Goal: Transaction & Acquisition: Purchase product/service

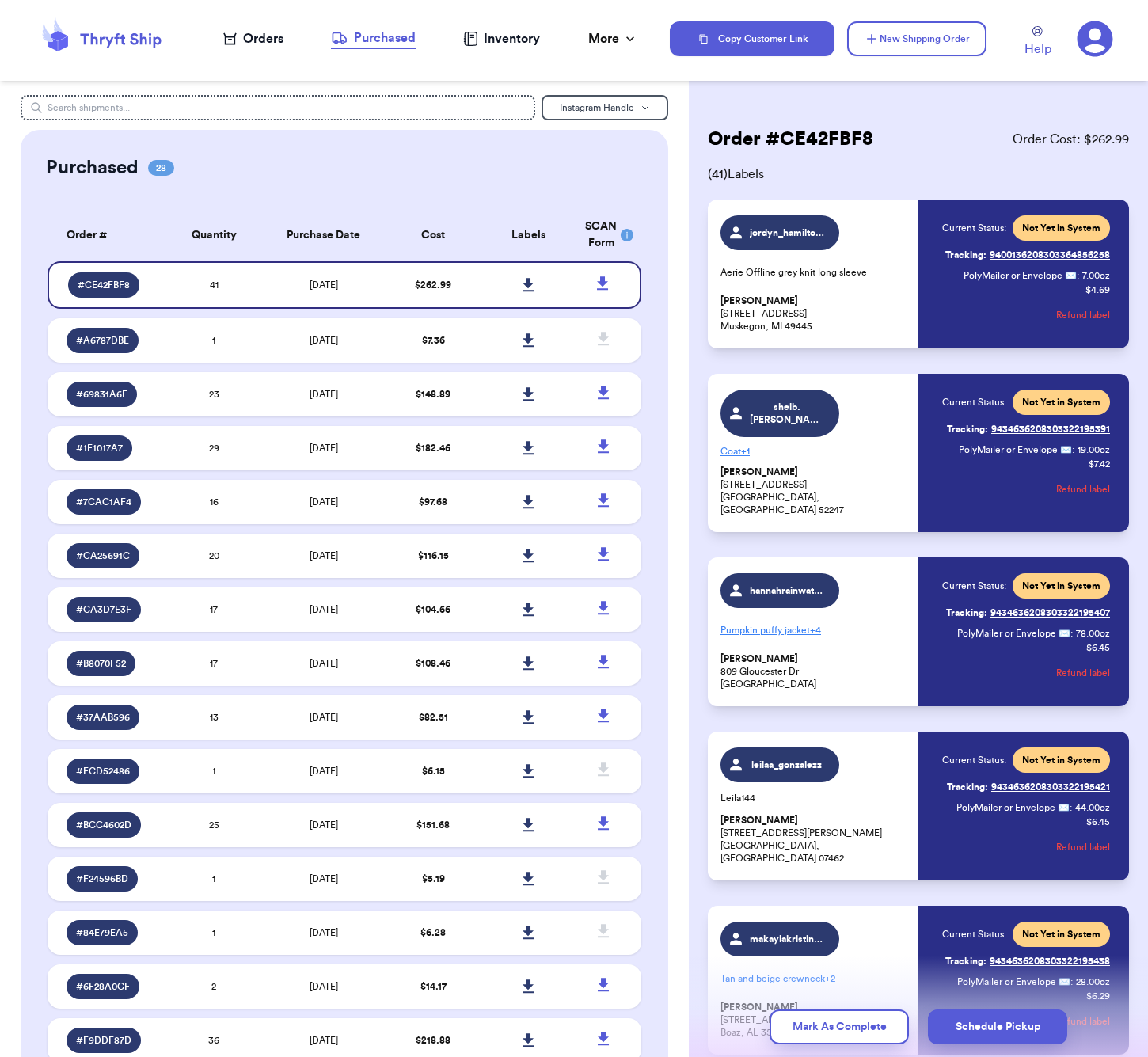
click at [235, 40] on icon at bounding box center [230, 39] width 14 height 13
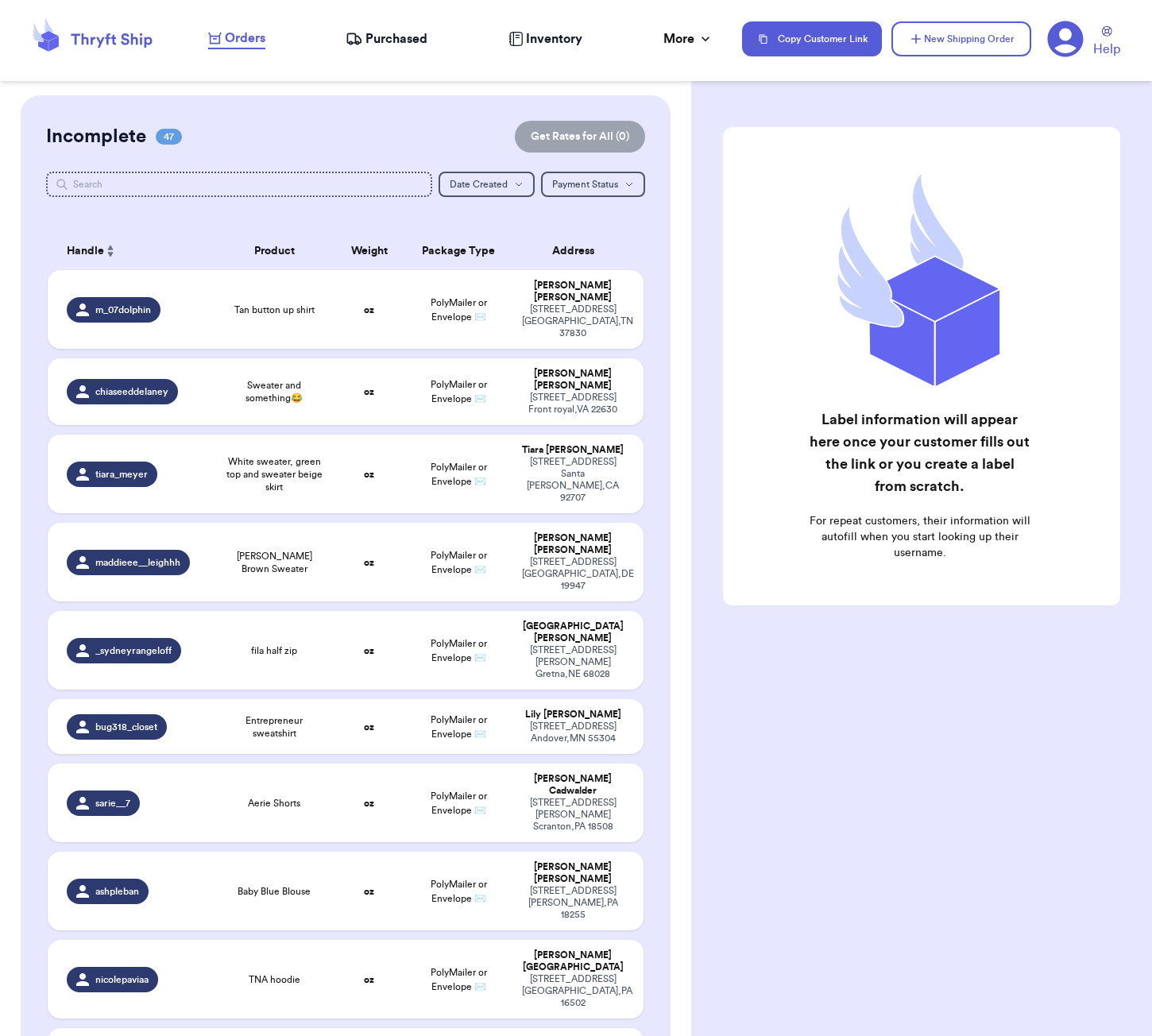
scroll to position [1564, 0]
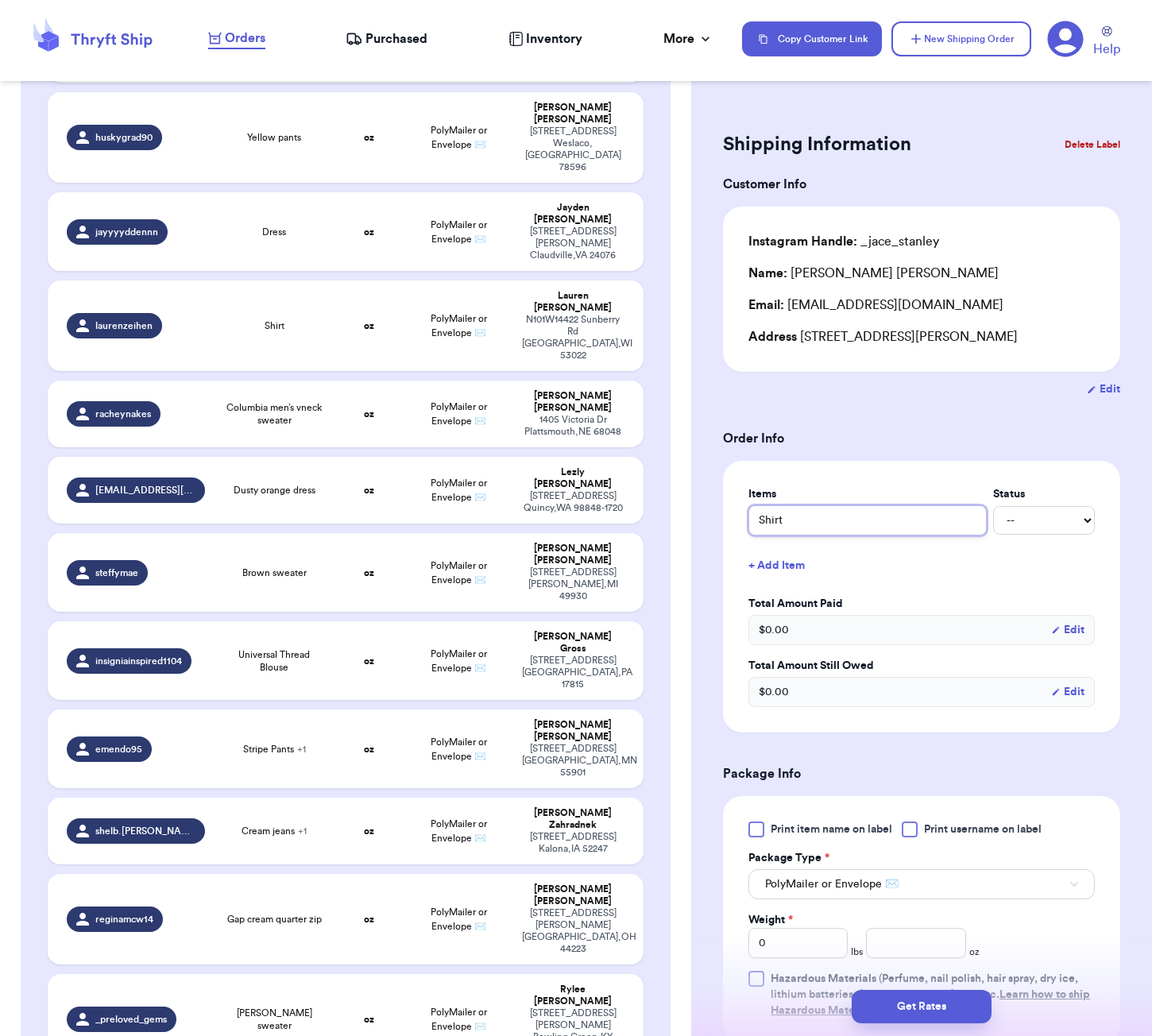
click at [769, 527] on input "Shirt" at bounding box center [867, 520] width 239 height 30
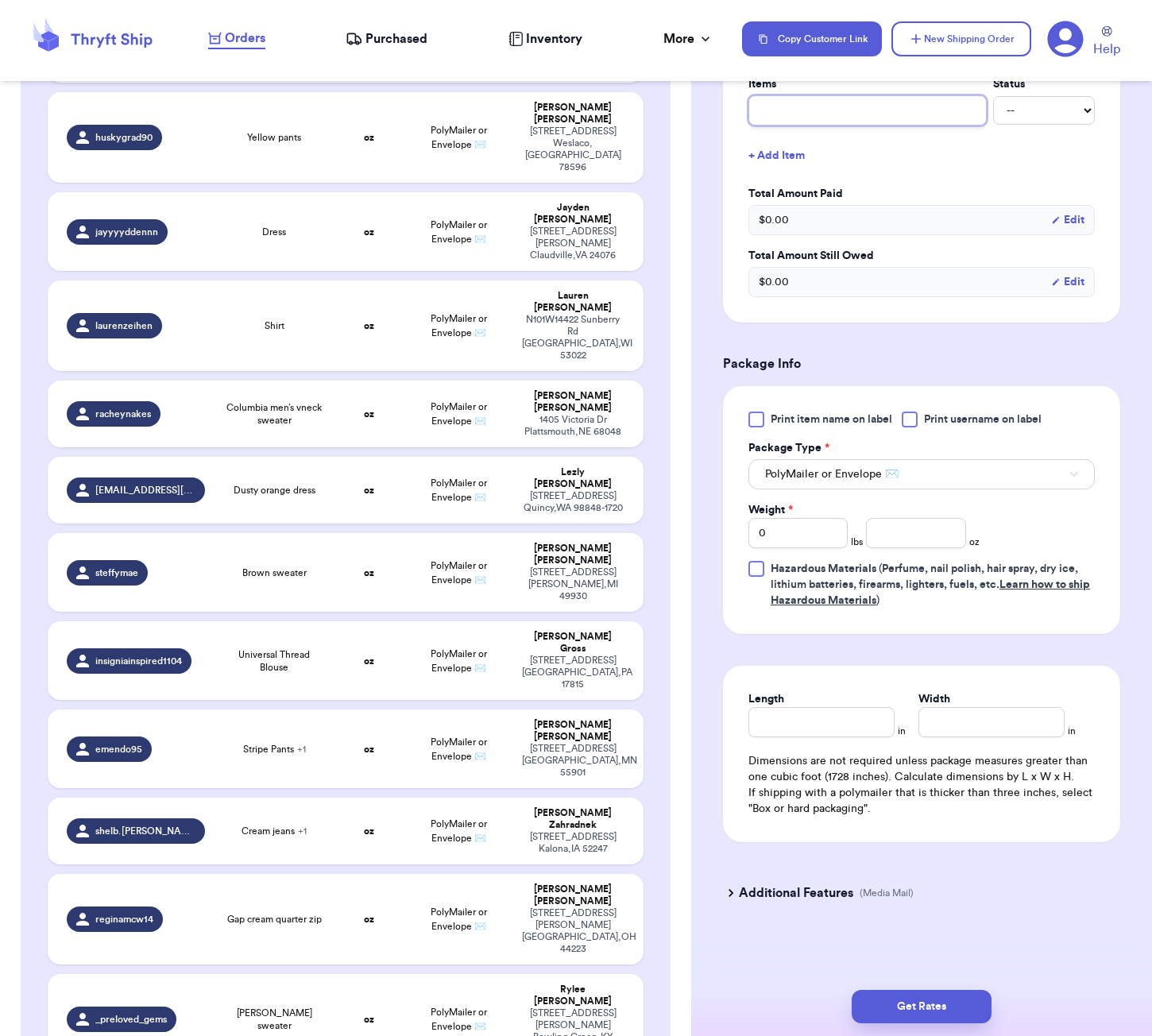
scroll to position [413, 0]
click at [908, 530] on input "number" at bounding box center [916, 532] width 99 height 30
type input "19"
click at [865, 730] on input "Length" at bounding box center [821, 722] width 147 height 30
type input "7"
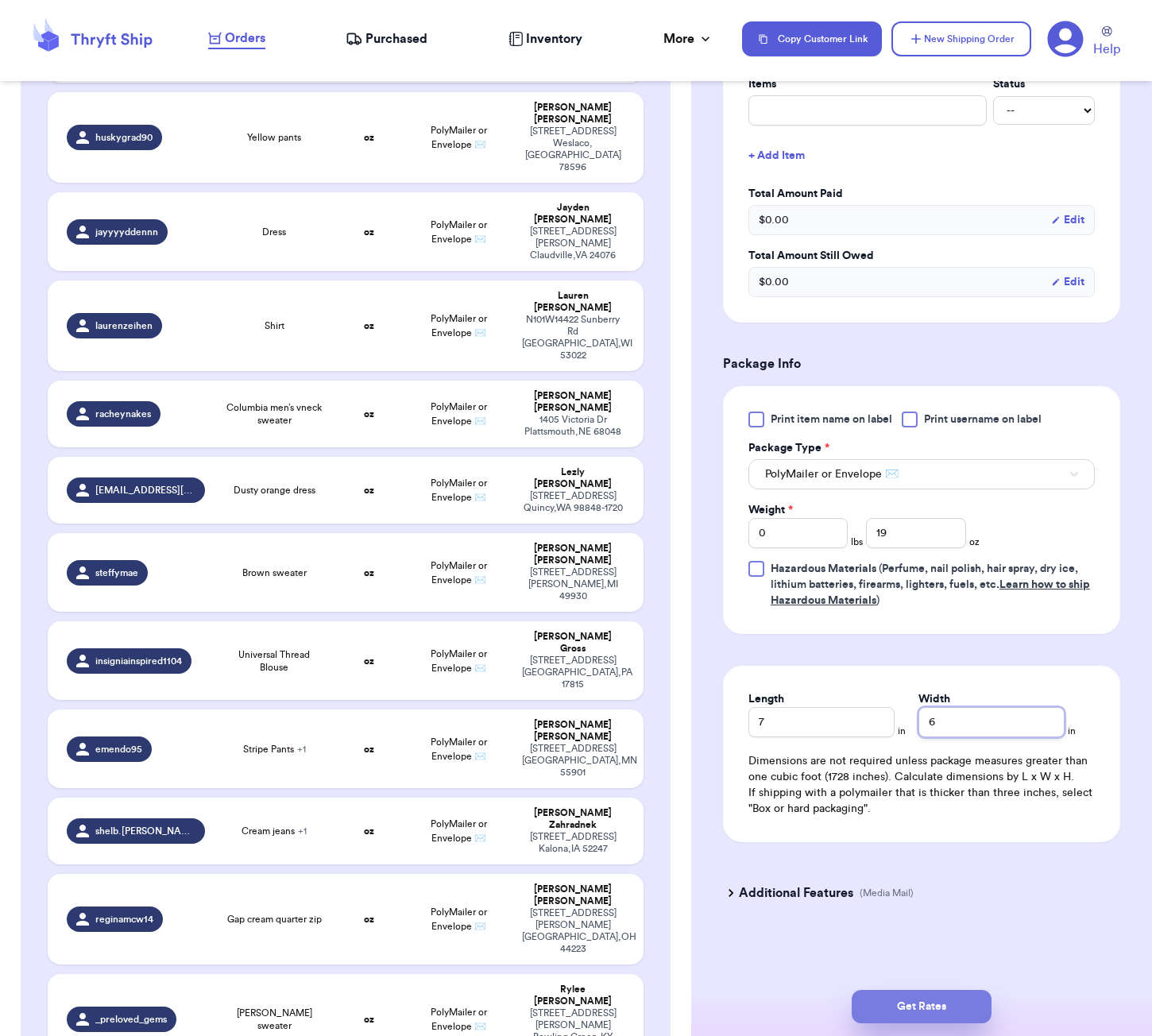
type input "6"
click at [951, 1011] on button "Get Rates" at bounding box center [922, 1006] width 140 height 33
type input "1"
type input "3"
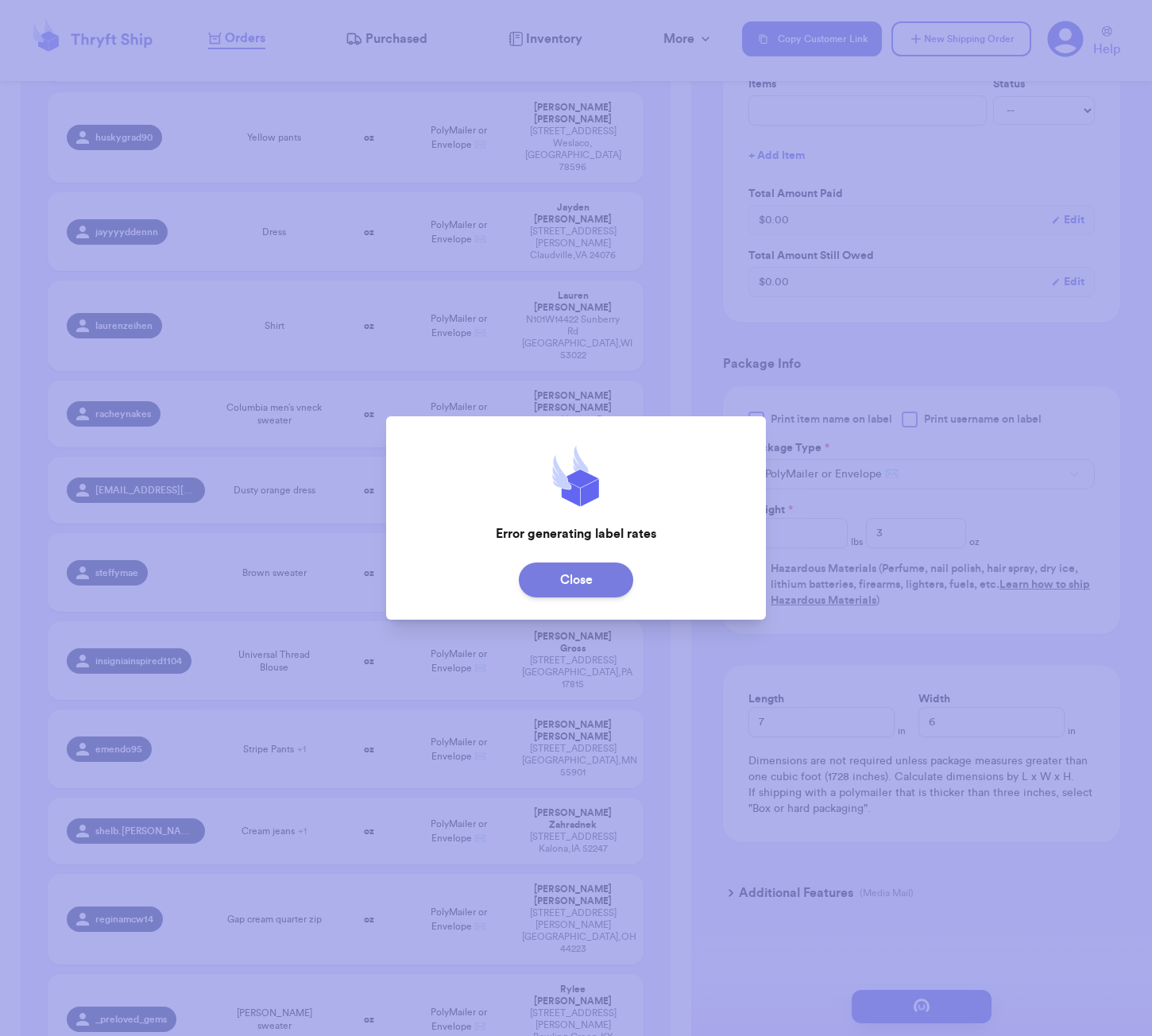
click at [597, 582] on button "Close" at bounding box center [576, 579] width 115 height 35
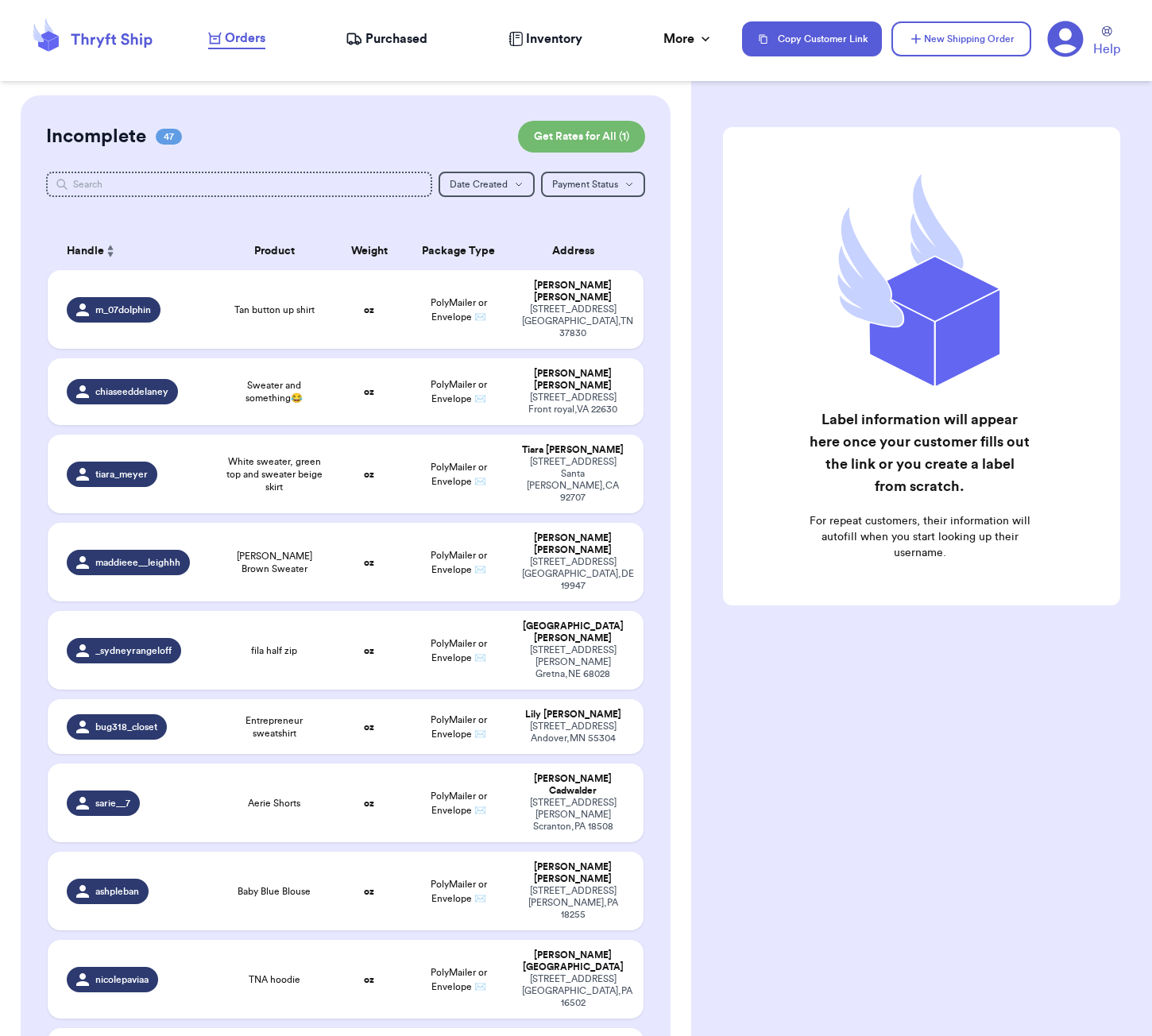
scroll to position [1564, 0]
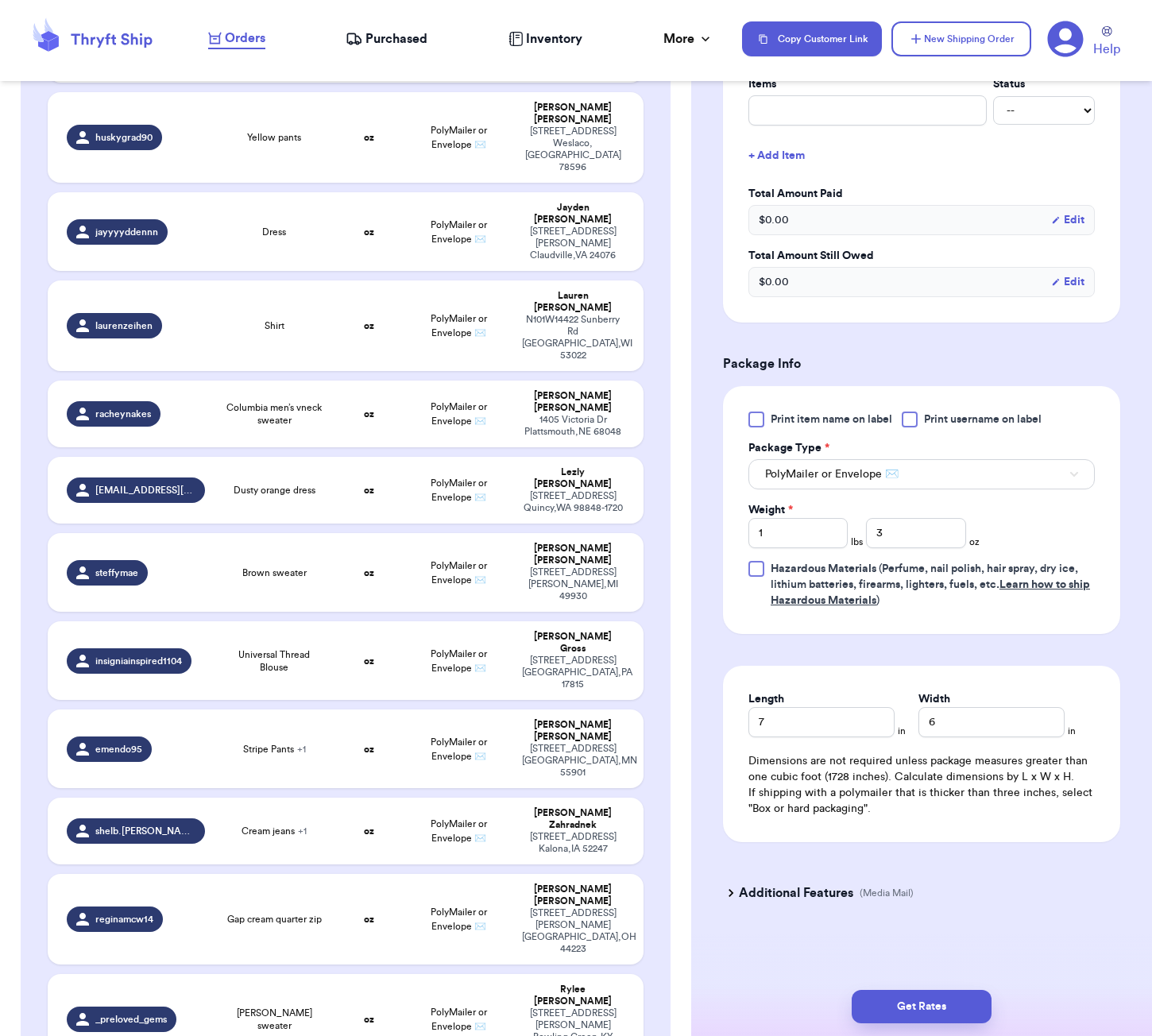
scroll to position [413, 0]
click at [977, 1002] on button "Get Rates" at bounding box center [922, 1006] width 140 height 33
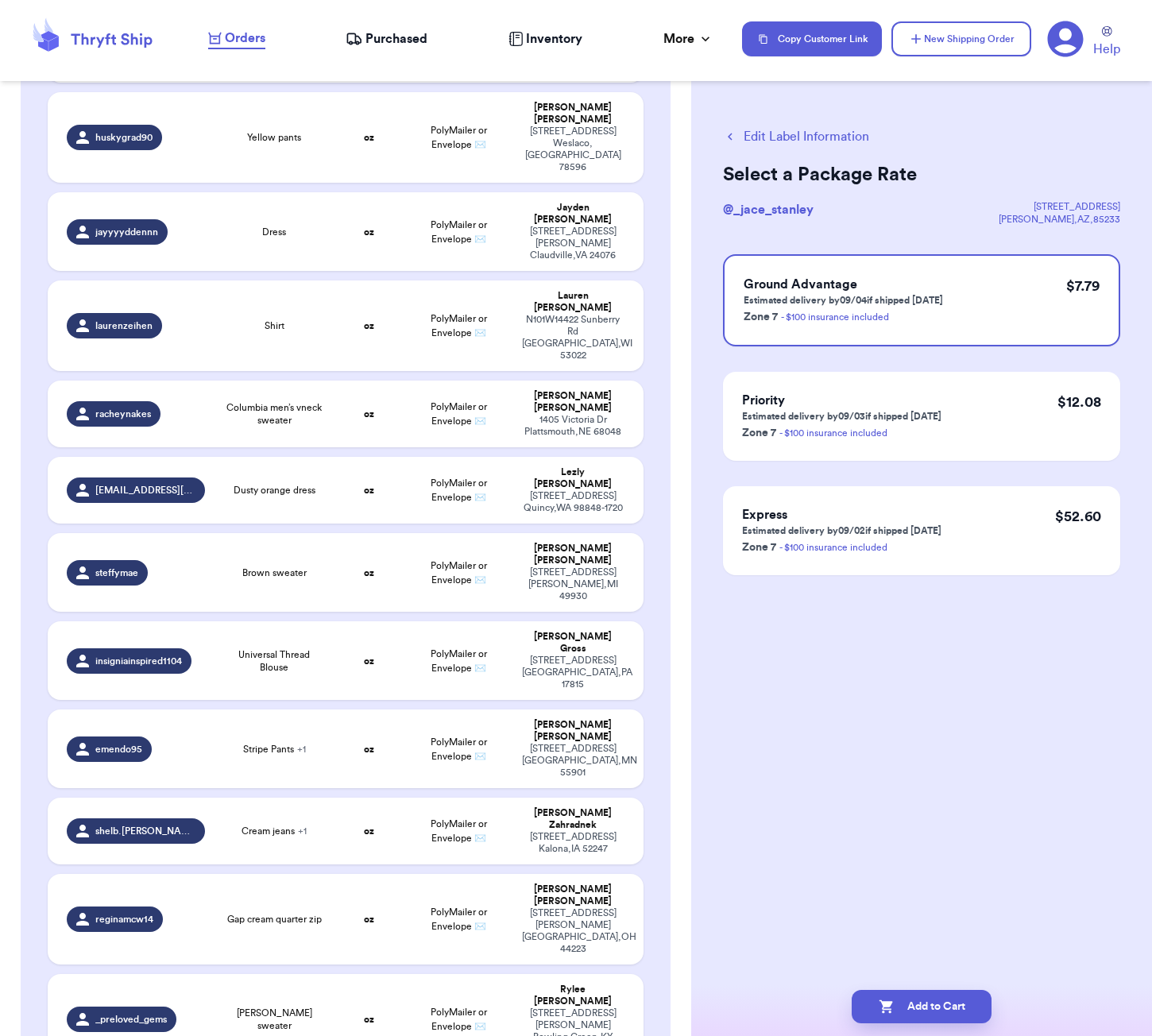
scroll to position [0, 0]
click at [902, 993] on button "Add to Cart" at bounding box center [922, 1006] width 140 height 33
checkbox input "true"
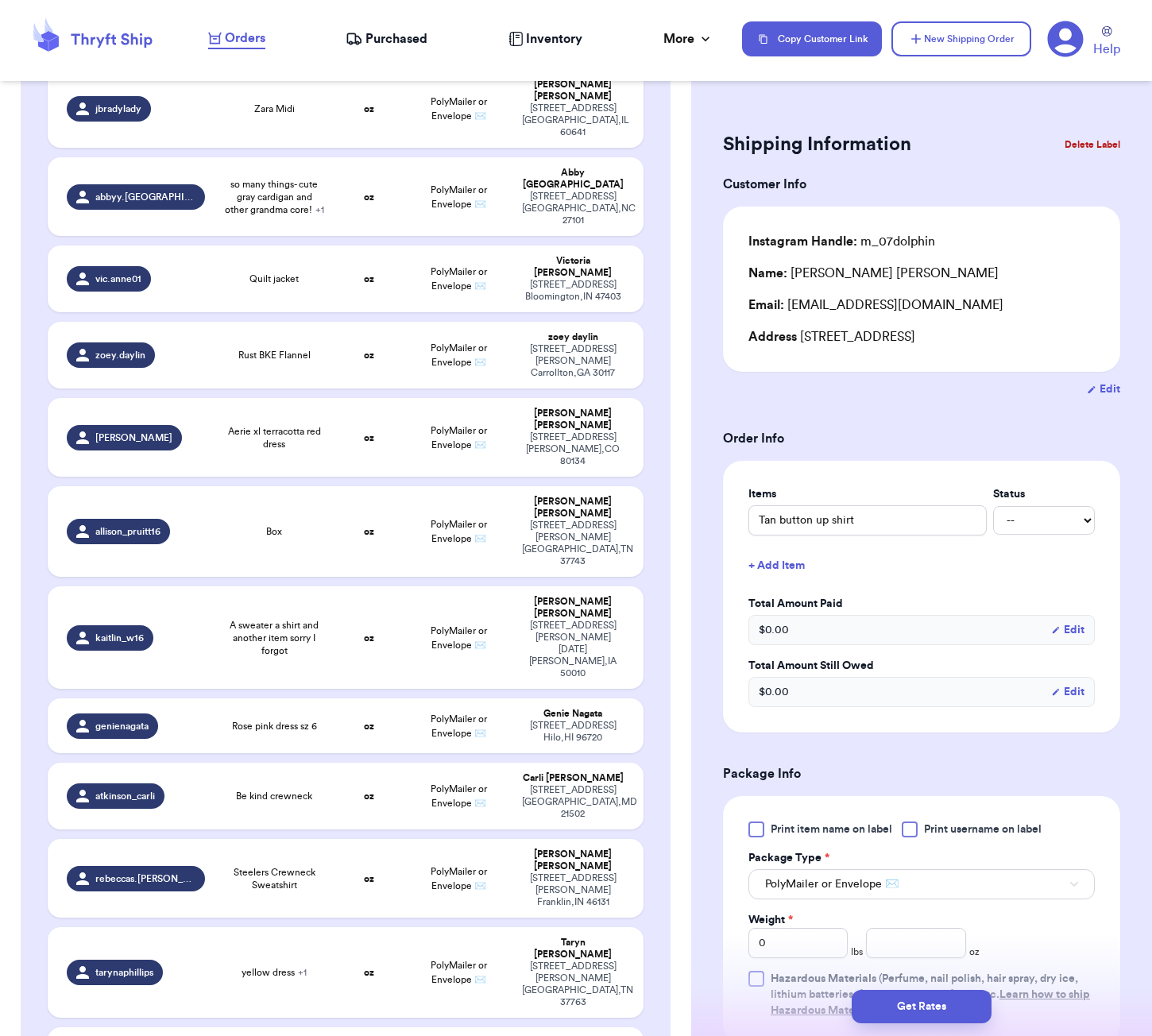
scroll to position [2660, 0]
click at [698, 753] on div "Shipping Information Delete Label Customer Info Instagram Handle: m_07dolphin N…" at bounding box center [922, 770] width 461 height 1350
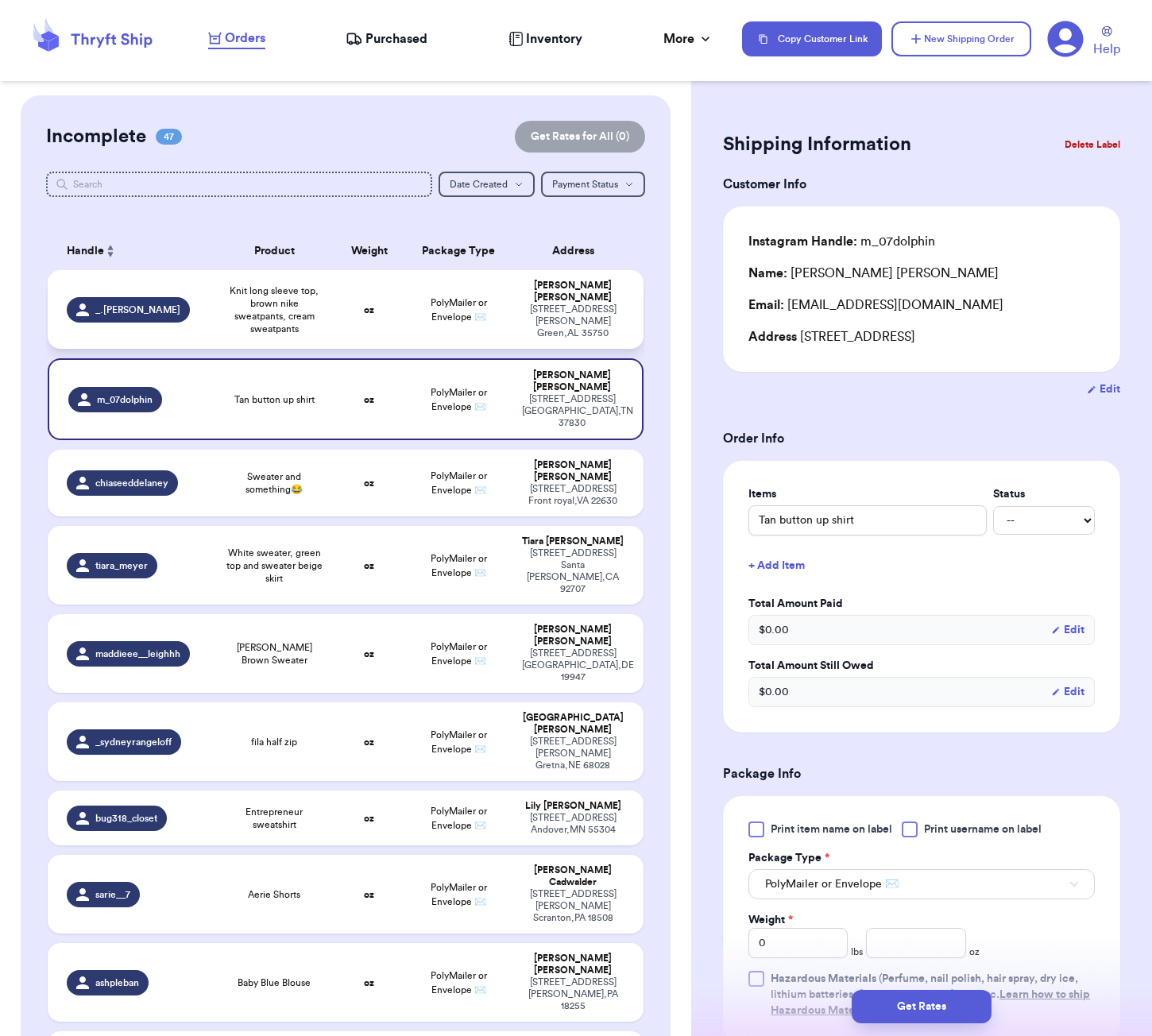
scroll to position [0, 0]
click at [934, 94] on div "Shipping Information Delete Label Customer Info Instagram Handle: m_07dolphin N…" at bounding box center [922, 518] width 461 height 1036
click at [938, 45] on button "New Shipping Order" at bounding box center [961, 38] width 140 height 35
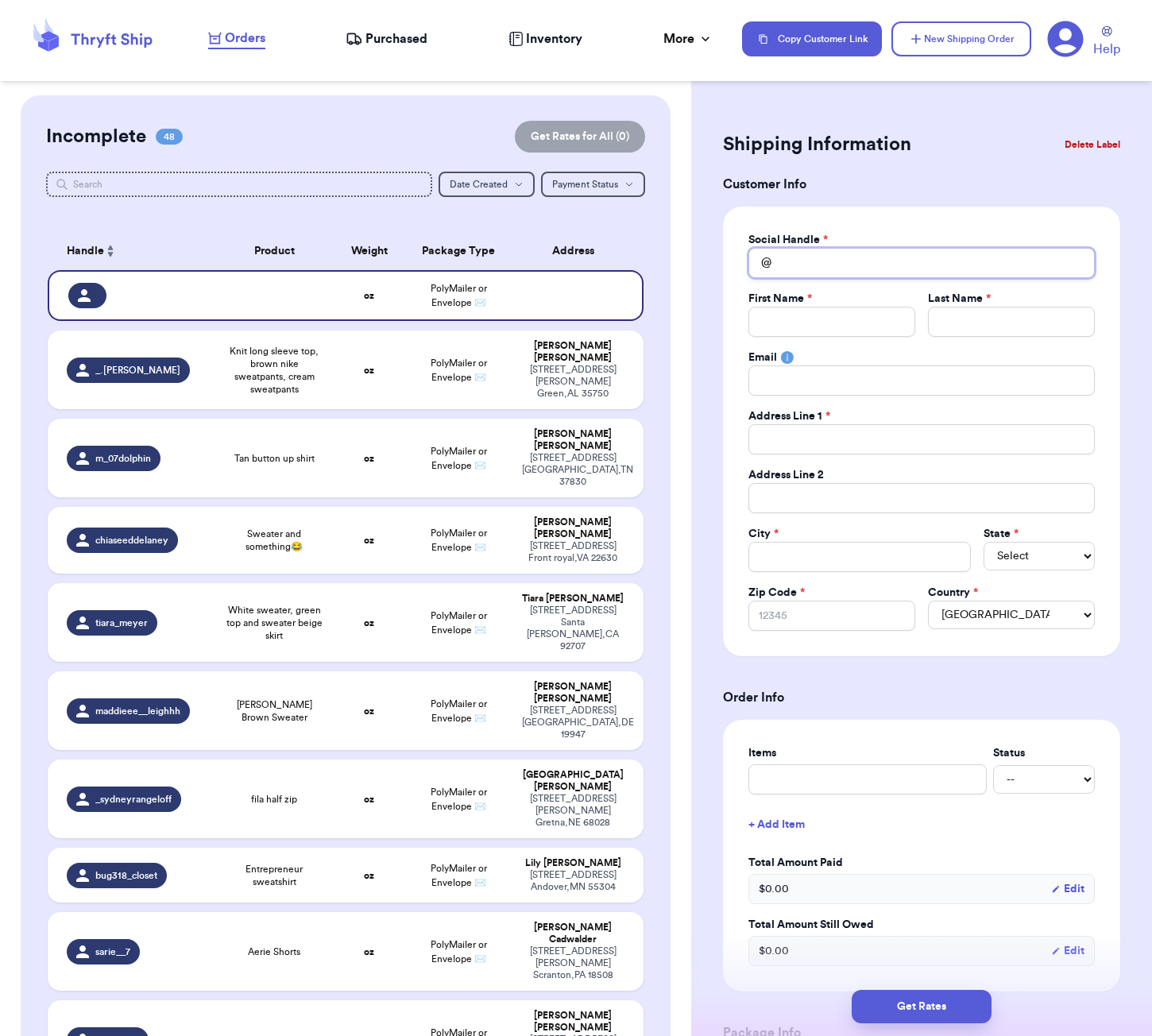
click at [818, 266] on input "Total Amount Paid" at bounding box center [921, 262] width 346 height 30
type input "m"
type input "mi"
type input "mia"
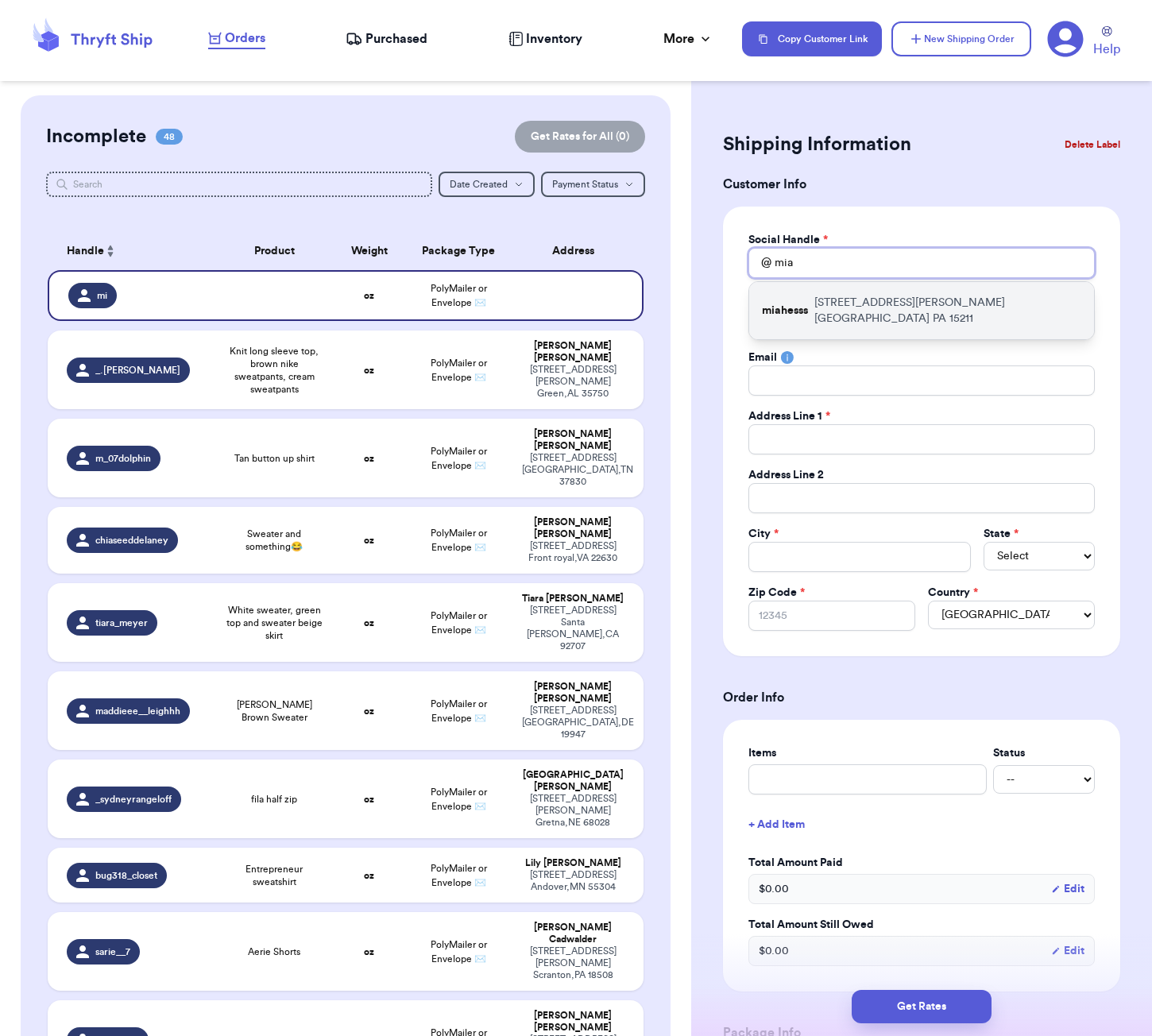
type input "mia"
click at [821, 298] on p "216 Bigham Street Pittsburgh PA 15211" at bounding box center [948, 310] width 267 height 32
type input "miahesss"
type input "Mia"
type input "Hess"
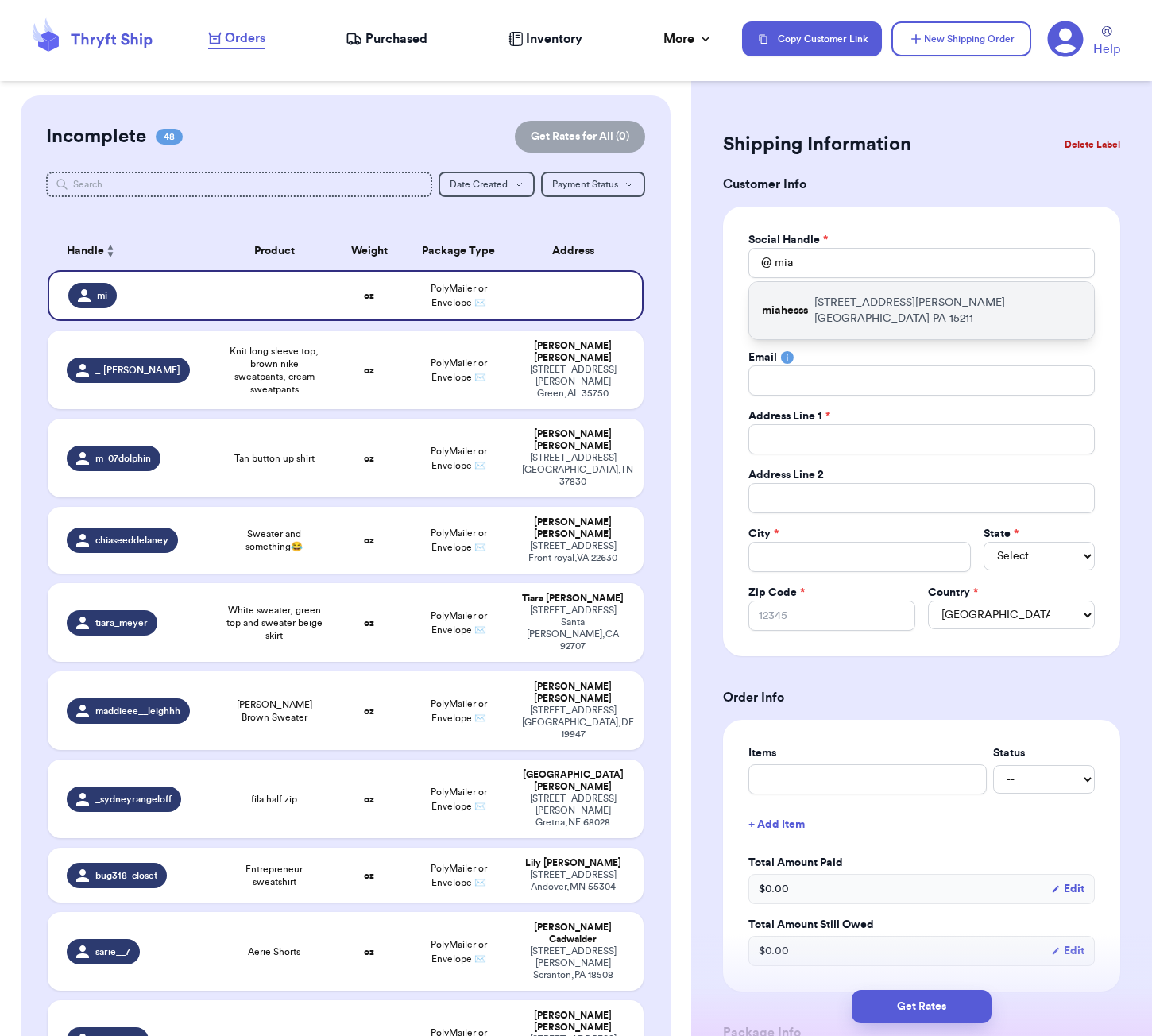
type input "miah9488@gmail.com"
type input "[STREET_ADDRESS][PERSON_NAME]"
type input "Pittsburgh"
select select "PA"
type input "15211"
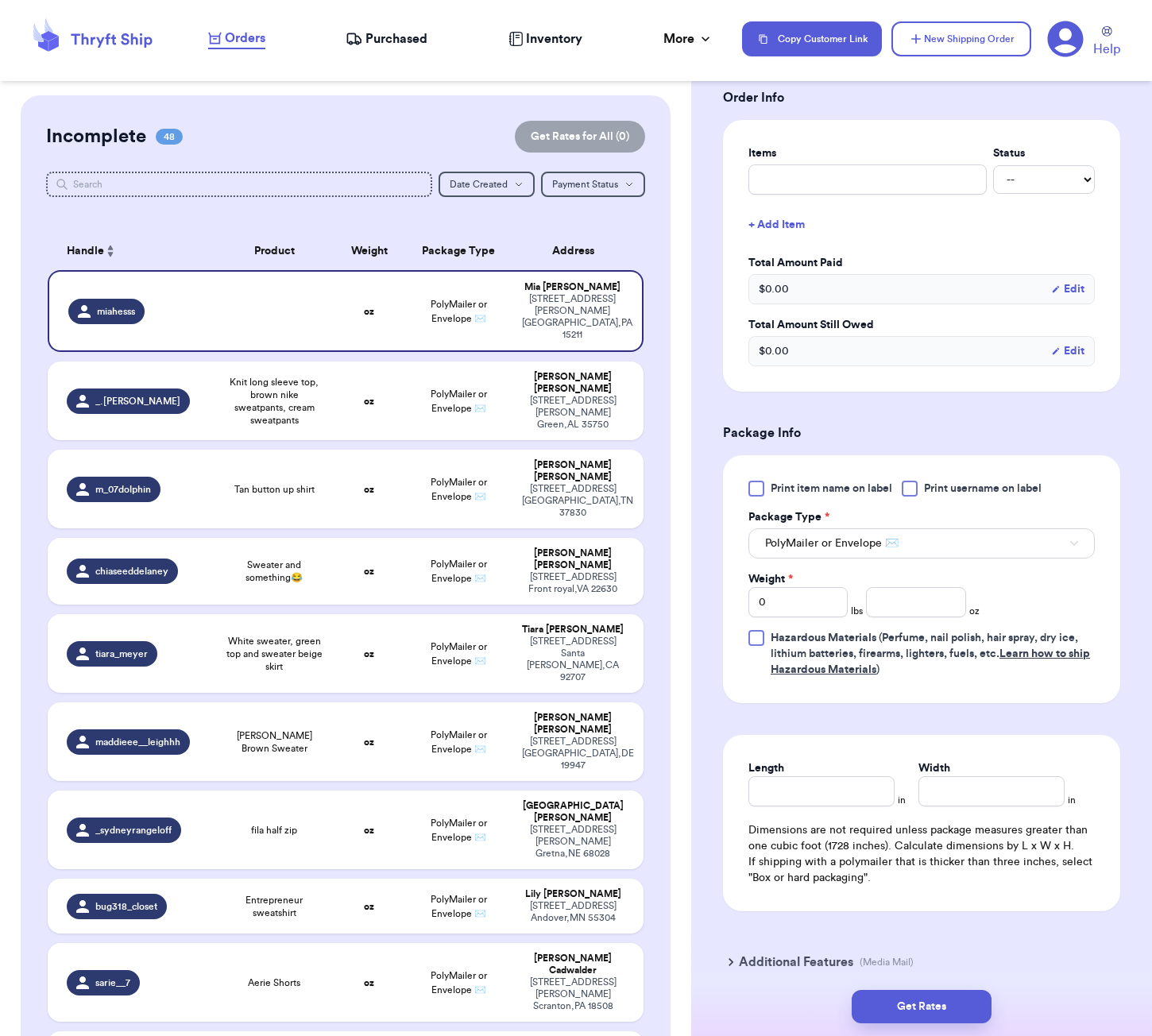
scroll to position [597, 0]
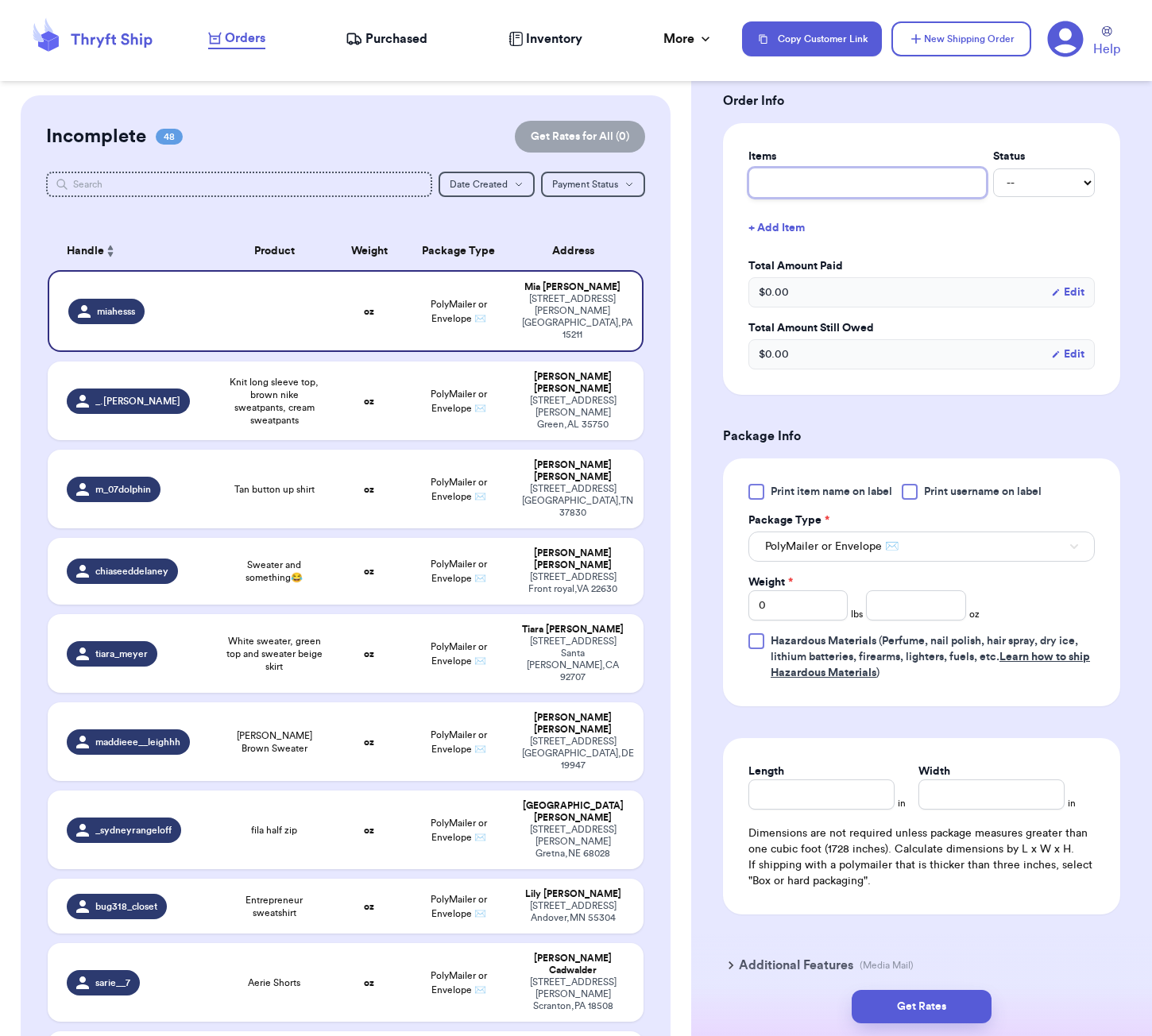
type input "s"
type input "sk"
type input "ski"
type input "skir"
type input "skirt"
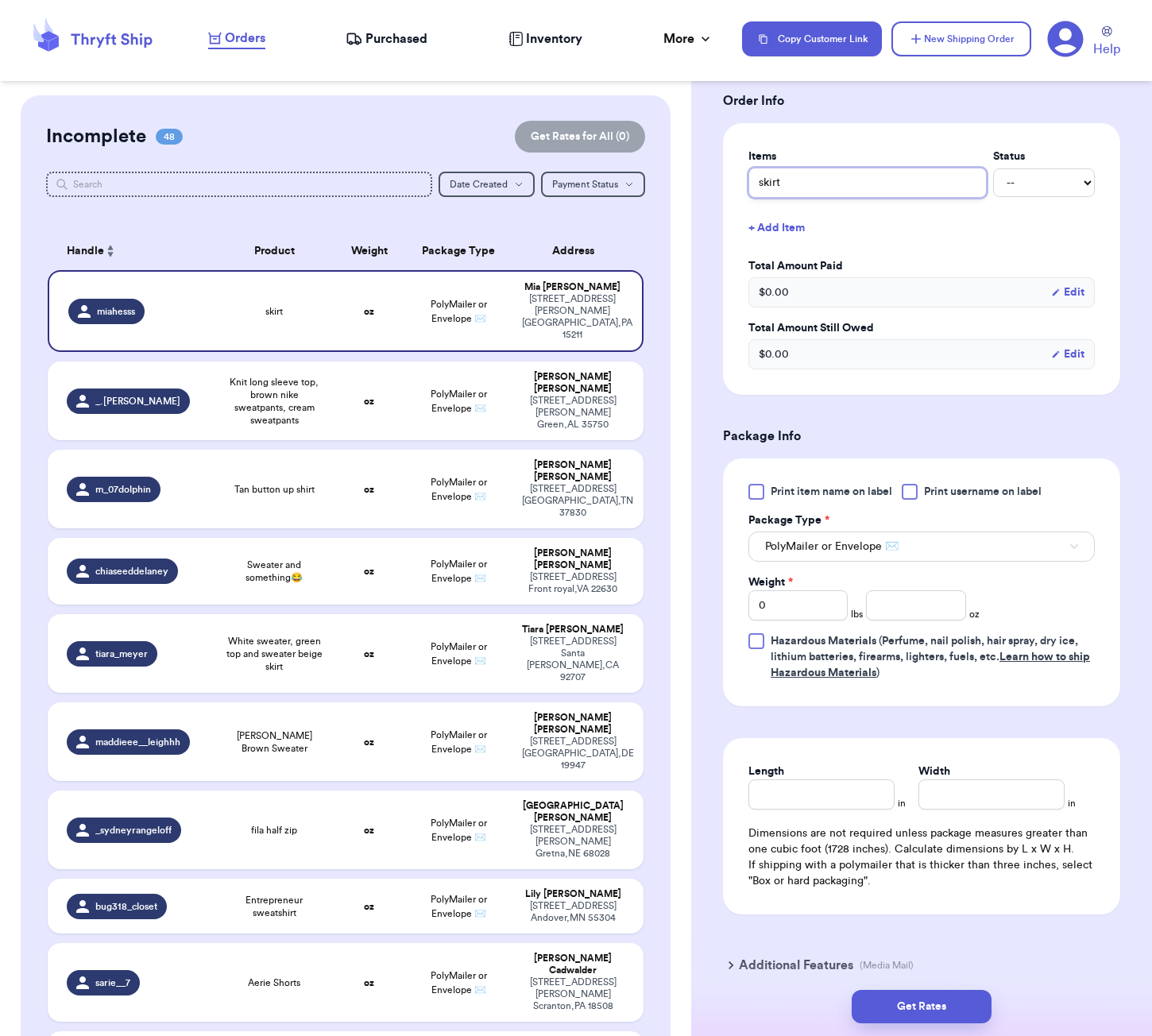
type input "skirt"
click at [930, 609] on input "number" at bounding box center [916, 605] width 99 height 30
type input "12"
click at [855, 799] on input "Length" at bounding box center [821, 793] width 147 height 30
type input "6"
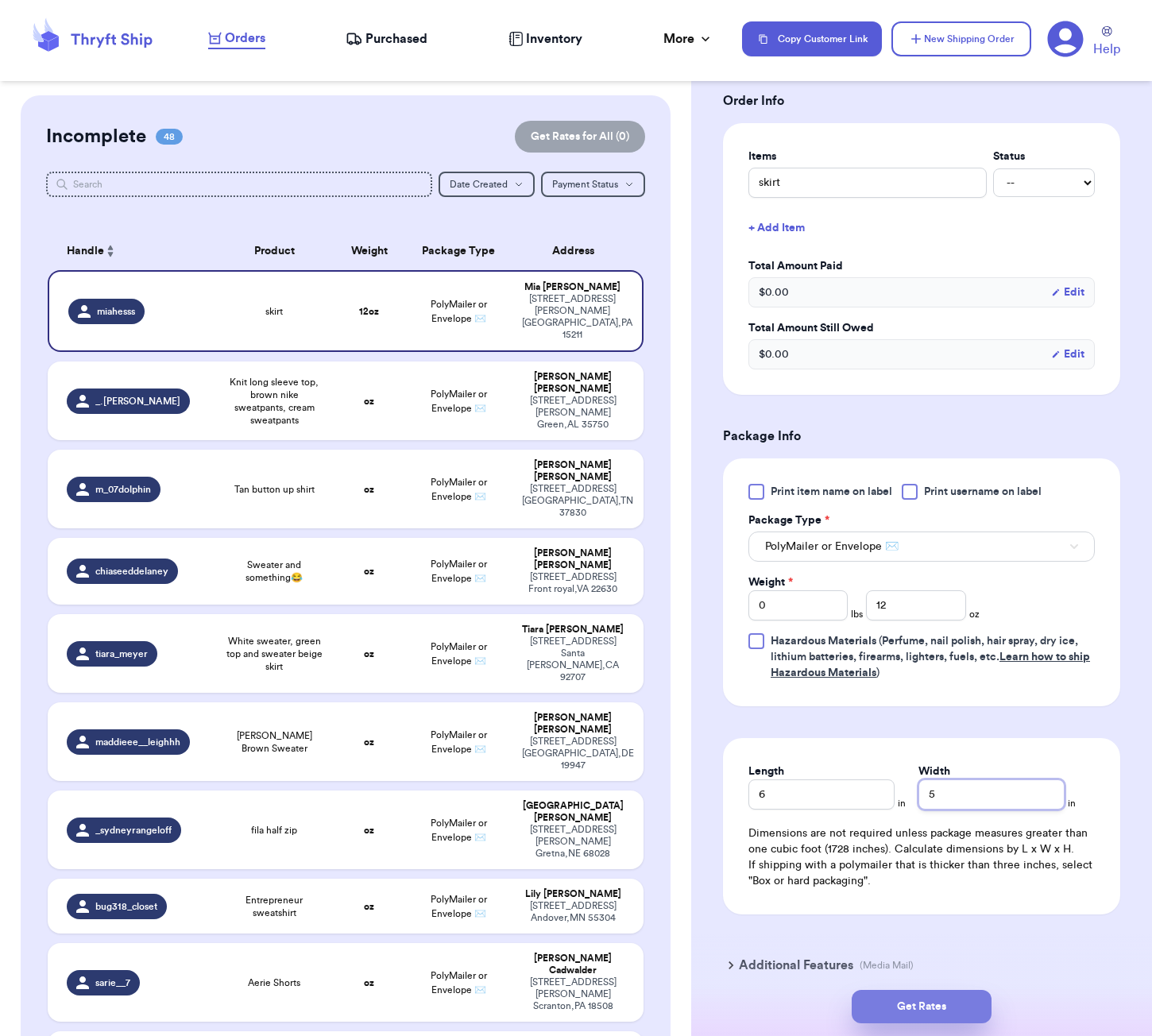
type input "5"
click at [965, 999] on button "Get Rates" at bounding box center [922, 1006] width 140 height 33
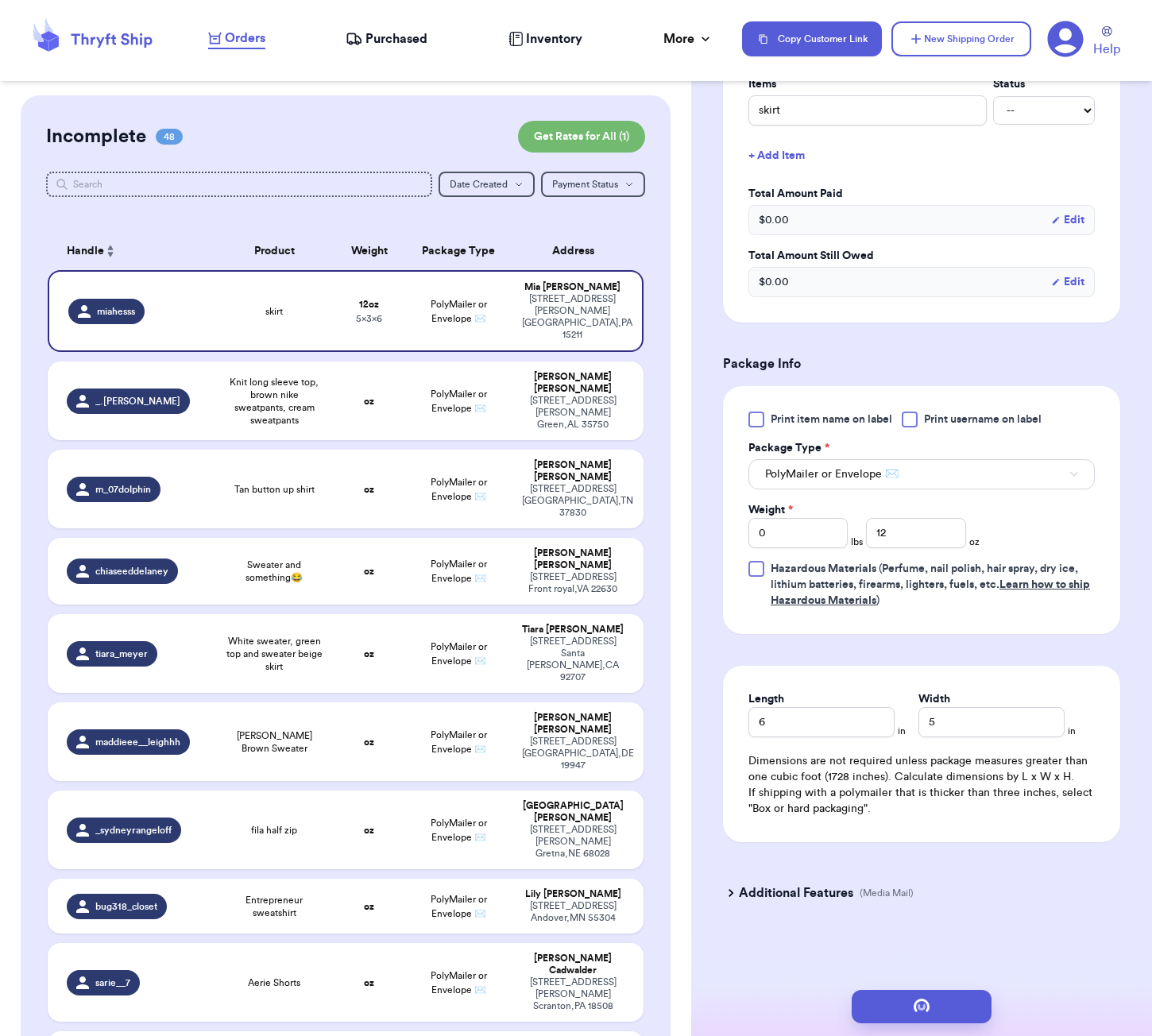
scroll to position [0, 0]
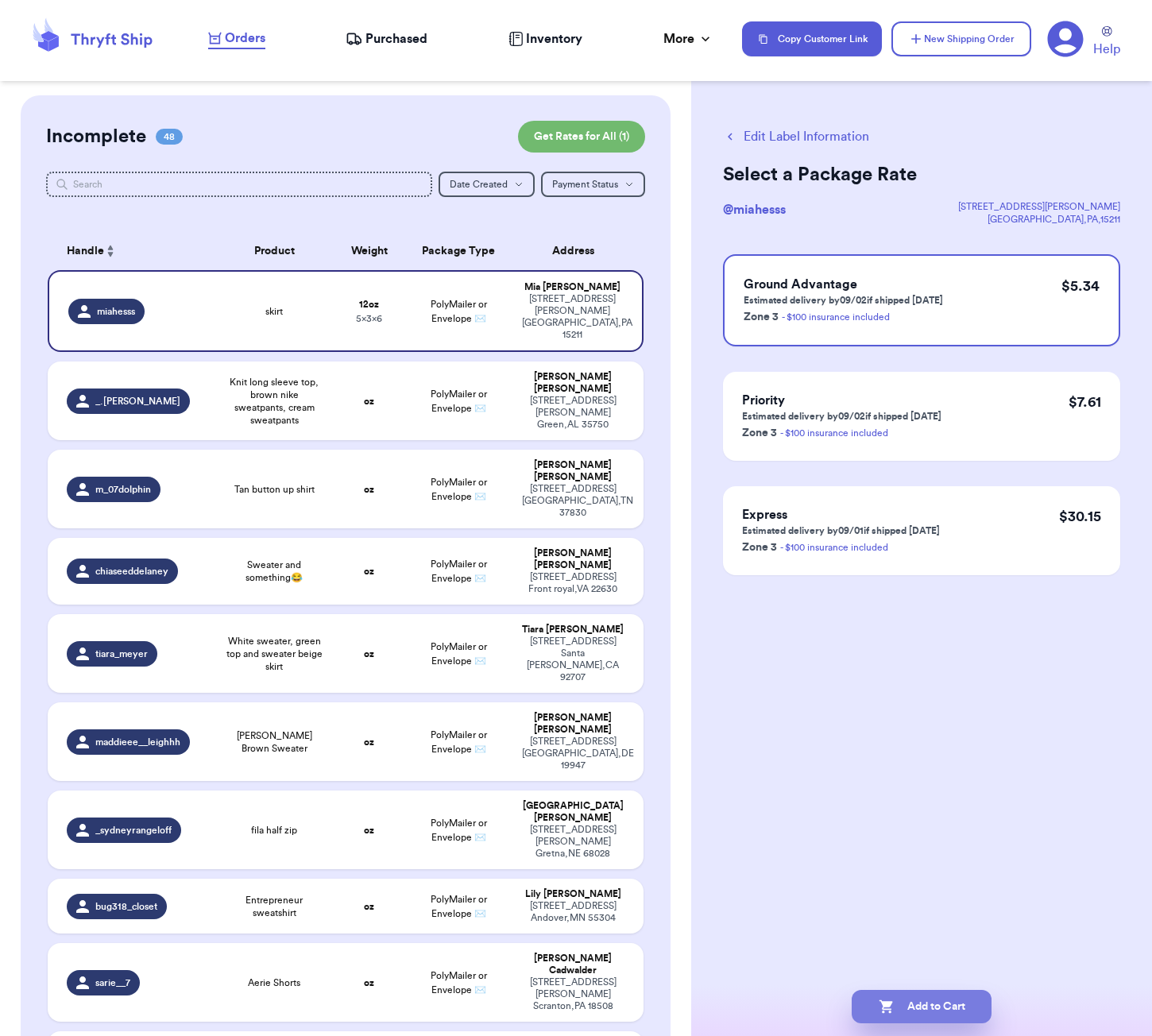
click at [925, 1012] on button "Add to Cart" at bounding box center [922, 1006] width 140 height 33
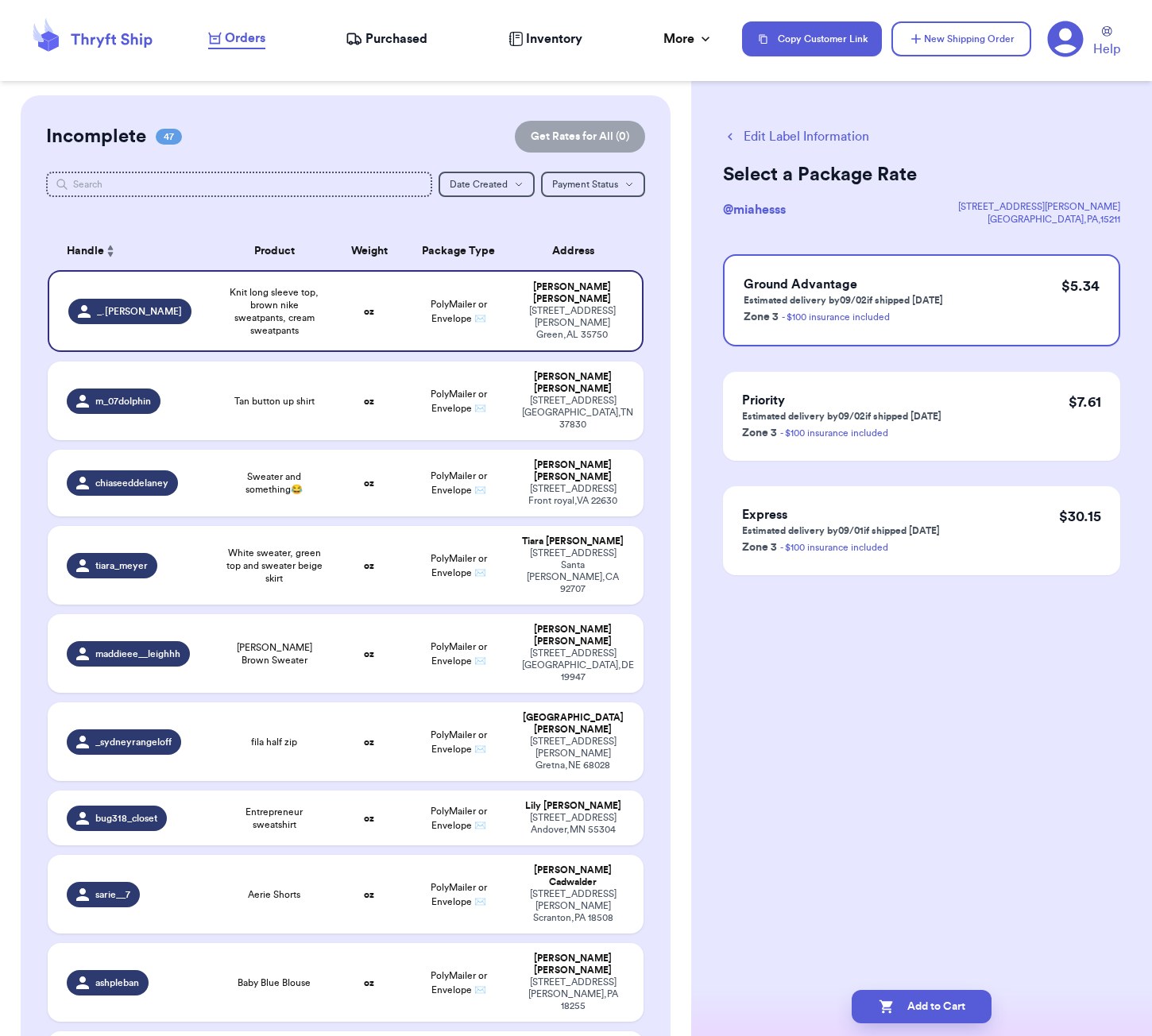
checkbox input "true"
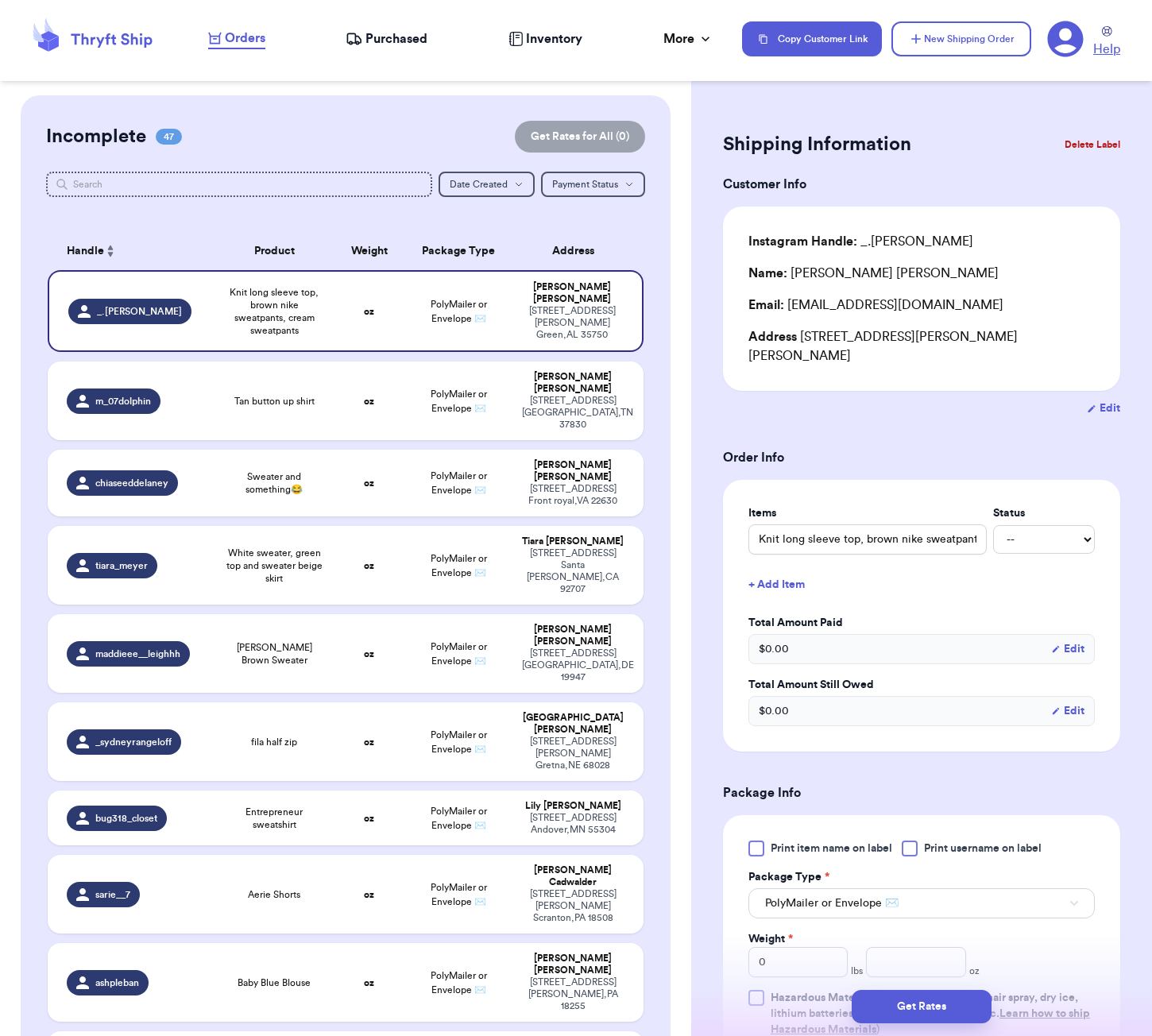
scroll to position [1038, 0]
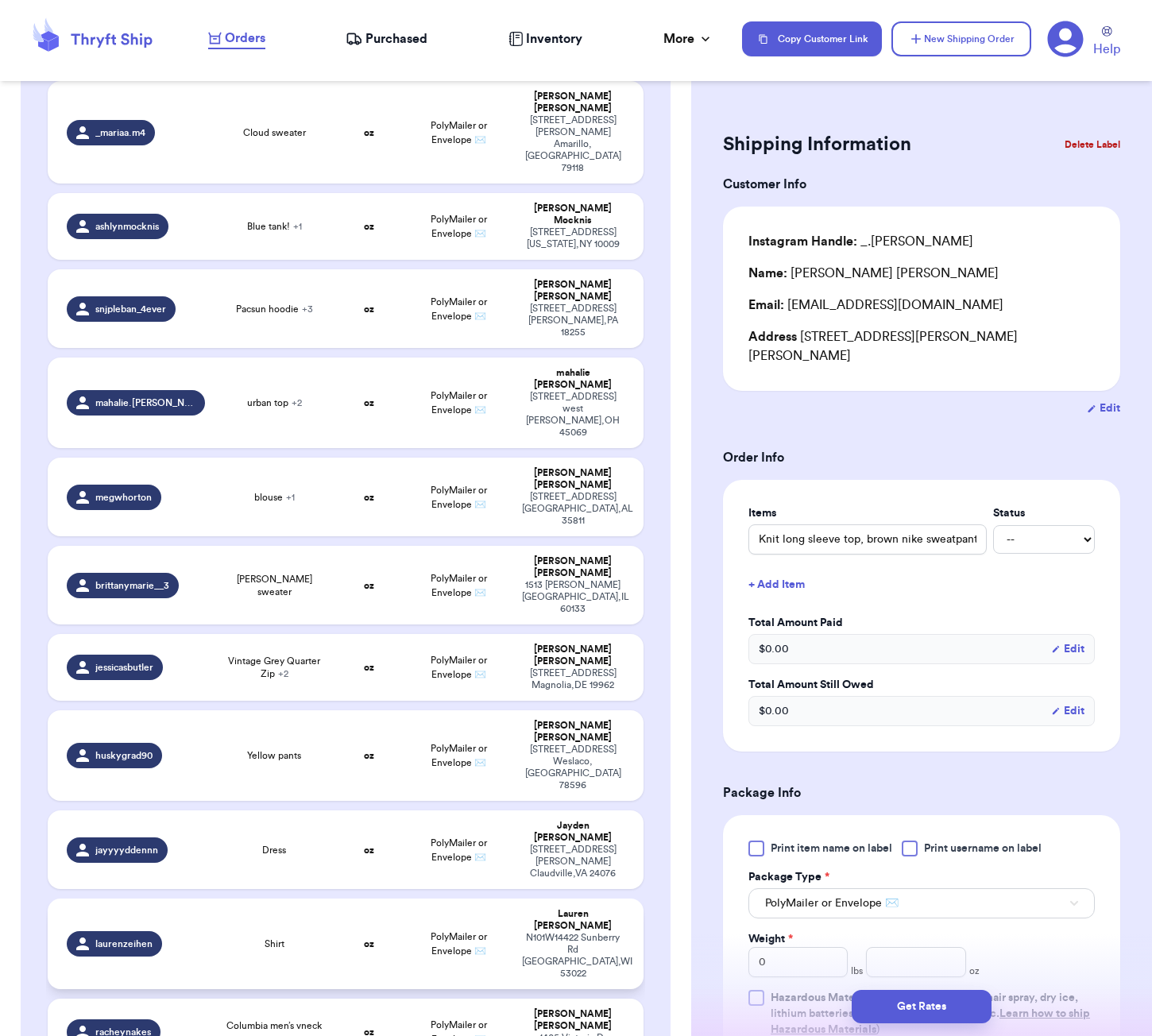
click at [280, 898] on td "Shirt" at bounding box center [274, 943] width 119 height 90
type input "Shirt"
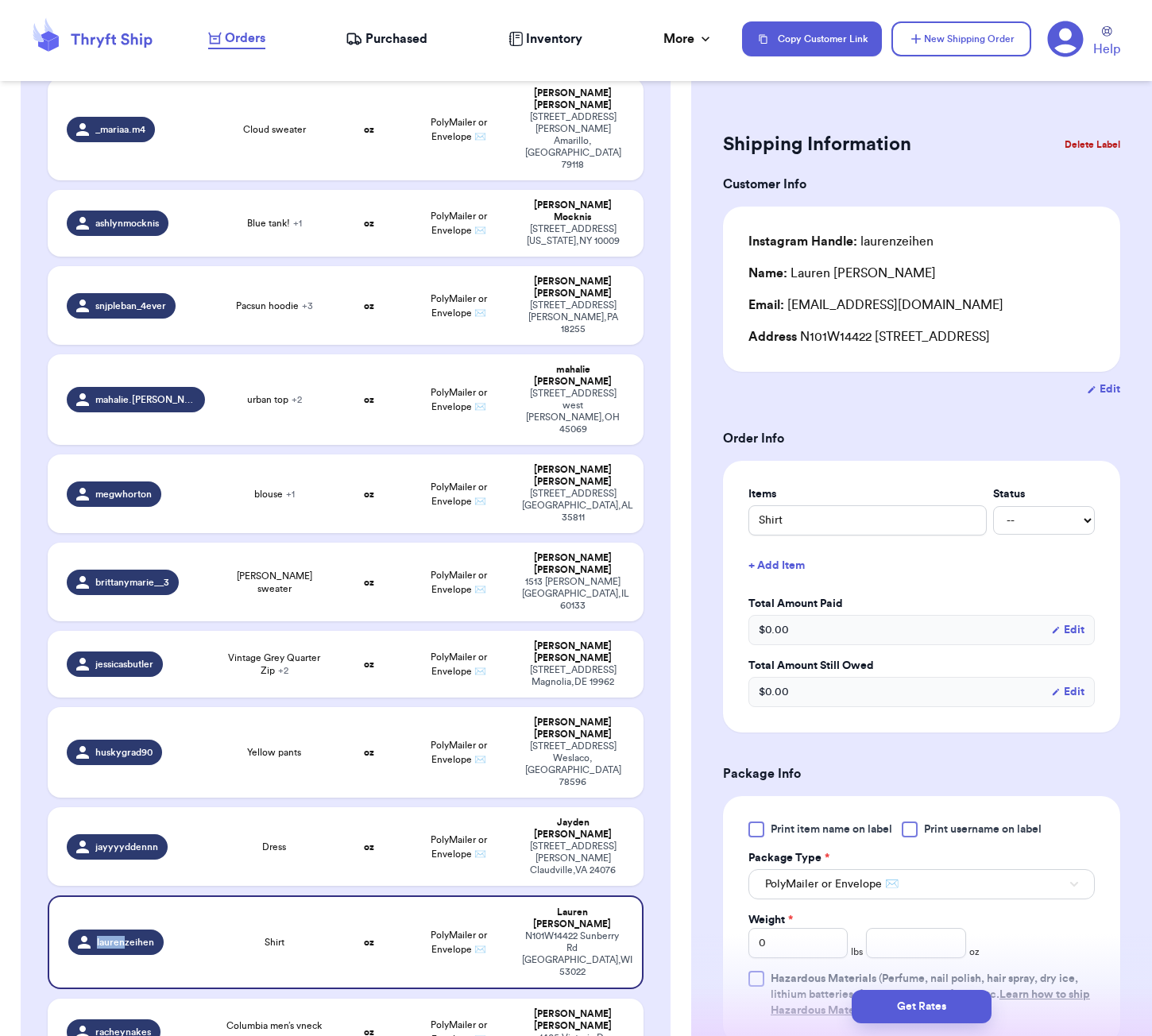
click at [901, 441] on h3 "Order Info" at bounding box center [922, 438] width 397 height 19
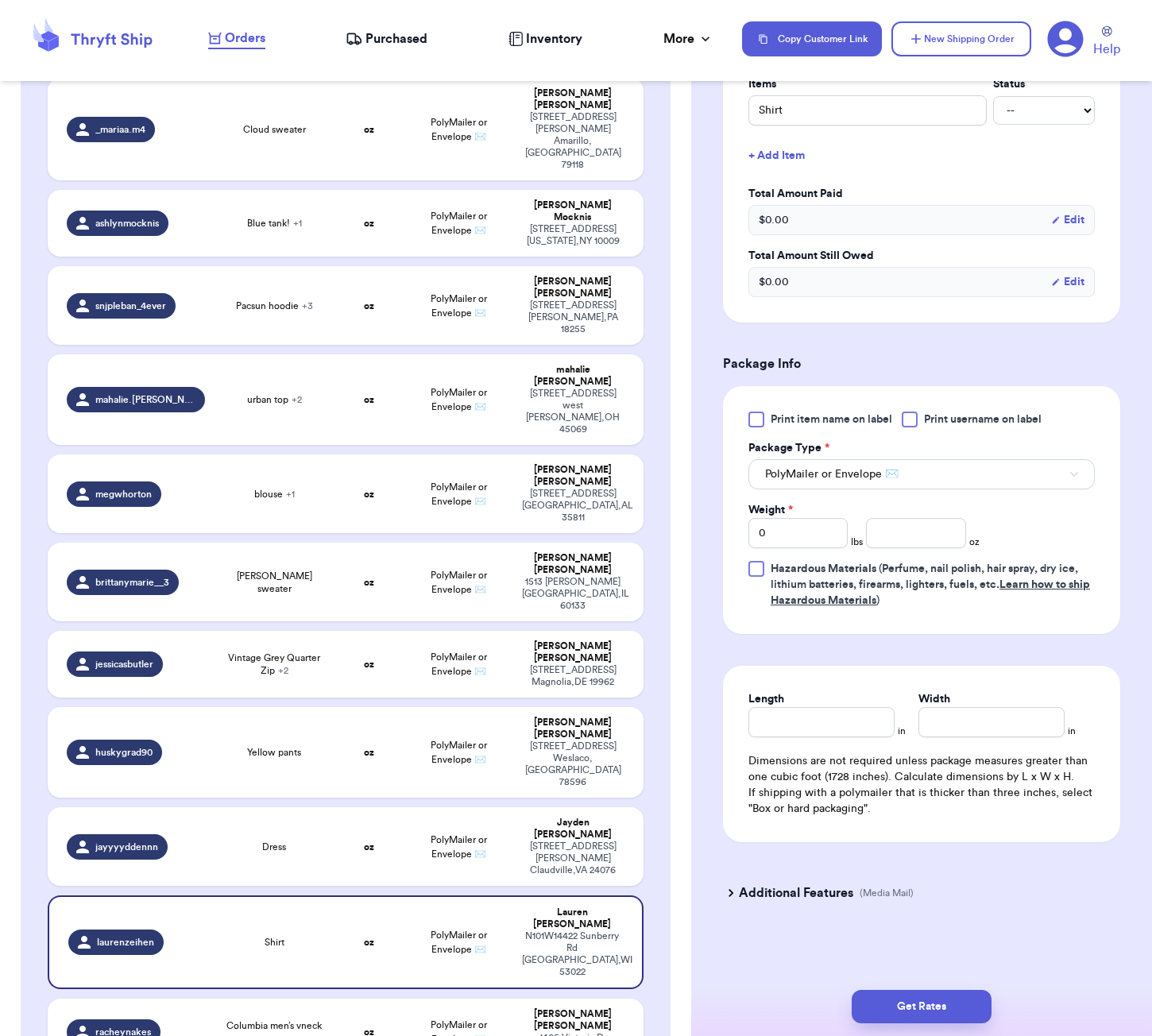
scroll to position [413, 0]
click at [905, 536] on input "number" at bounding box center [916, 532] width 99 height 30
type input "51"
click at [855, 718] on input "Length" at bounding box center [821, 722] width 147 height 30
type input "9"
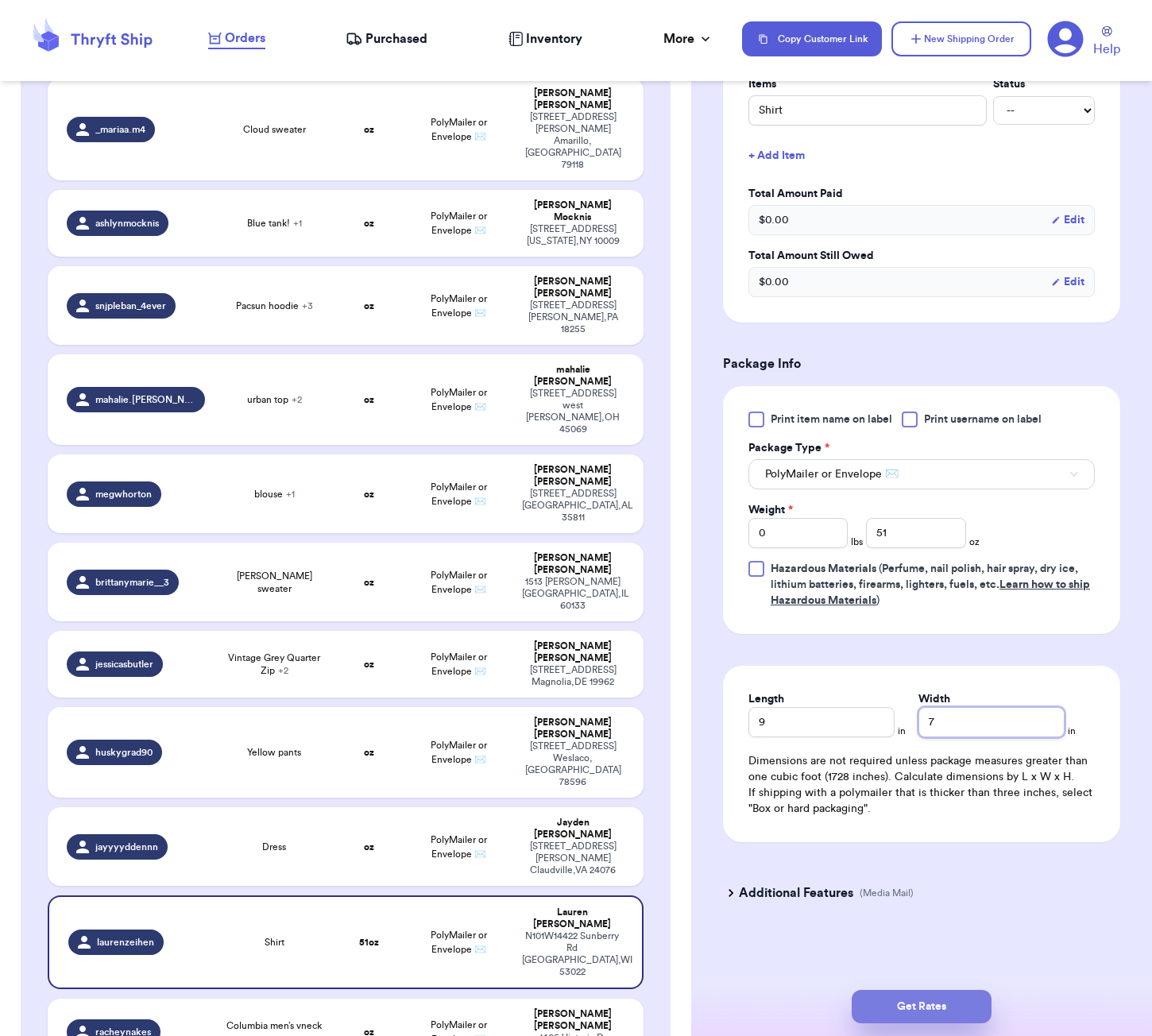
type input "7"
click at [928, 1012] on button "Get Rates" at bounding box center [922, 1006] width 140 height 33
type input "3"
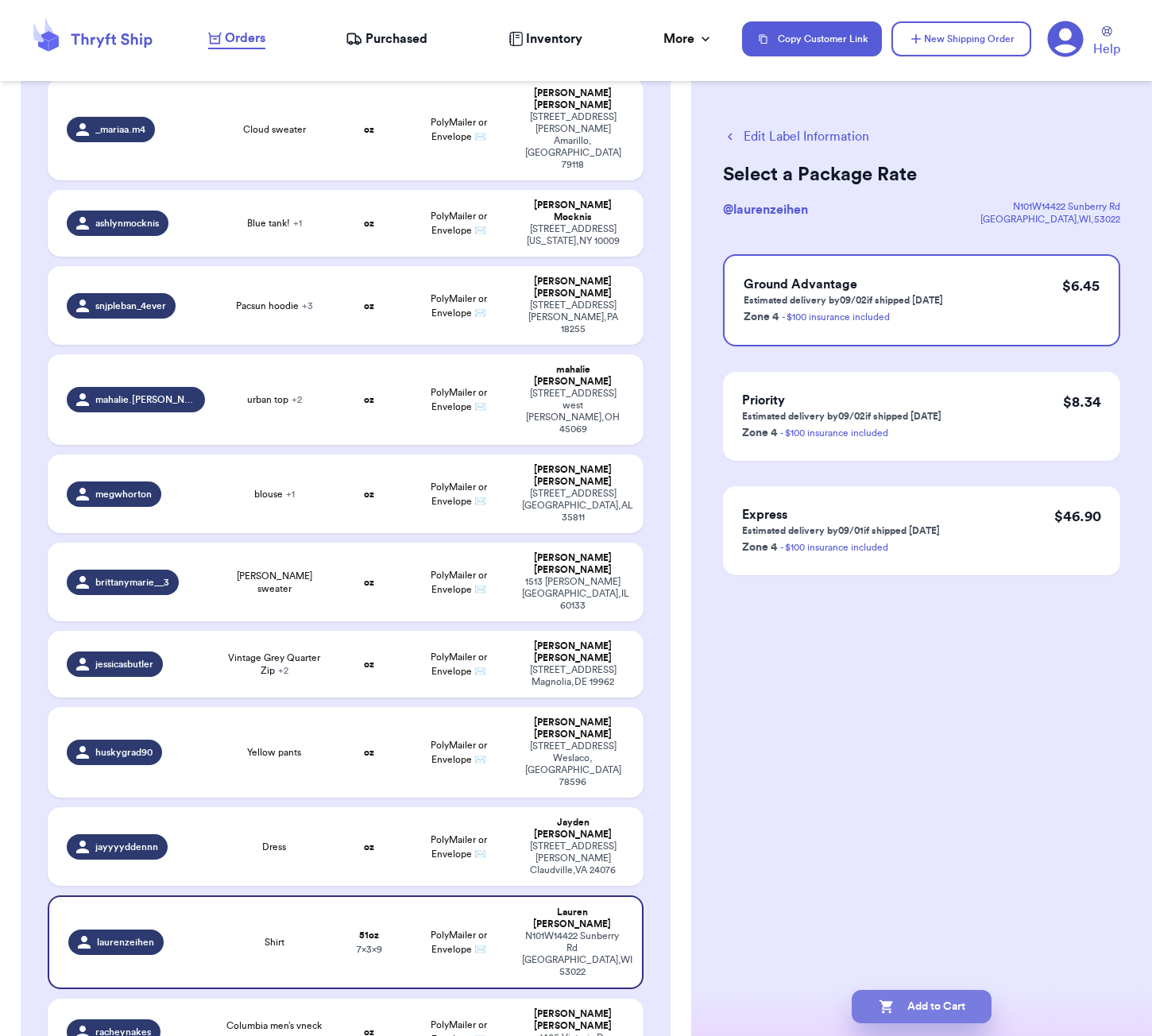
click at [975, 1004] on button "Add to Cart" at bounding box center [922, 1006] width 140 height 33
checkbox input "true"
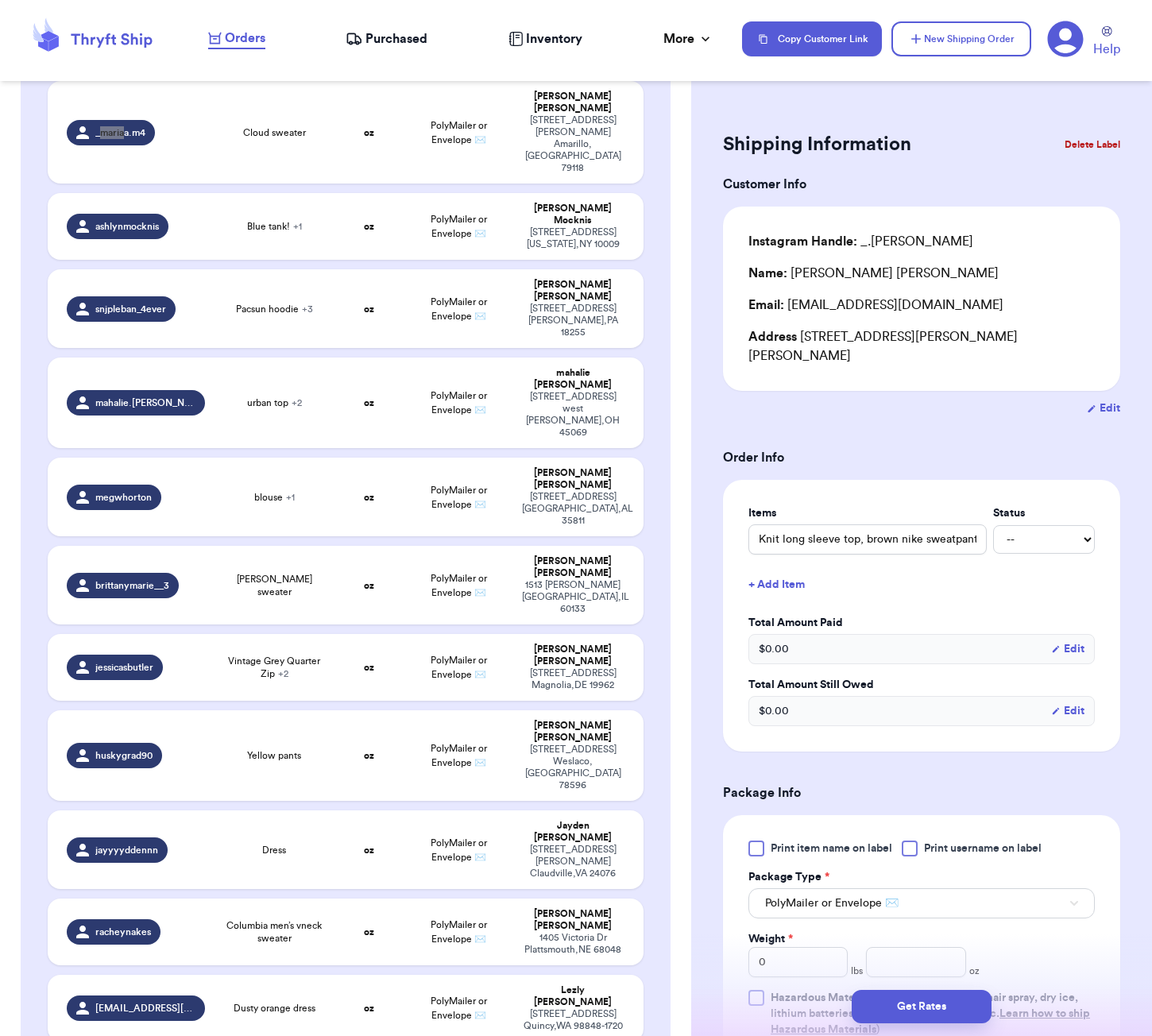
scroll to position [452, 0]
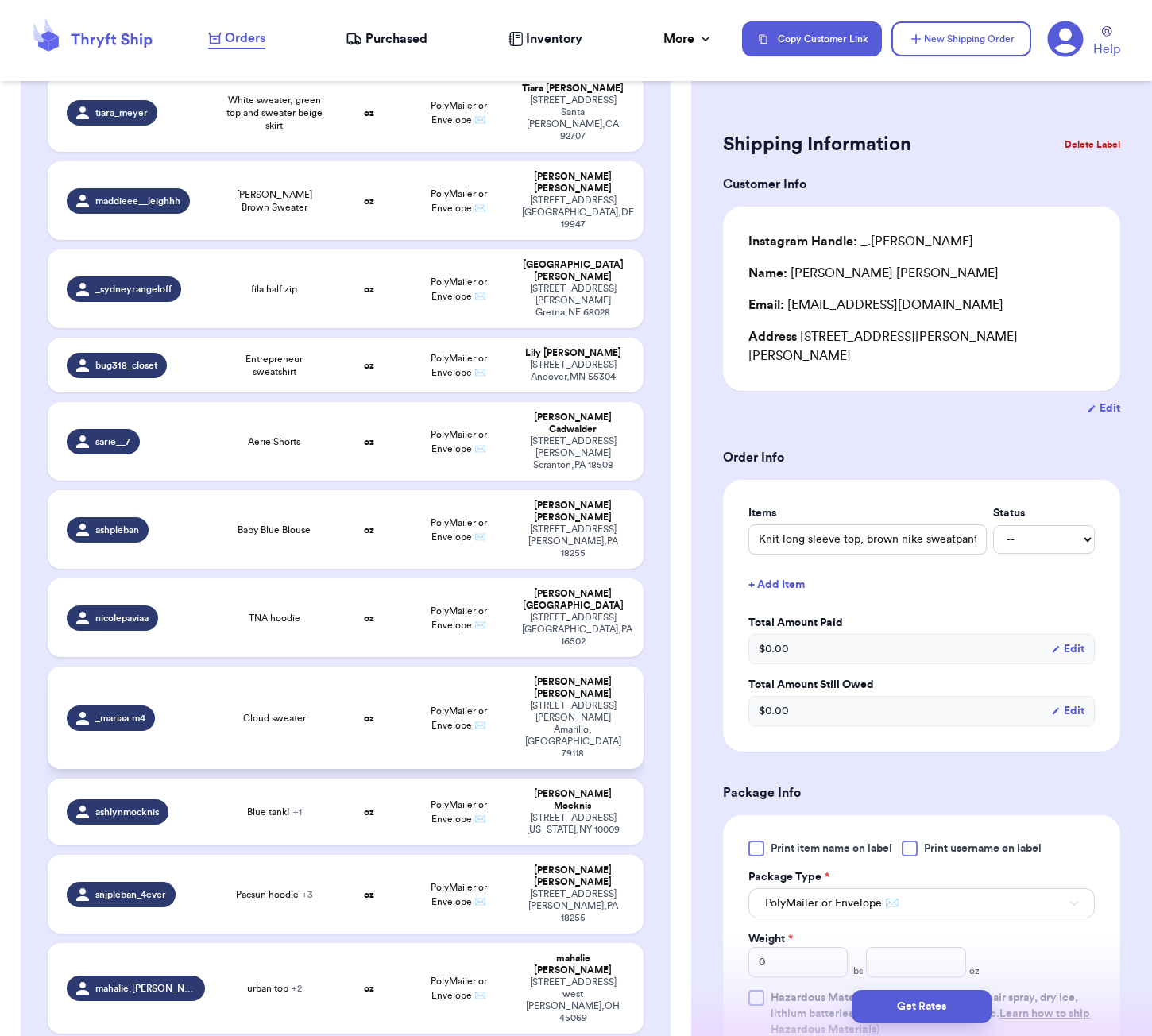
click at [285, 711] on span "Cloud sweater" at bounding box center [274, 718] width 63 height 13
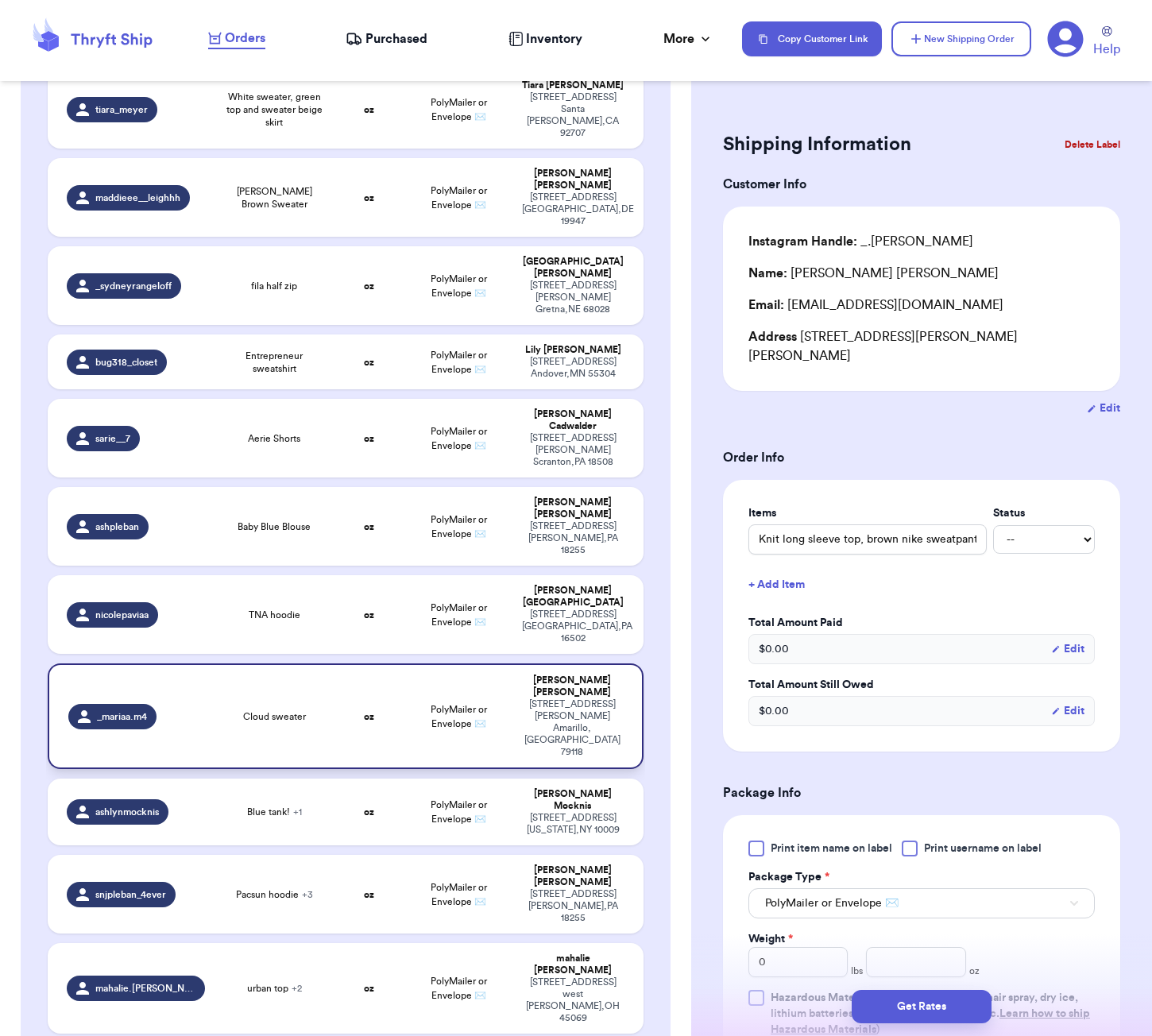
type input "Cloud sweater"
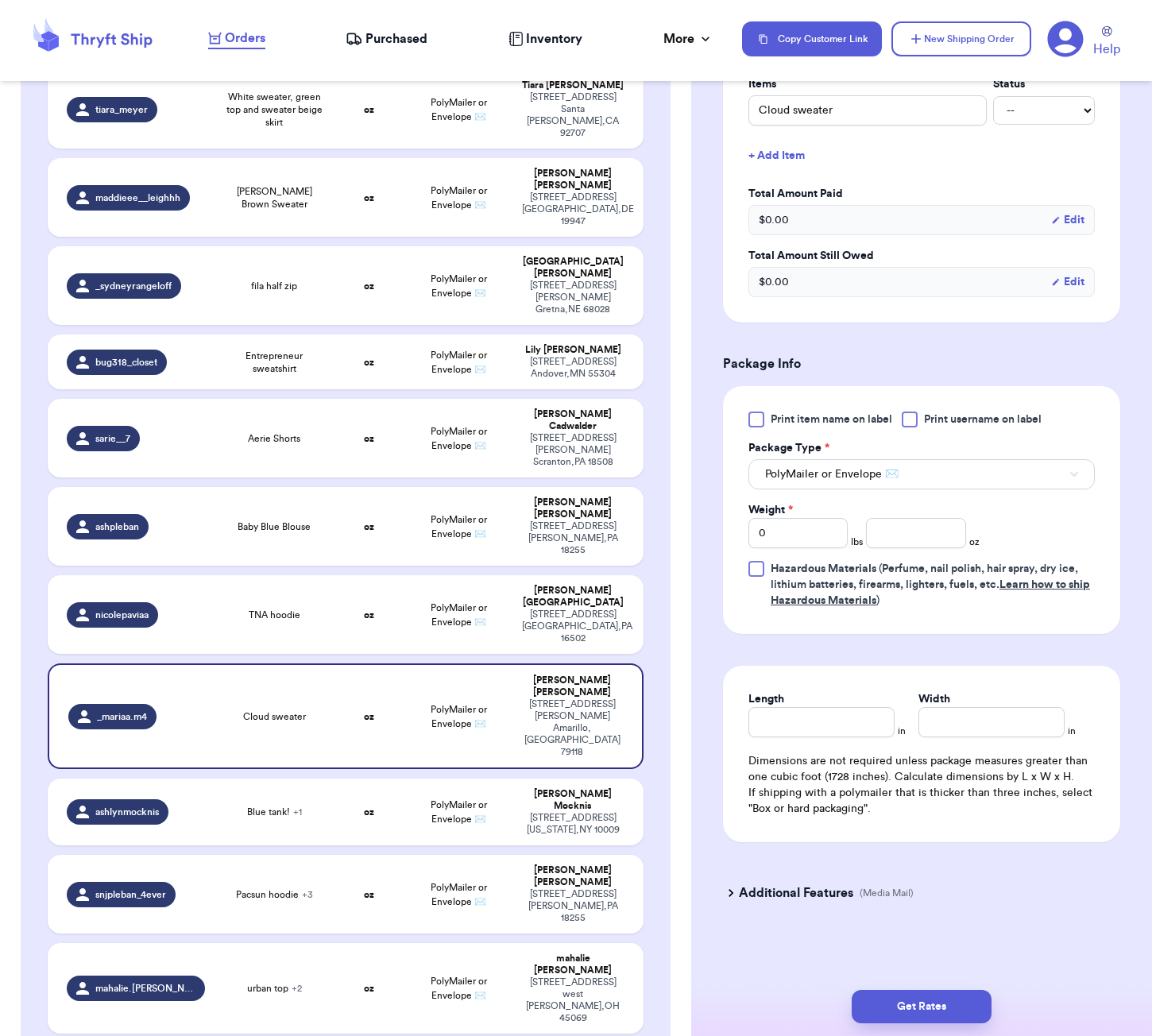
scroll to position [413, 0]
click at [899, 536] on input "number" at bounding box center [916, 532] width 99 height 30
type input "14"
click at [841, 710] on input "Length" at bounding box center [821, 722] width 147 height 30
type input "6"
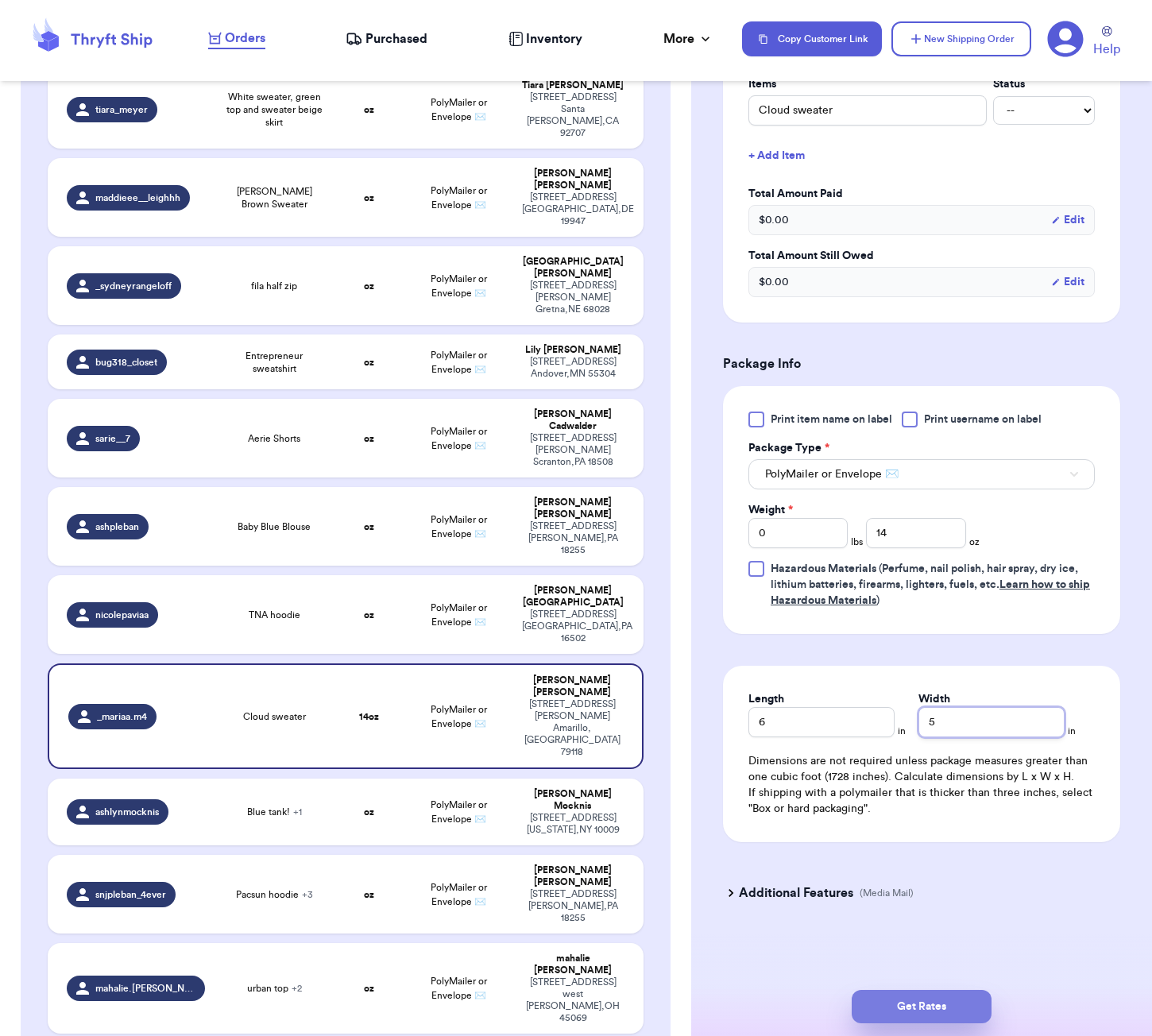
type input "5"
click at [918, 1016] on button "Get Rates" at bounding box center [922, 1006] width 140 height 33
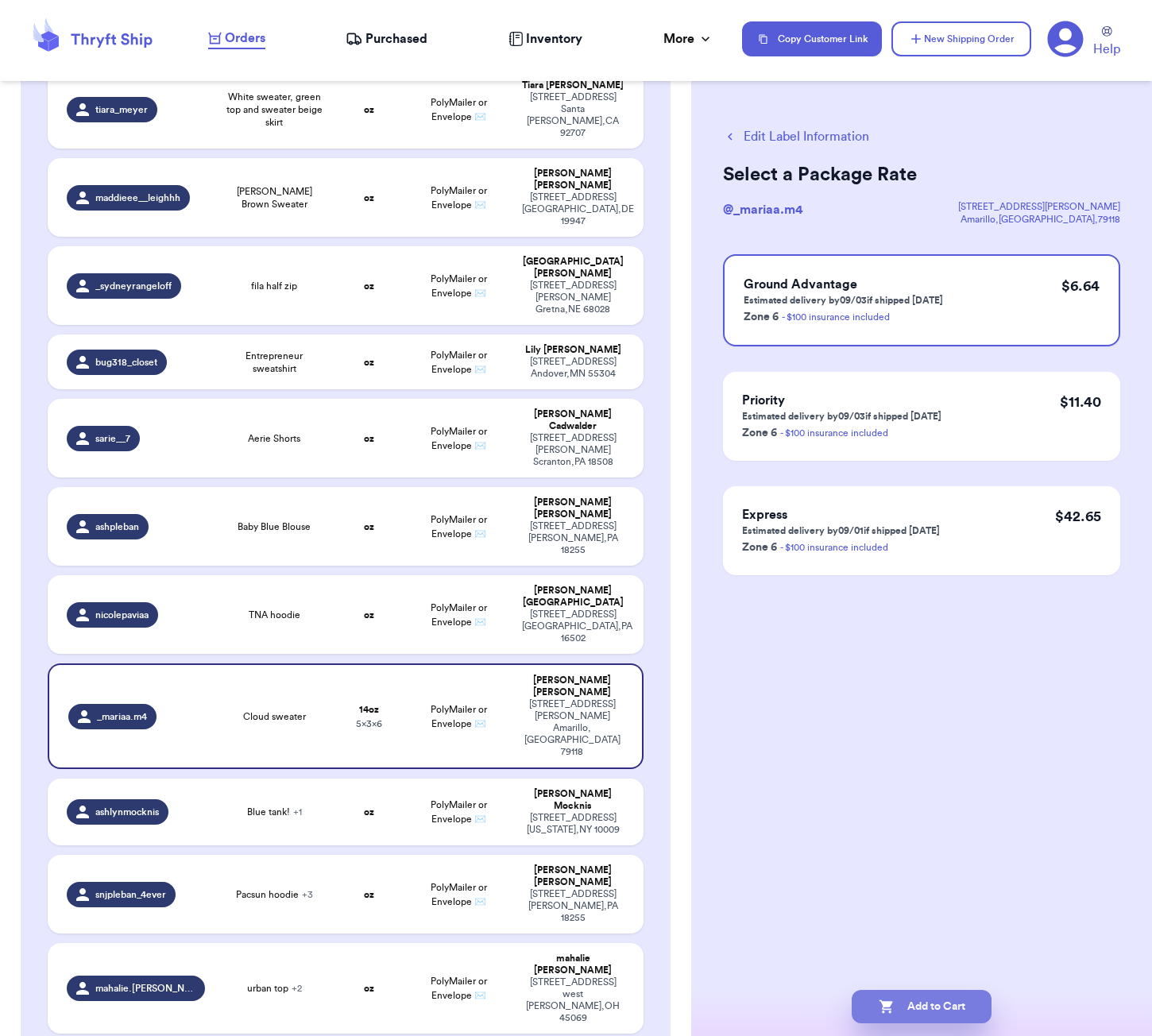
click at [942, 1001] on button "Add to Cart" at bounding box center [922, 1006] width 140 height 33
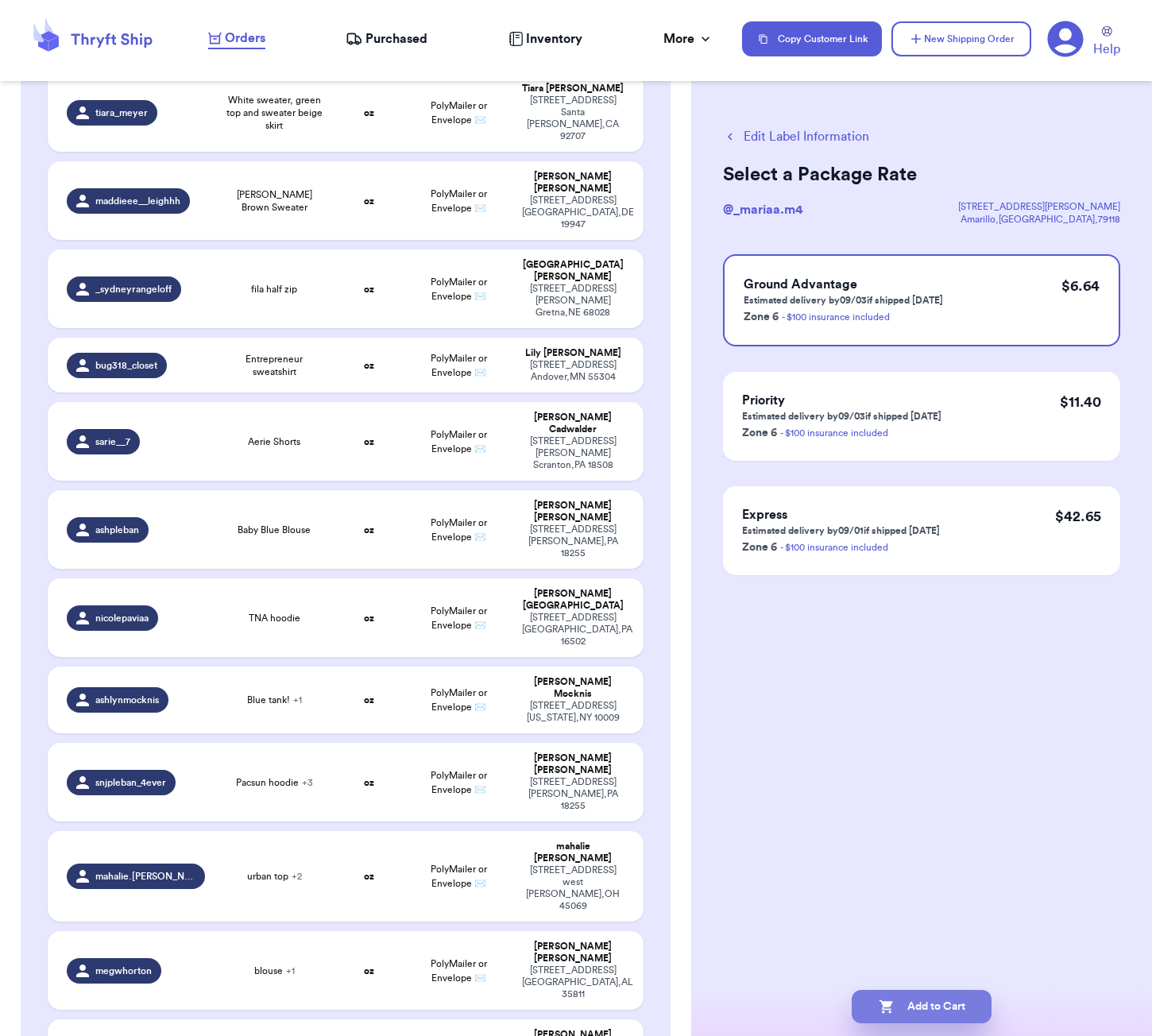
checkbox input "true"
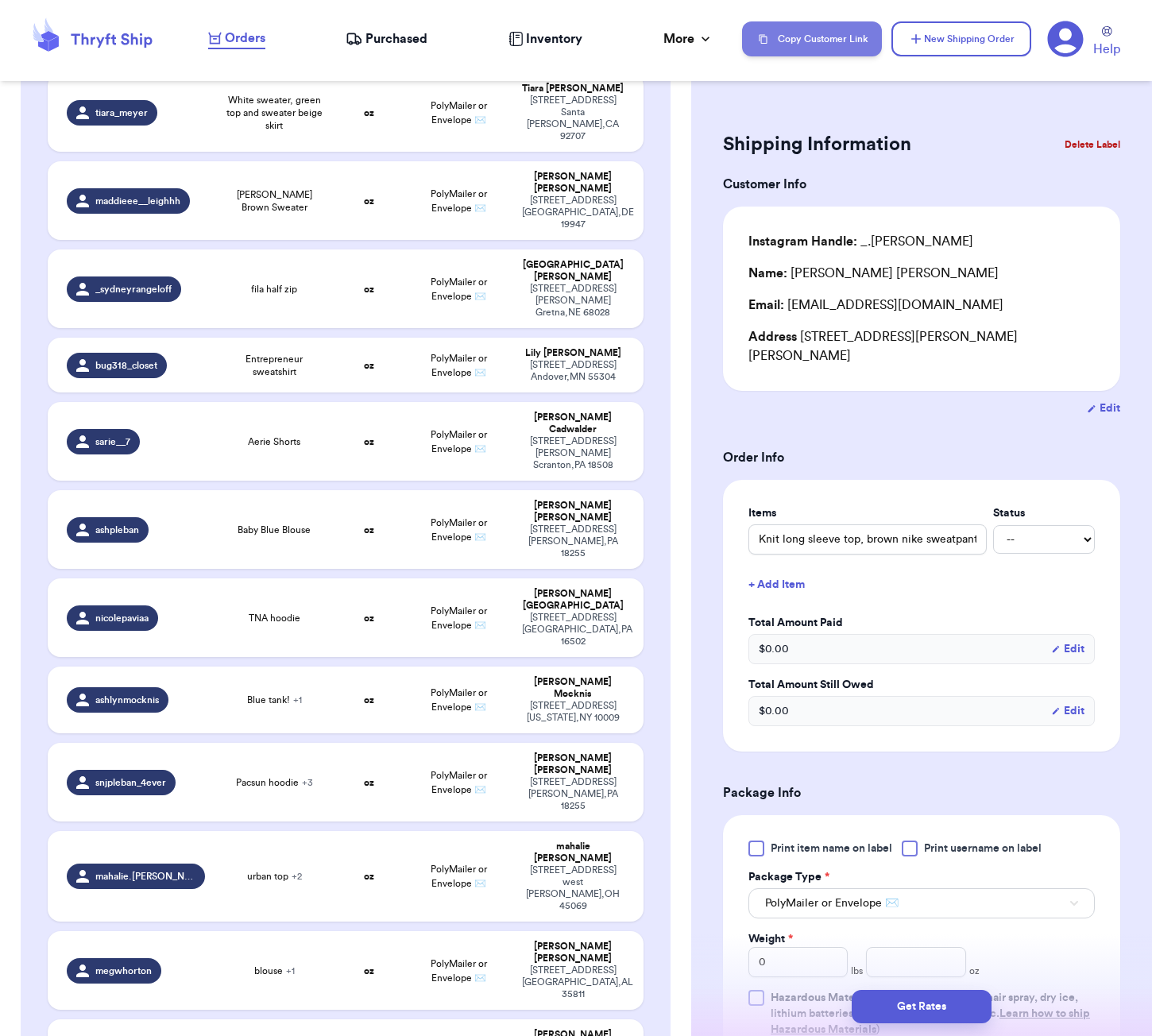
scroll to position [1941, 0]
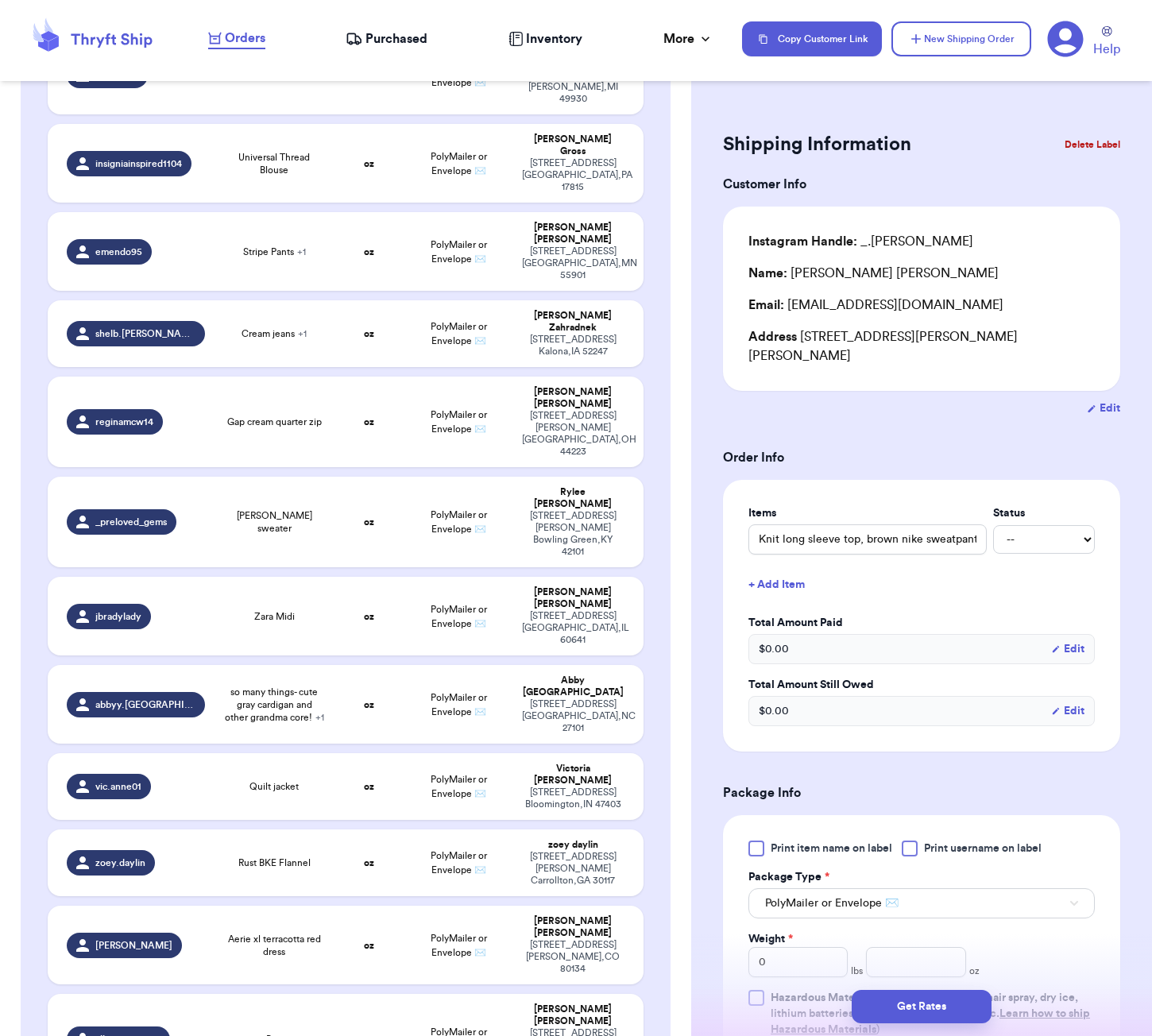
type input "A sweater a shirt and another item sorry I forgot"
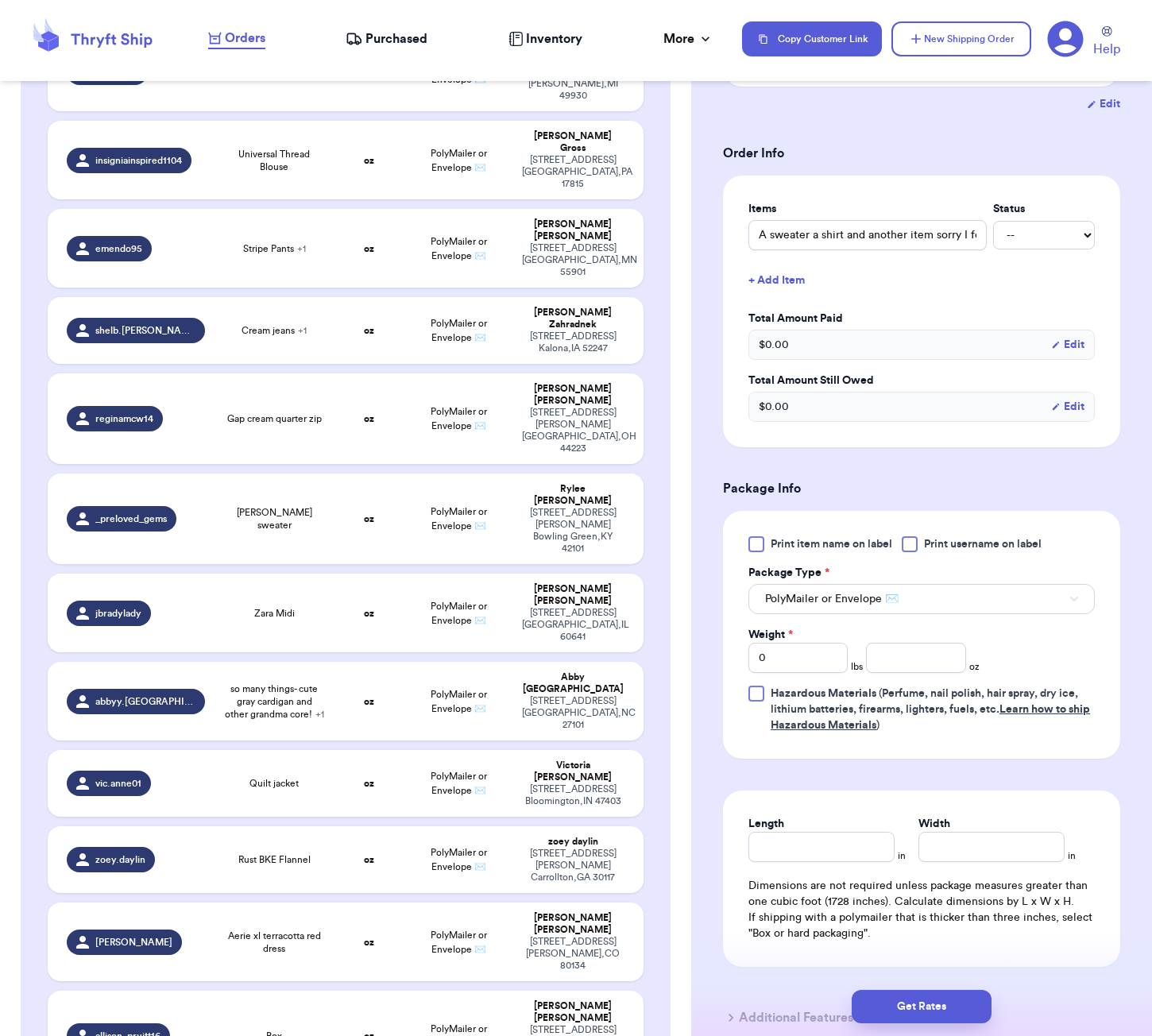
scroll to position [359, 0]
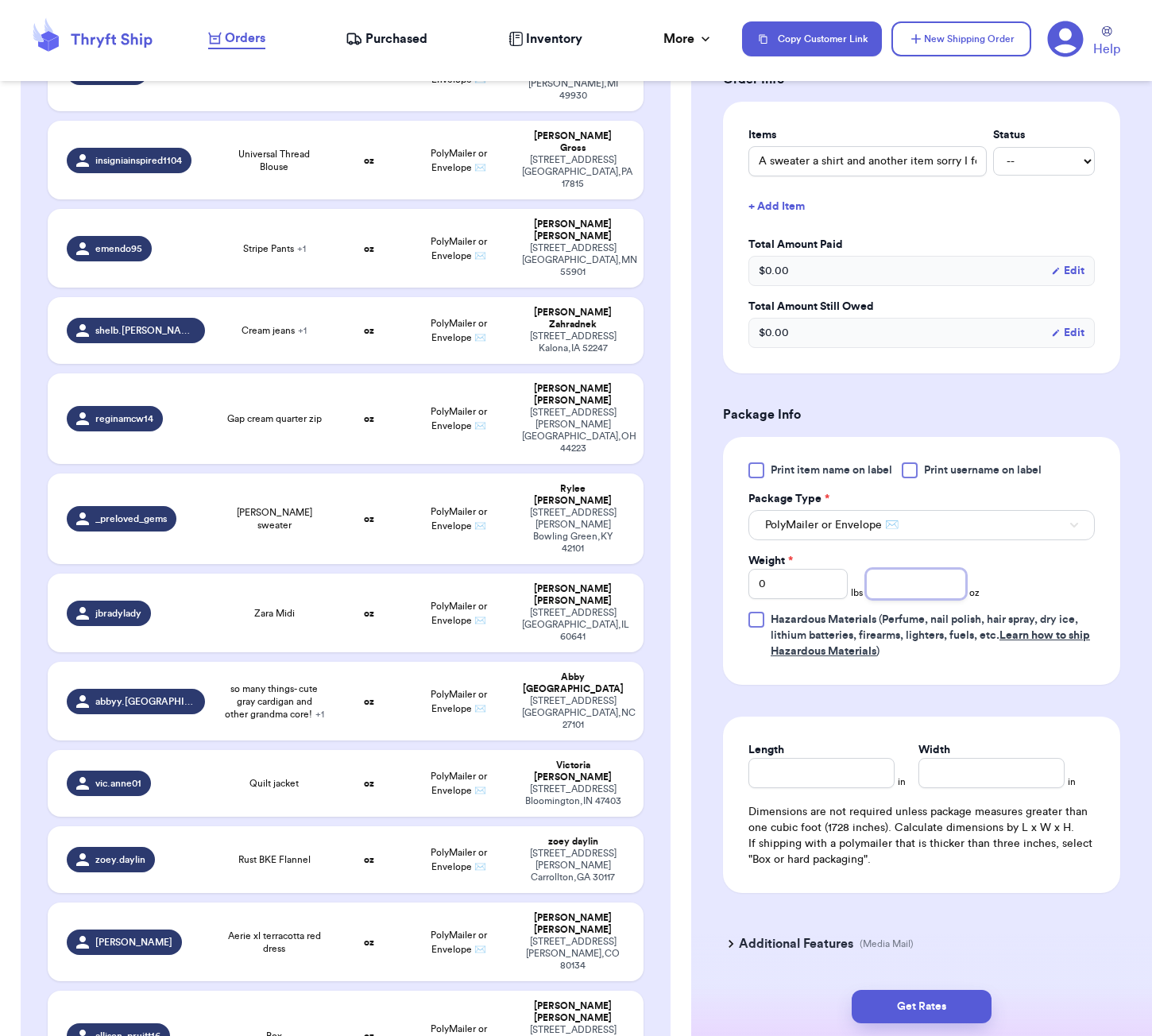
click at [894, 592] on input "number" at bounding box center [916, 584] width 99 height 30
type input "36"
click at [838, 774] on input "Length" at bounding box center [821, 772] width 147 height 30
type input "8"
type input "7"
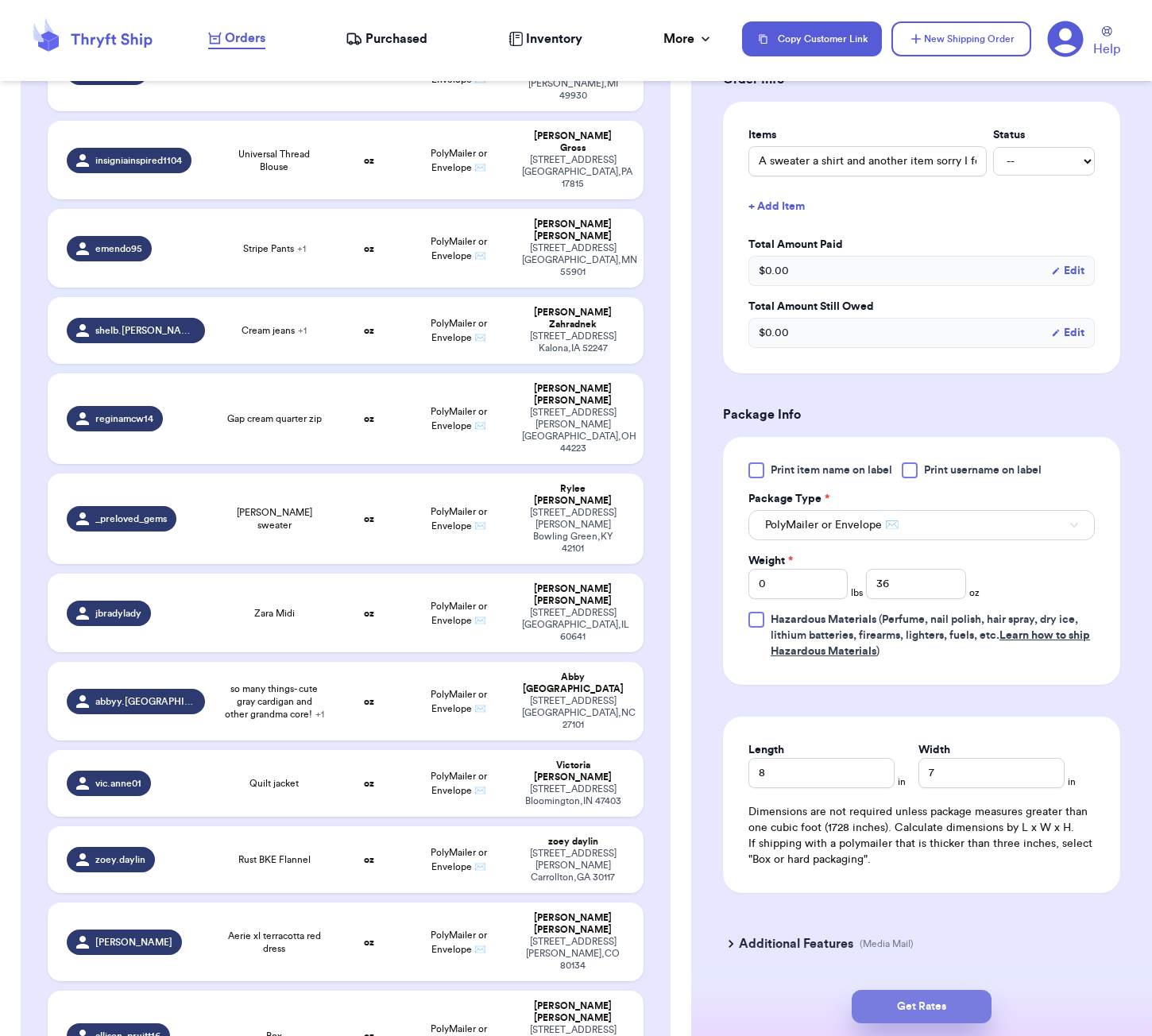
drag, startPoint x: 919, startPoint y: 999, endPoint x: 936, endPoint y: 1003, distance: 17.5
click at [919, 999] on button "Get Rates" at bounding box center [922, 1006] width 140 height 33
type input "2"
type input "4"
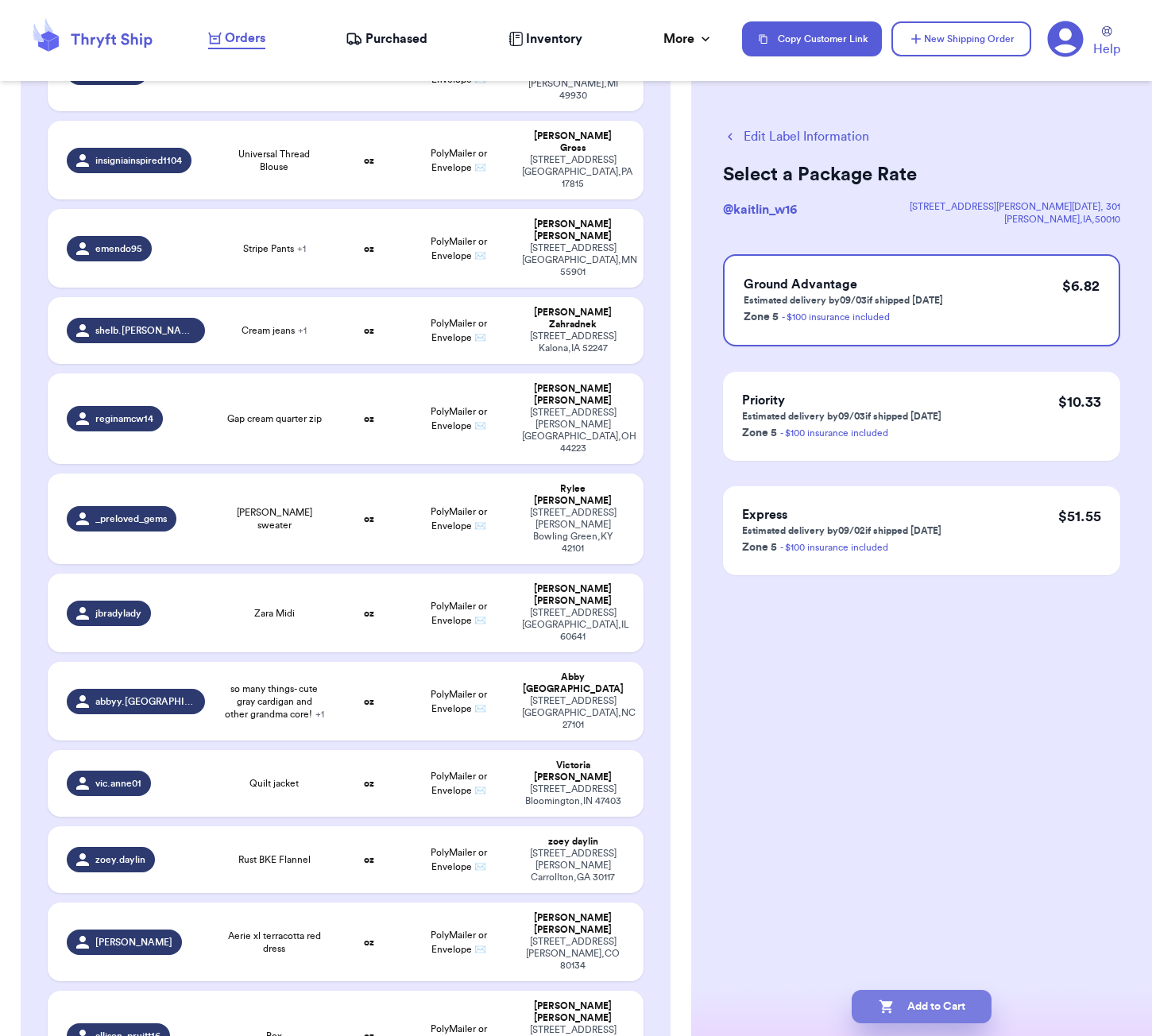
click at [960, 1005] on button "Add to Cart" at bounding box center [922, 1006] width 140 height 33
checkbox input "true"
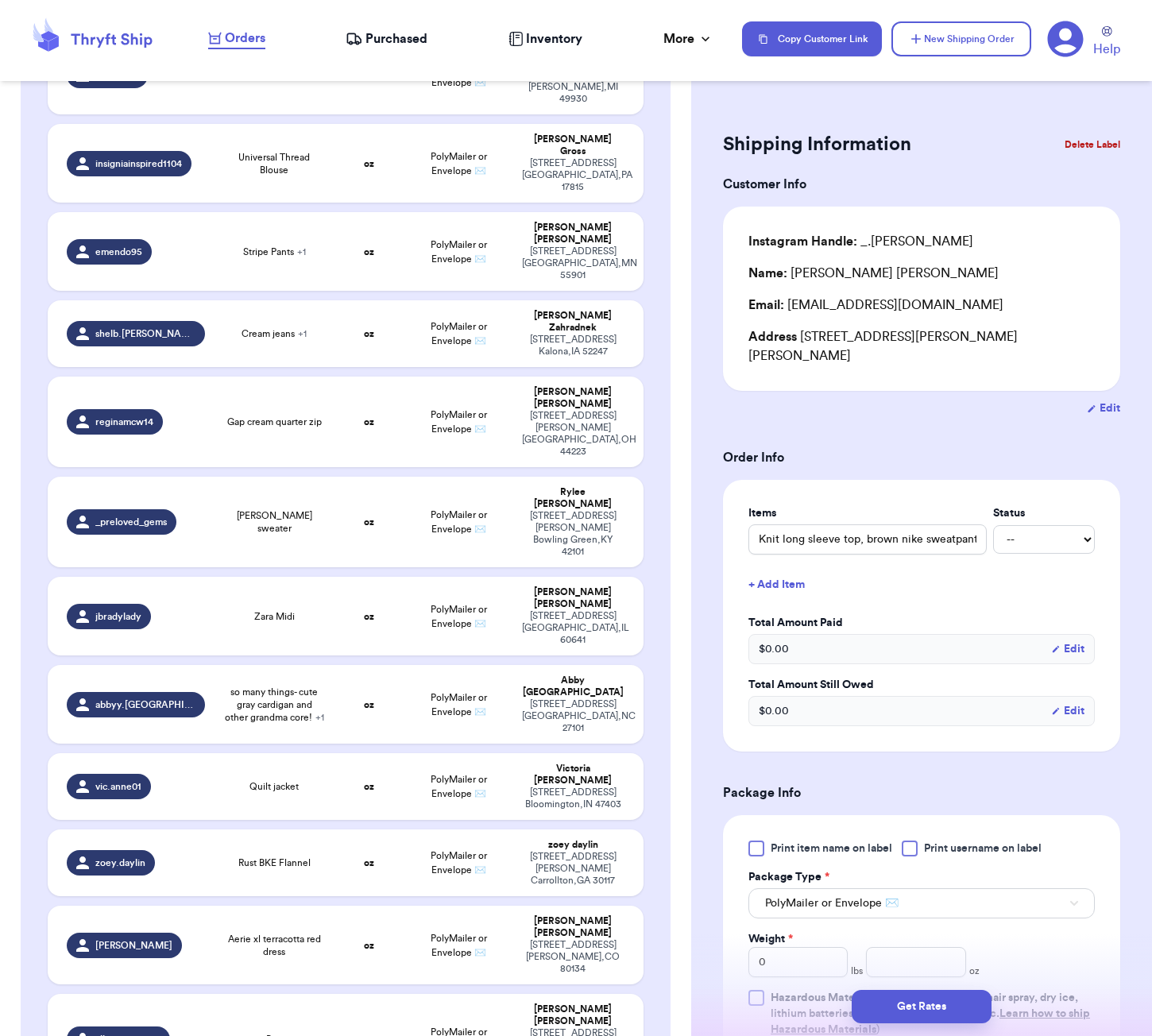
scroll to position [1096, 0]
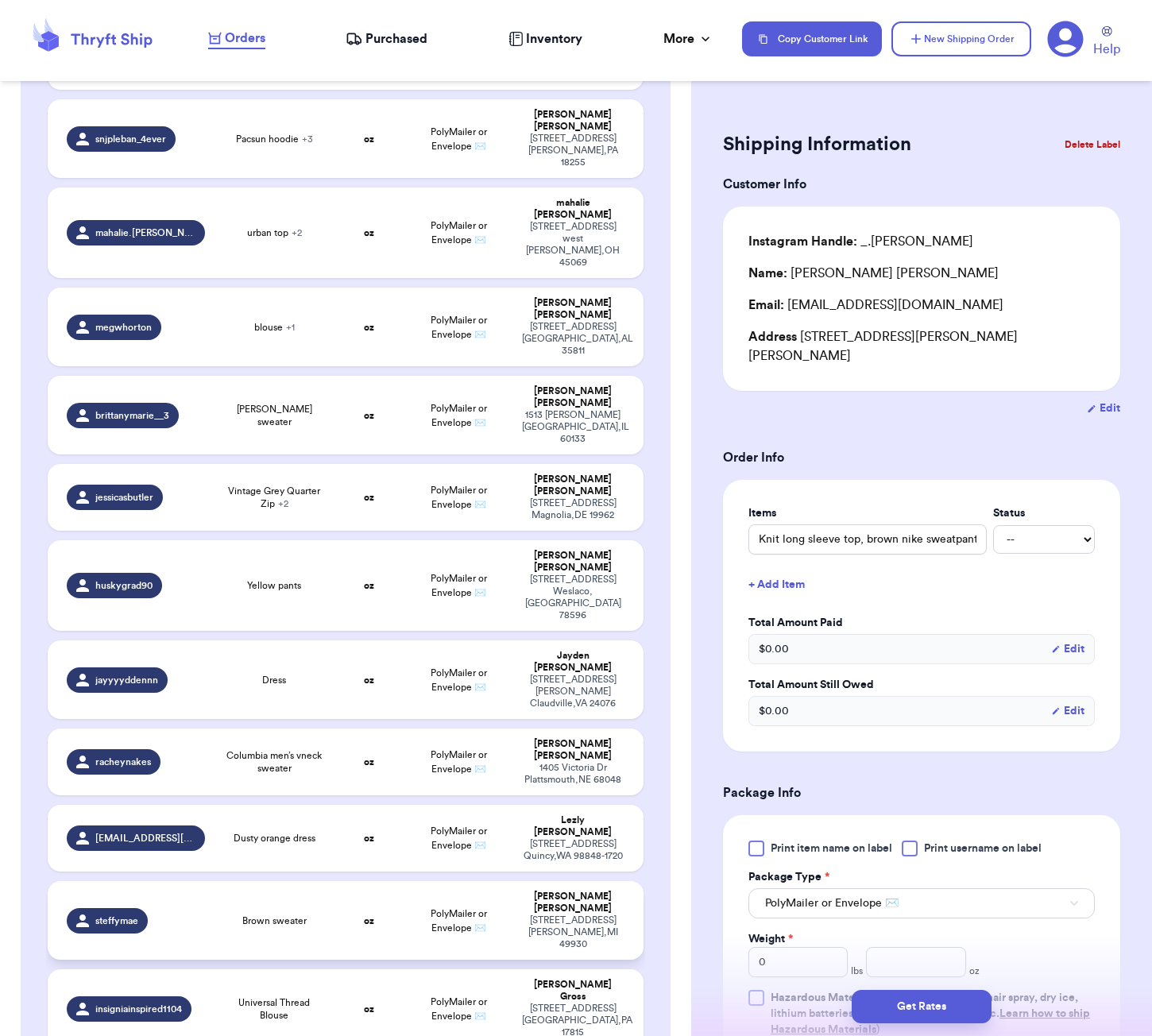
click at [372, 881] on td "oz" at bounding box center [370, 920] width 72 height 79
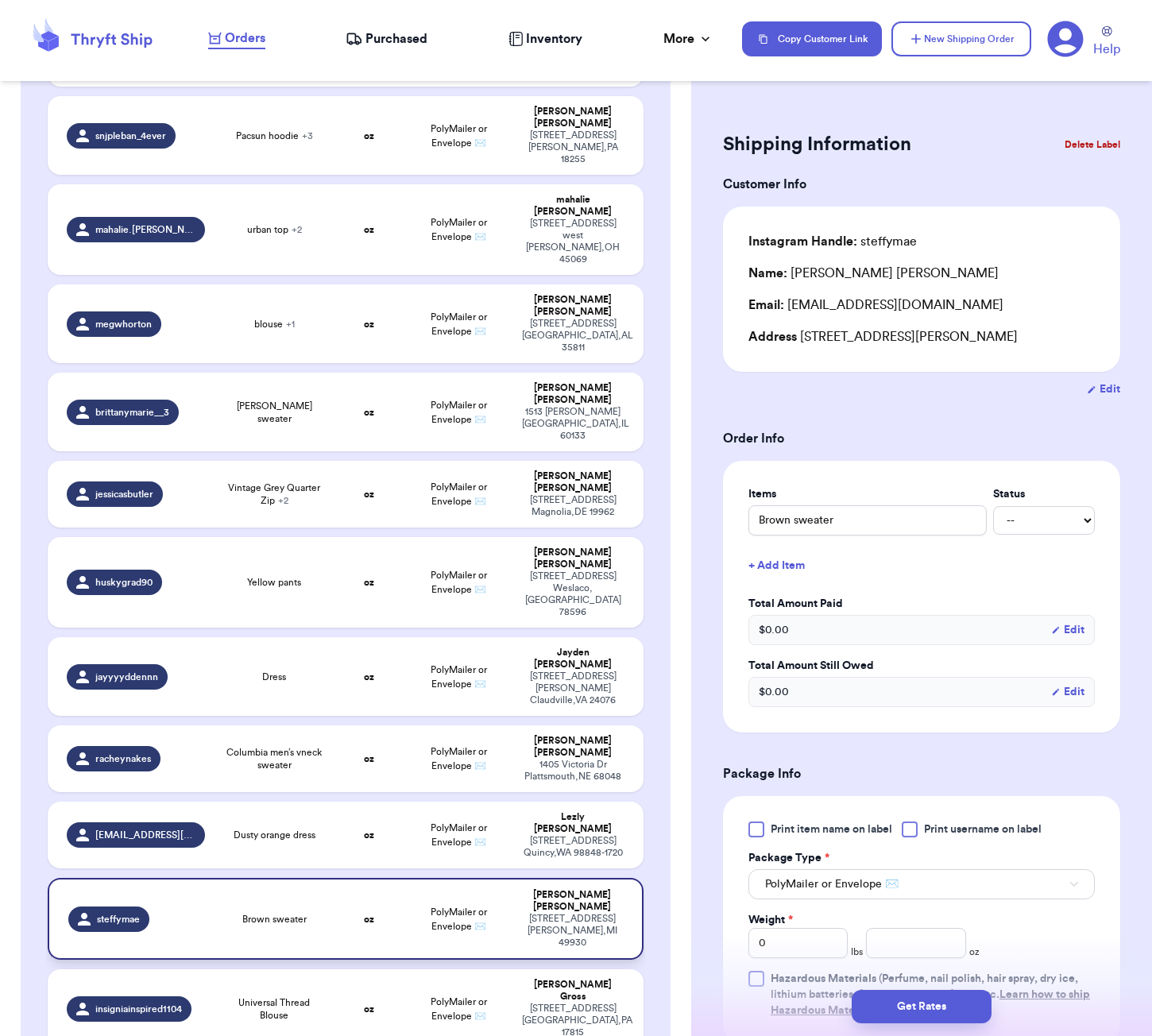
type input "Brown sweater"
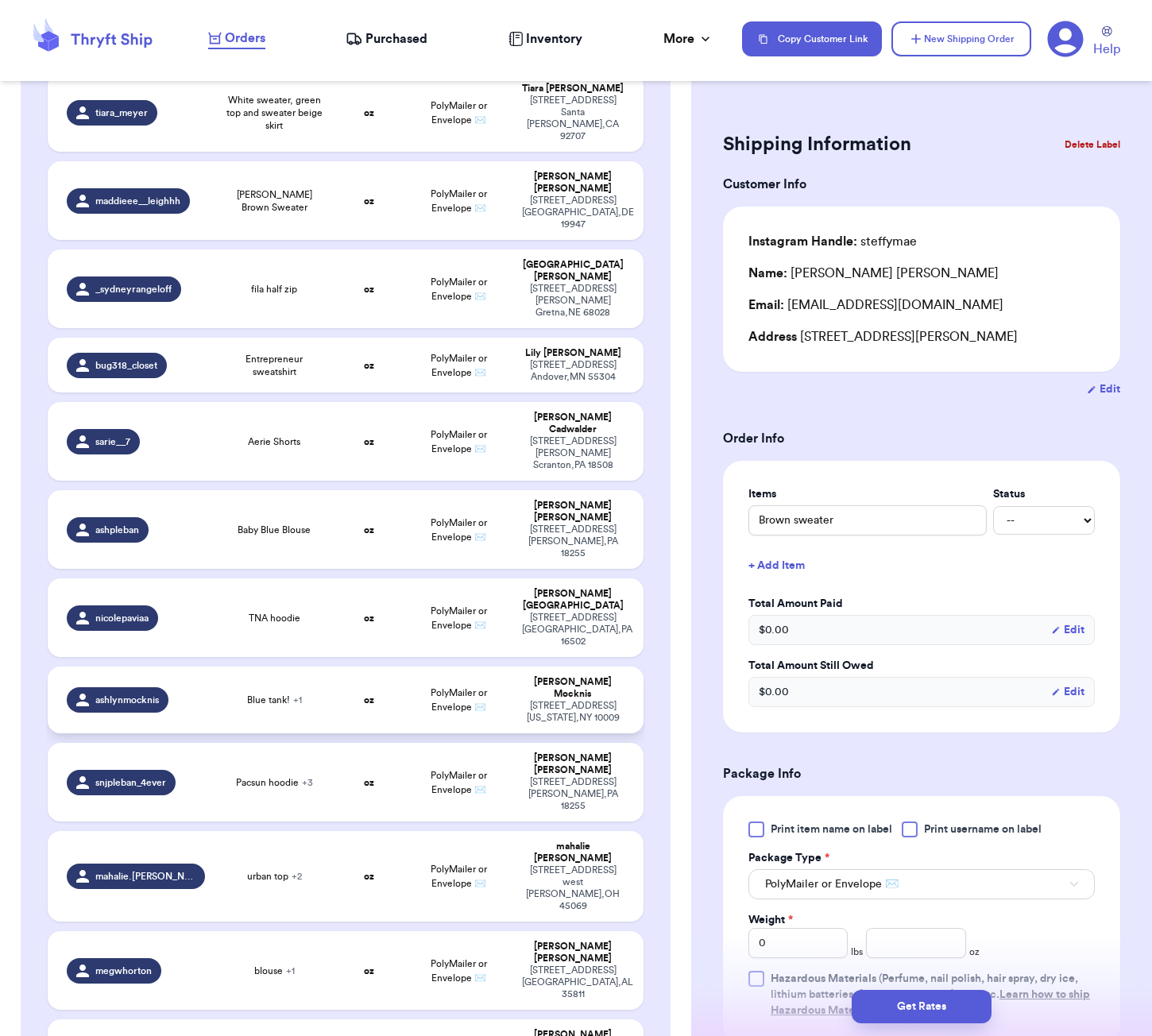
click at [282, 693] on span "Blue tank! + 1" at bounding box center [274, 700] width 55 height 13
type input "Blue tank!"
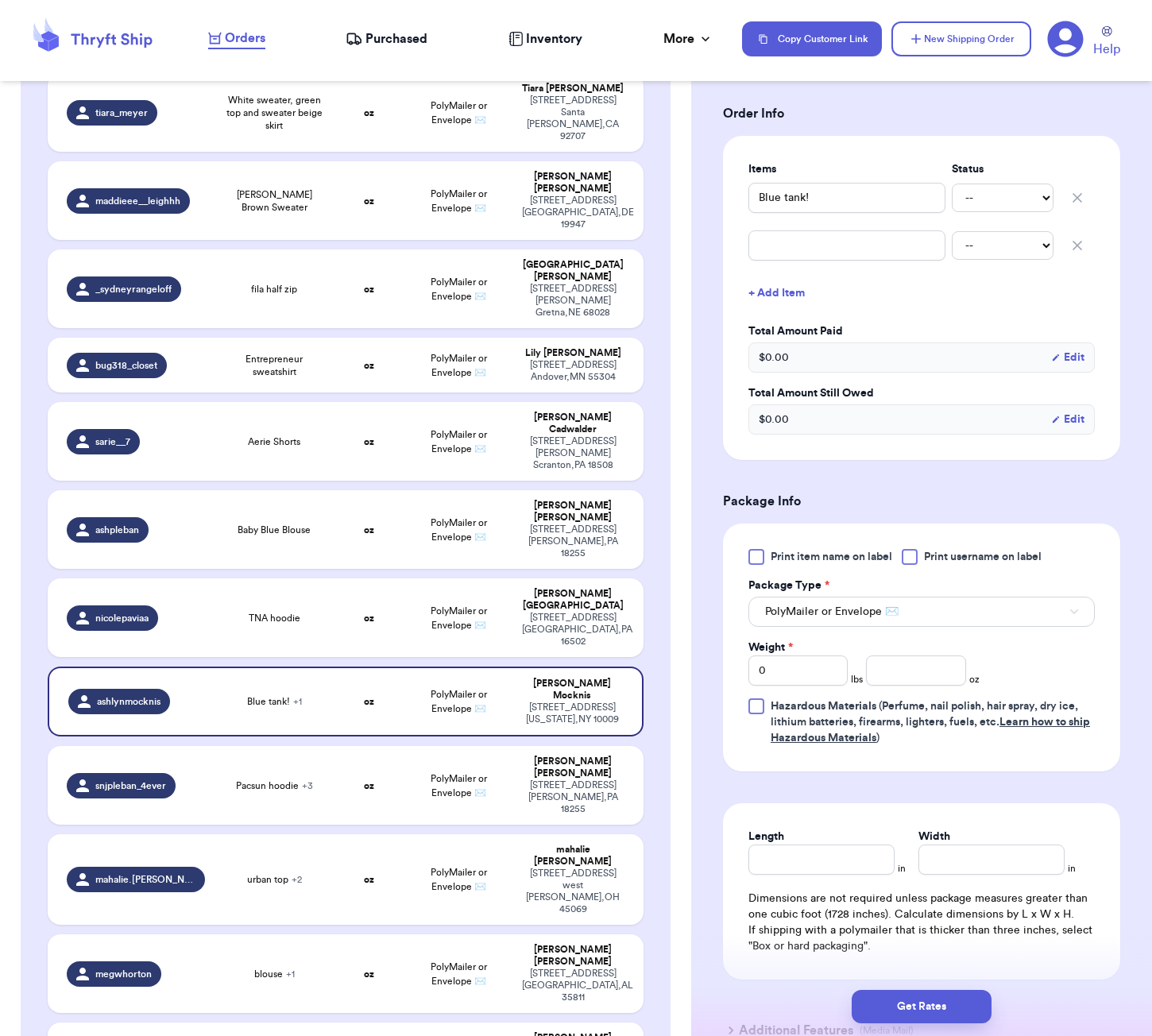
scroll to position [377, 0]
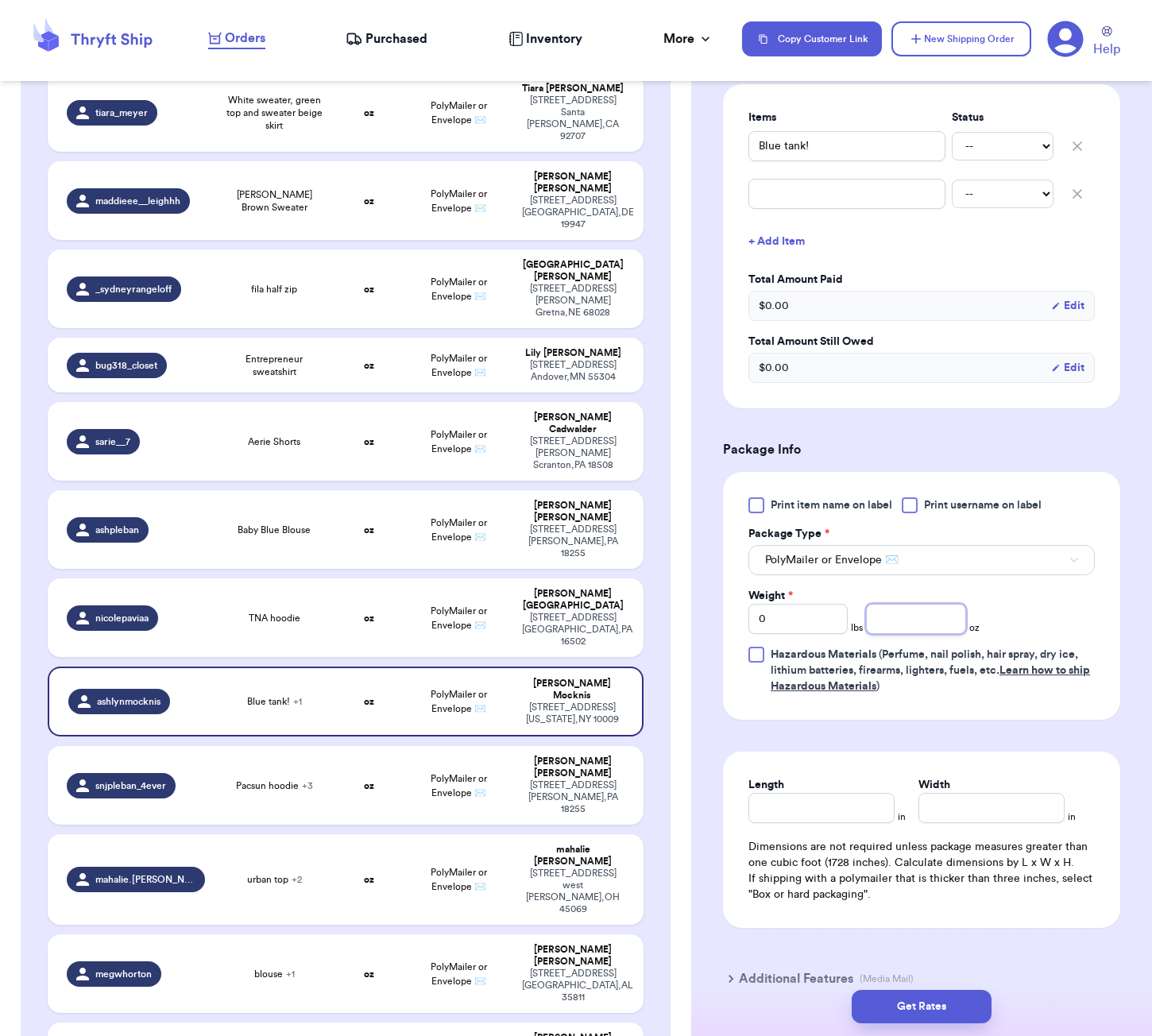
click at [924, 634] on input "number" at bounding box center [916, 619] width 99 height 30
type input "6"
click at [835, 823] on input "Length" at bounding box center [821, 807] width 147 height 30
type input "5"
type input "3"
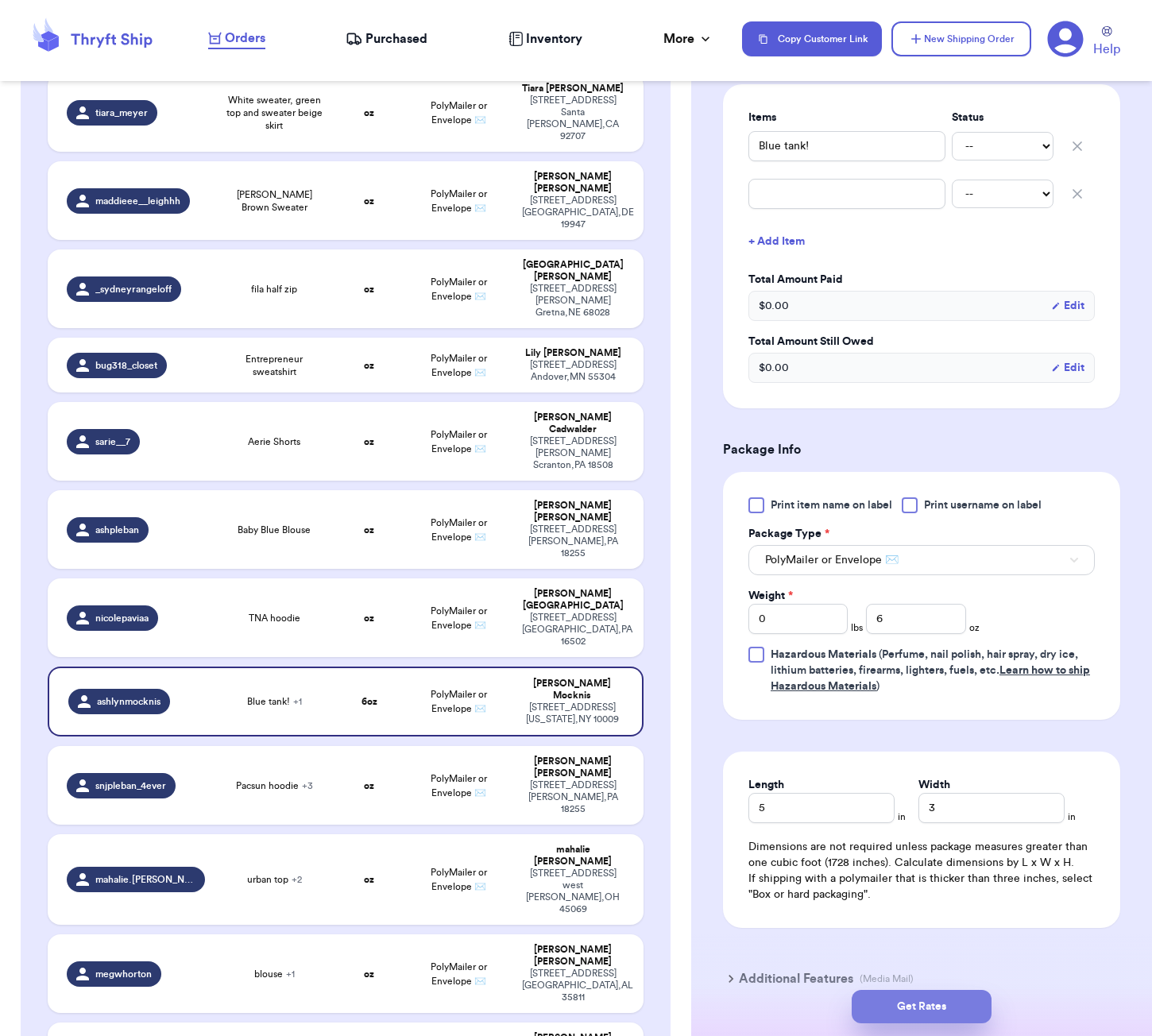
click at [904, 1000] on button "Get Rates" at bounding box center [922, 1006] width 140 height 33
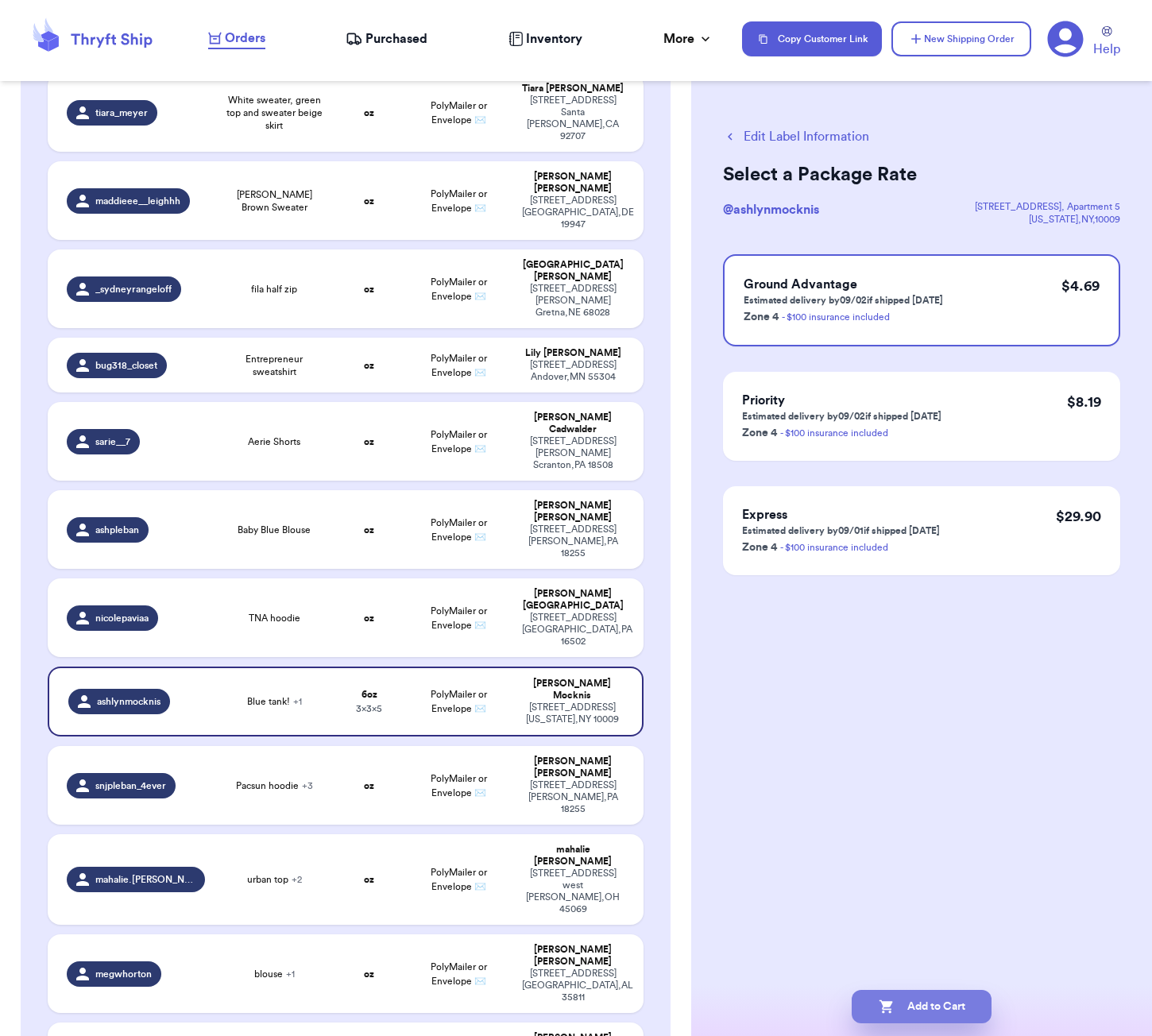
click at [926, 1005] on button "Add to Cart" at bounding box center [922, 1006] width 140 height 33
checkbox input "true"
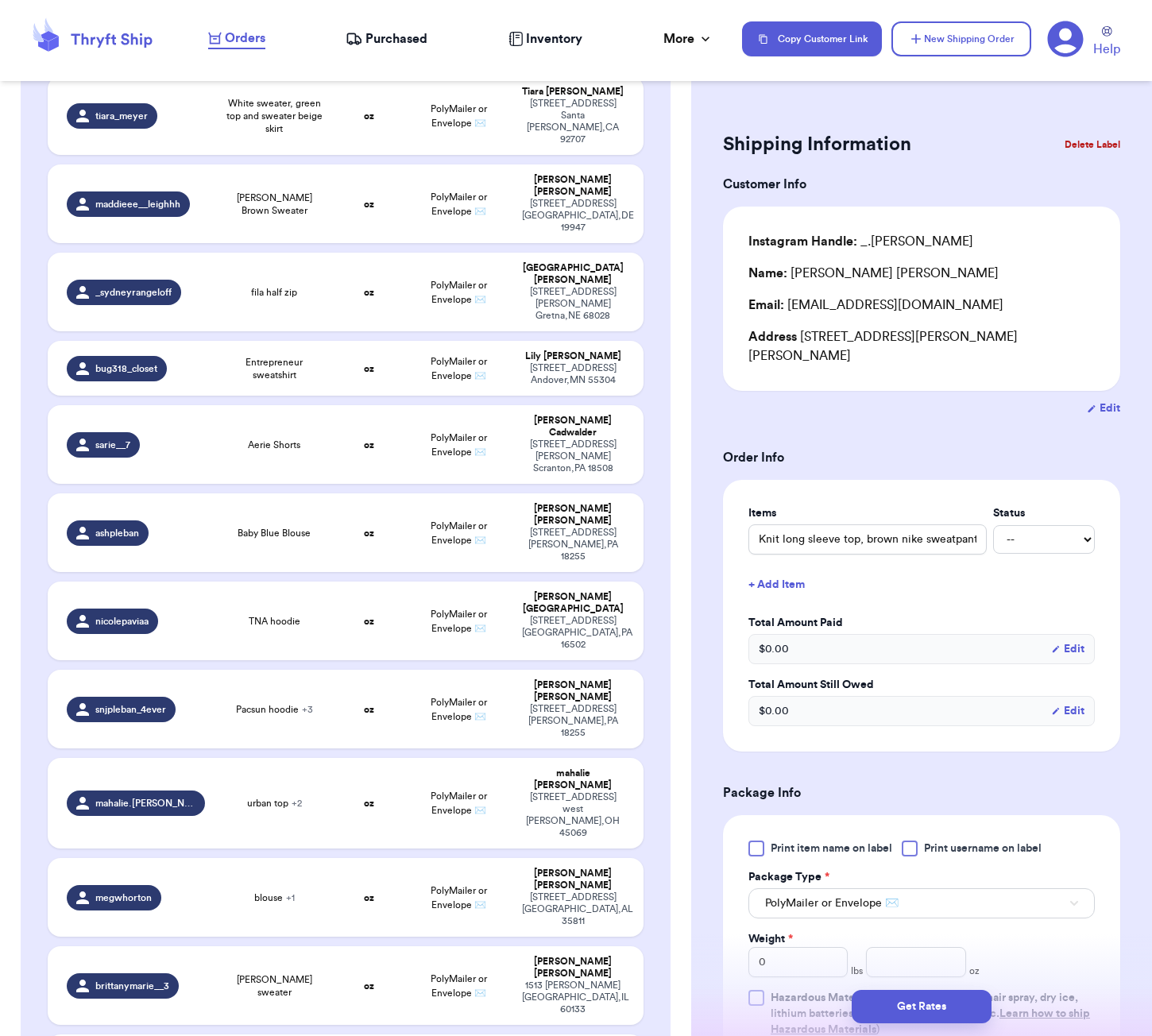
scroll to position [2068, 0]
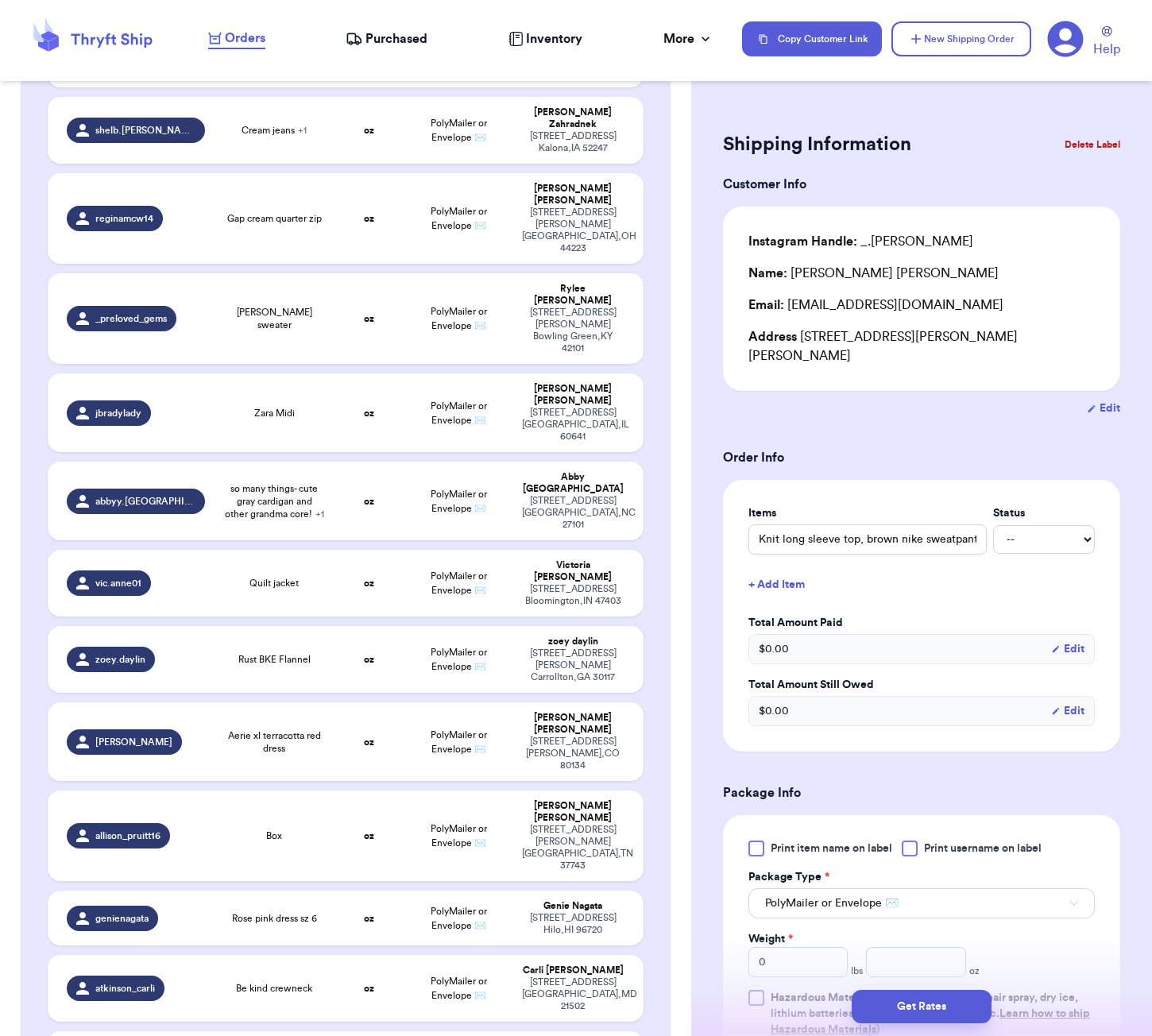
type input "yellow dress"
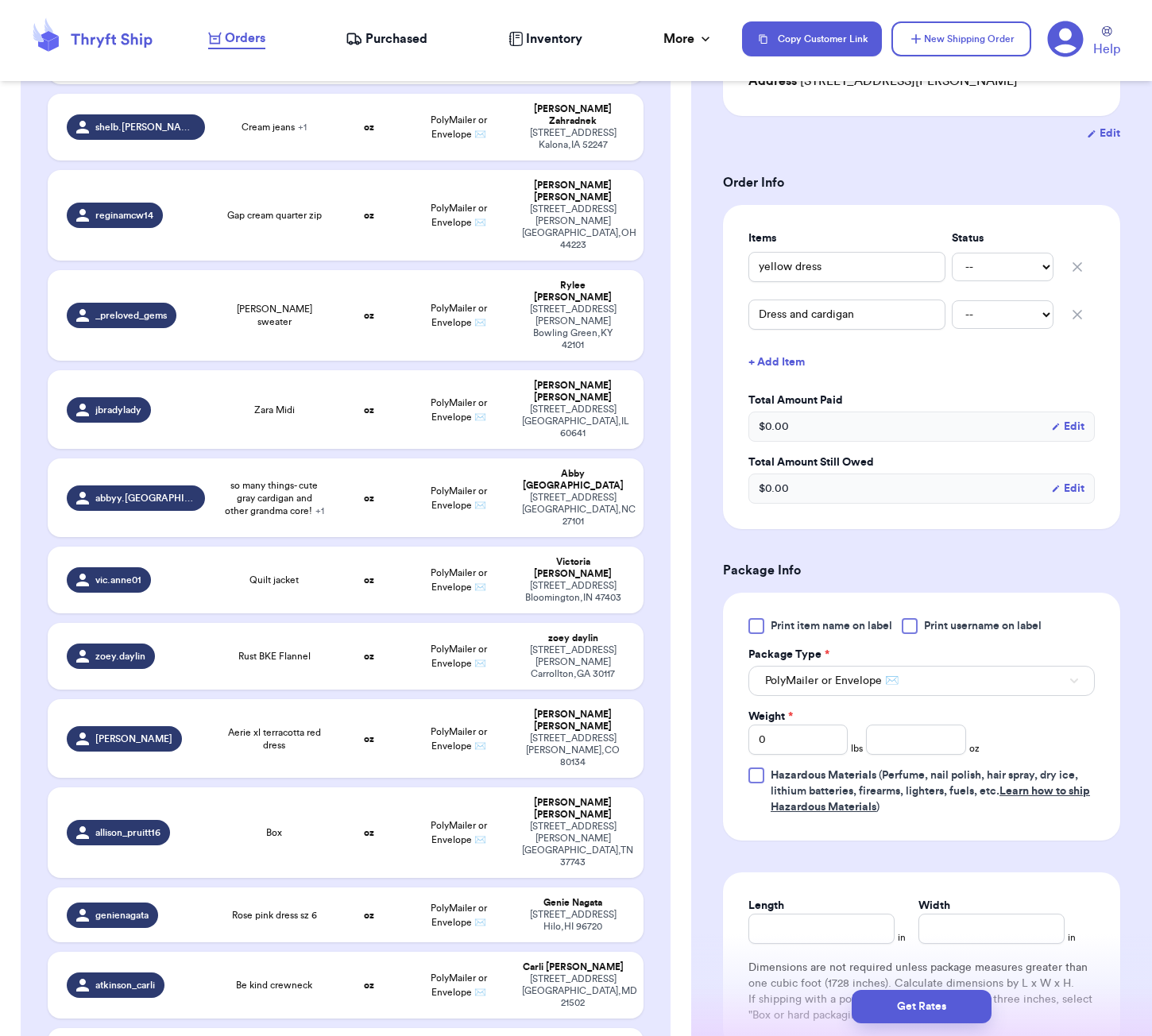
scroll to position [291, 0]
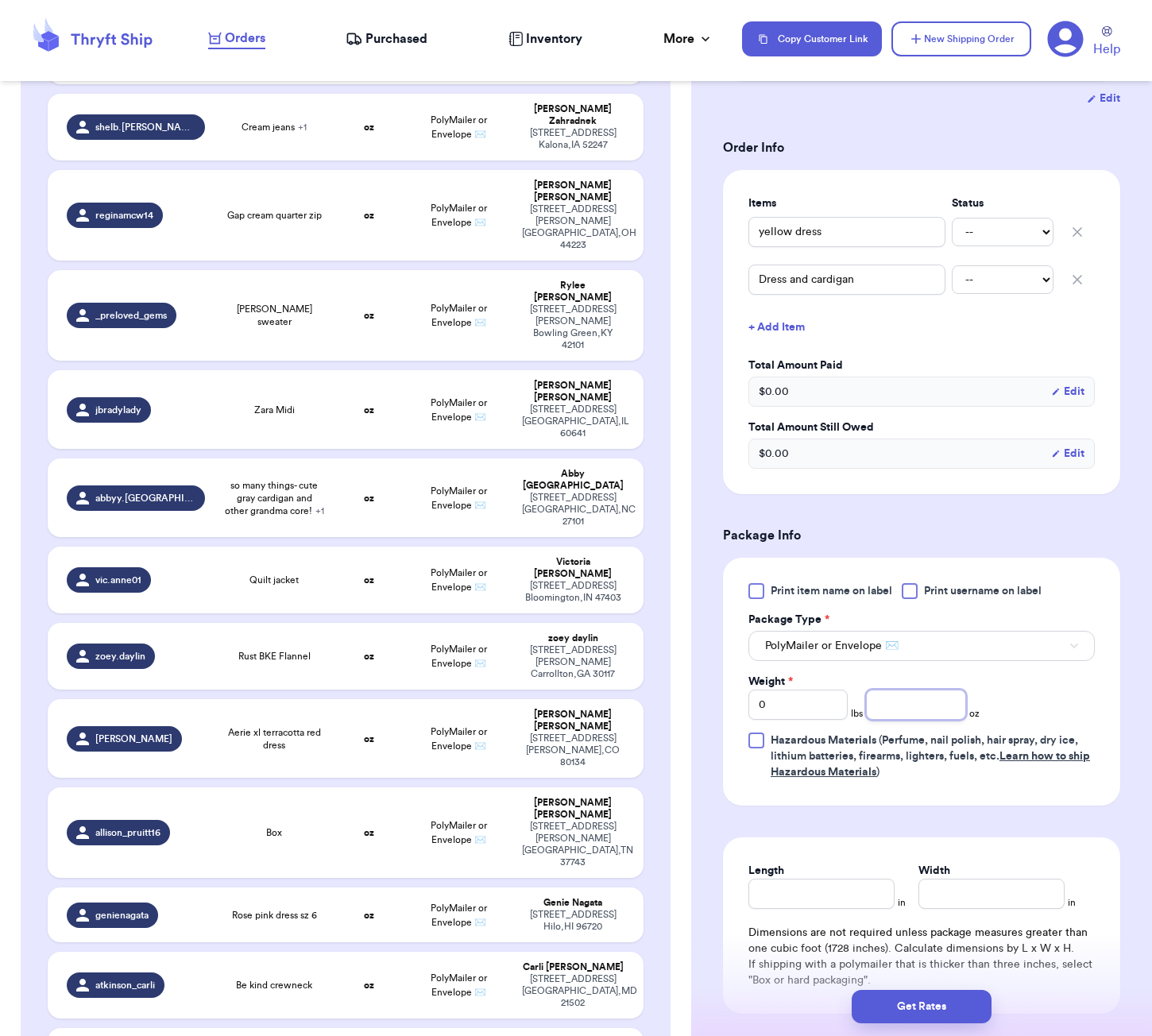
click at [892, 704] on input "number" at bounding box center [916, 704] width 99 height 30
type input "42"
click at [794, 895] on input "Length" at bounding box center [821, 893] width 147 height 30
type input "9"
type input "7"
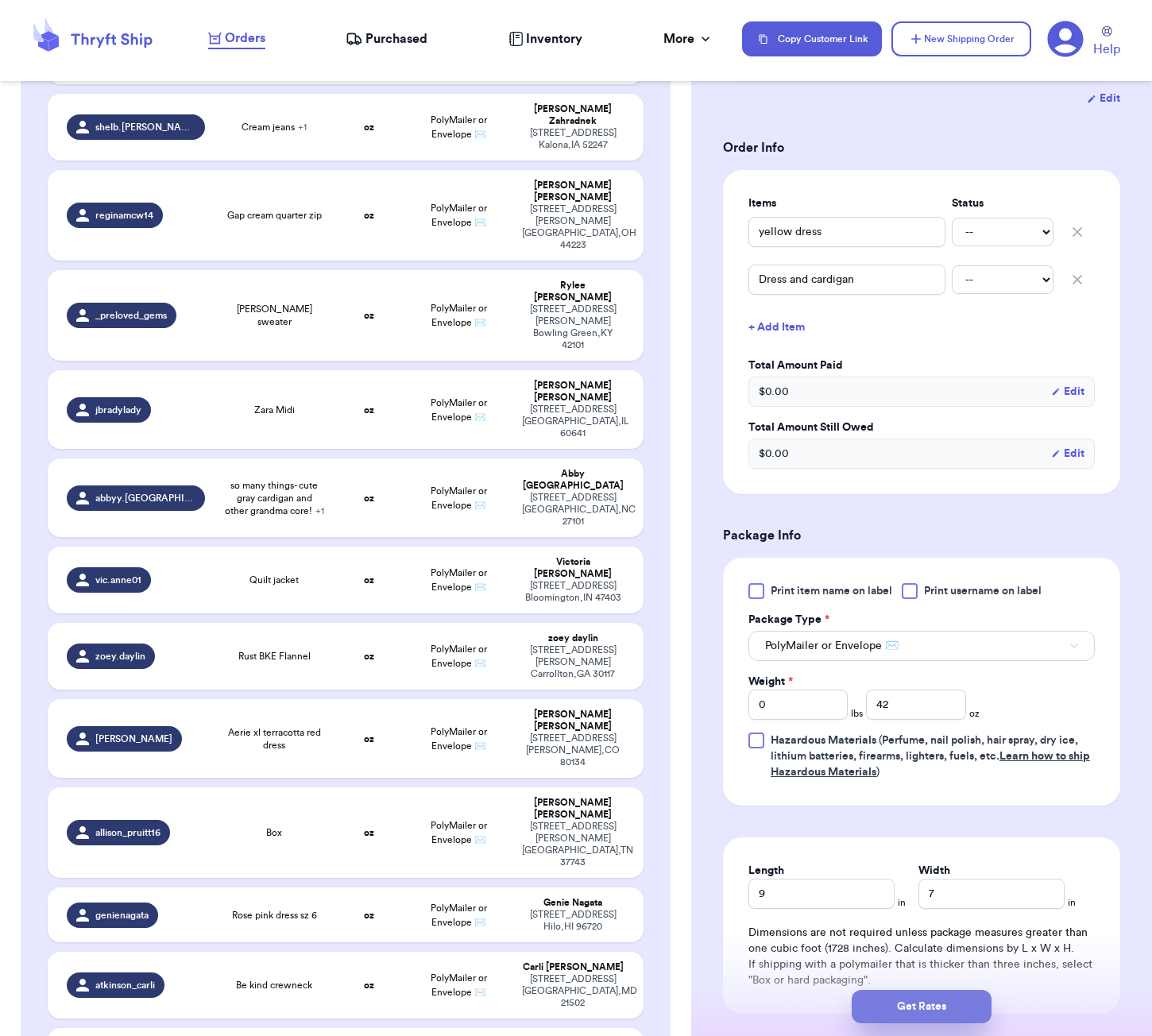
click at [922, 1016] on button "Get Rates" at bounding box center [922, 1006] width 140 height 33
type input "2"
type input "10"
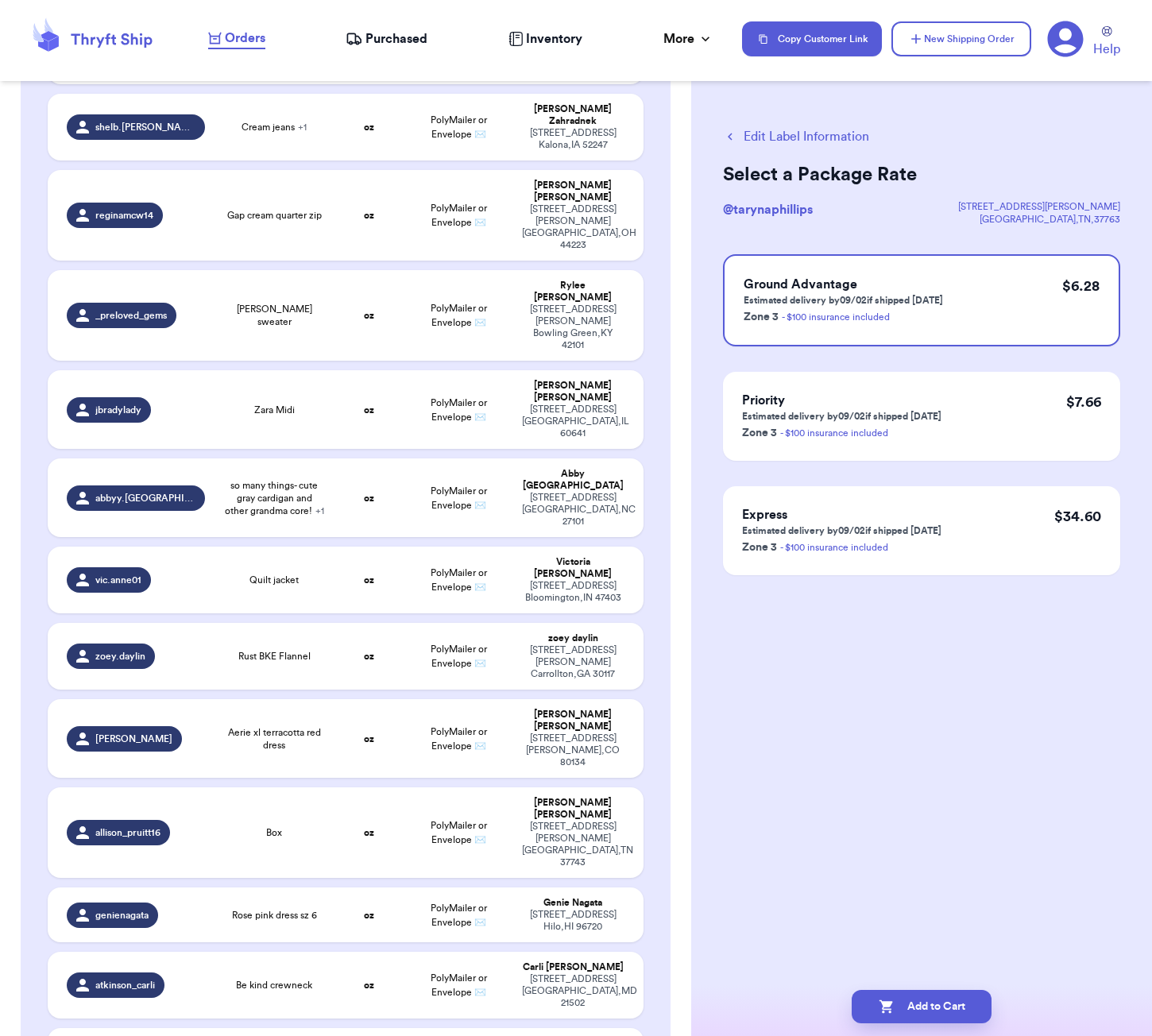
scroll to position [0, 0]
click at [955, 999] on button "Add to Cart" at bounding box center [922, 1006] width 140 height 33
checkbox input "true"
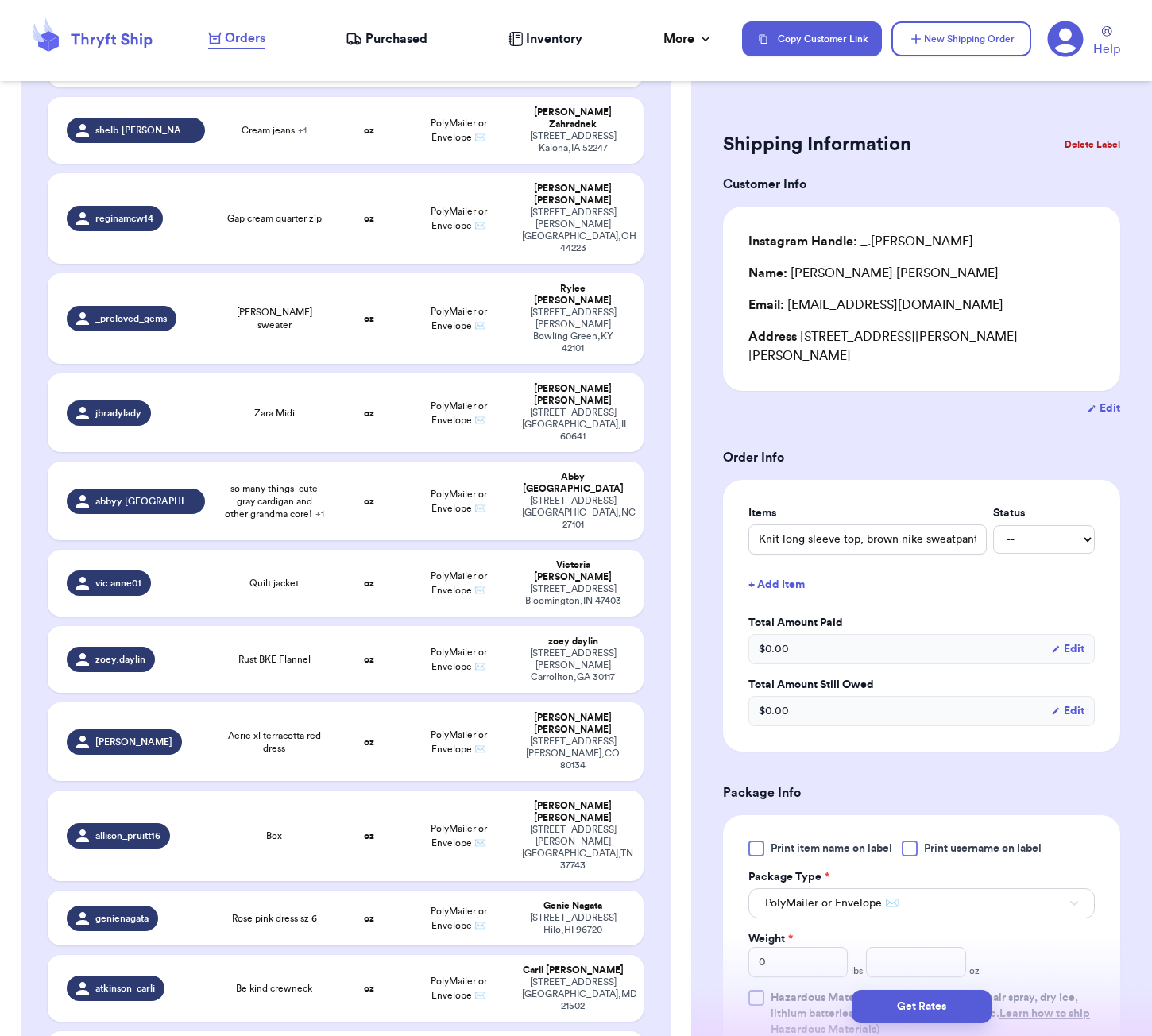
scroll to position [517, 0]
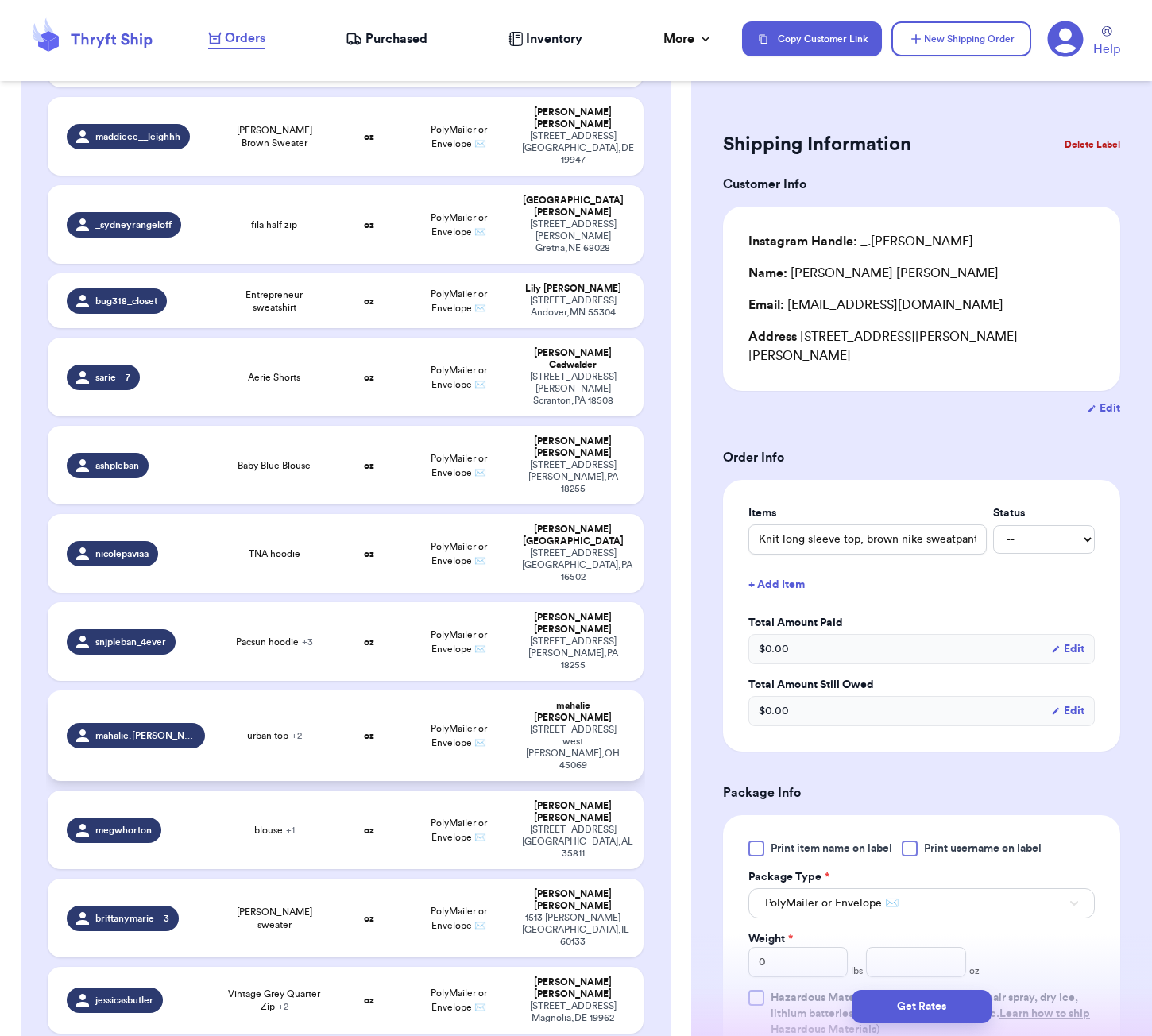
click at [289, 729] on span "urban top + 2" at bounding box center [274, 736] width 55 height 13
type input "urban top"
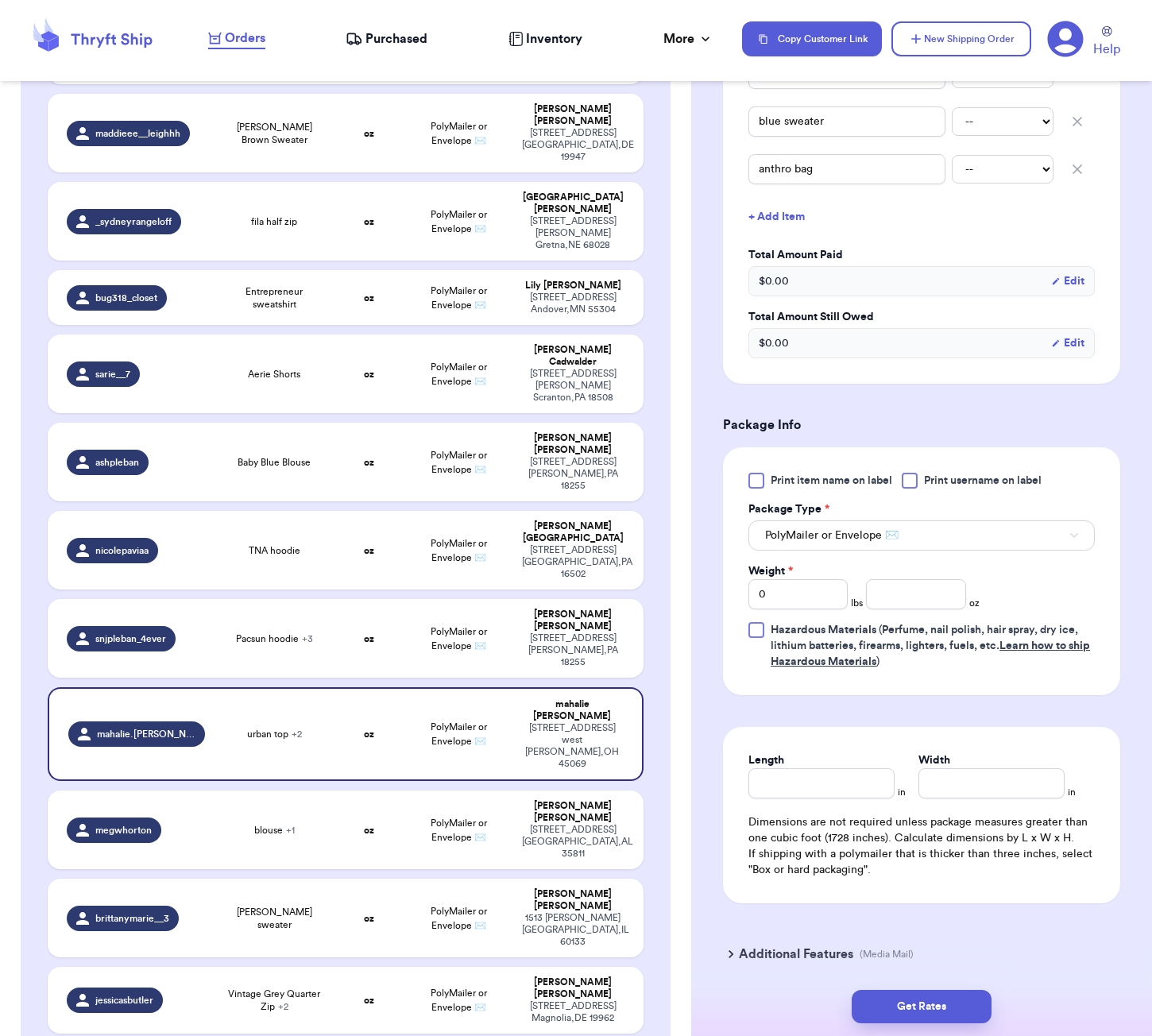
scroll to position [474, 0]
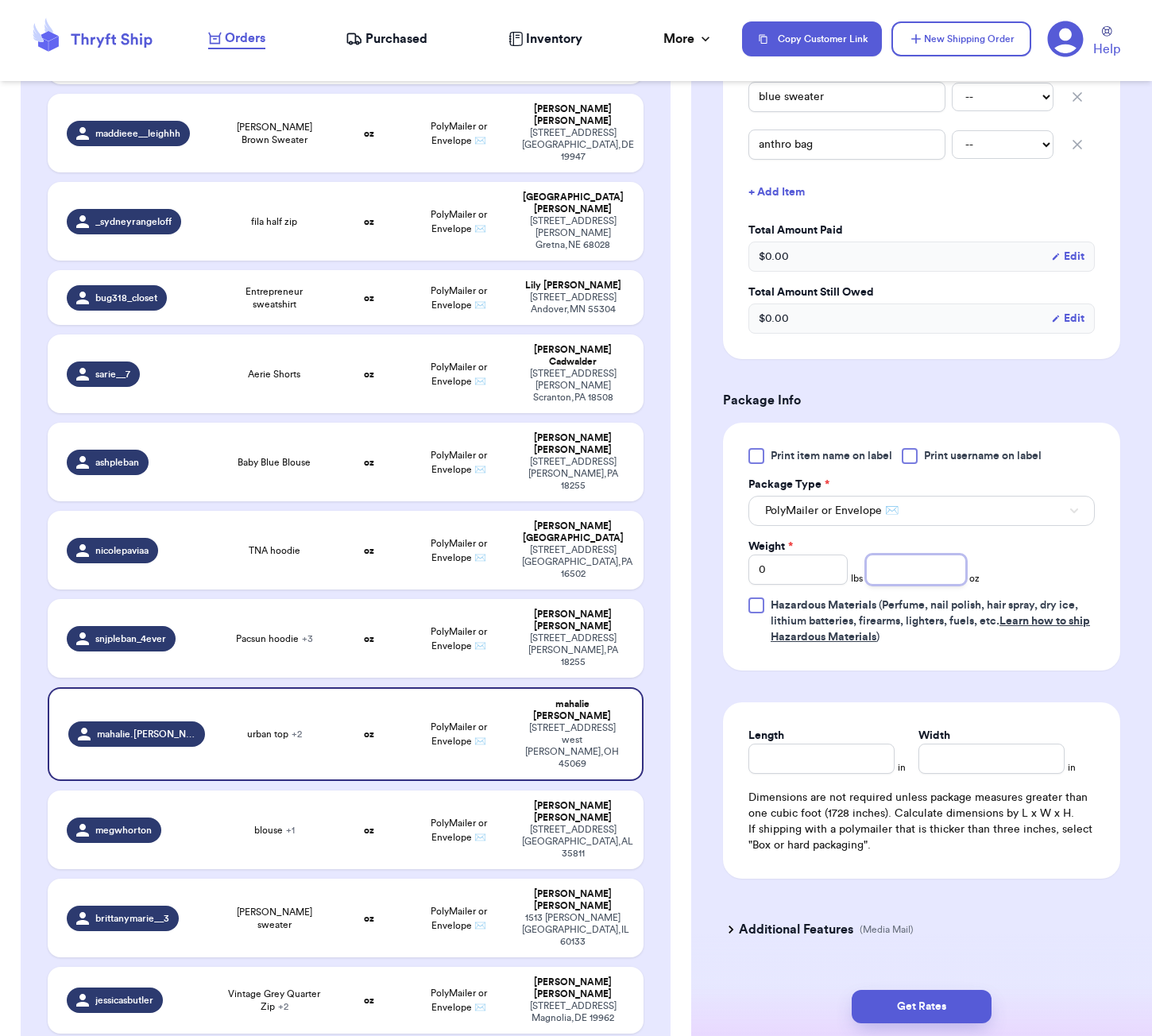
click at [921, 582] on input "number" at bounding box center [916, 569] width 99 height 30
type input "29"
click at [782, 752] on input "Length" at bounding box center [821, 758] width 147 height 30
type input "7"
type input "6"
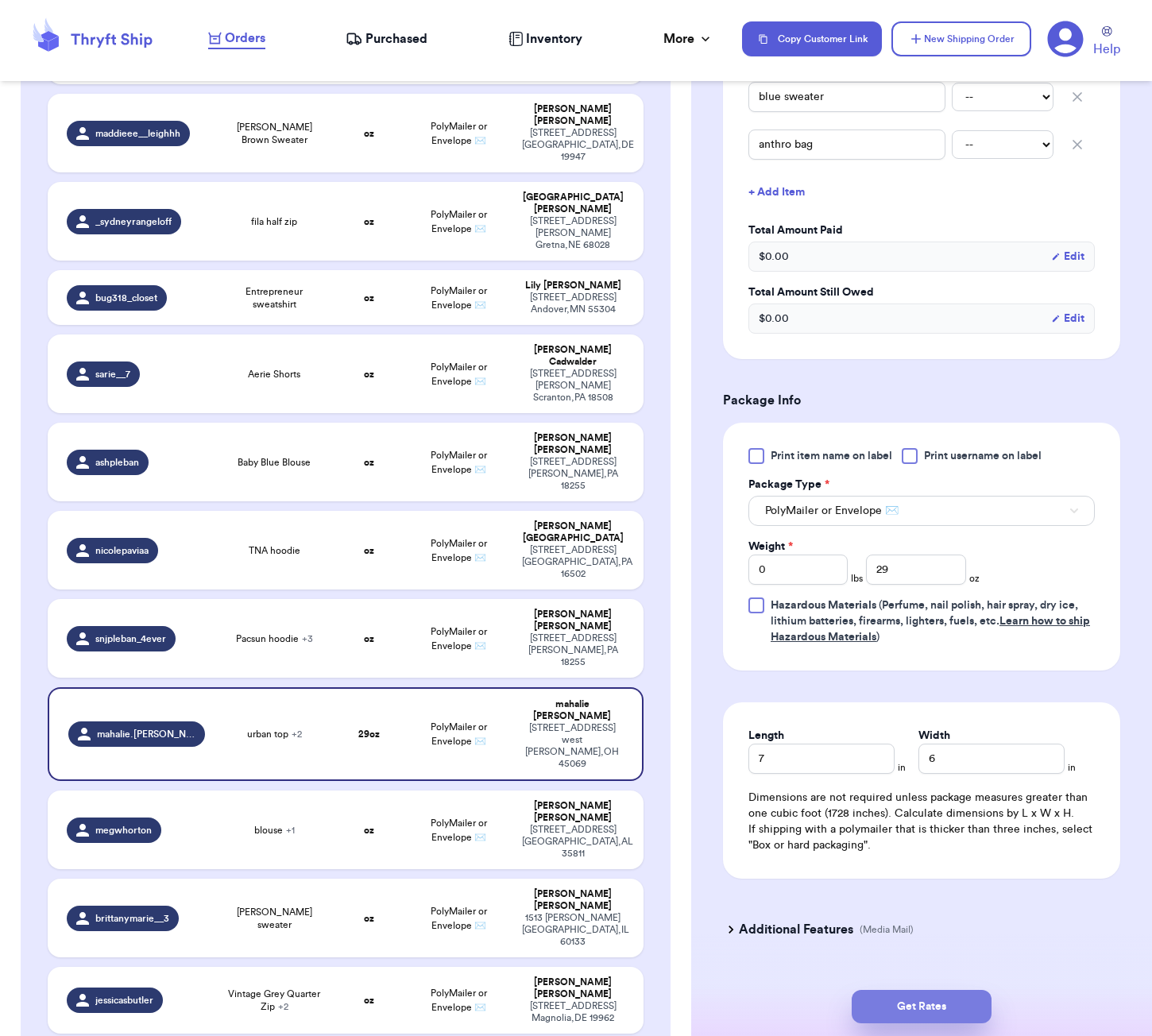
click at [937, 1006] on button "Get Rates" at bounding box center [922, 1006] width 140 height 33
type input "1"
type input "13"
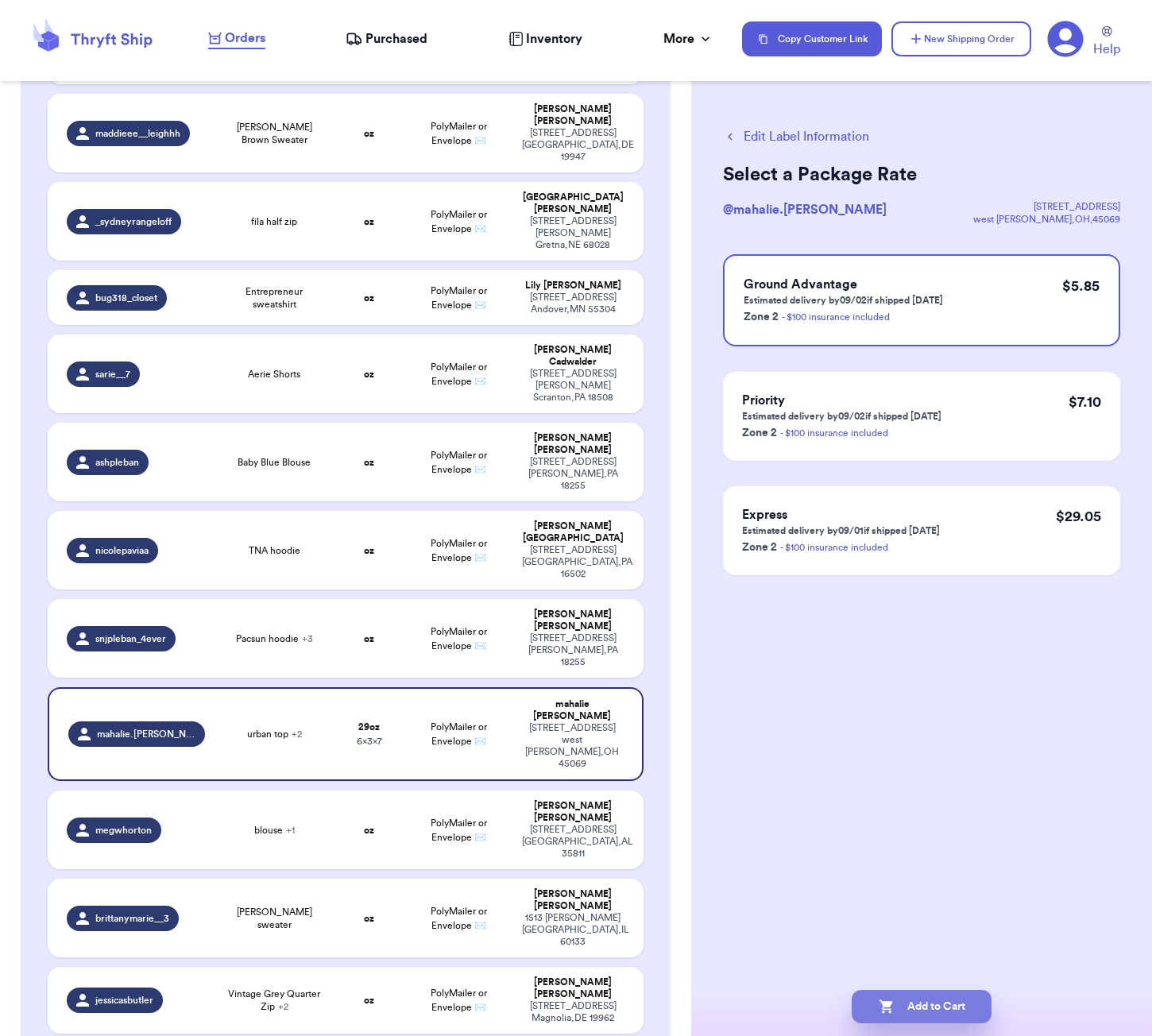
click at [970, 1006] on button "Add to Cart" at bounding box center [922, 1006] width 140 height 33
checkbox input "true"
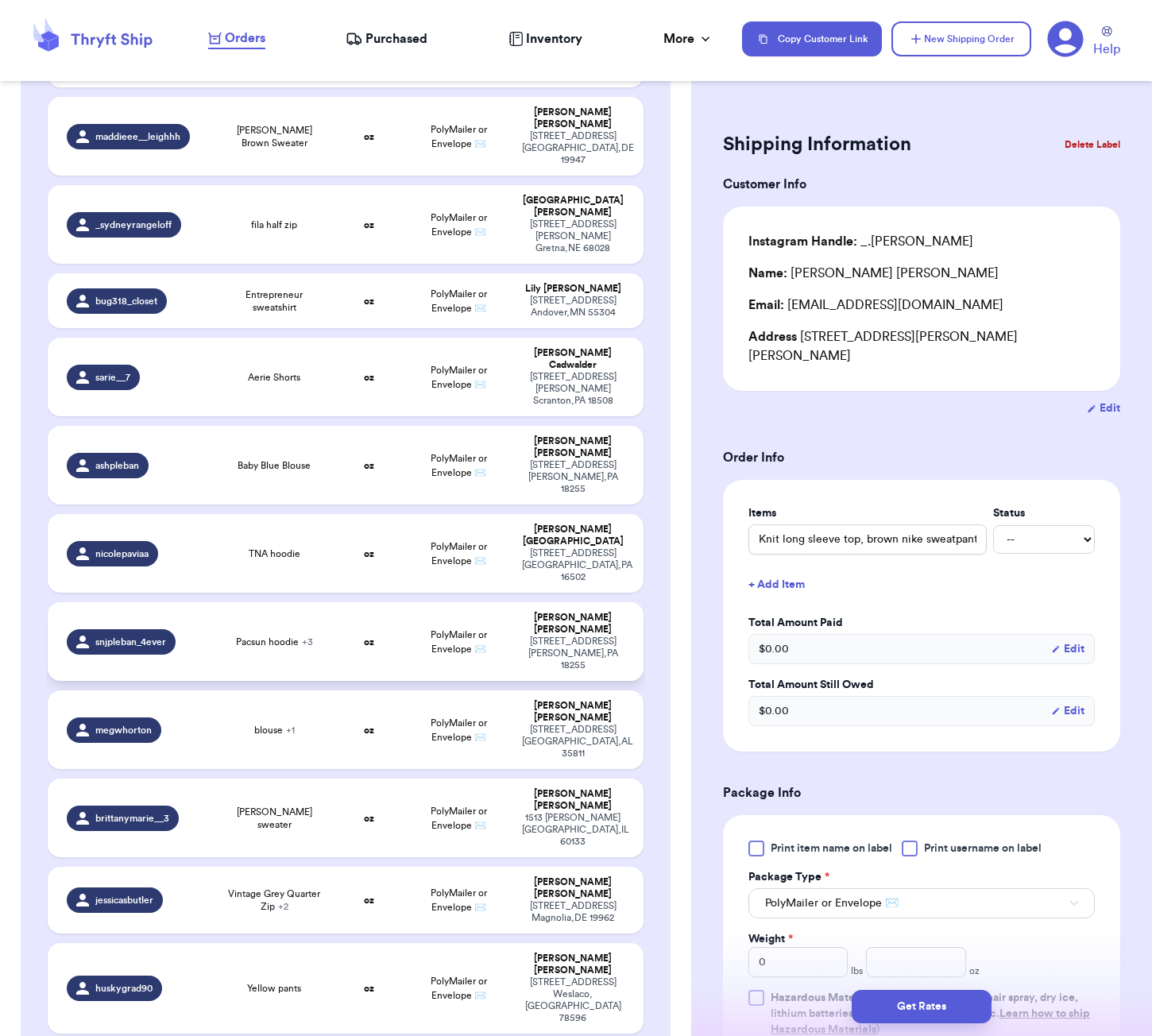
click at [280, 636] on span "Pacsun hoodie + 3" at bounding box center [274, 642] width 77 height 13
type input "Pacsun hoodie"
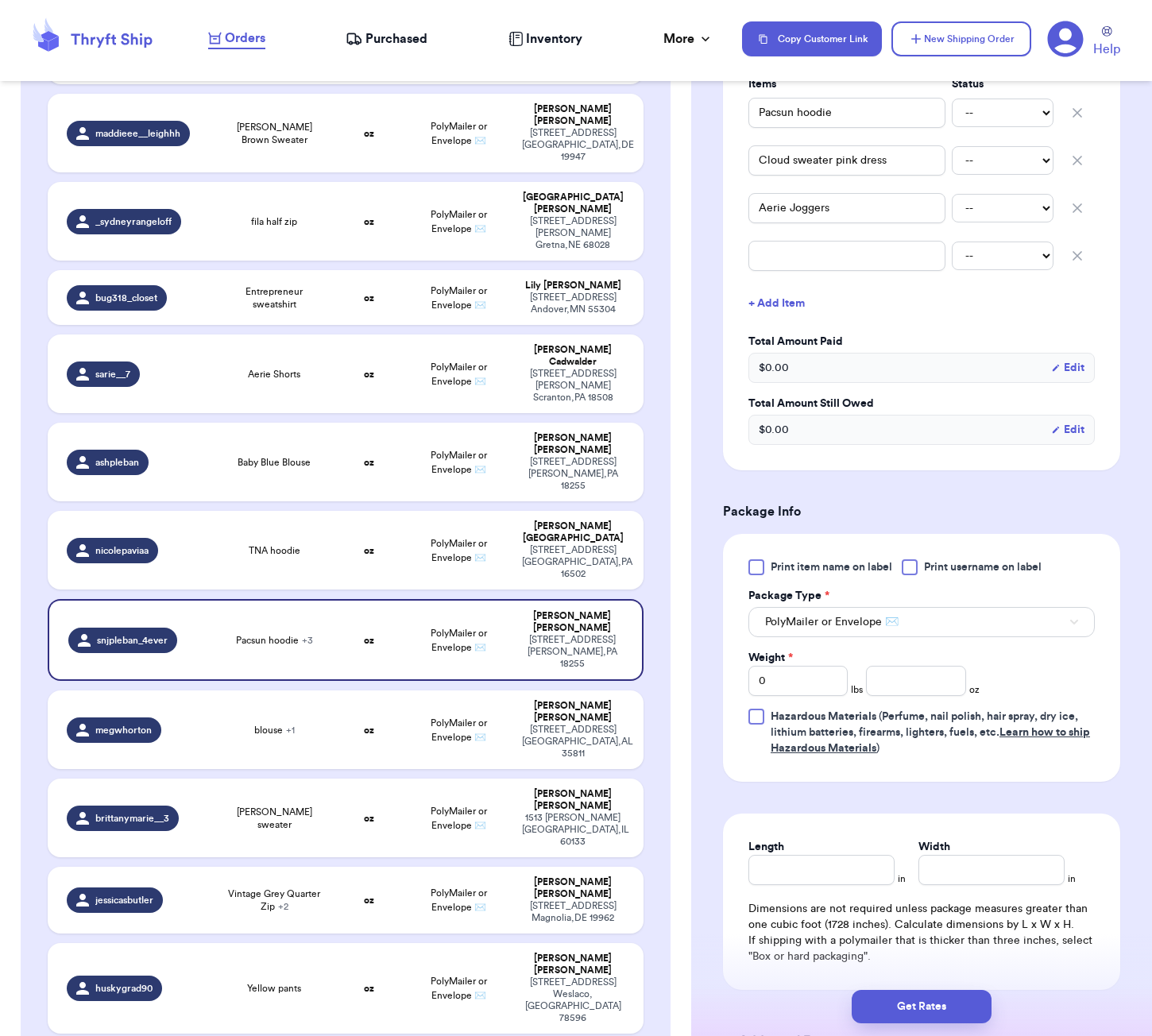
scroll to position [501, 0]
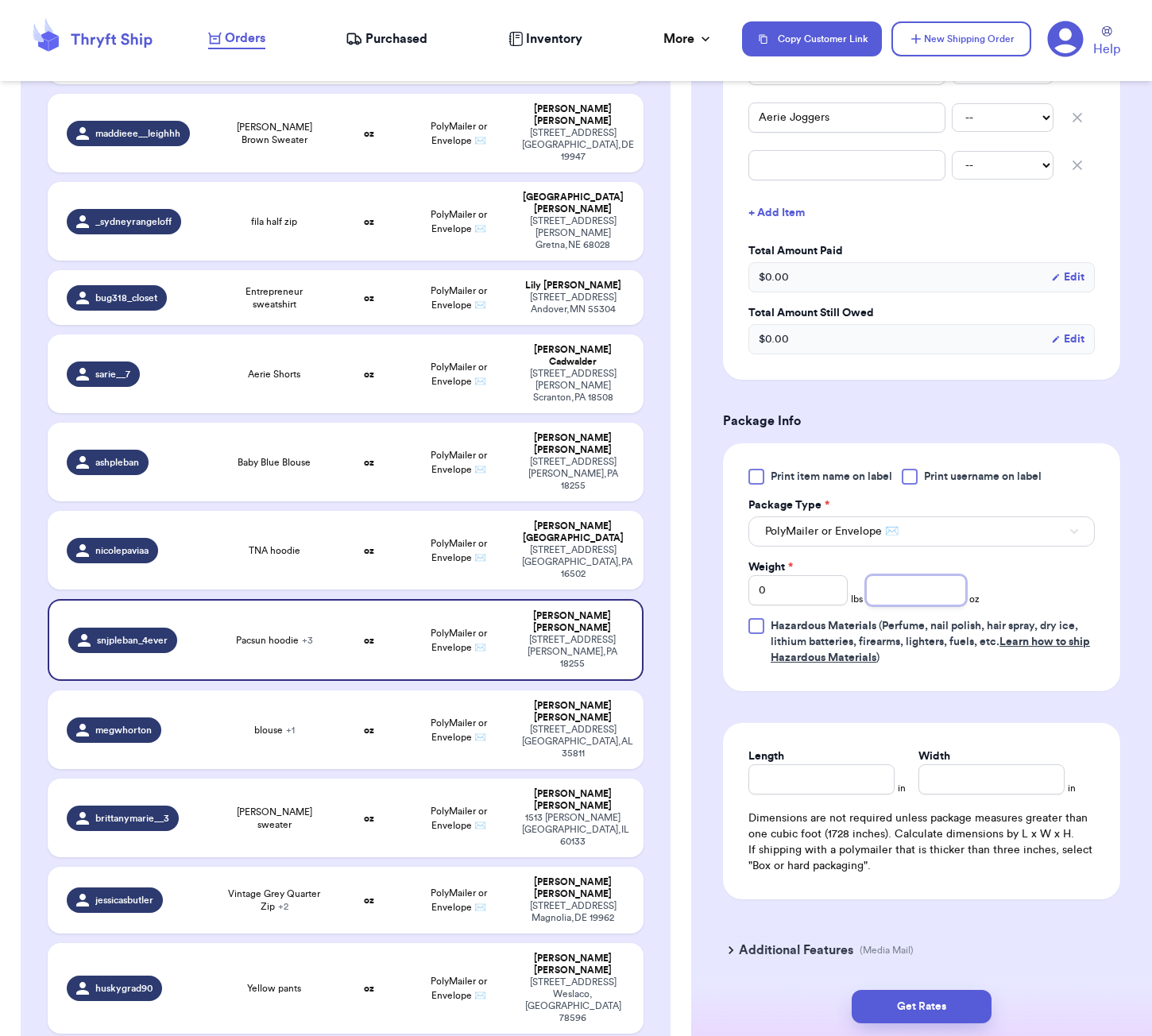
click at [875, 600] on input "number" at bounding box center [916, 590] width 99 height 30
type input "42"
click at [856, 782] on input "Length" at bounding box center [821, 779] width 147 height 30
type input "8"
type input "7"
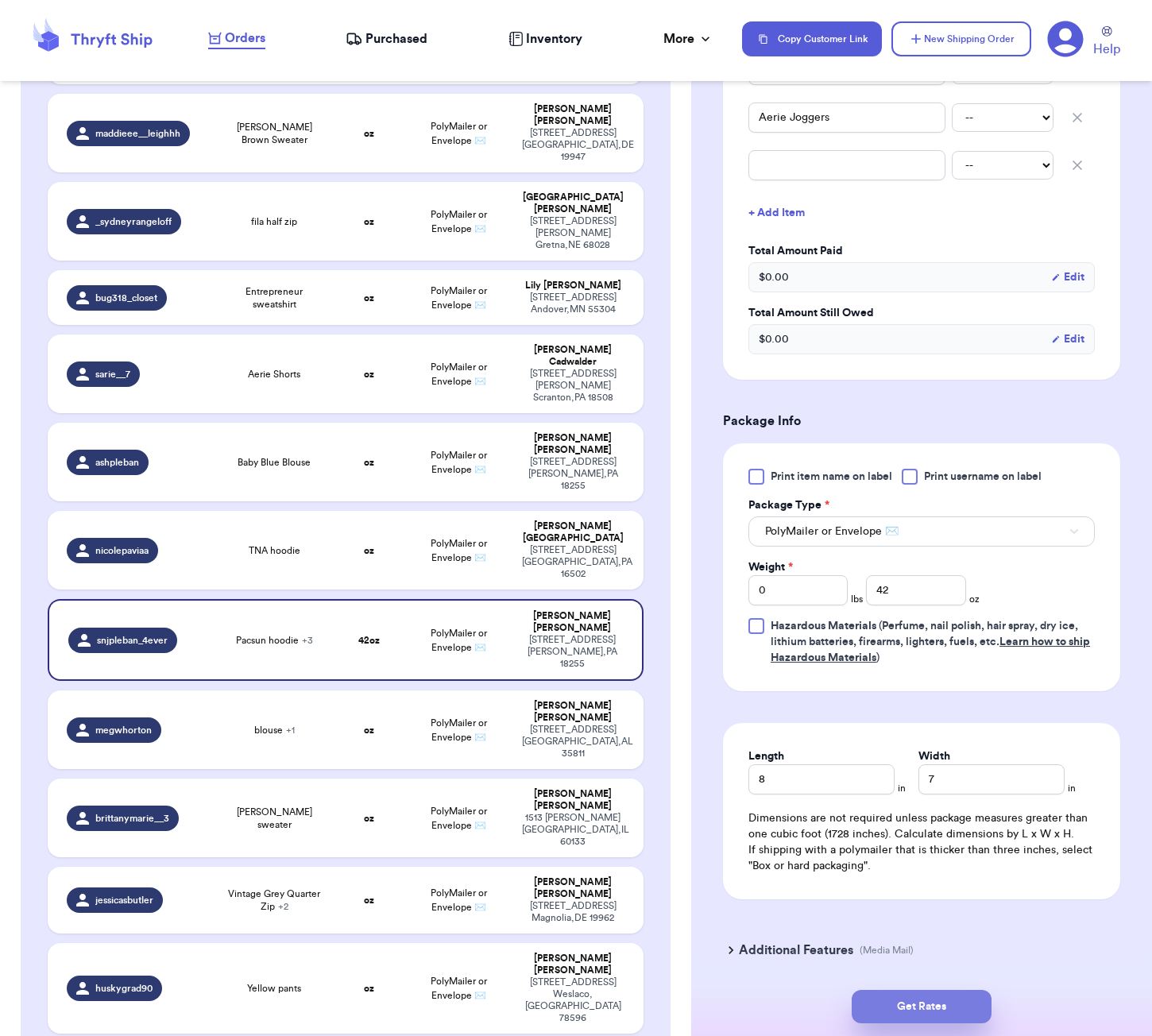
click at [953, 997] on button "Get Rates" at bounding box center [922, 1006] width 140 height 33
type input "2"
type input "10"
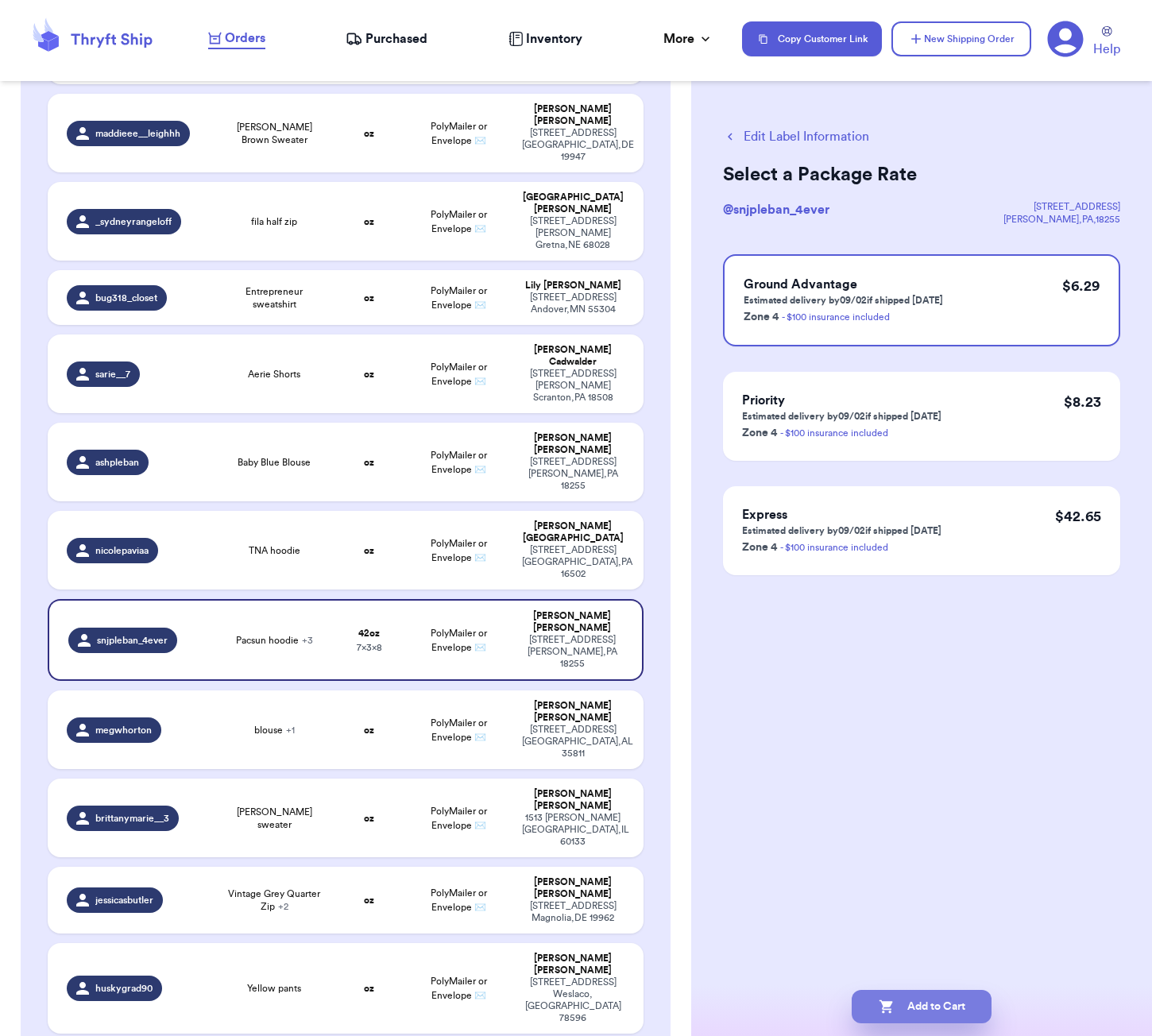
click at [977, 1002] on button "Add to Cart" at bounding box center [922, 1006] width 140 height 33
checkbox input "true"
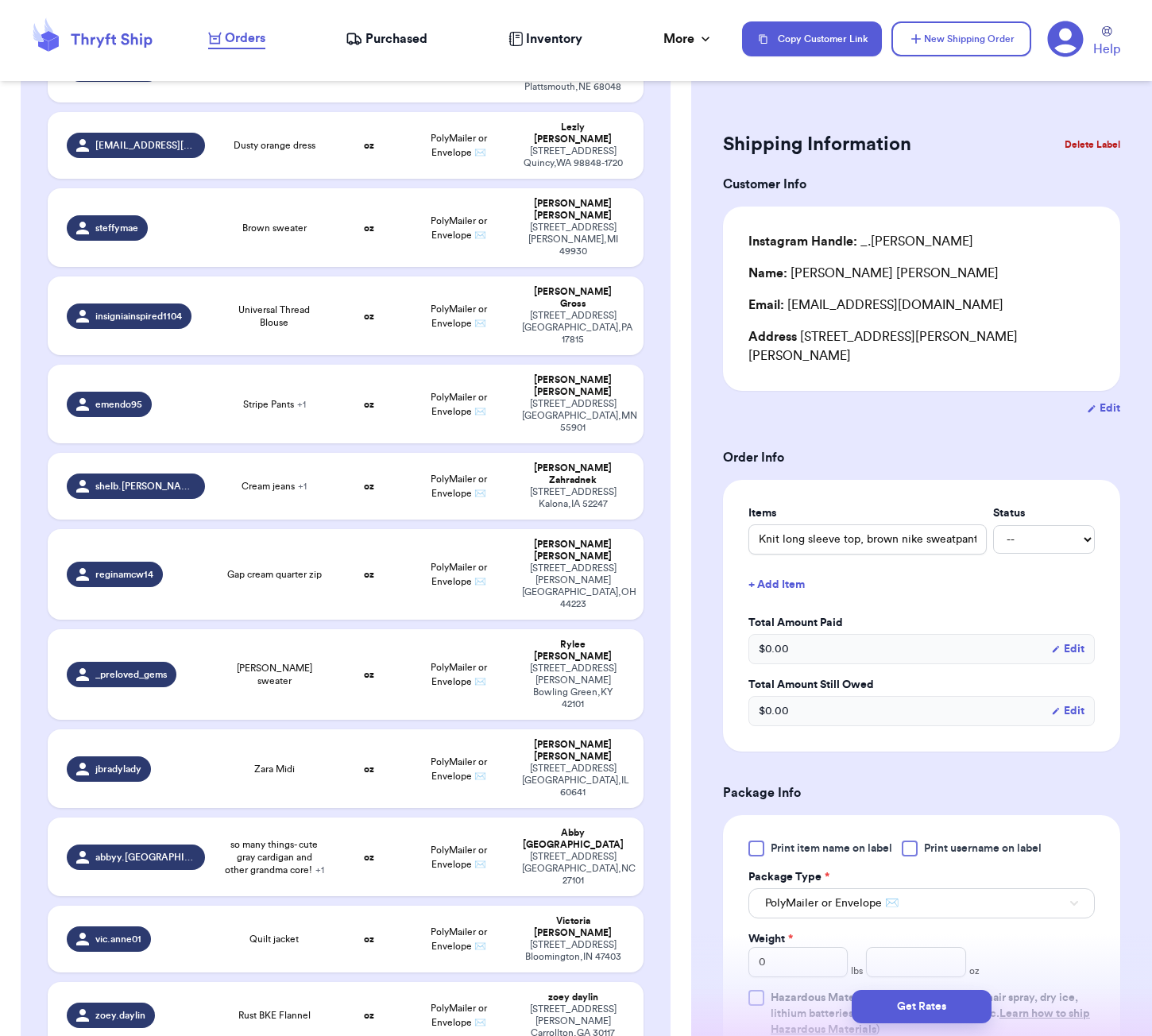
scroll to position [1535, 0]
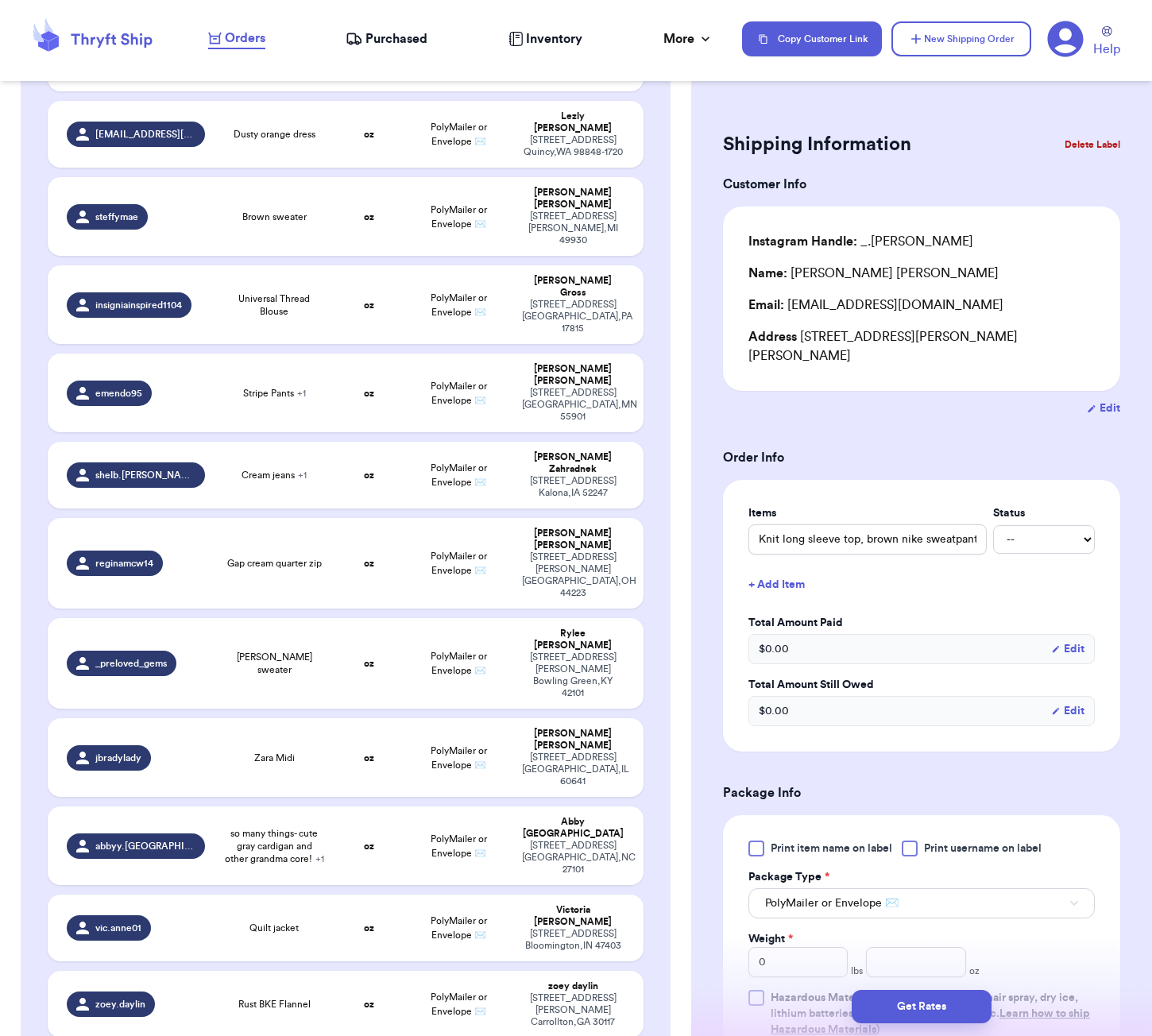
type input "Aerie xl terracotta red dress"
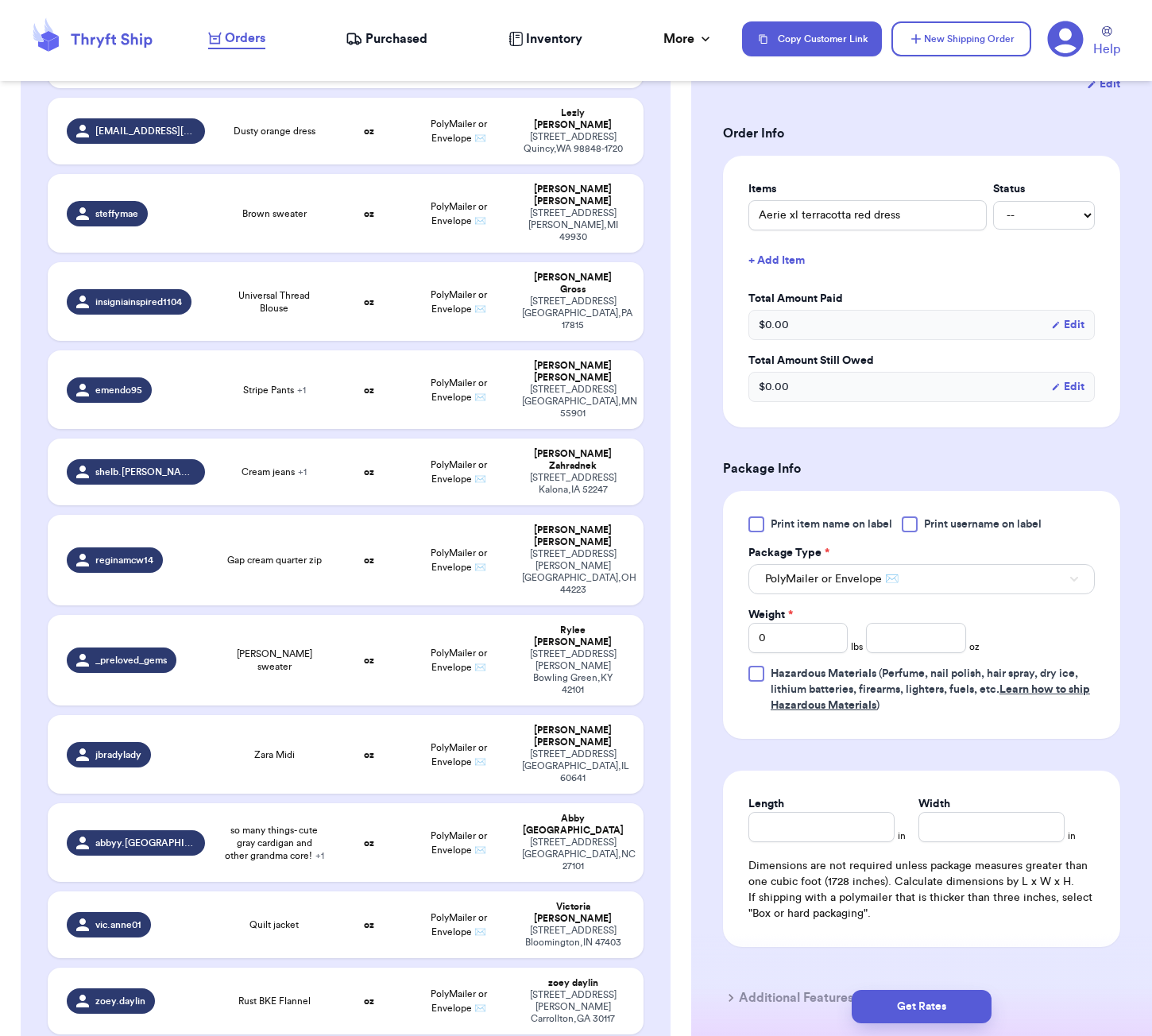
scroll to position [347, 0]
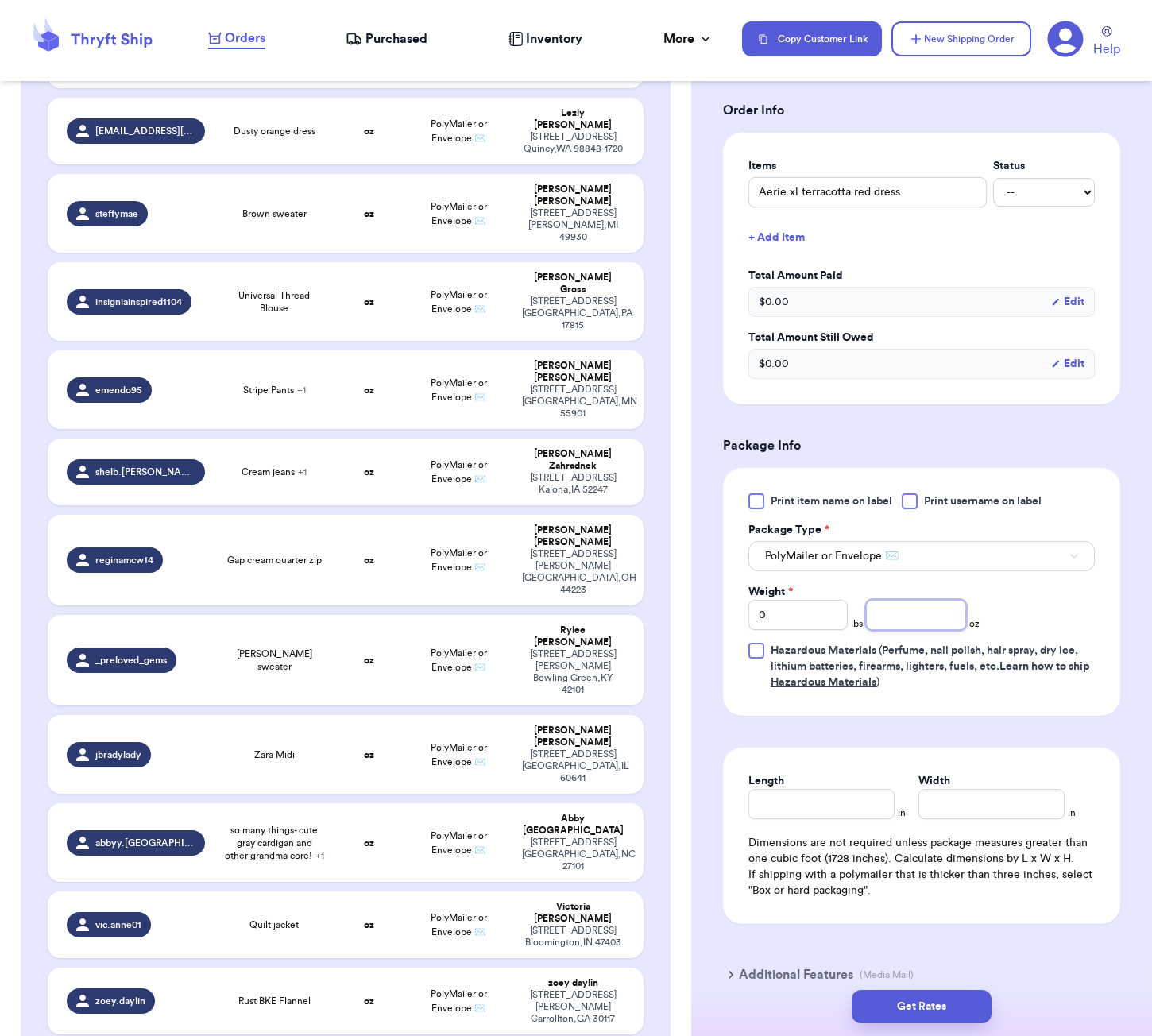
click at [907, 600] on input "number" at bounding box center [916, 614] width 99 height 30
type input "9"
click at [814, 807] on div "Length in Width in Dimensions are not required unless package measures greater …" at bounding box center [922, 835] width 397 height 177
click at [835, 789] on input "Length" at bounding box center [821, 803] width 147 height 30
type input "6"
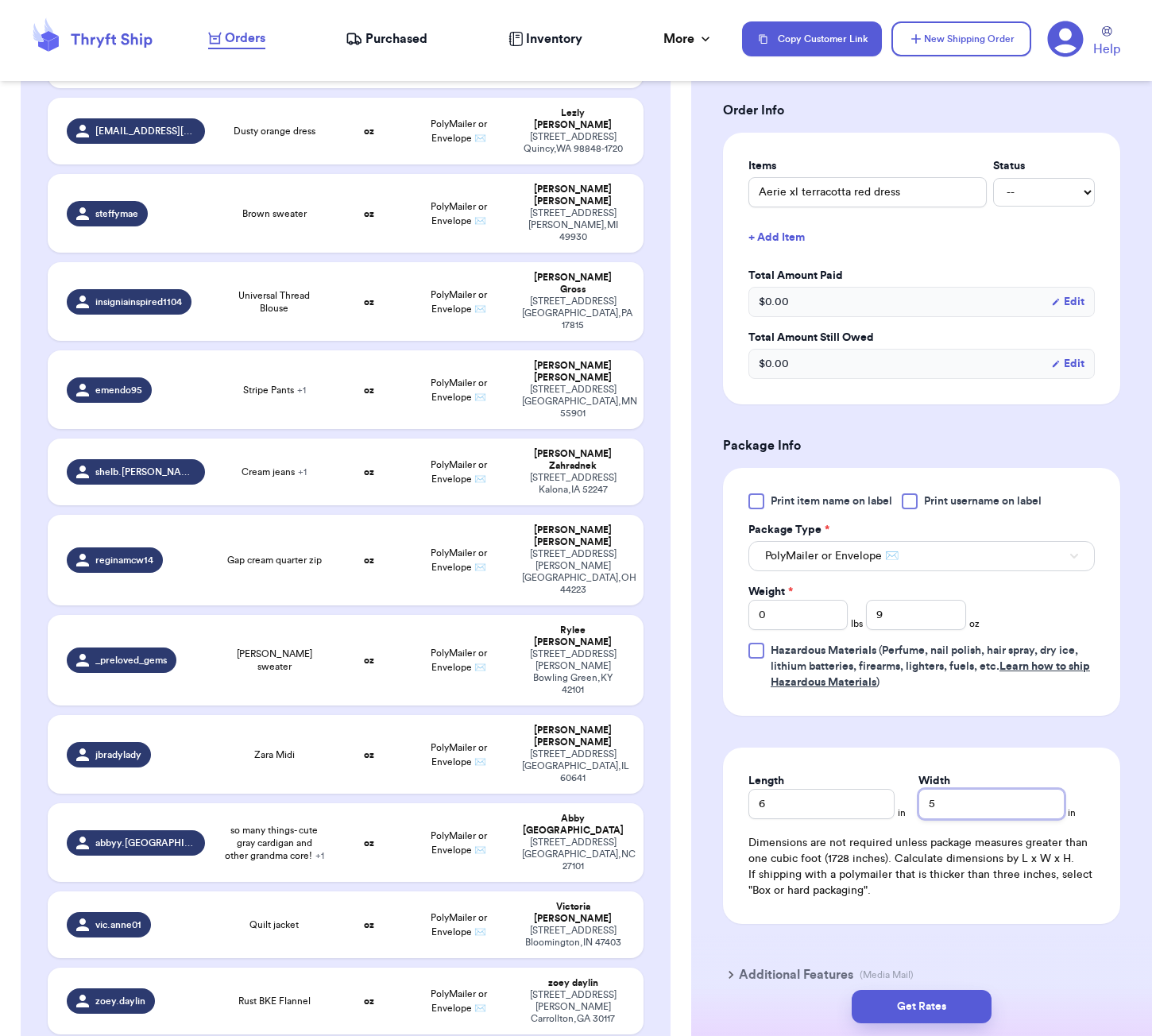
type input "5"
click at [938, 987] on div "Get Rates" at bounding box center [922, 1006] width 461 height 59
click at [943, 1006] on button "Get Rates" at bounding box center [922, 1006] width 140 height 33
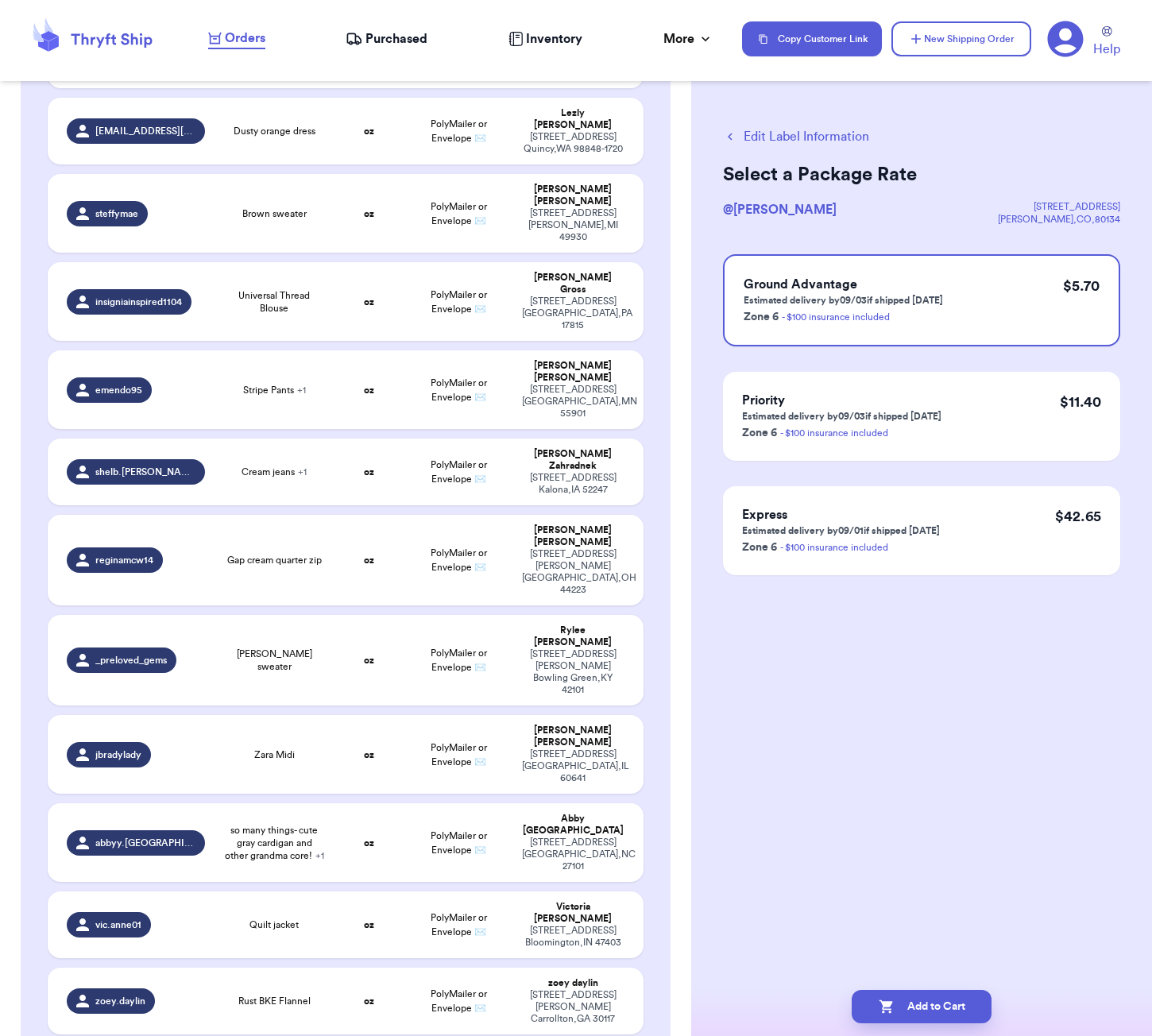
scroll to position [0, 0]
click at [977, 1012] on button "Add to Cart" at bounding box center [922, 1006] width 140 height 33
checkbox input "true"
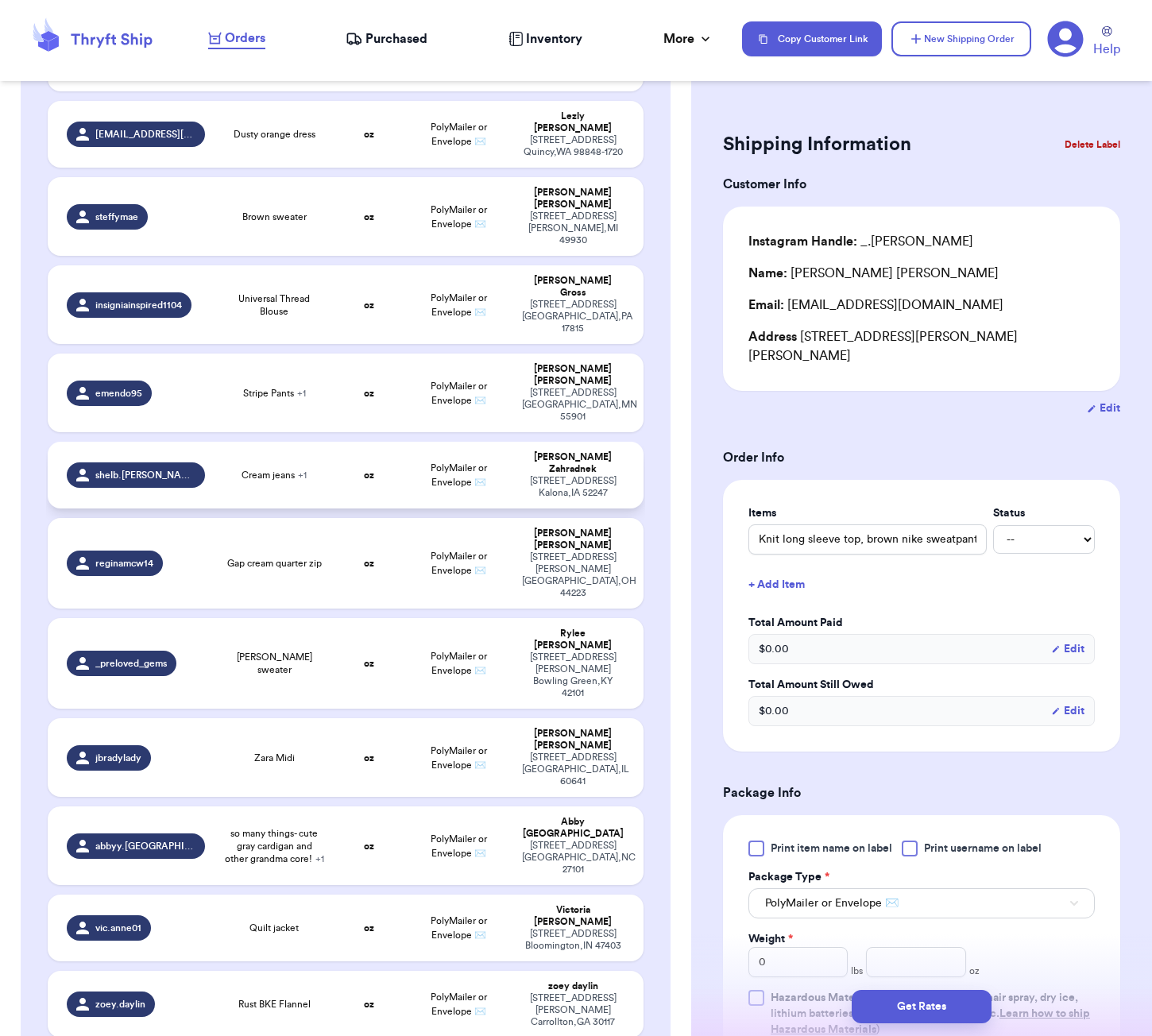
click at [325, 442] on td "Cream jeans + 1" at bounding box center [274, 475] width 119 height 67
type input "Cream jeans"
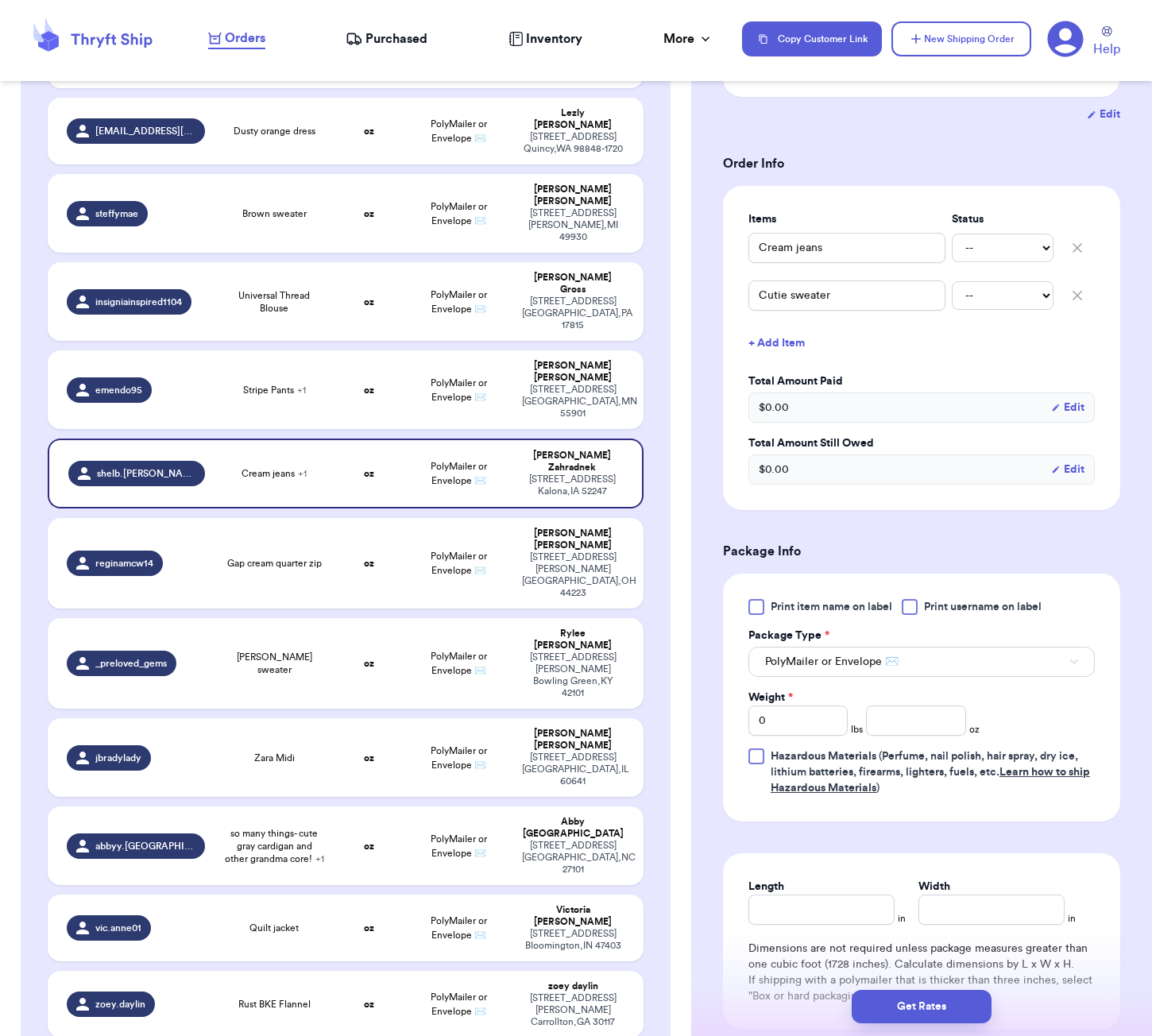
scroll to position [317, 0]
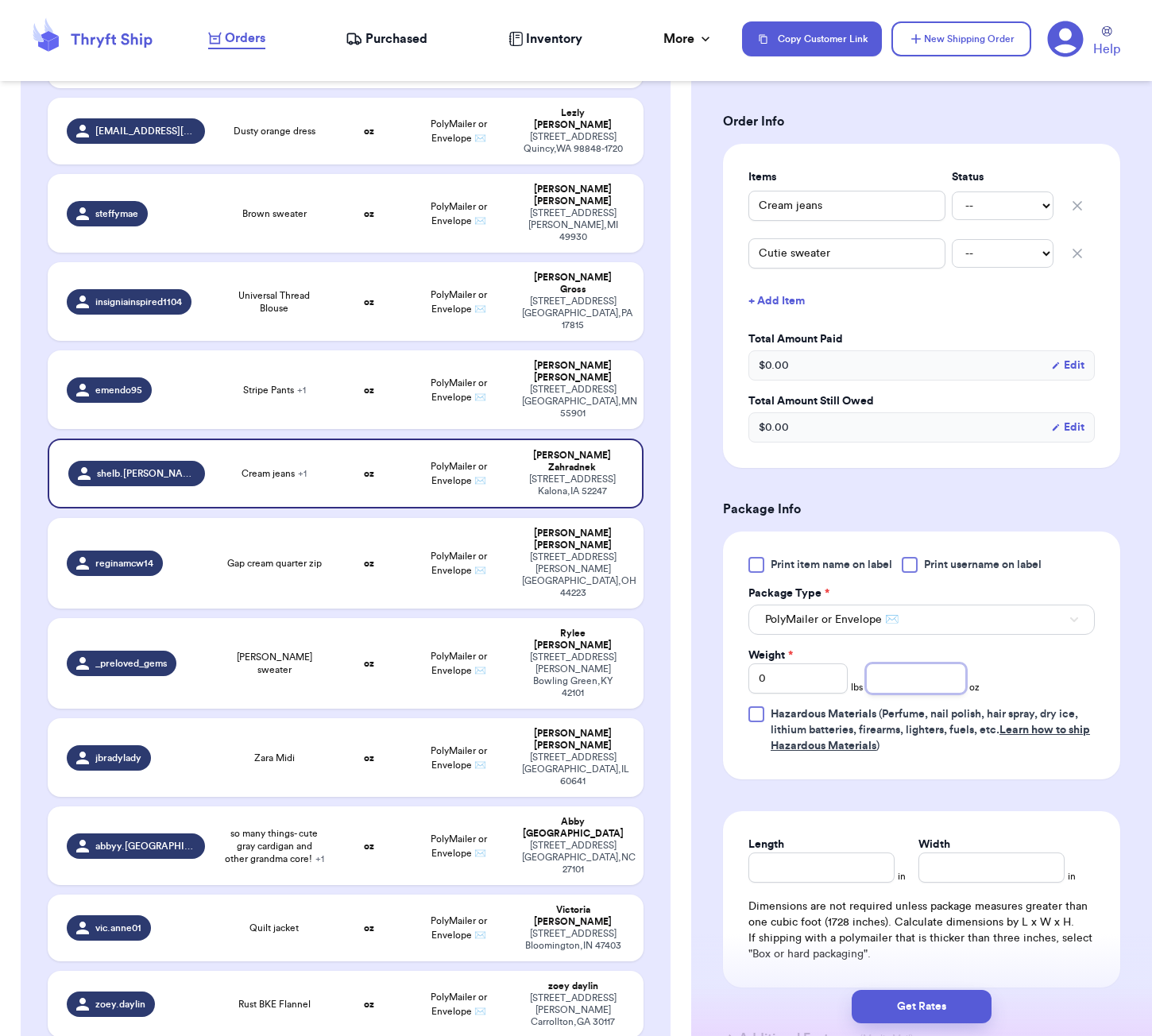
click at [902, 684] on input "number" at bounding box center [916, 678] width 99 height 30
type input "42"
click at [821, 872] on input "Length" at bounding box center [821, 867] width 147 height 30
type input "9"
type input "7"
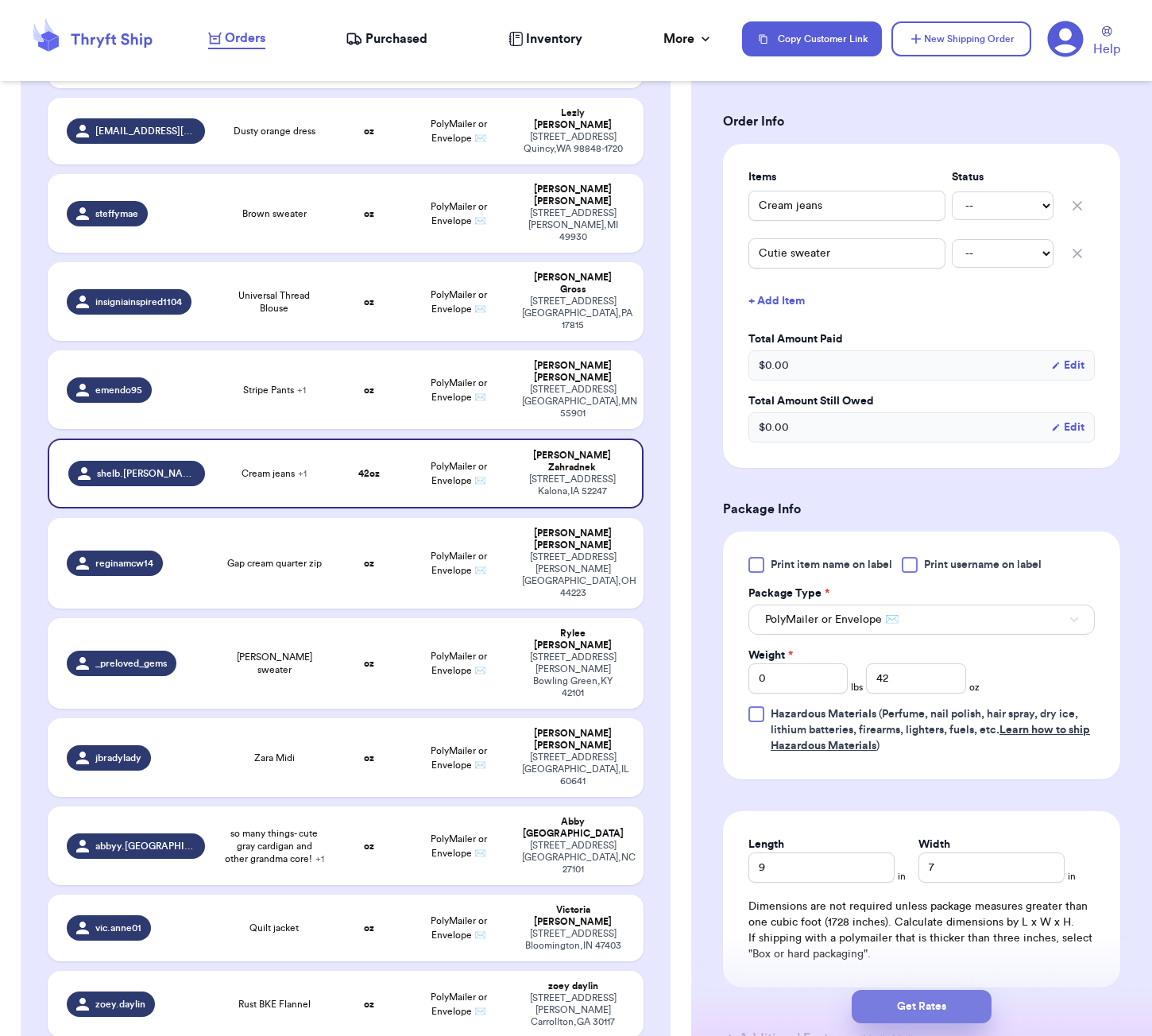
click at [891, 1008] on button "Get Rates" at bounding box center [922, 1006] width 140 height 33
type input "2"
type input "10"
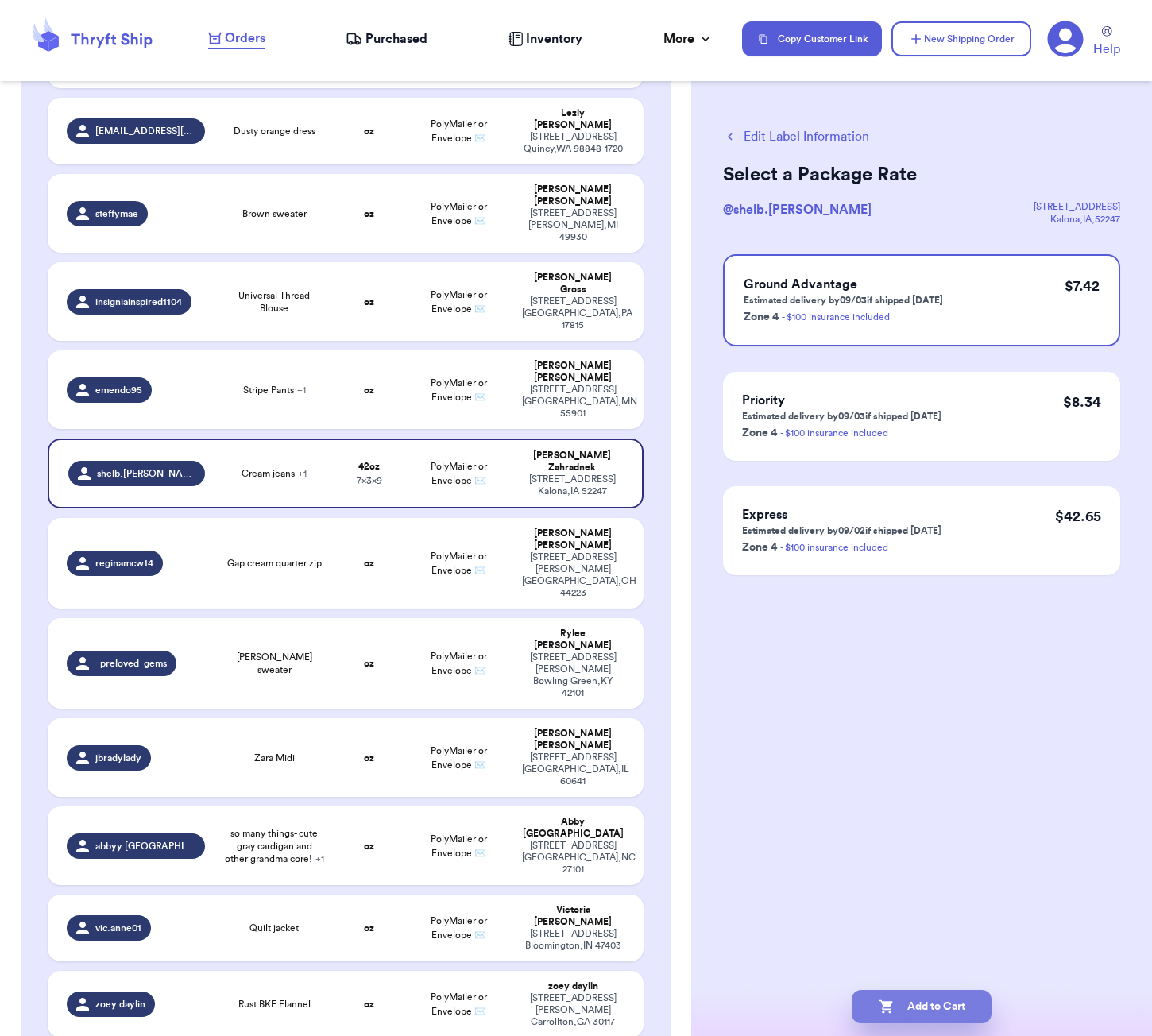
click at [956, 1003] on button "Add to Cart" at bounding box center [922, 1006] width 140 height 33
checkbox input "true"
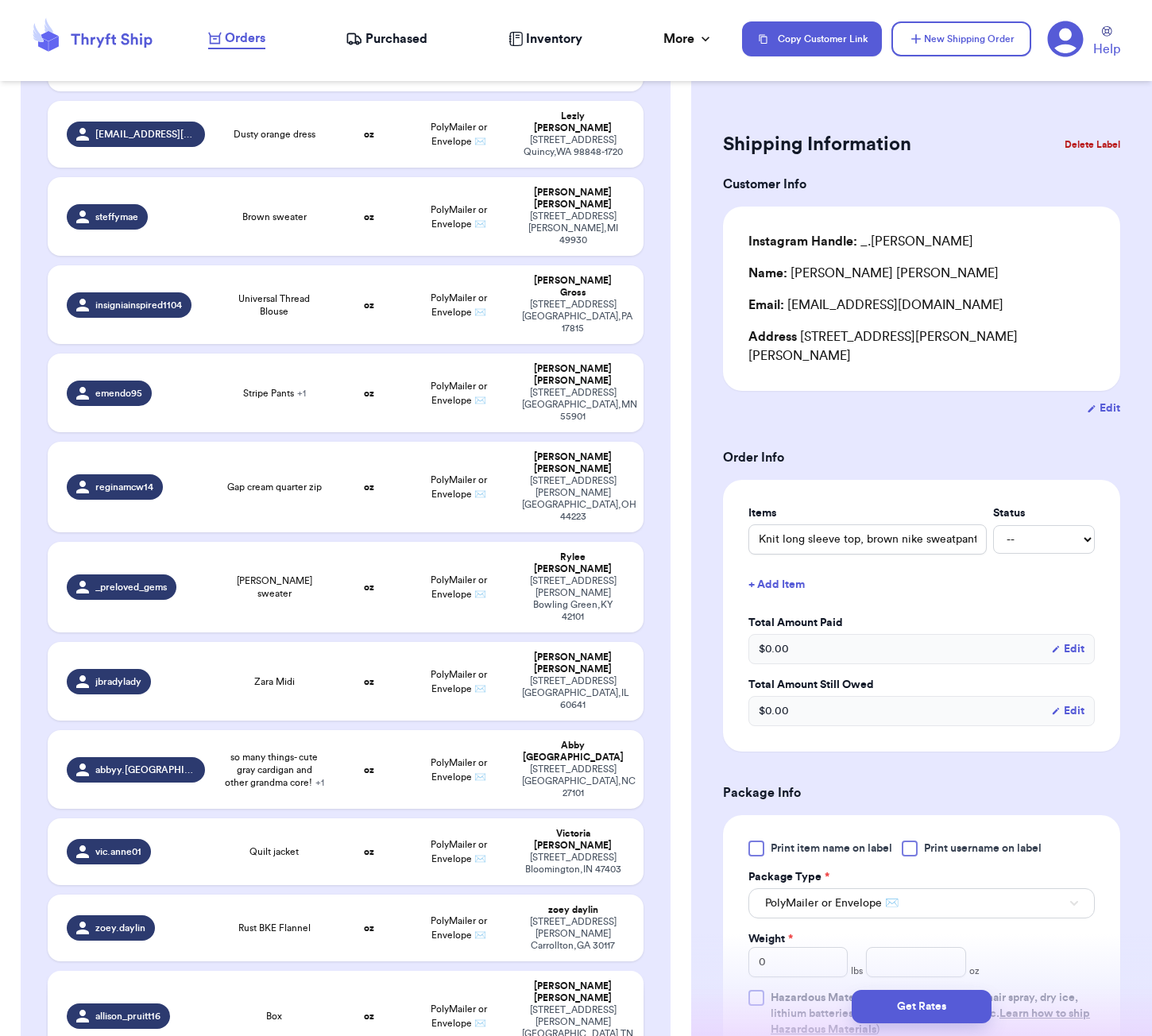
click at [252, 1009] on div "Box" at bounding box center [274, 1016] width 100 height 13
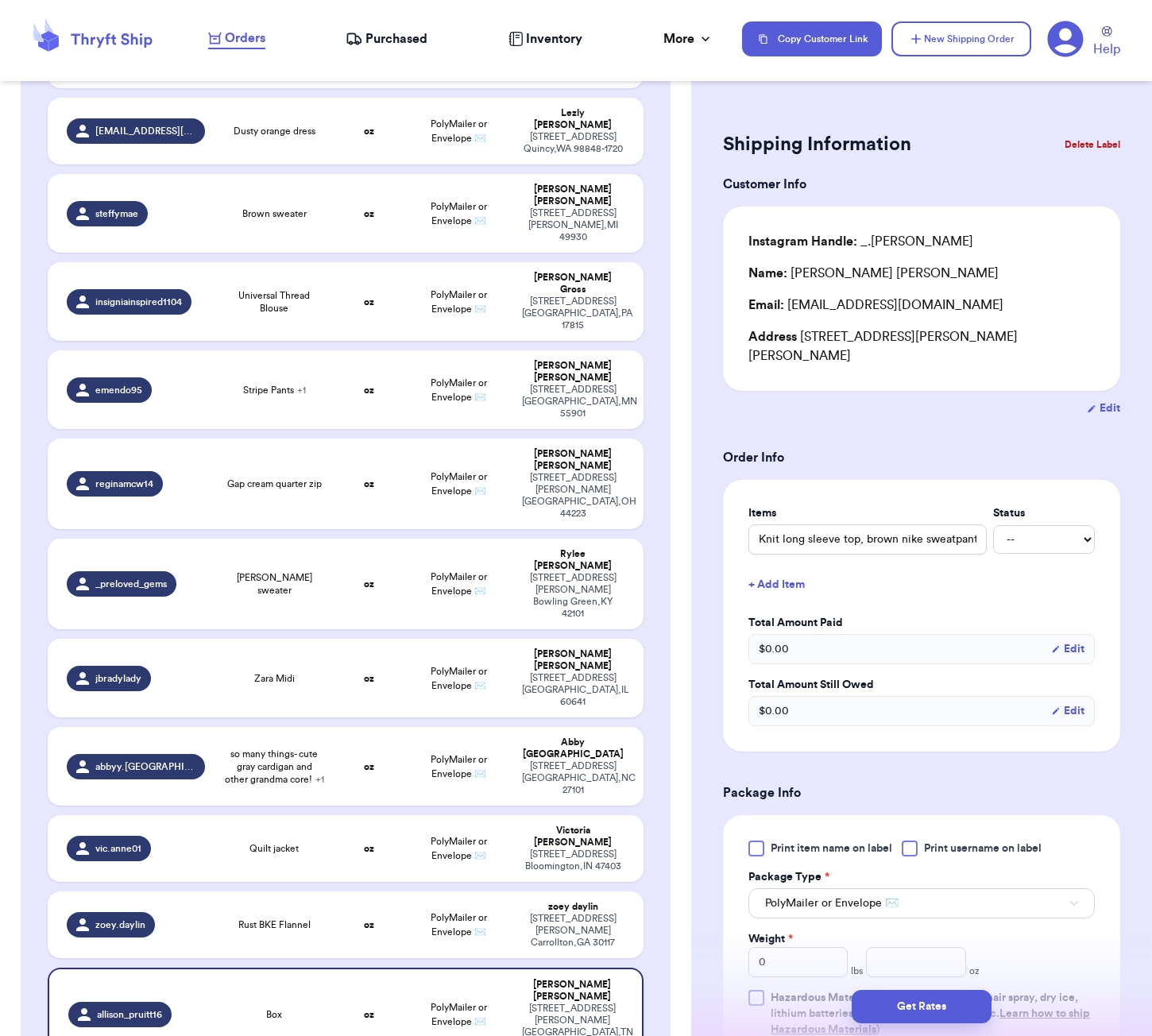
type input "Box"
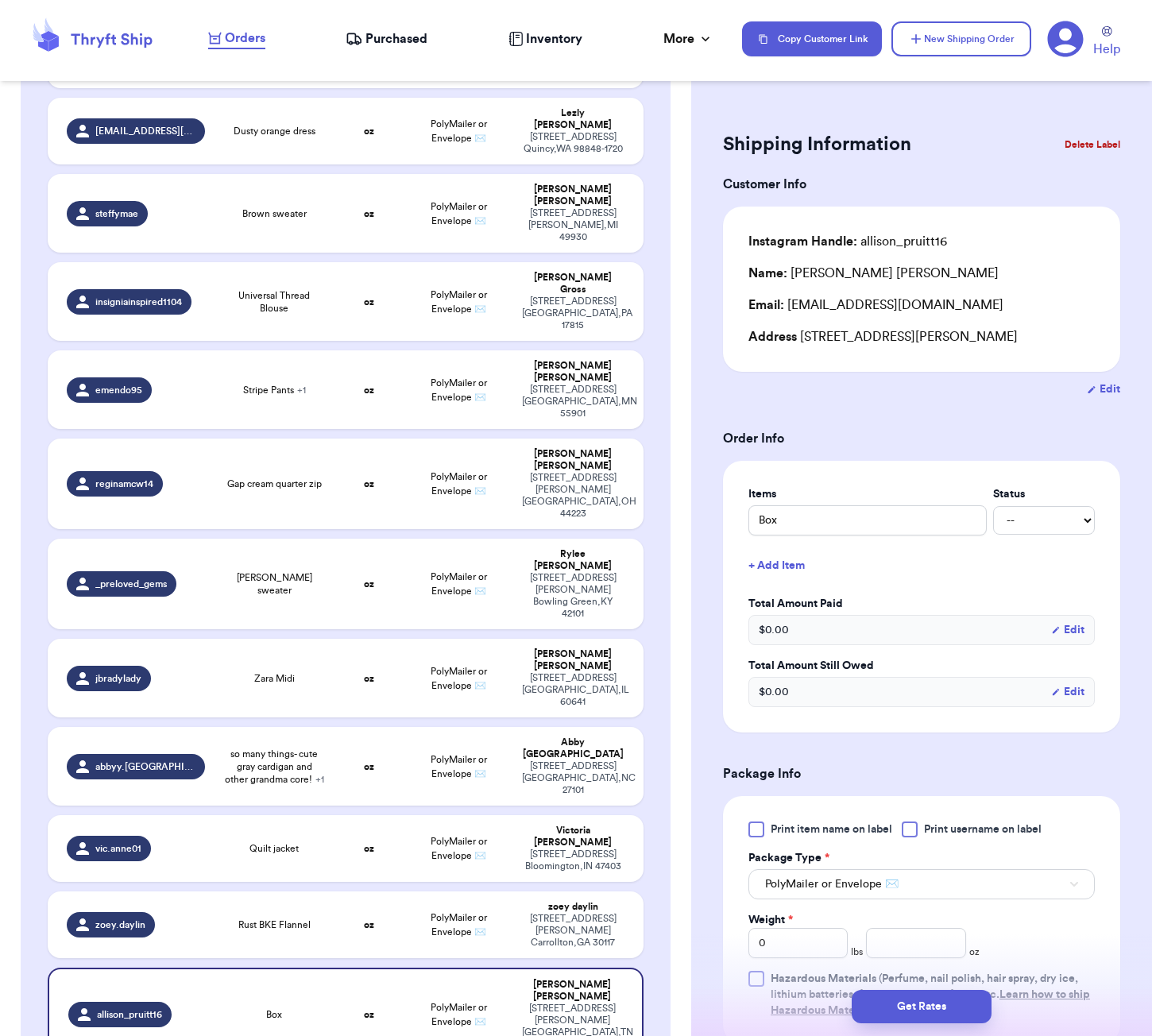
click at [770, 571] on button "+ Add Item" at bounding box center [921, 565] width 359 height 35
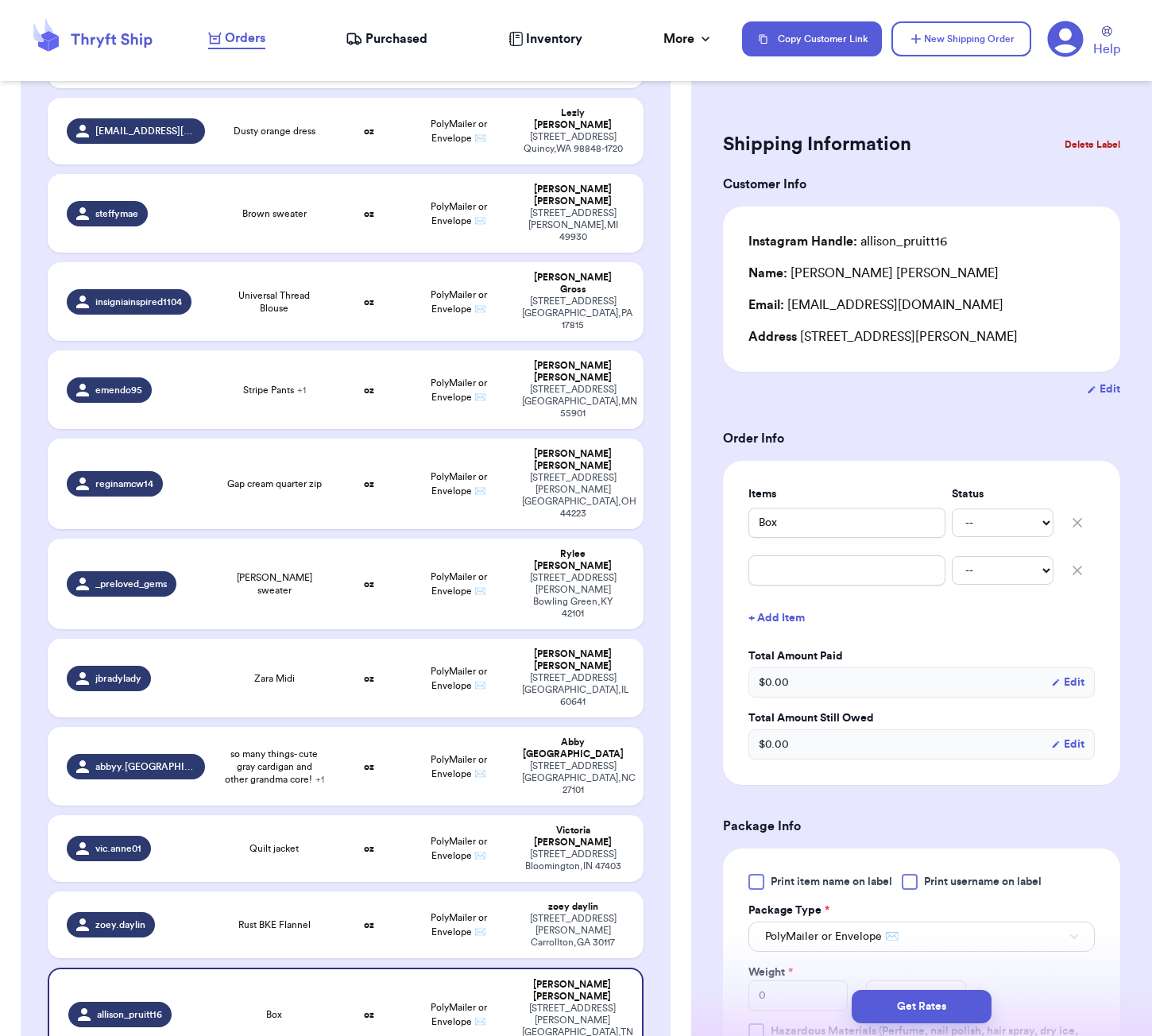
click at [793, 575] on input "text" at bounding box center [847, 570] width 197 height 30
type input "n"
type input "ni"
type input "nik"
type input "nike"
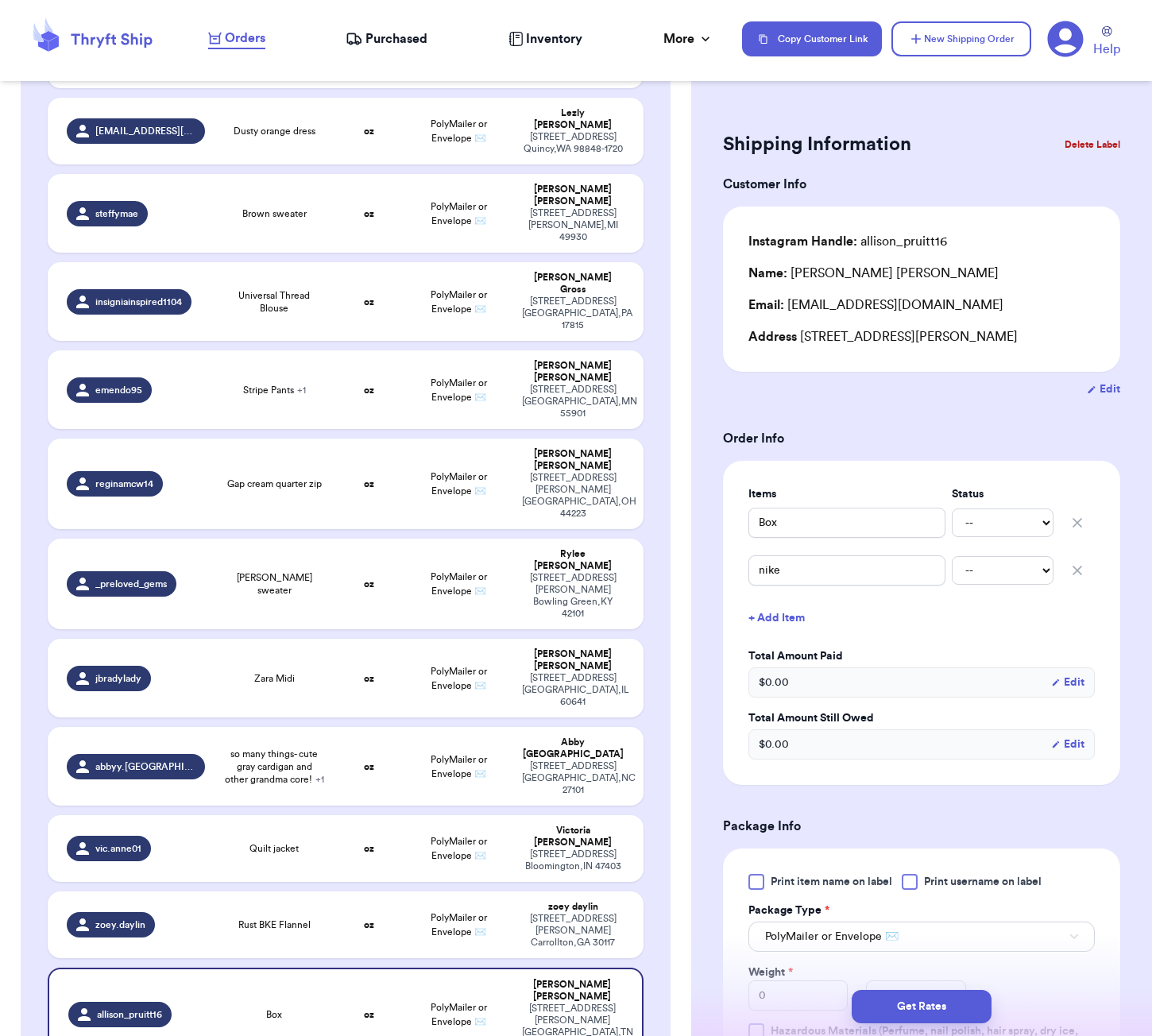
type input "nike"
type input "nike s"
type input "nike sh"
type input "nike sho"
type input "nike shoe"
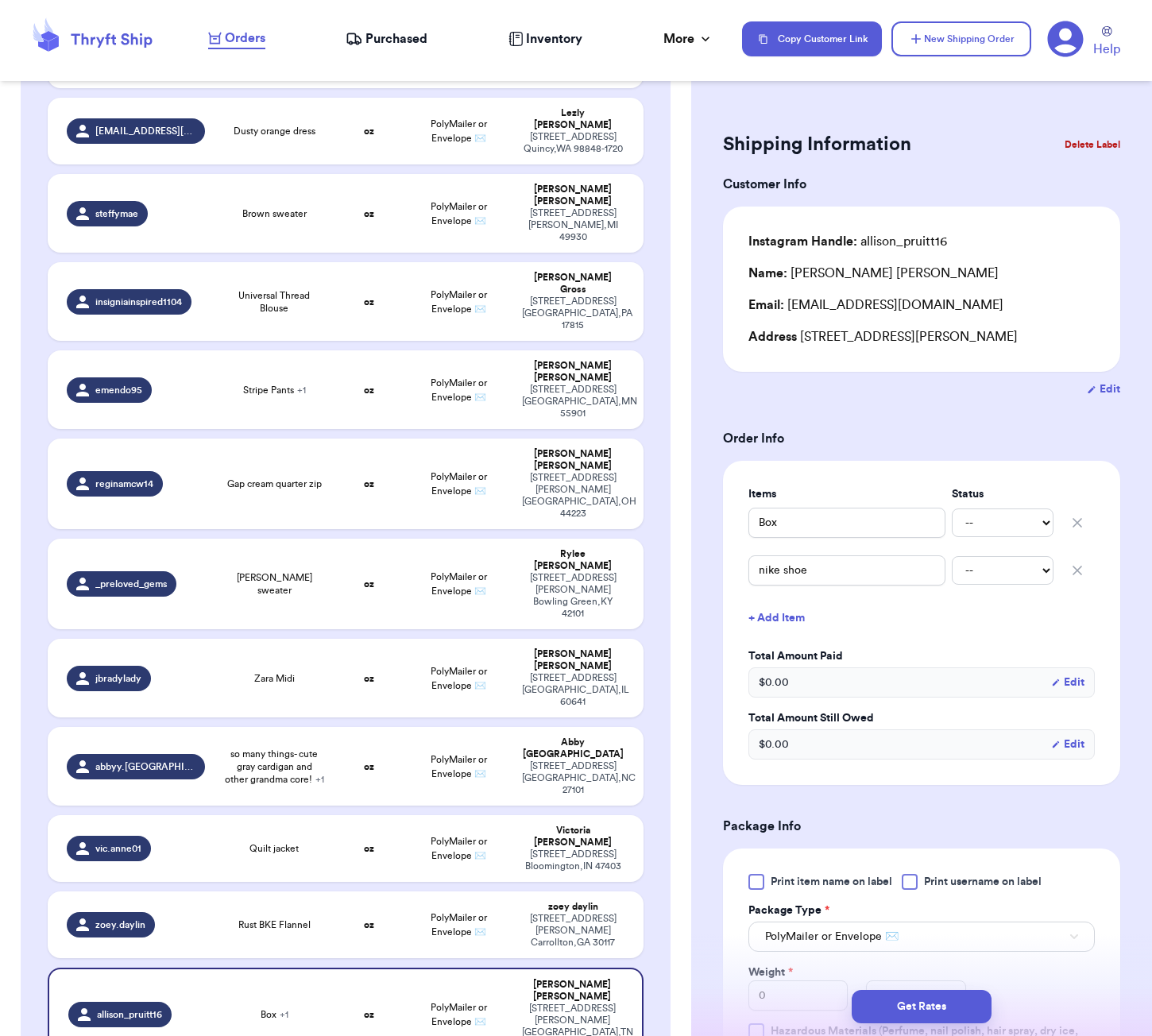
type input "nike shoes"
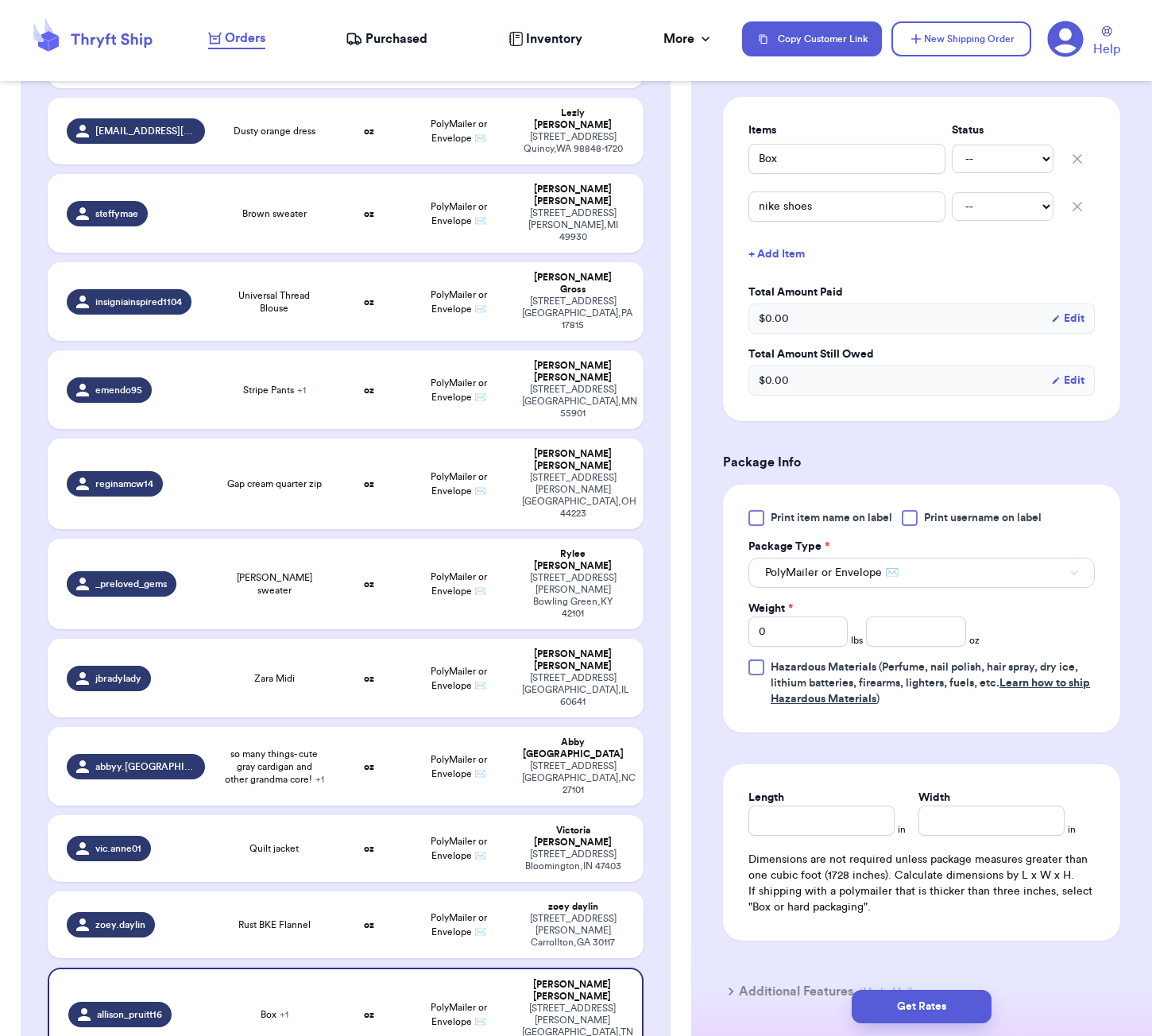
scroll to position [442, 0]
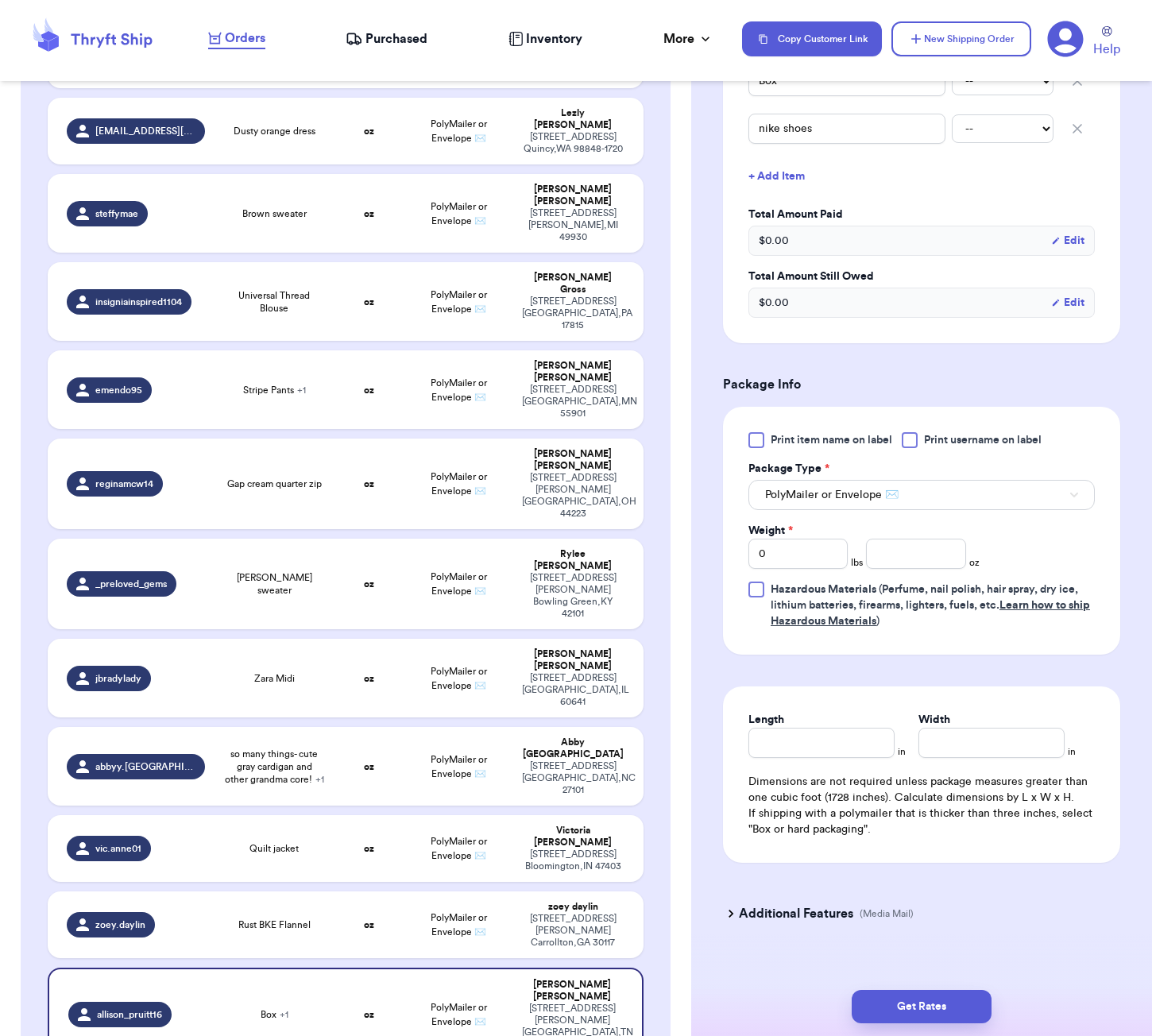
type input "nike shoes"
click at [933, 560] on input "number" at bounding box center [916, 553] width 99 height 30
type input "98"
click at [839, 738] on input "Length" at bounding box center [821, 742] width 147 height 30
type input "11"
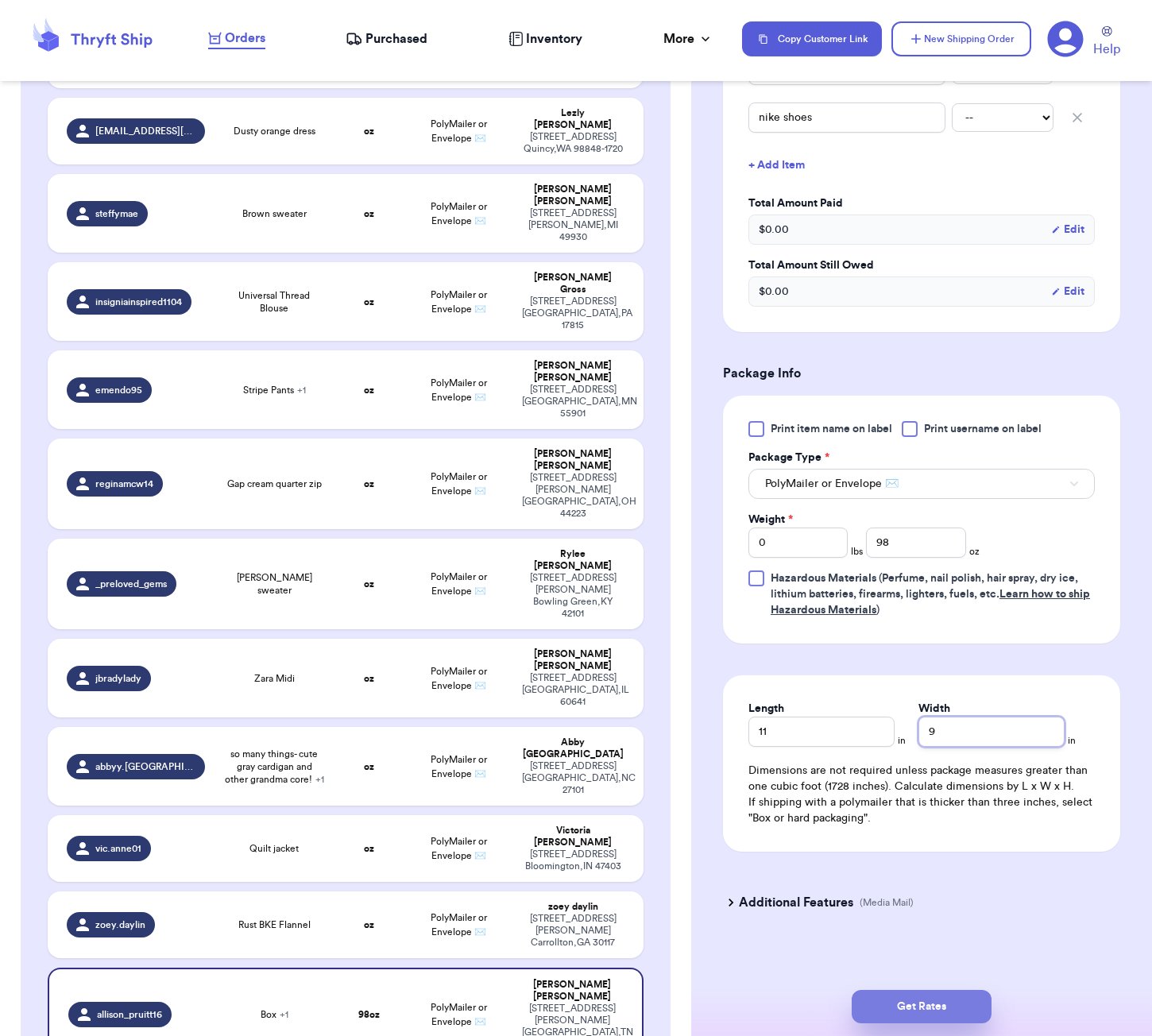
type input "9"
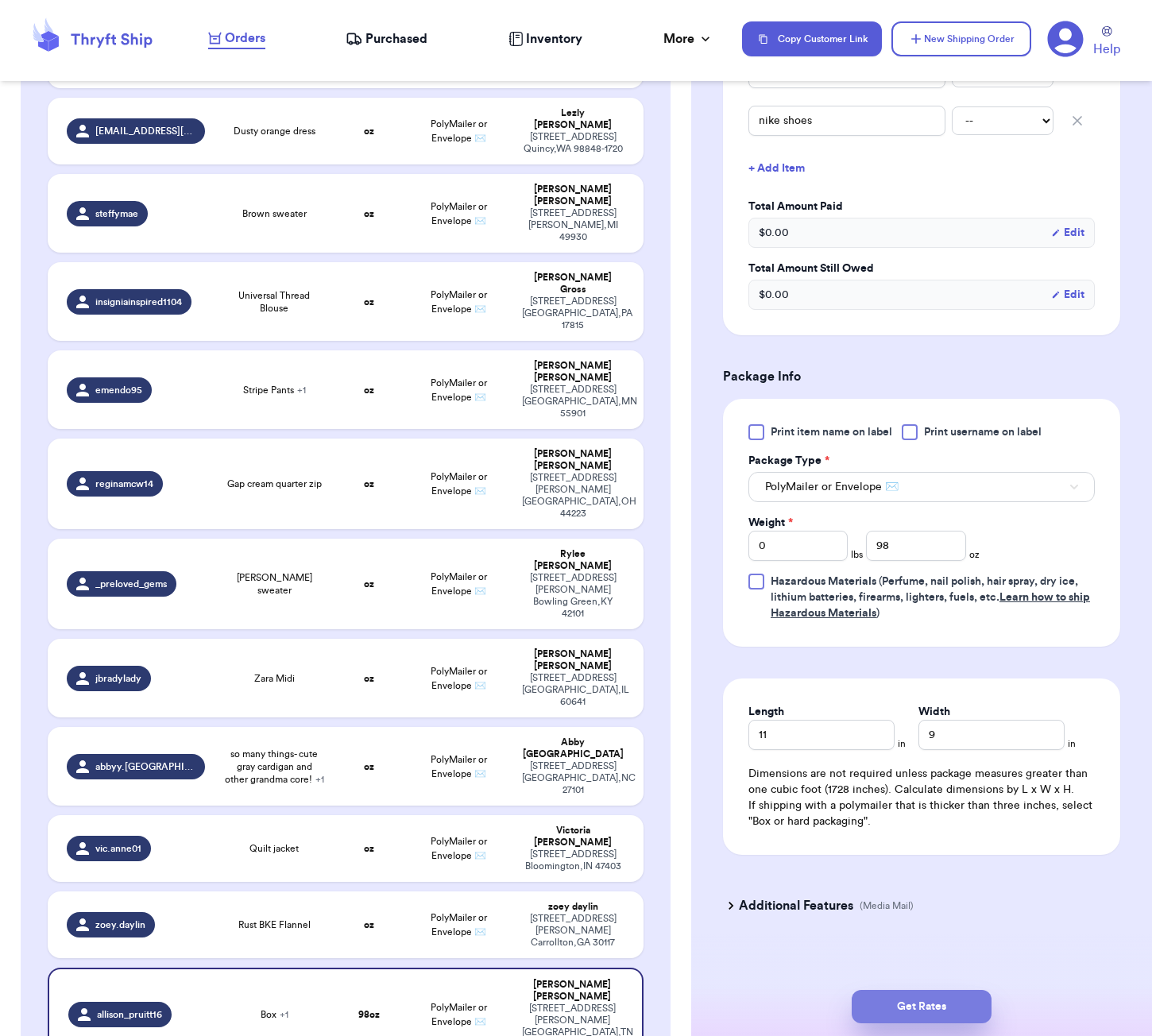
drag, startPoint x: 916, startPoint y: 992, endPoint x: 982, endPoint y: 990, distance: 66.0
click at [916, 992] on button "Get Rates" at bounding box center [922, 1006] width 140 height 33
type input "6"
type input "2"
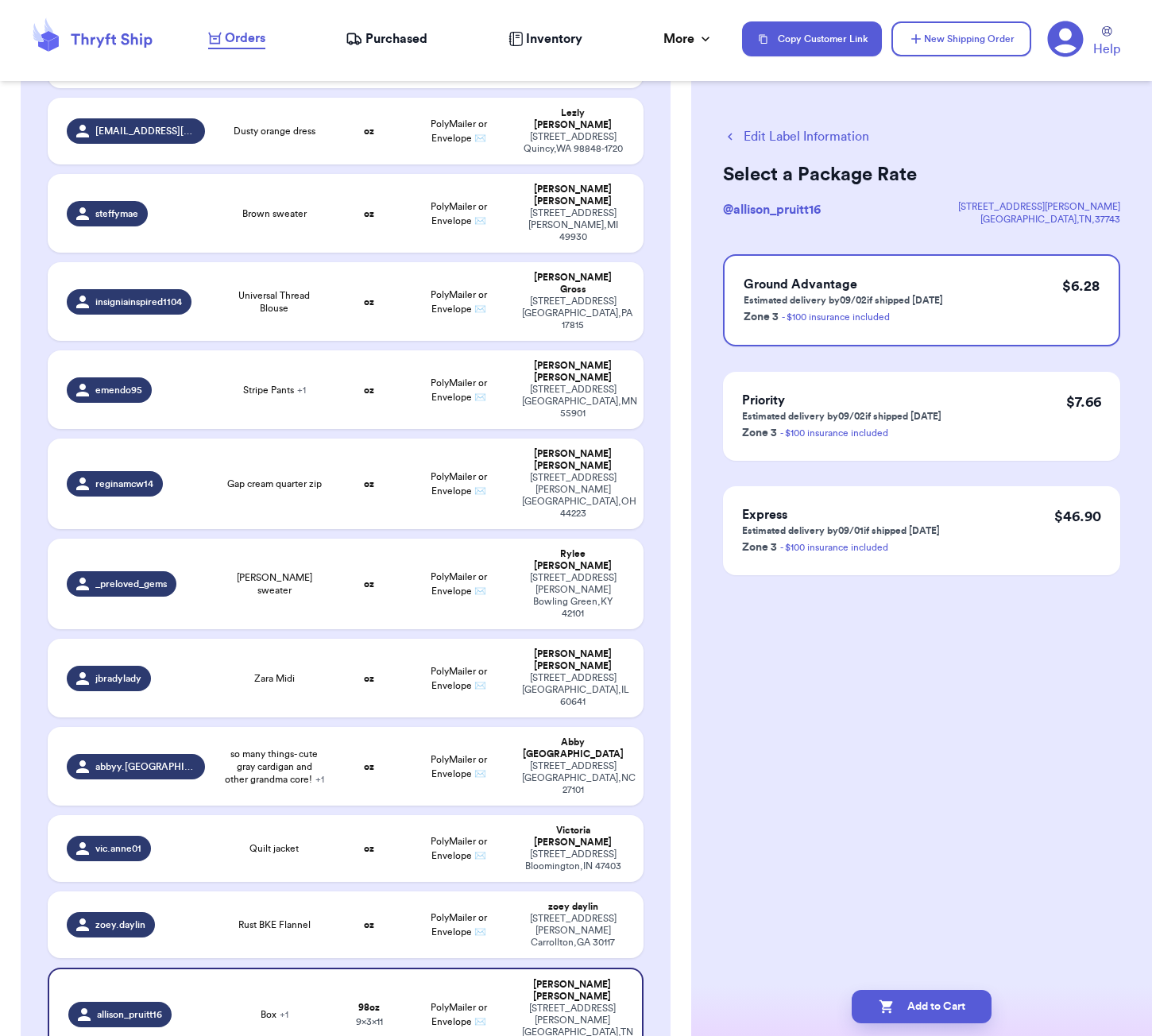
scroll to position [0, 0]
click at [958, 1001] on button "Add to Cart" at bounding box center [922, 1006] width 140 height 33
checkbox input "true"
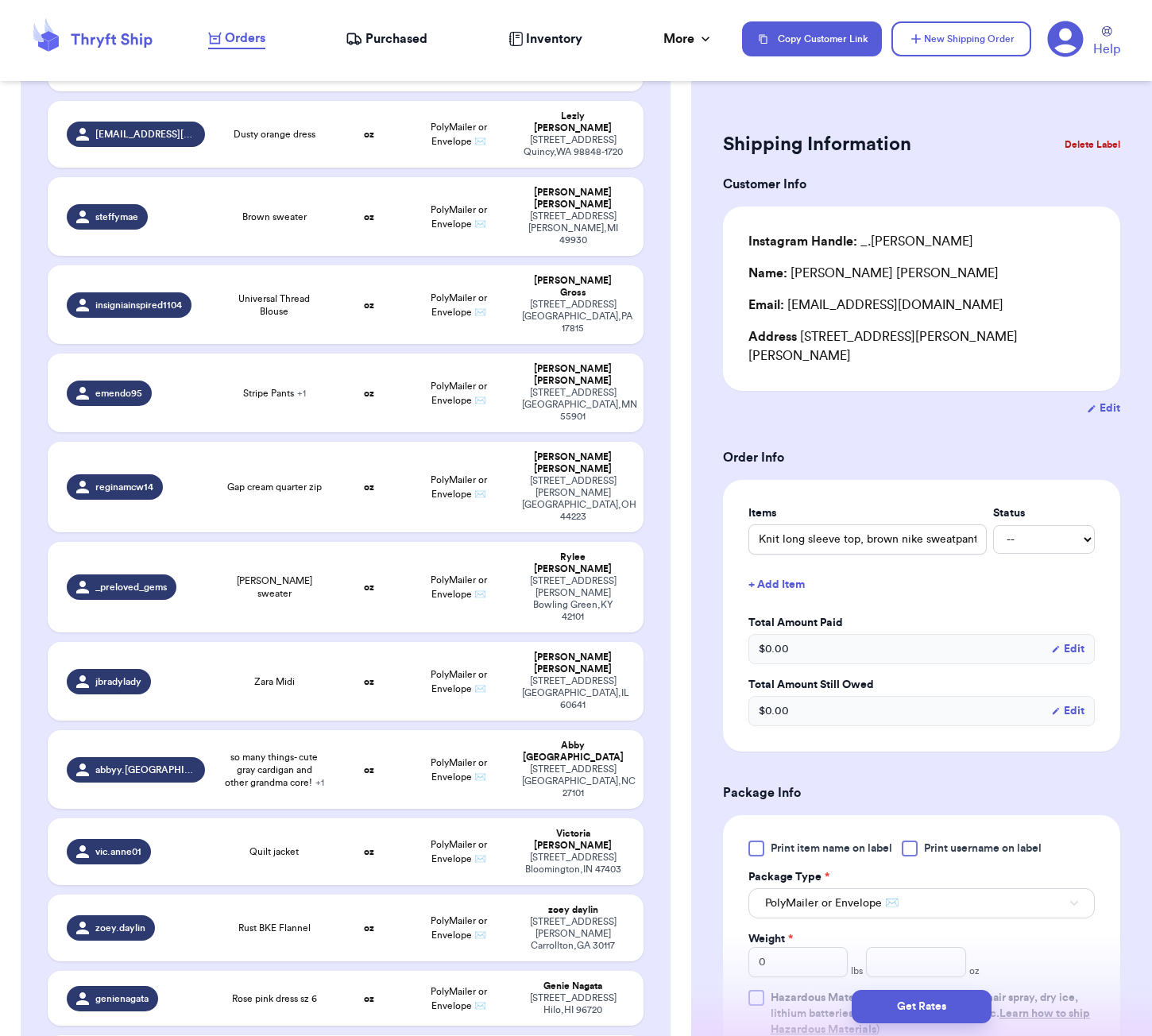
scroll to position [517, 0]
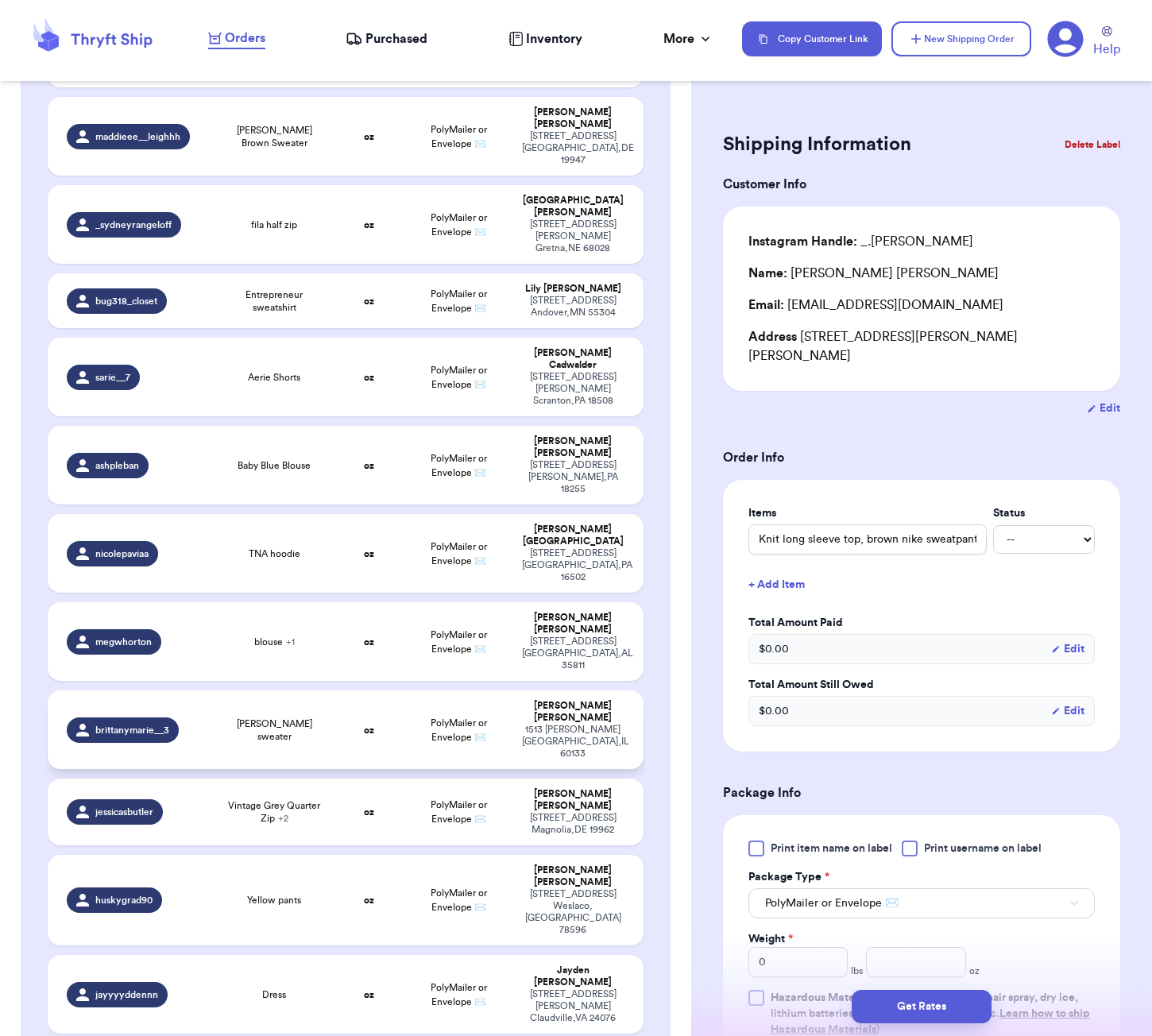
click at [254, 690] on td "[PERSON_NAME] sweater" at bounding box center [274, 729] width 119 height 79
type input "[PERSON_NAME] sweater"
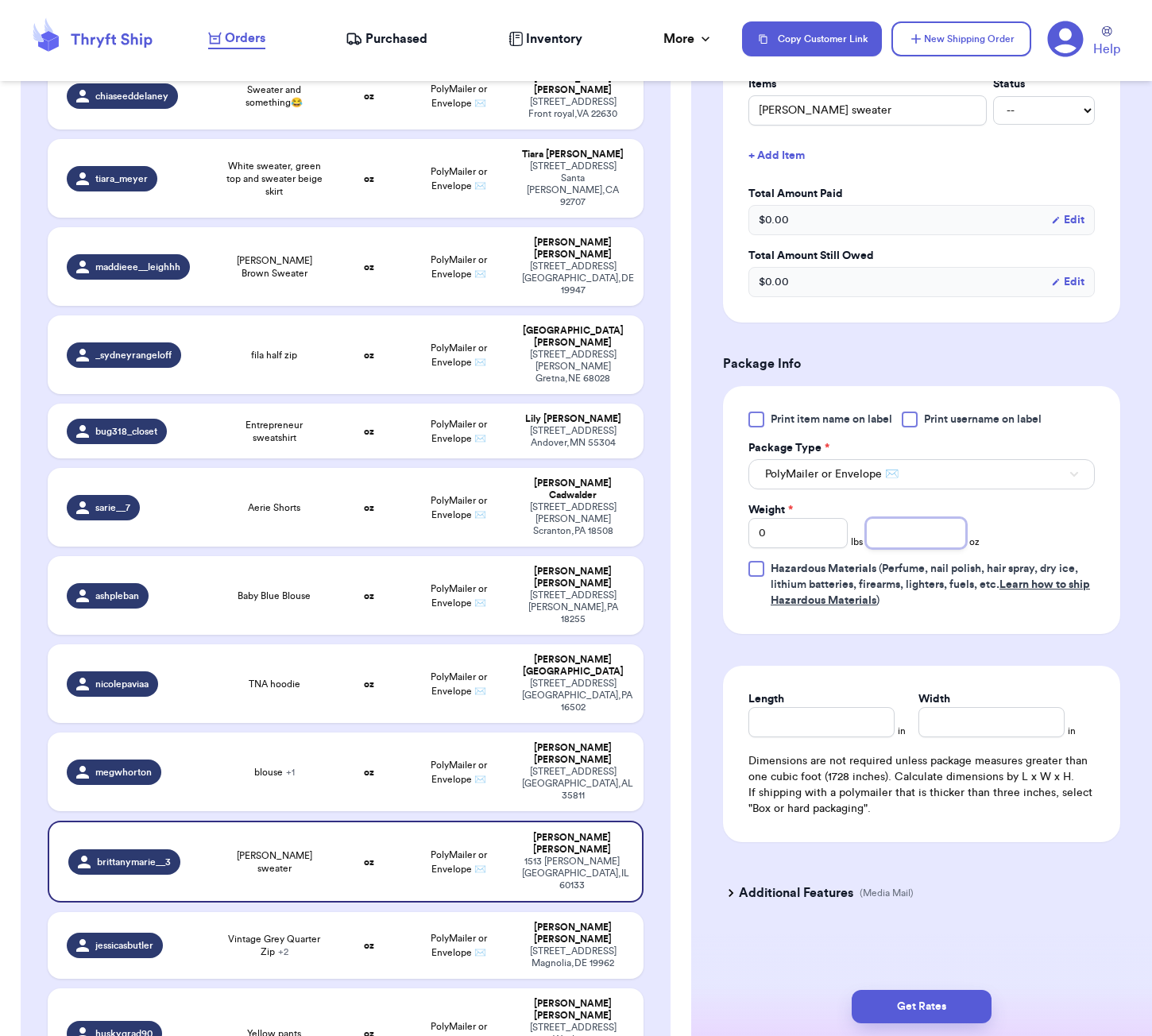
scroll to position [413, 0]
click at [915, 534] on input "number" at bounding box center [916, 532] width 99 height 30
type input "11"
click at [822, 723] on input "Length" at bounding box center [821, 722] width 147 height 30
type input "6"
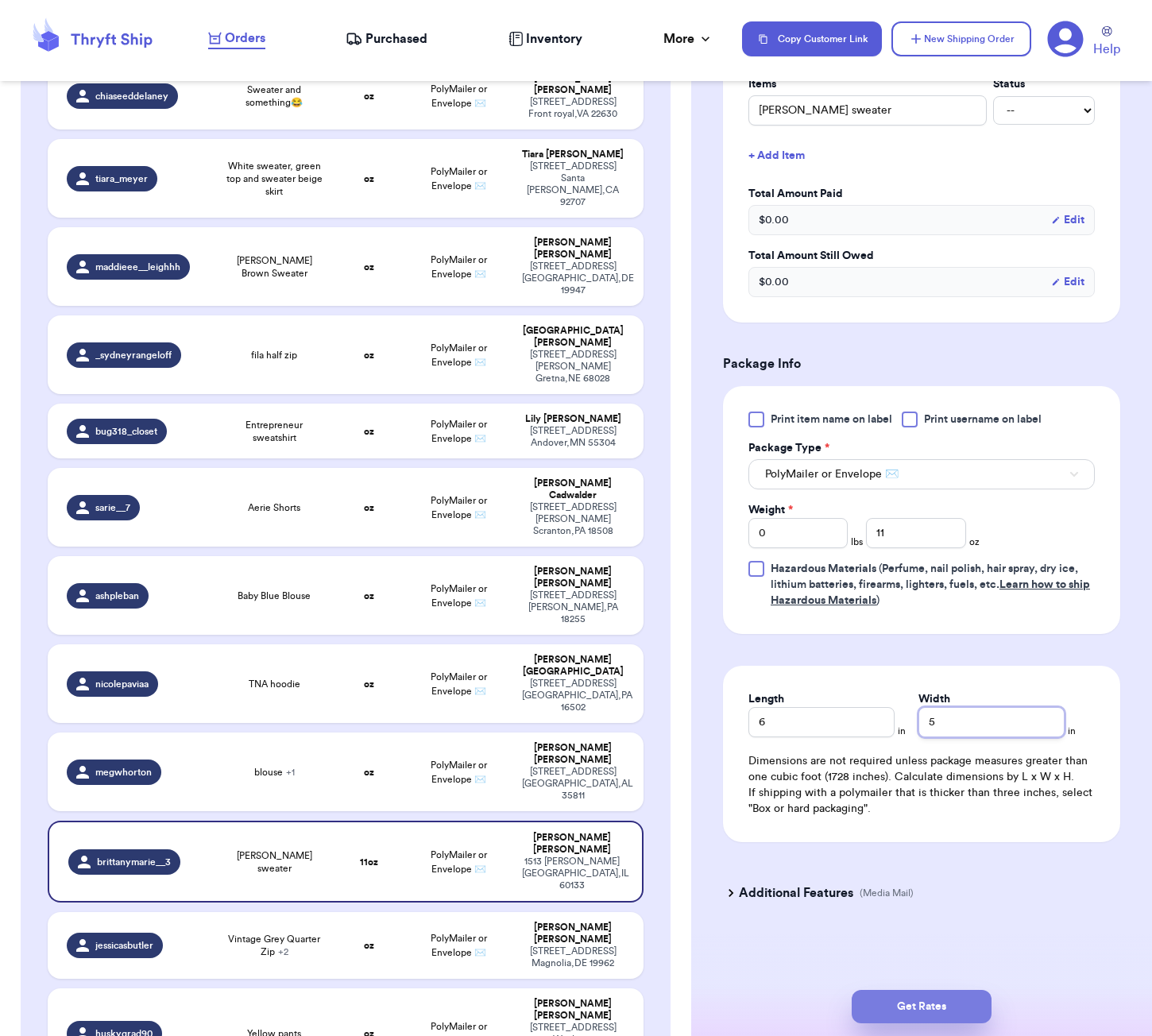
type input "5"
click at [908, 1012] on button "Get Rates" at bounding box center [922, 1006] width 140 height 33
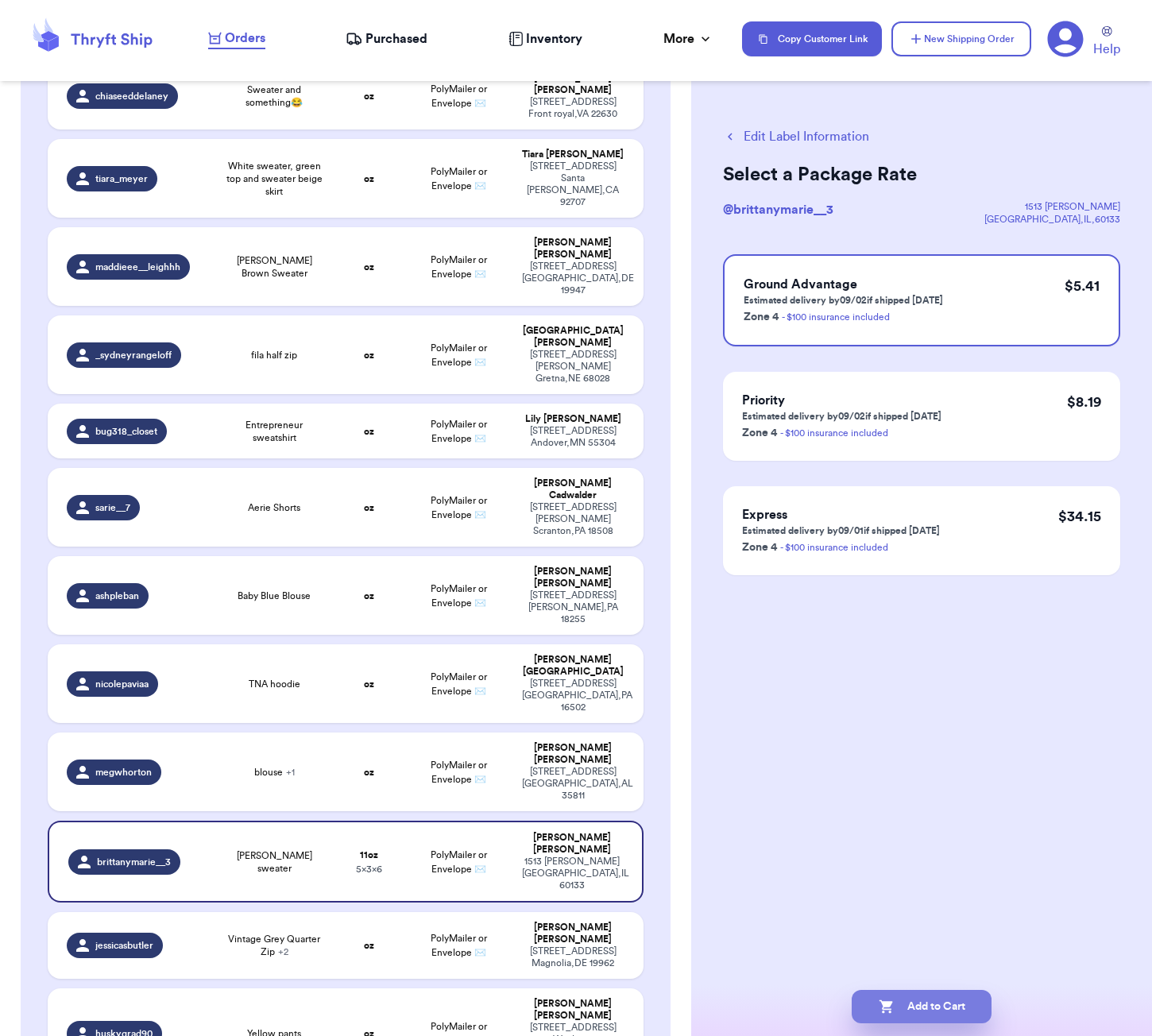
click at [944, 1008] on button "Add to Cart" at bounding box center [922, 1006] width 140 height 33
checkbox input "true"
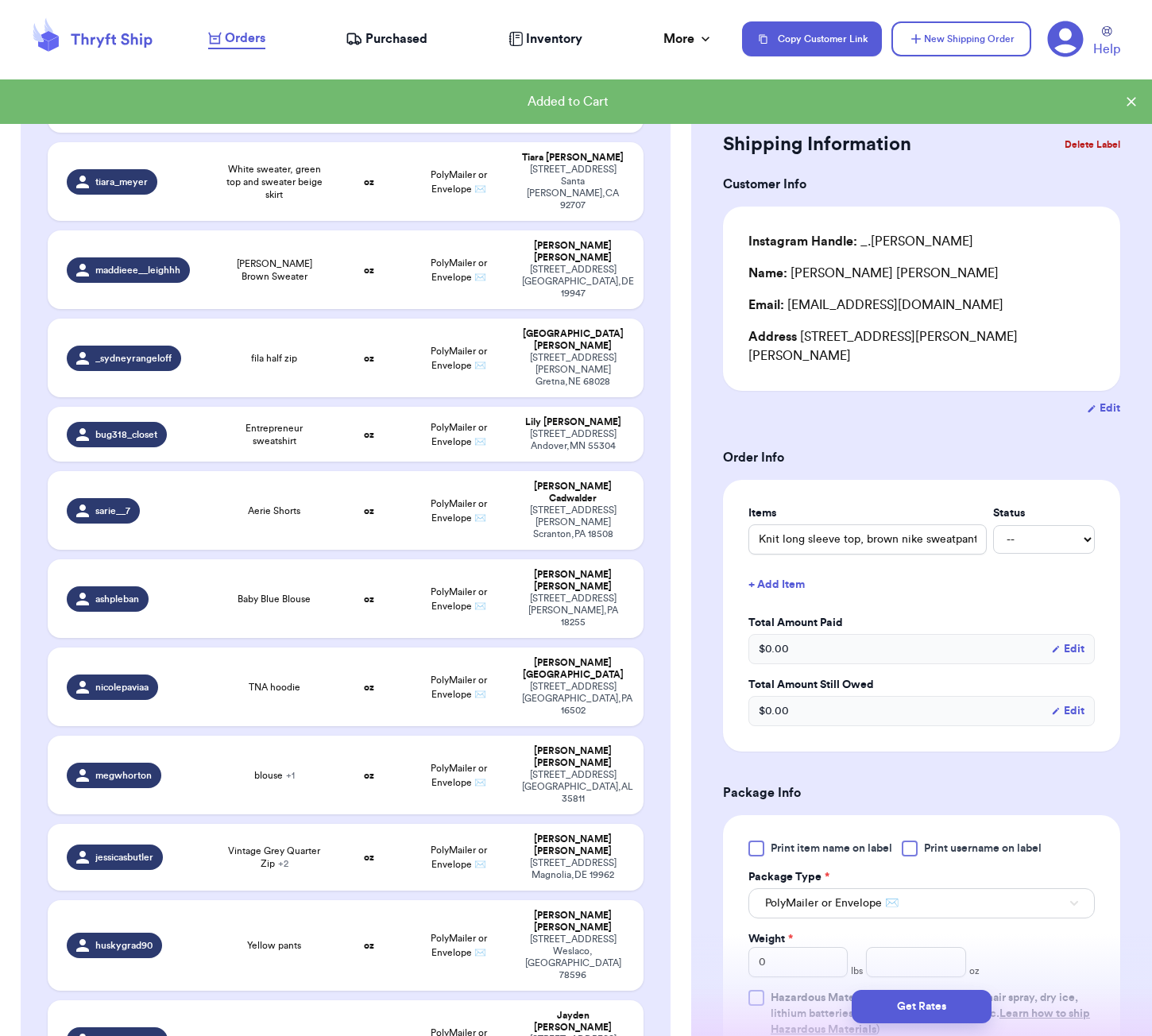
click at [1058, 32] on icon at bounding box center [1066, 39] width 36 height 36
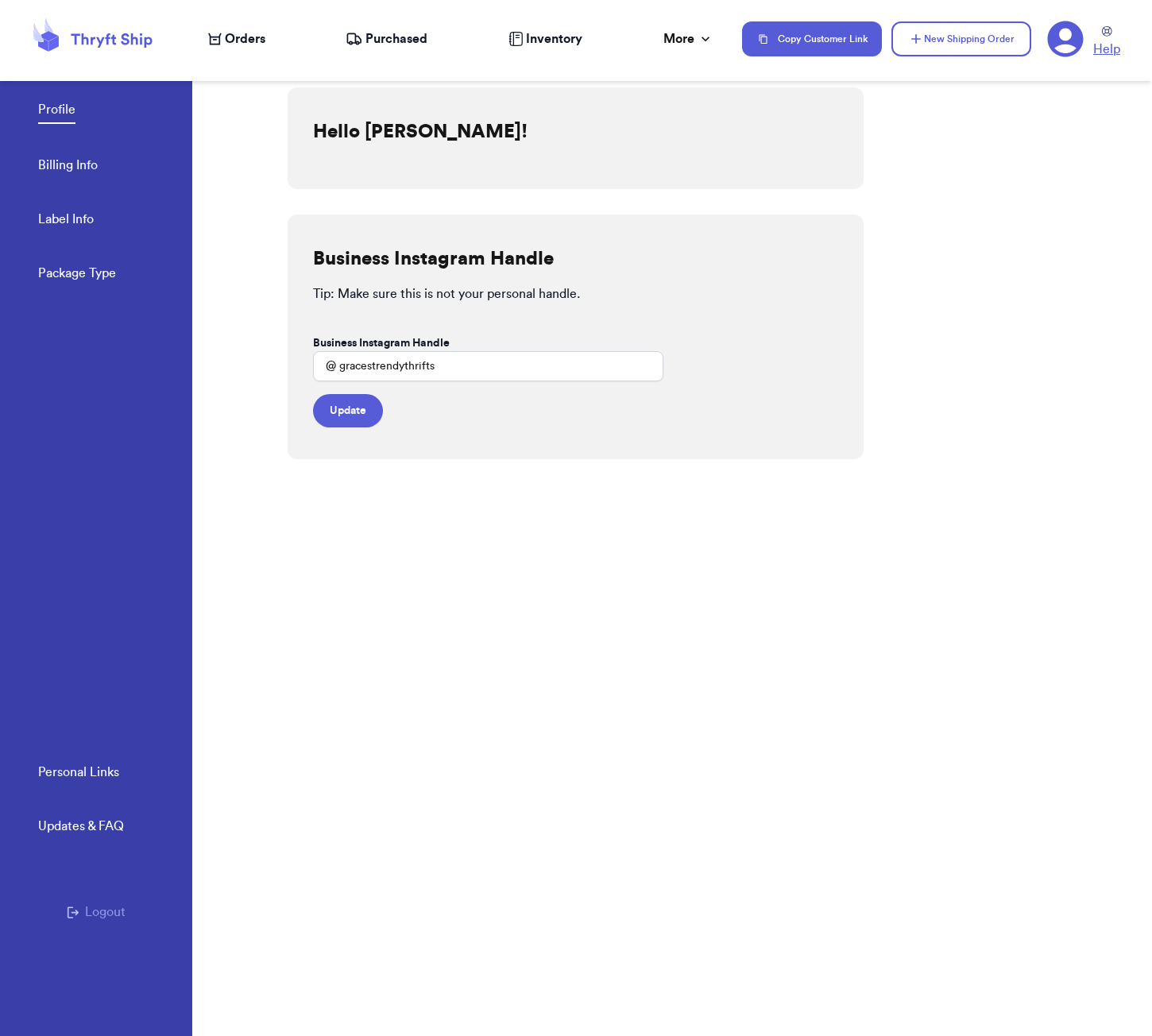
click at [1112, 37] on link "Help" at bounding box center [1106, 42] width 27 height 33
click at [1080, 46] on icon at bounding box center [1066, 39] width 36 height 36
click at [1075, 44] on icon at bounding box center [1066, 39] width 36 height 36
click at [138, 37] on icon at bounding box center [92, 38] width 127 height 43
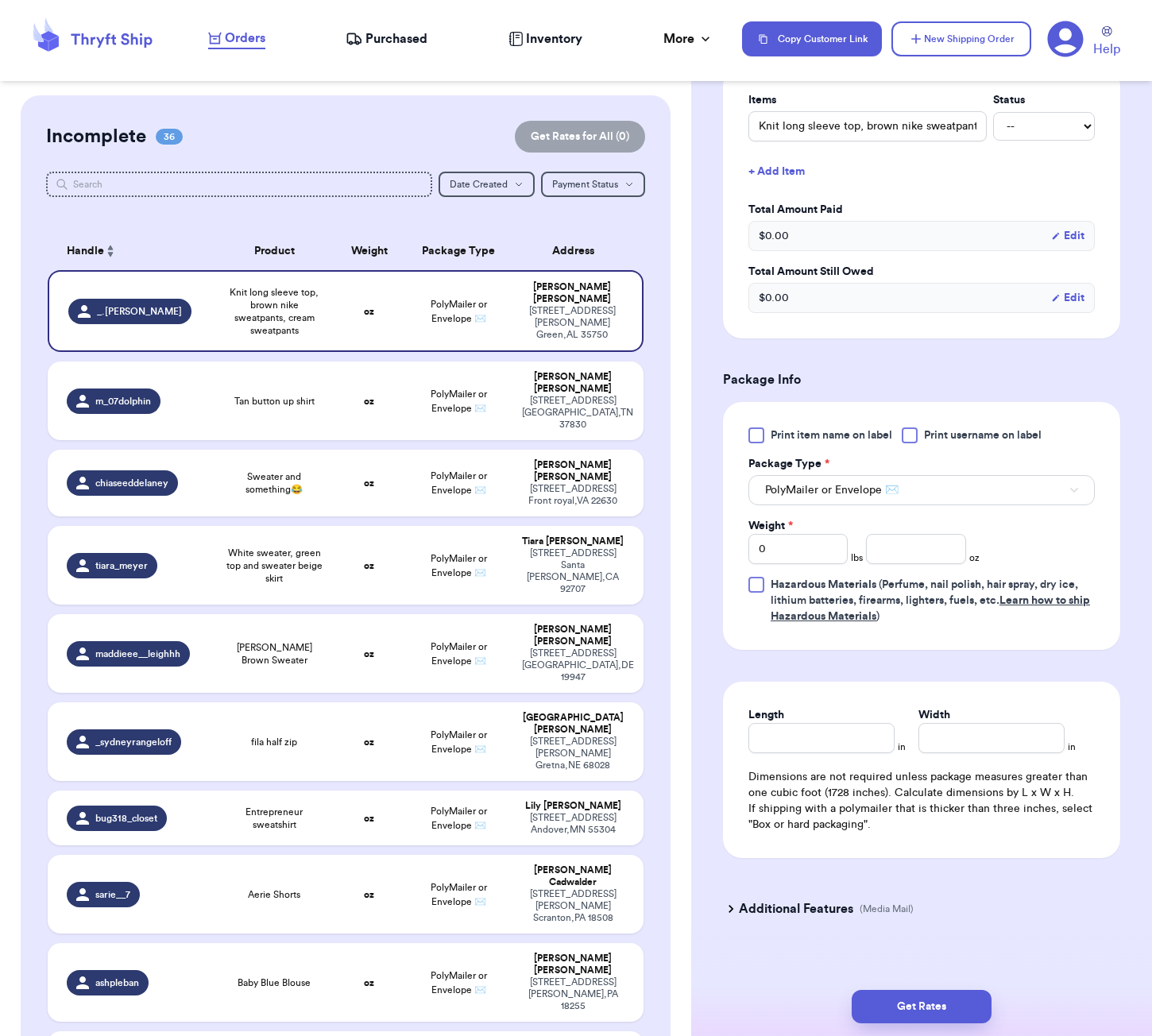
click at [1064, 45] on icon at bounding box center [1065, 38] width 37 height 37
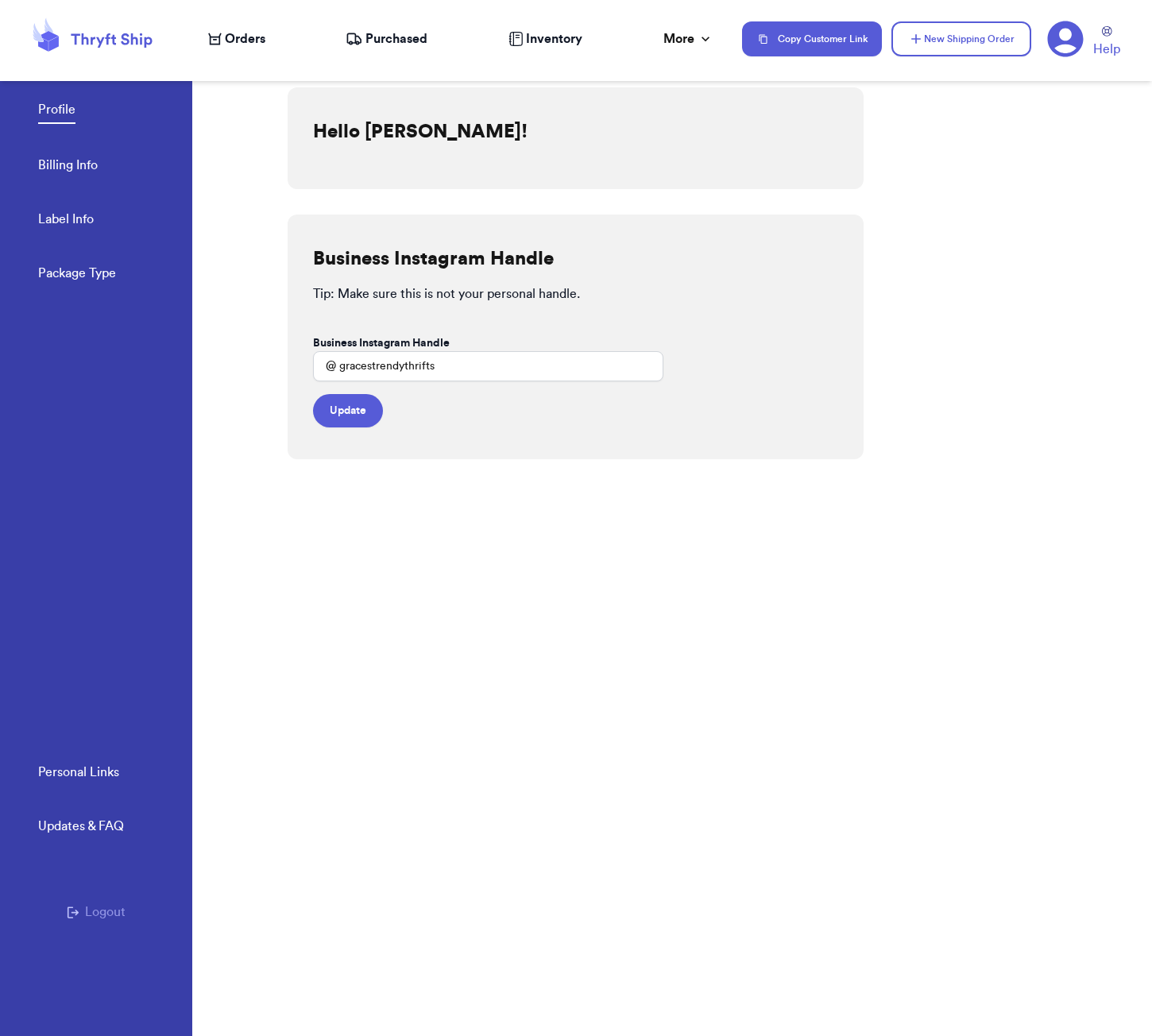
click at [103, 916] on button "Logout" at bounding box center [96, 911] width 59 height 19
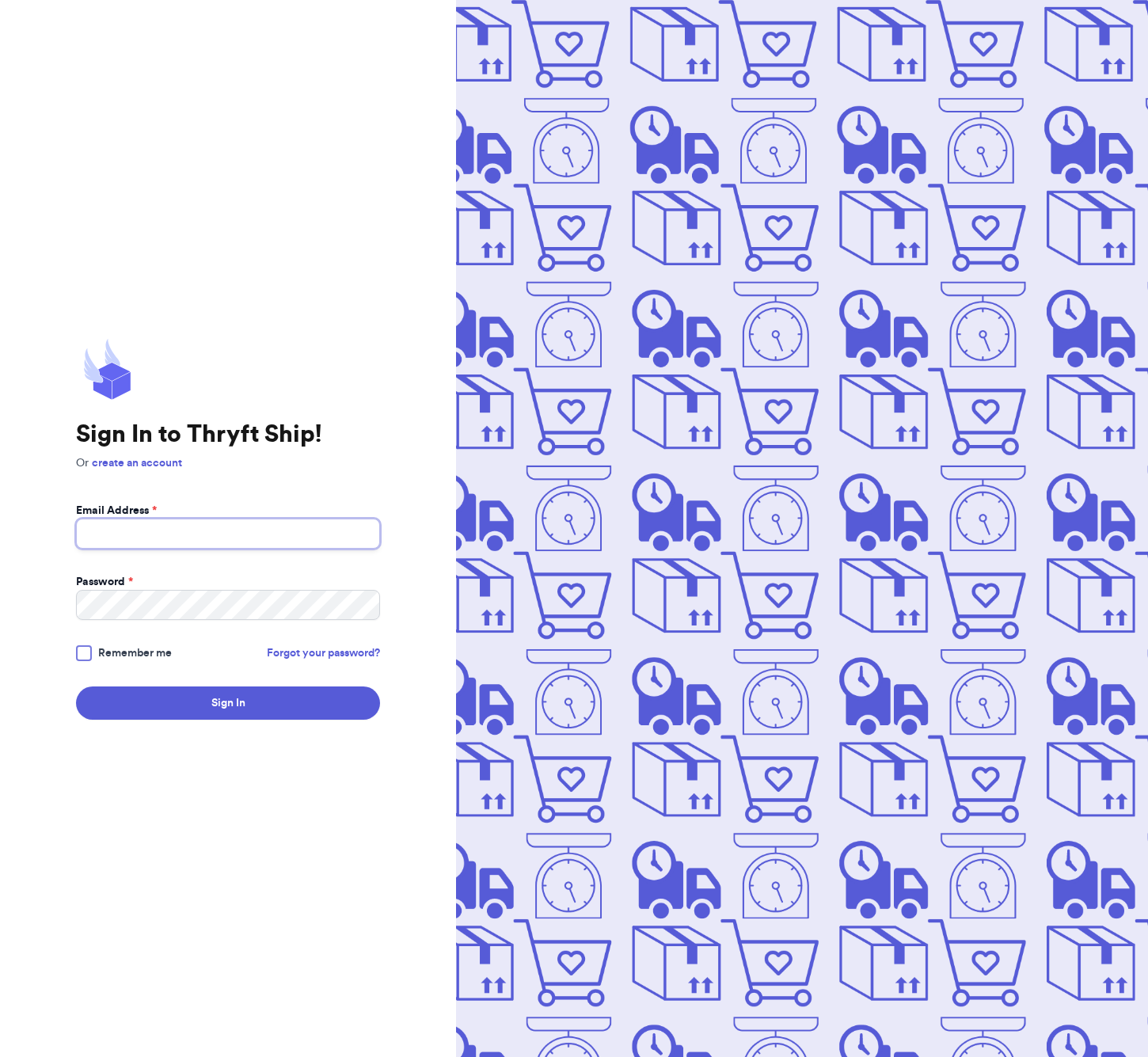
type input "gracestrendythrifts@gmail.com"
click at [299, 647] on link "Forgot your password?" at bounding box center [324, 653] width 114 height 16
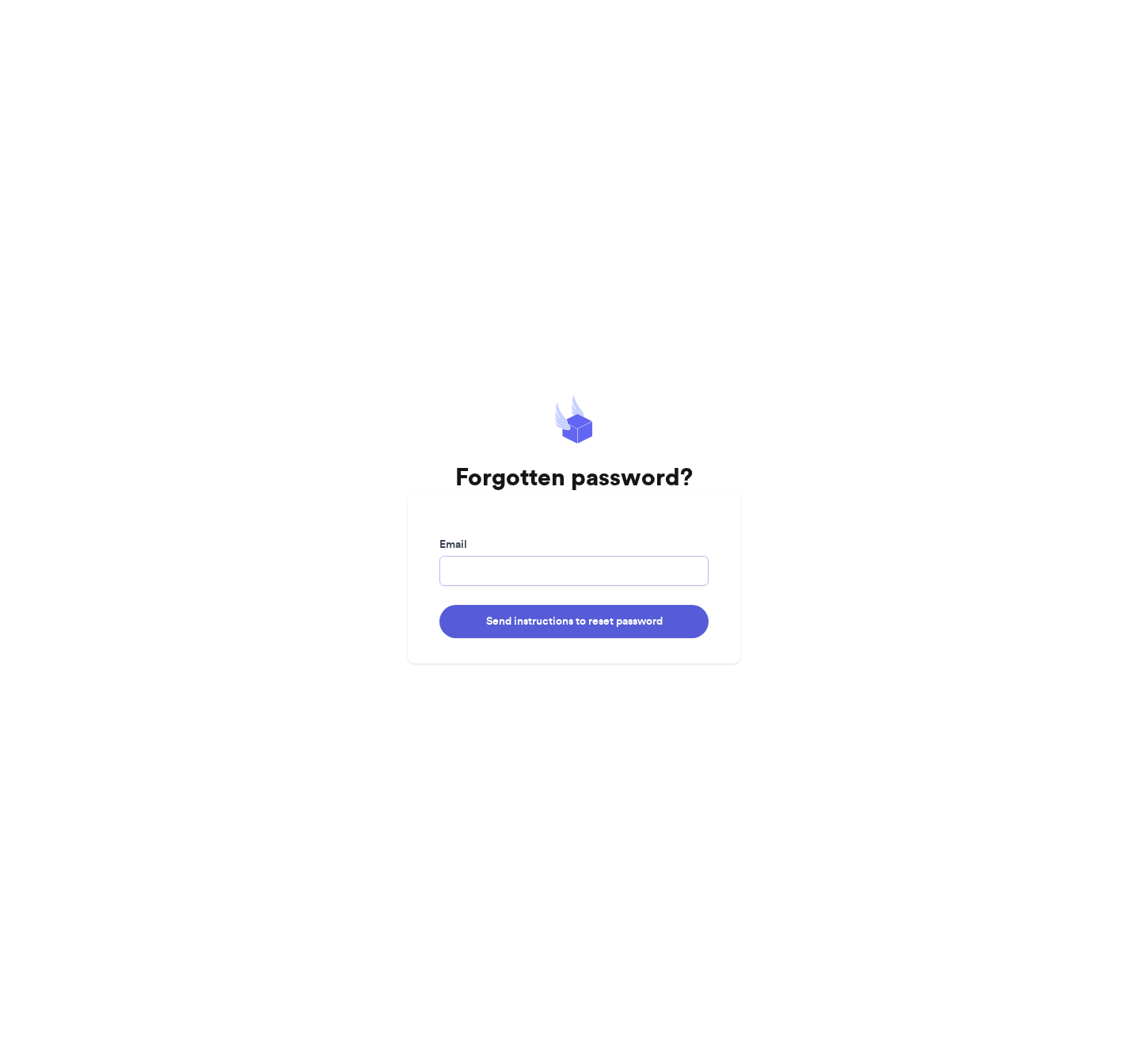
click at [494, 568] on input "Email" at bounding box center [574, 570] width 269 height 30
type input "gracestrendythrifts@gmail.com"
click at [493, 627] on button "Send instructions to reset password" at bounding box center [574, 621] width 269 height 33
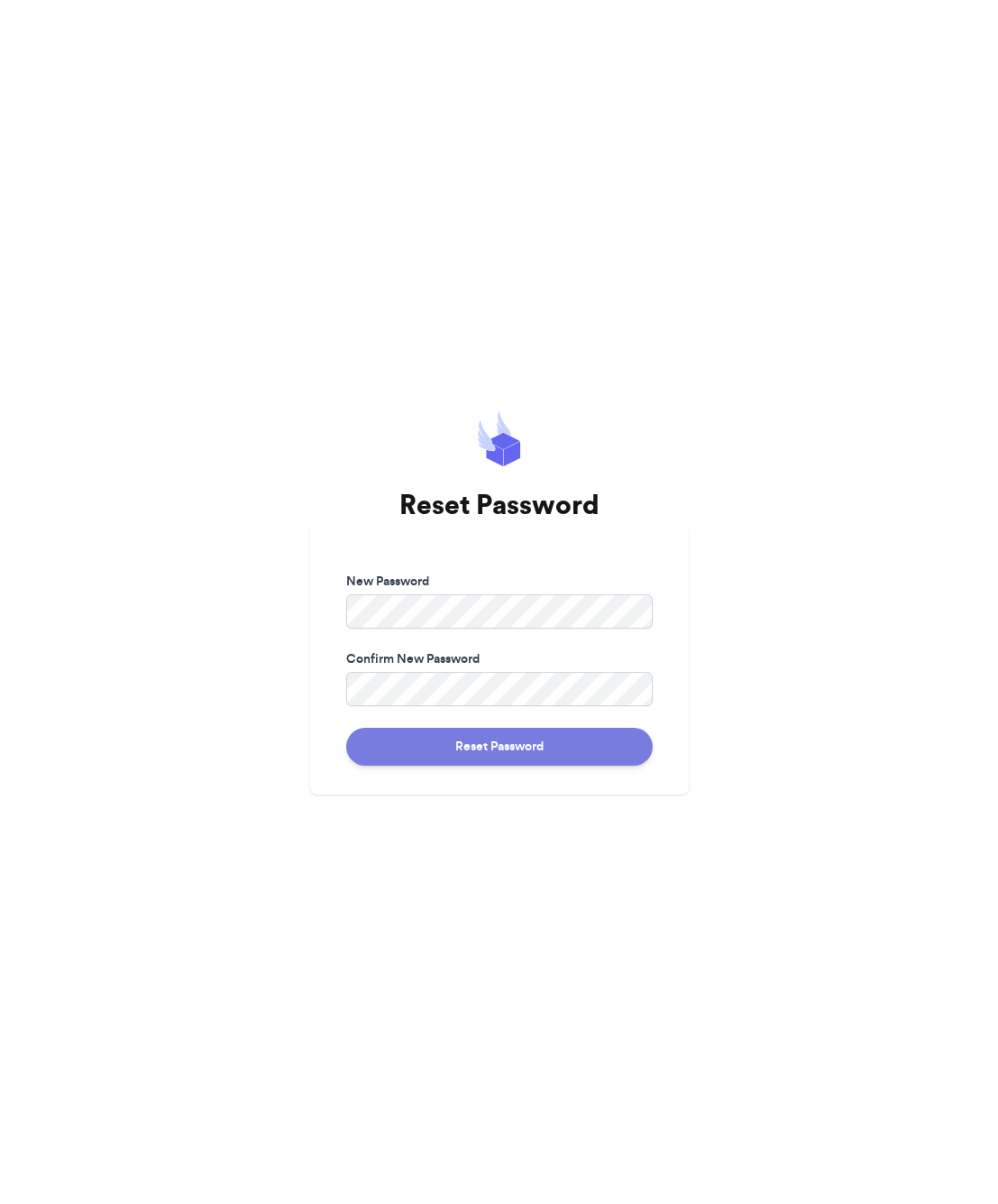
click at [432, 749] on button "Reset Password" at bounding box center [500, 747] width 307 height 38
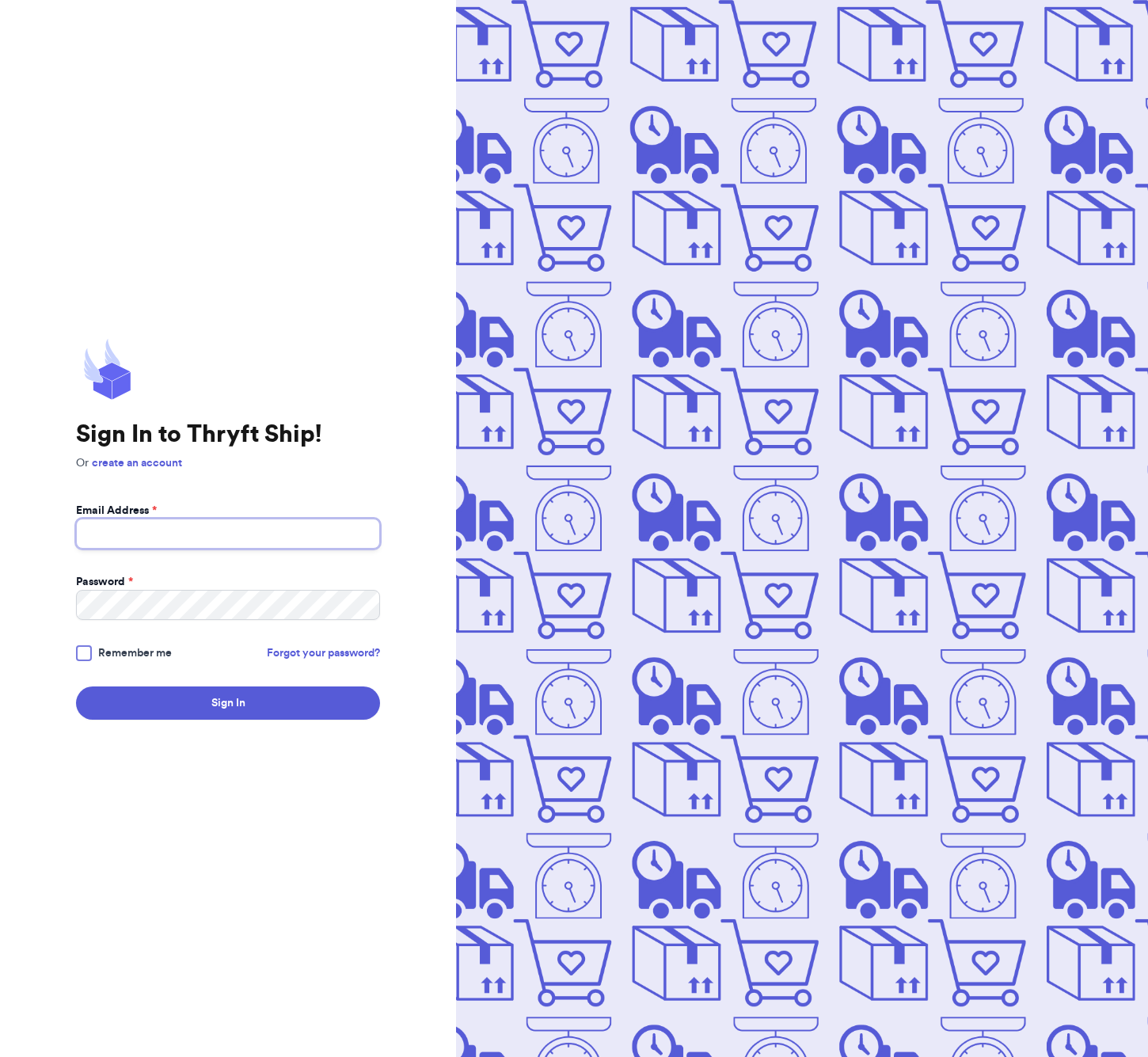
type input "[EMAIL_ADDRESS][DOMAIN_NAME]"
click at [334, 700] on button "Sign In" at bounding box center [228, 703] width 304 height 33
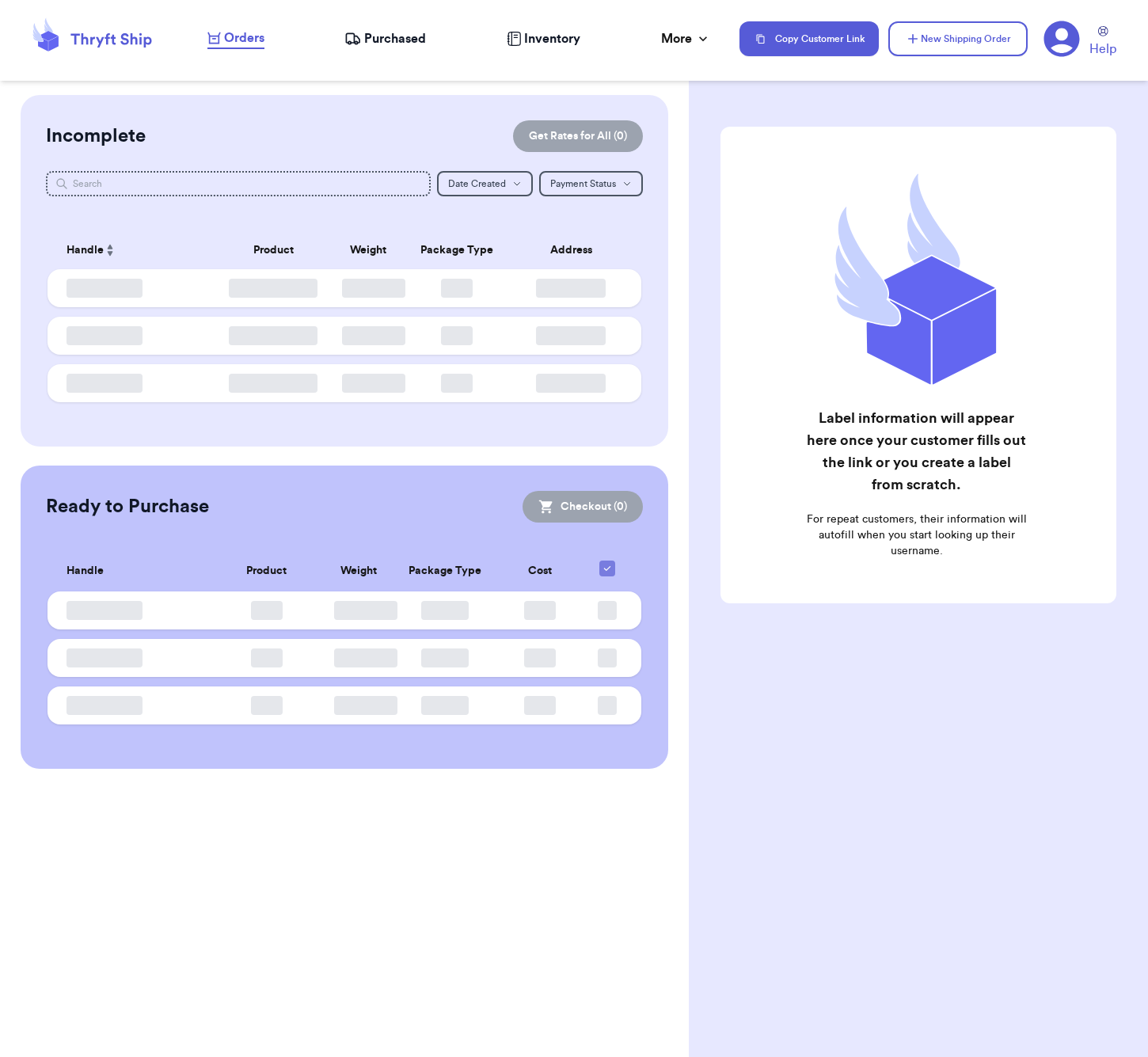
checkbox input "false"
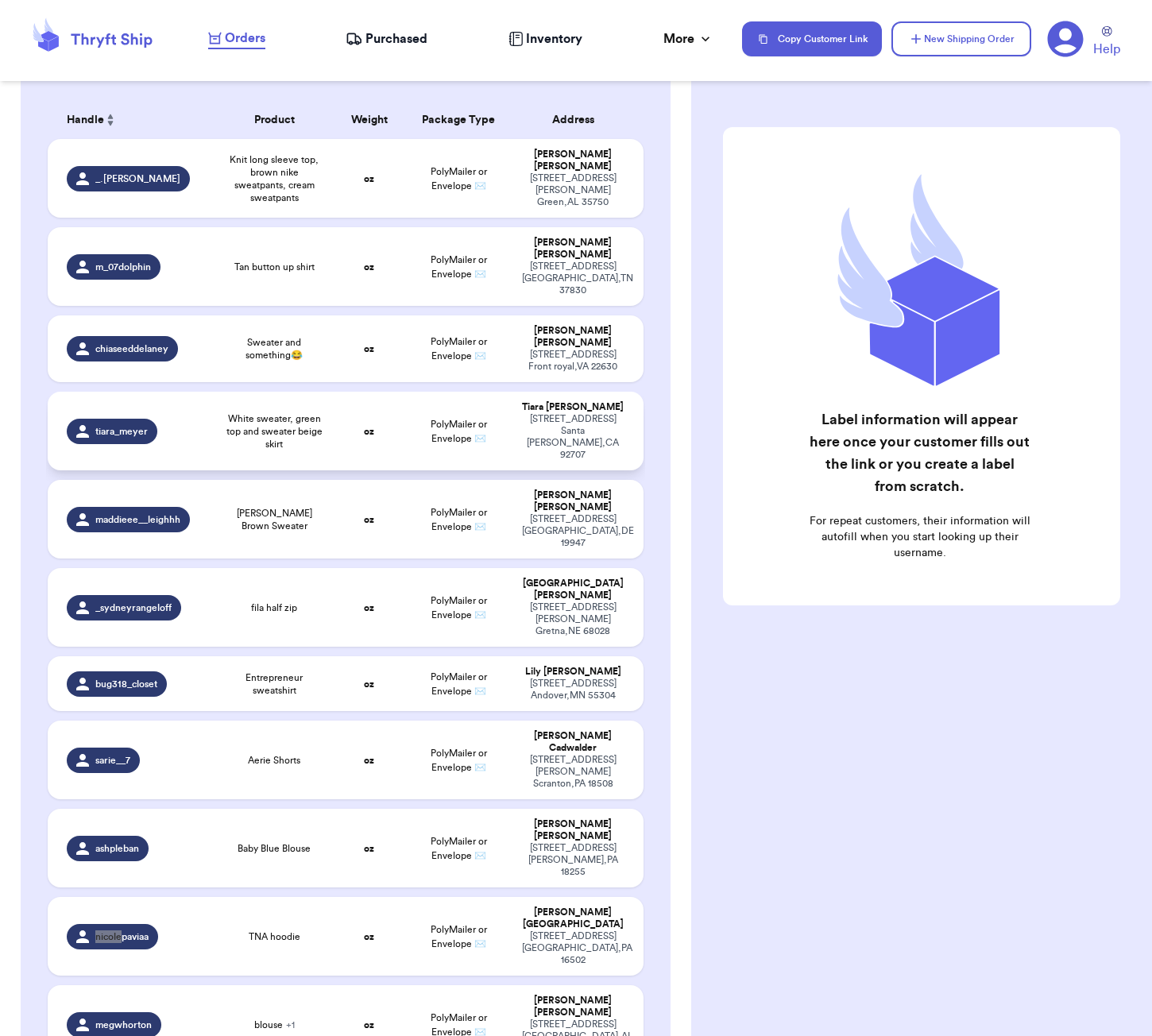
scroll to position [349, 0]
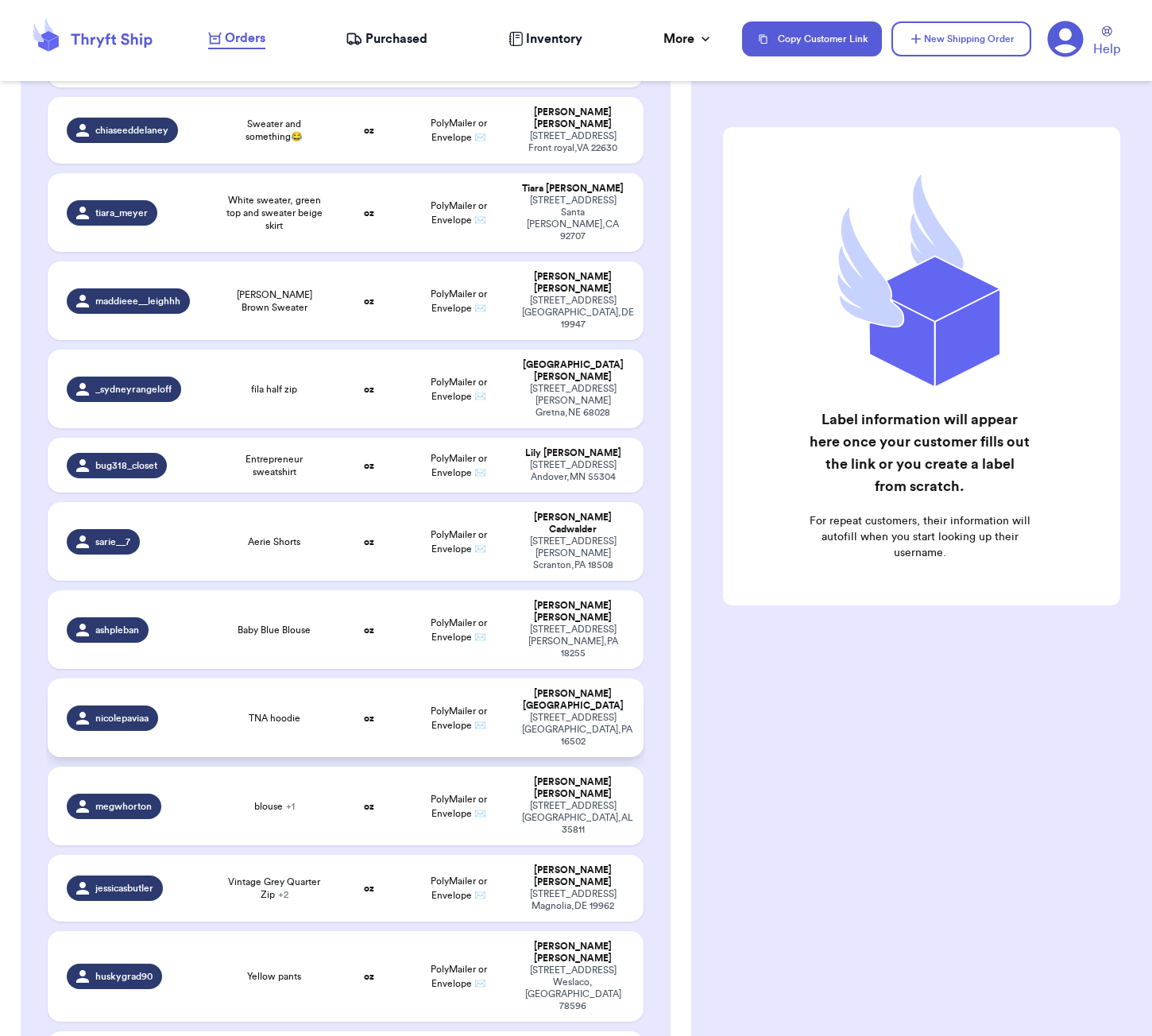
click at [338, 678] on td "oz" at bounding box center [370, 717] width 72 height 79
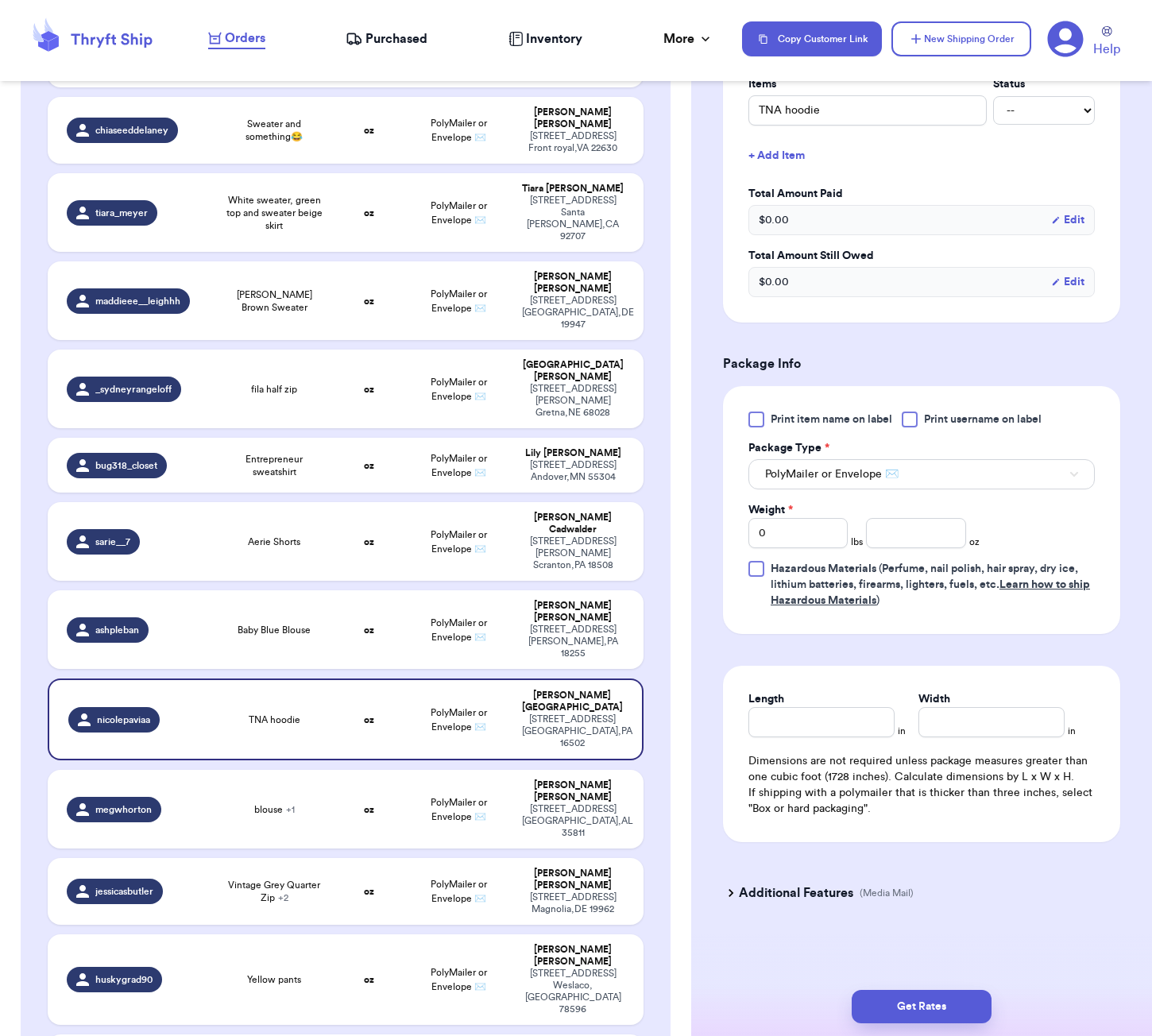
scroll to position [413, 0]
click at [909, 535] on input "number" at bounding box center [916, 532] width 99 height 30
type input "23"
click at [832, 710] on input "Length" at bounding box center [821, 722] width 147 height 30
type input "7"
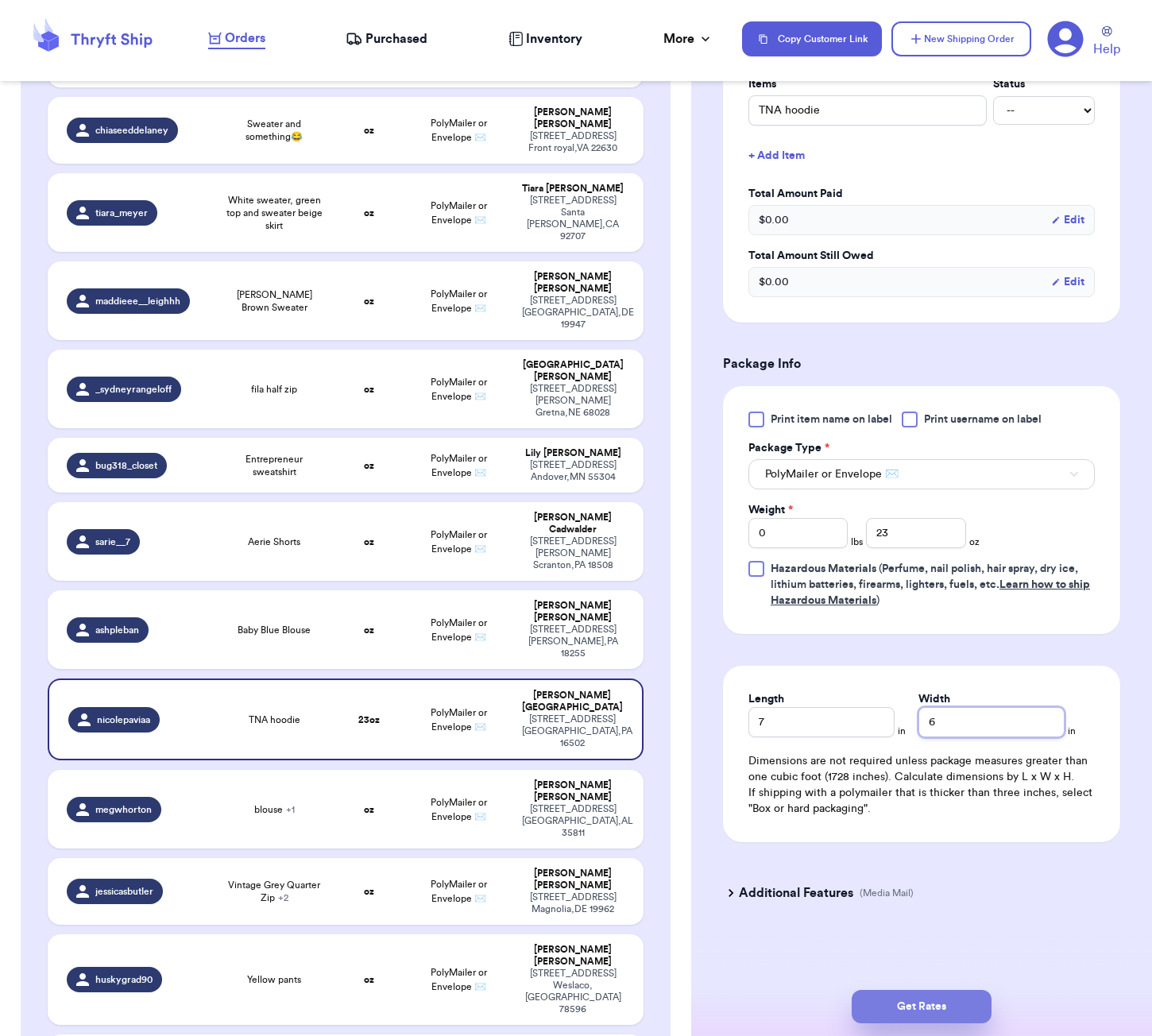
type input "6"
click at [944, 997] on button "Get Rates" at bounding box center [922, 1006] width 140 height 33
type input "1"
type input "7"
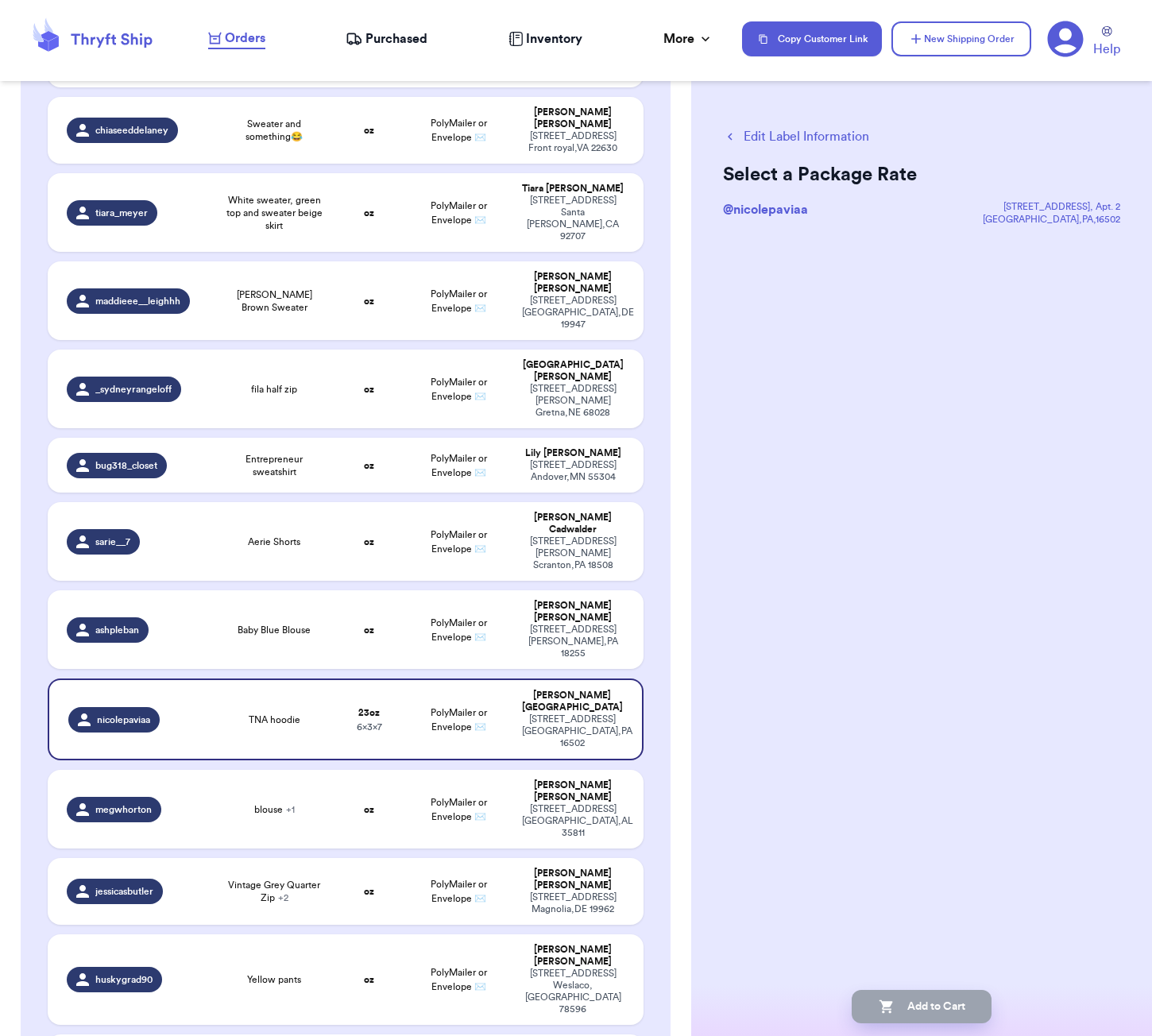
scroll to position [0, 0]
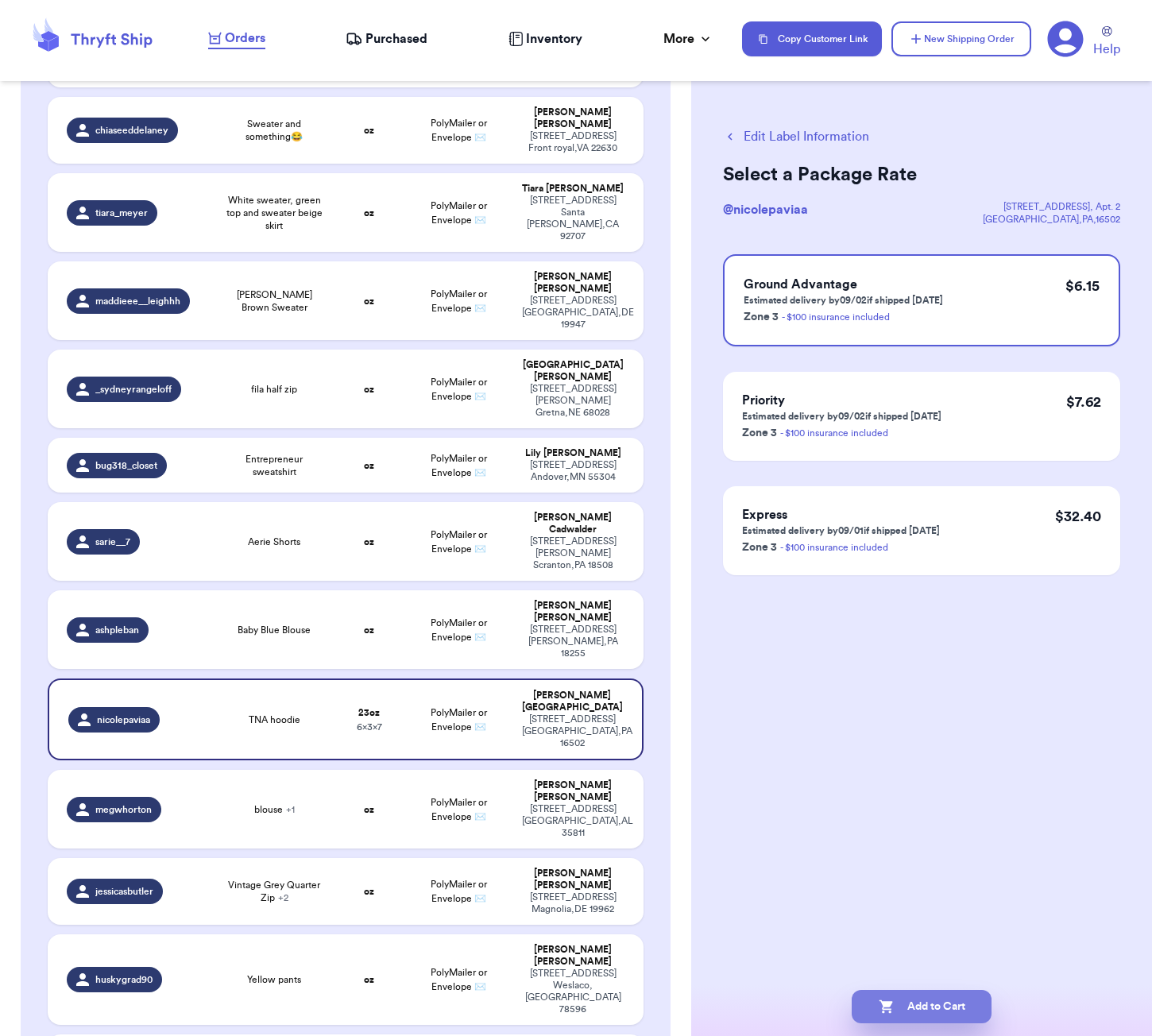
click at [937, 994] on button "Add to Cart" at bounding box center [922, 1006] width 140 height 33
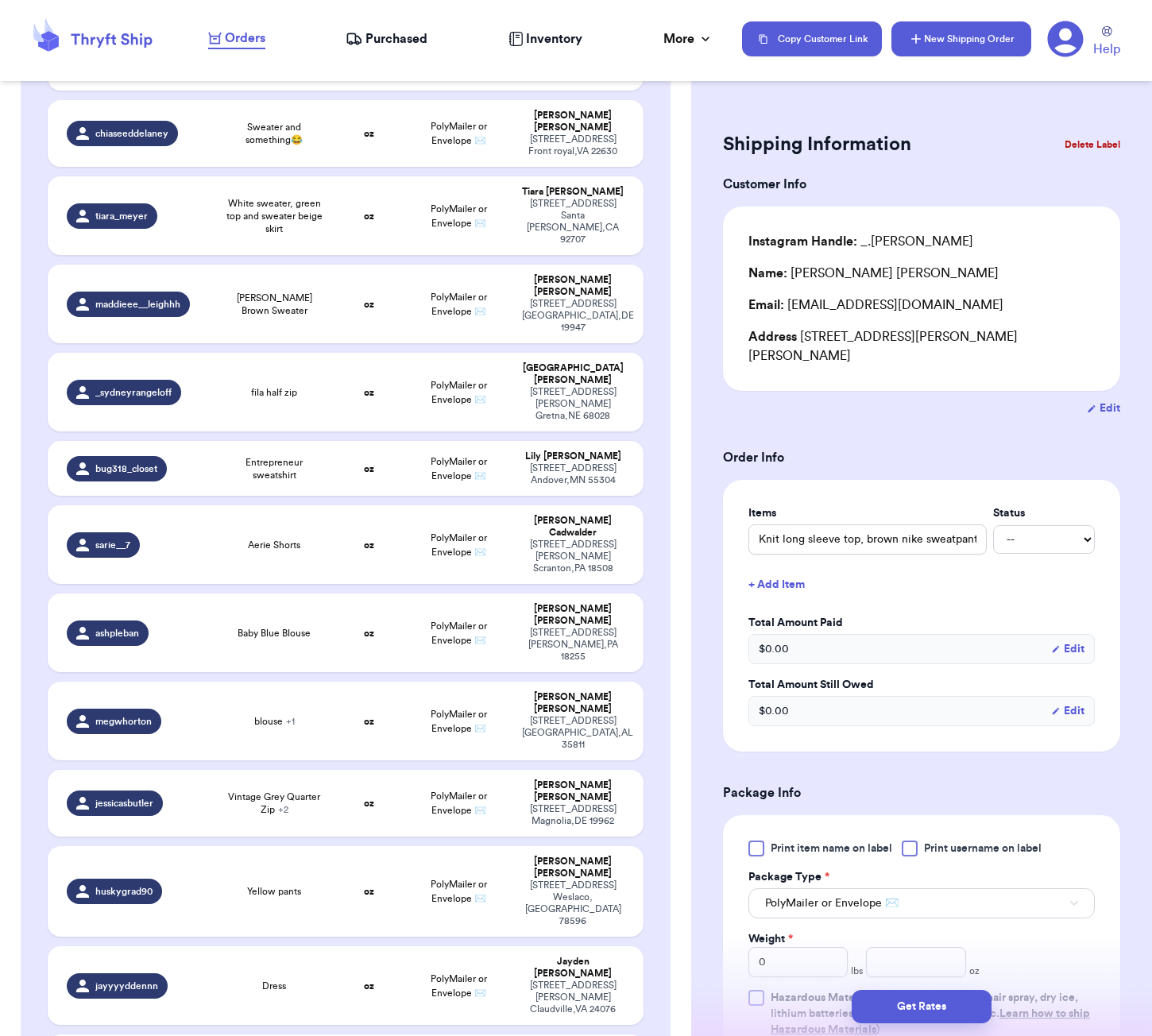
click at [921, 46] on icon "button" at bounding box center [916, 39] width 16 height 16
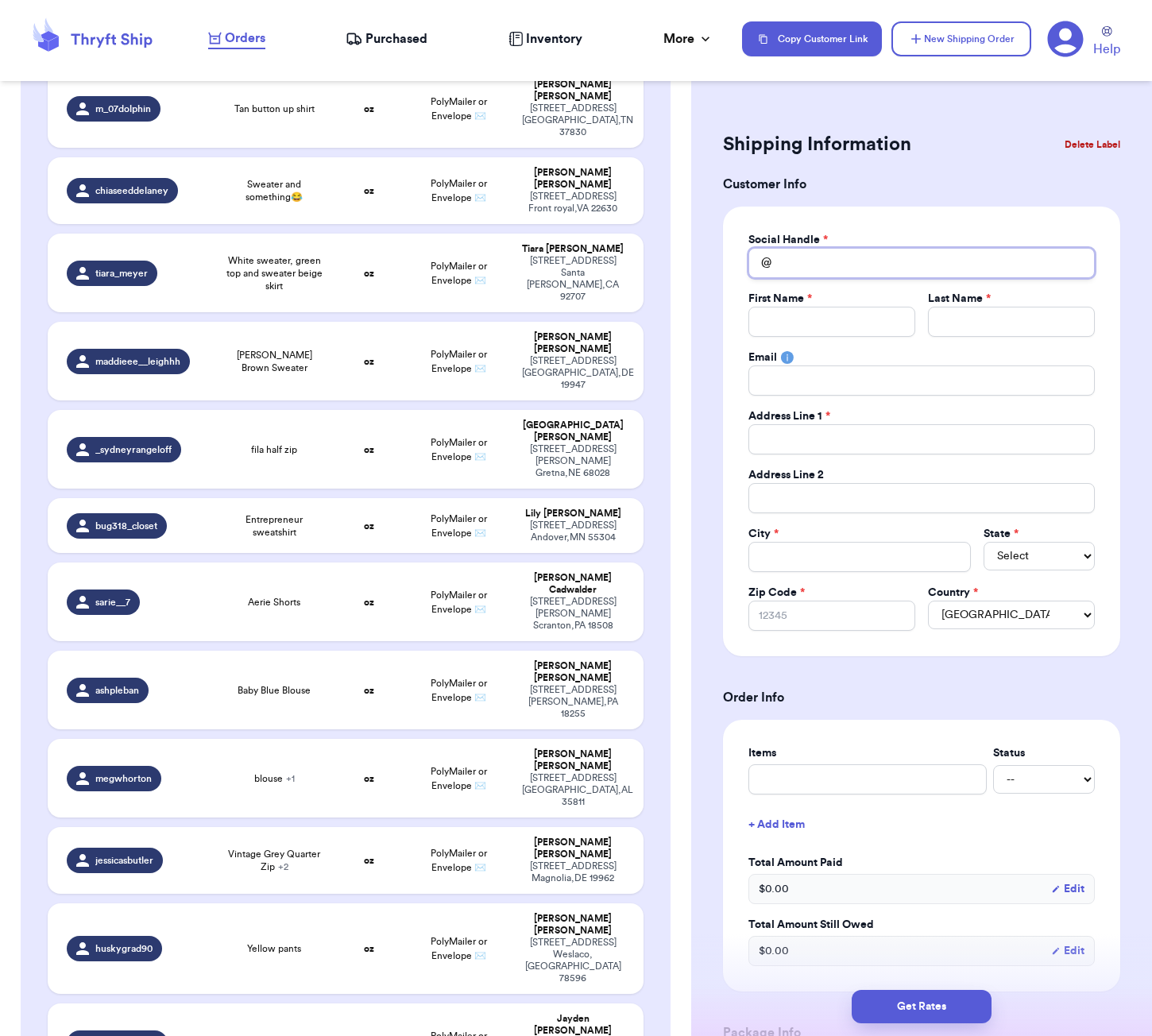
click at [808, 253] on input "Total Amount Paid" at bounding box center [921, 262] width 346 height 30
type input "a"
type input "al"
type input "all"
type input "[MEDICAL_DATA]"
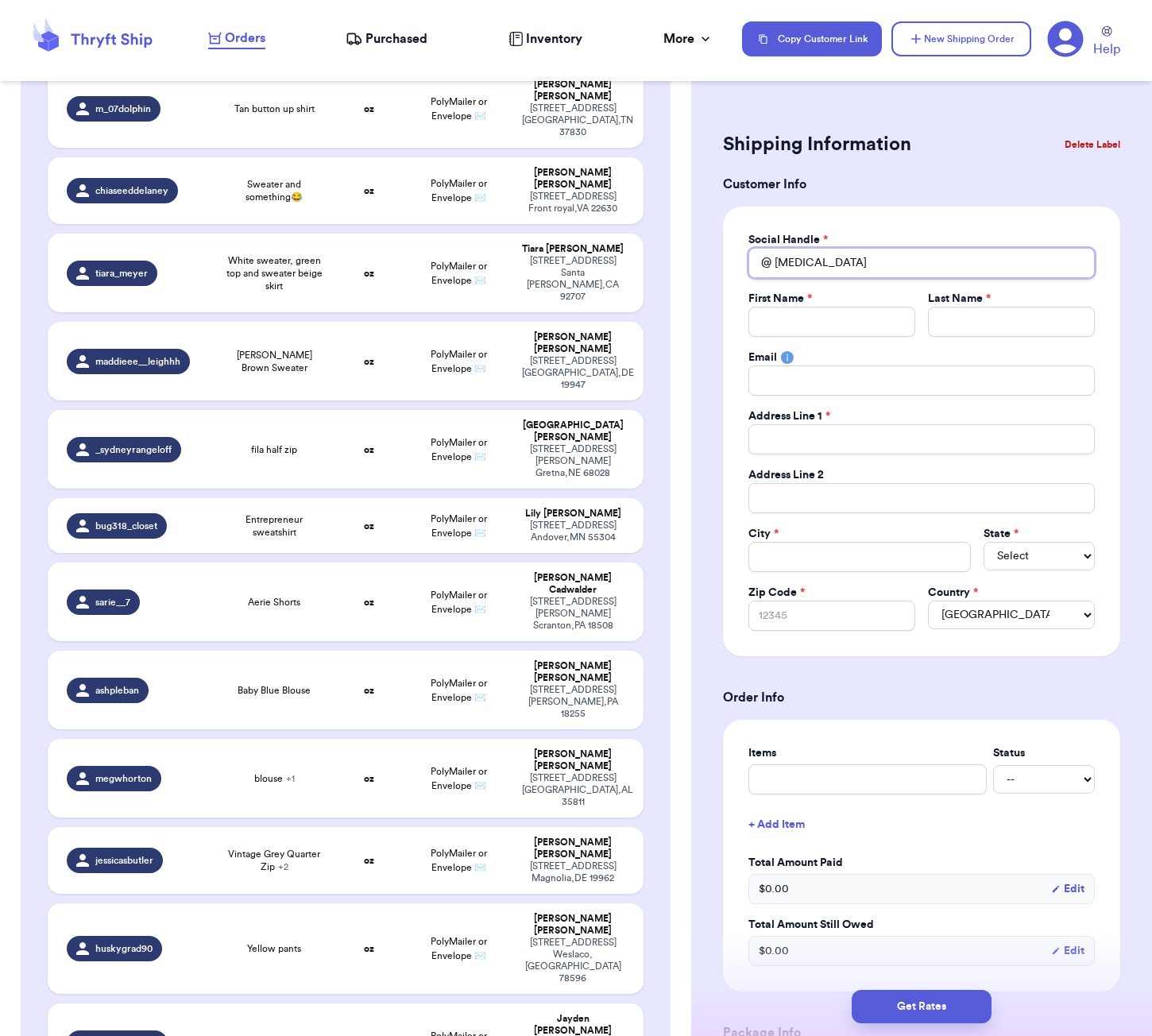
type input "allie"
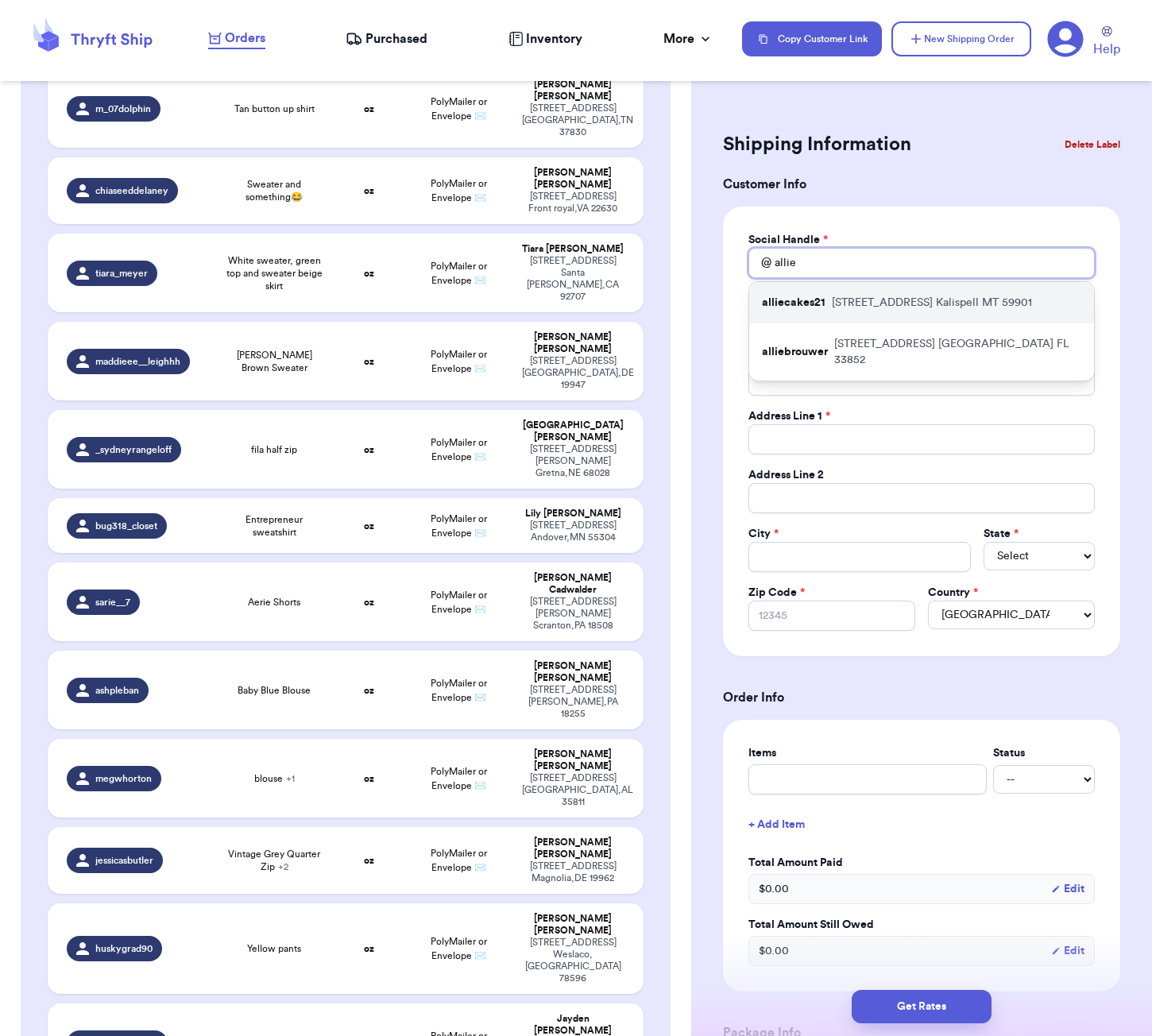
type input "allie"
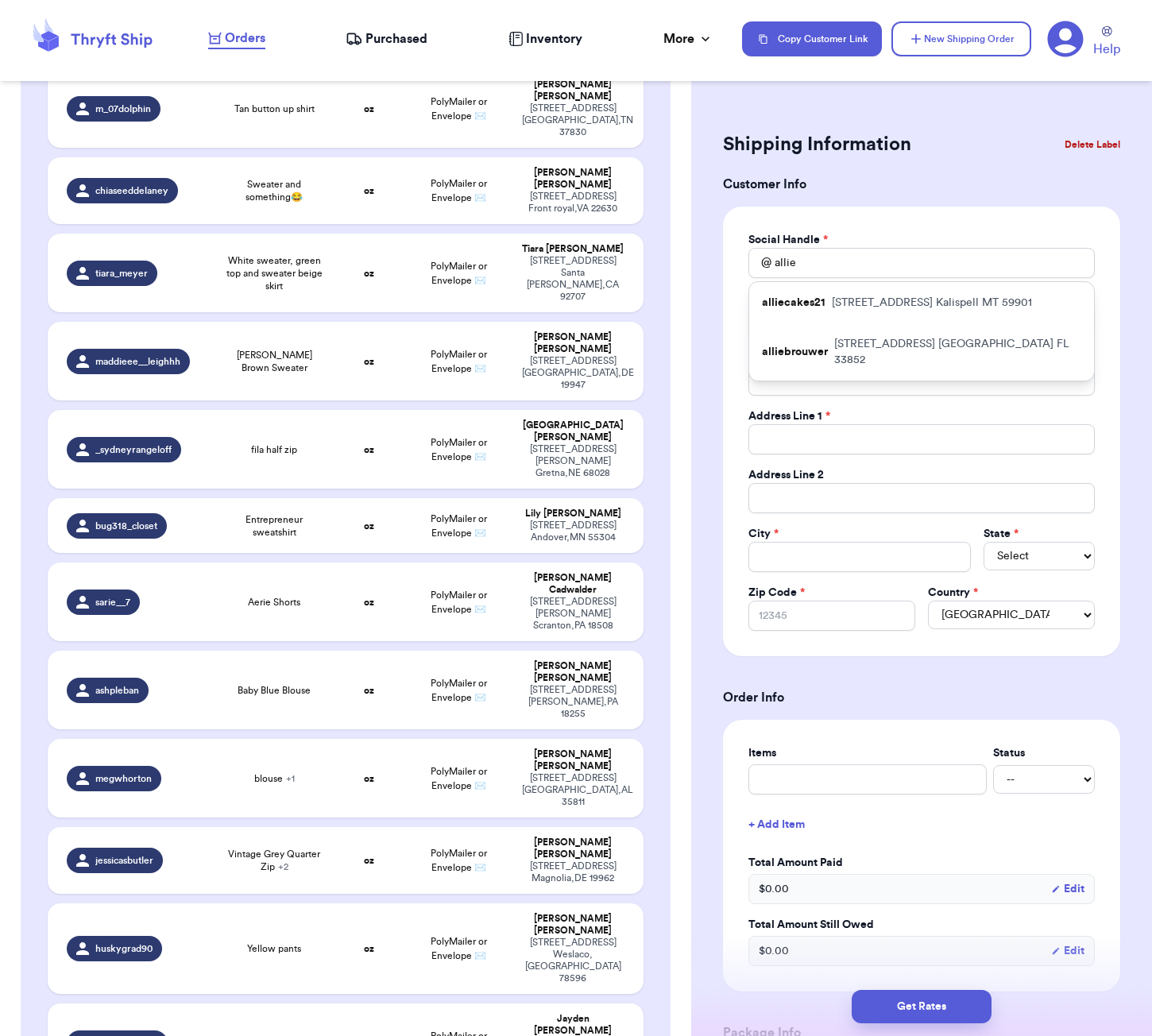
click at [867, 309] on p "[STREET_ADDRESS]" at bounding box center [932, 303] width 200 height 16
type input "alliecakes21"
type input "Allie"
type input "[PERSON_NAME]"
type input "[EMAIL_ADDRESS][DOMAIN_NAME]"
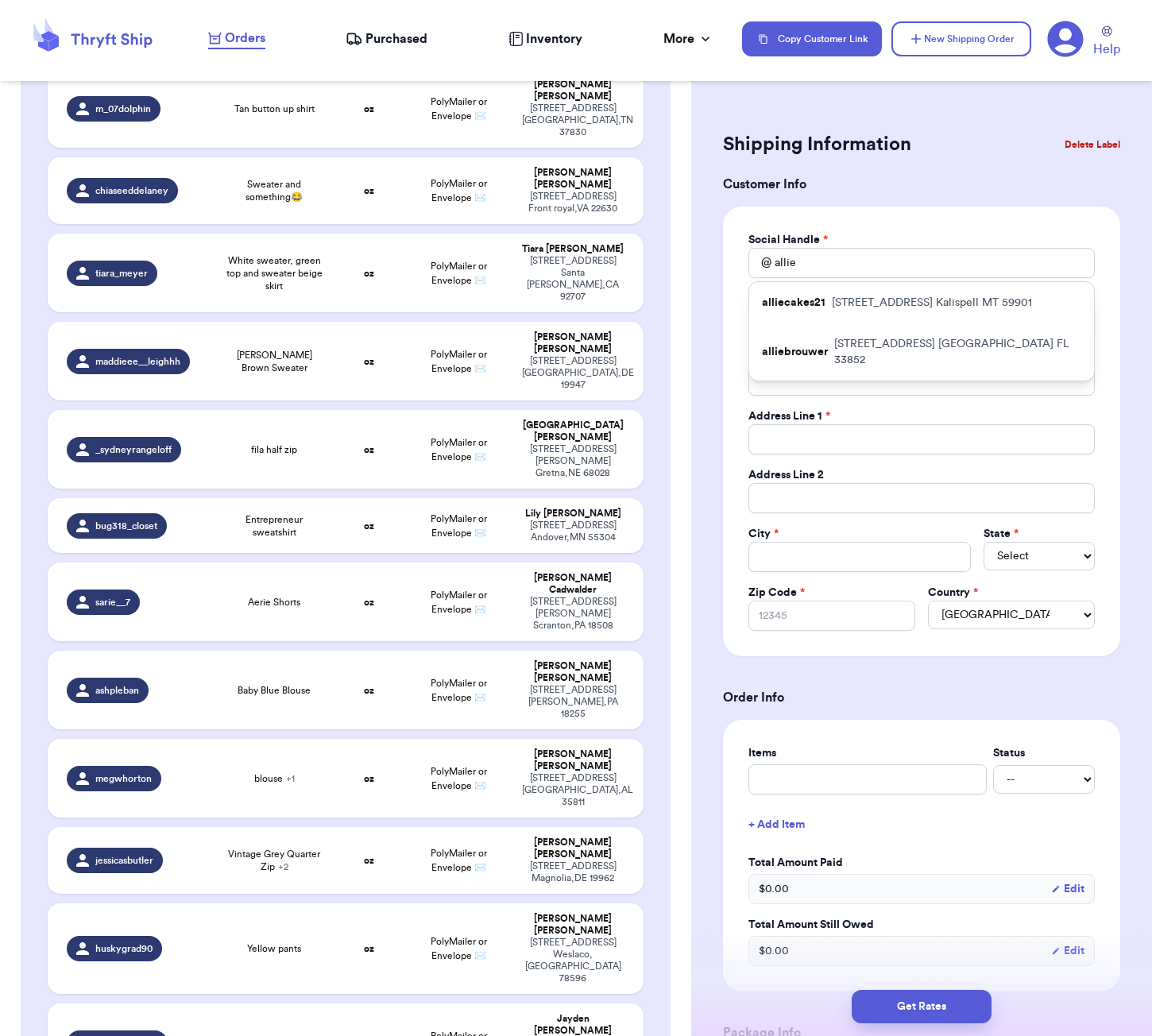
type input "[STREET_ADDRESS]"
type input "Kalispell"
select select "MT"
type input "59901"
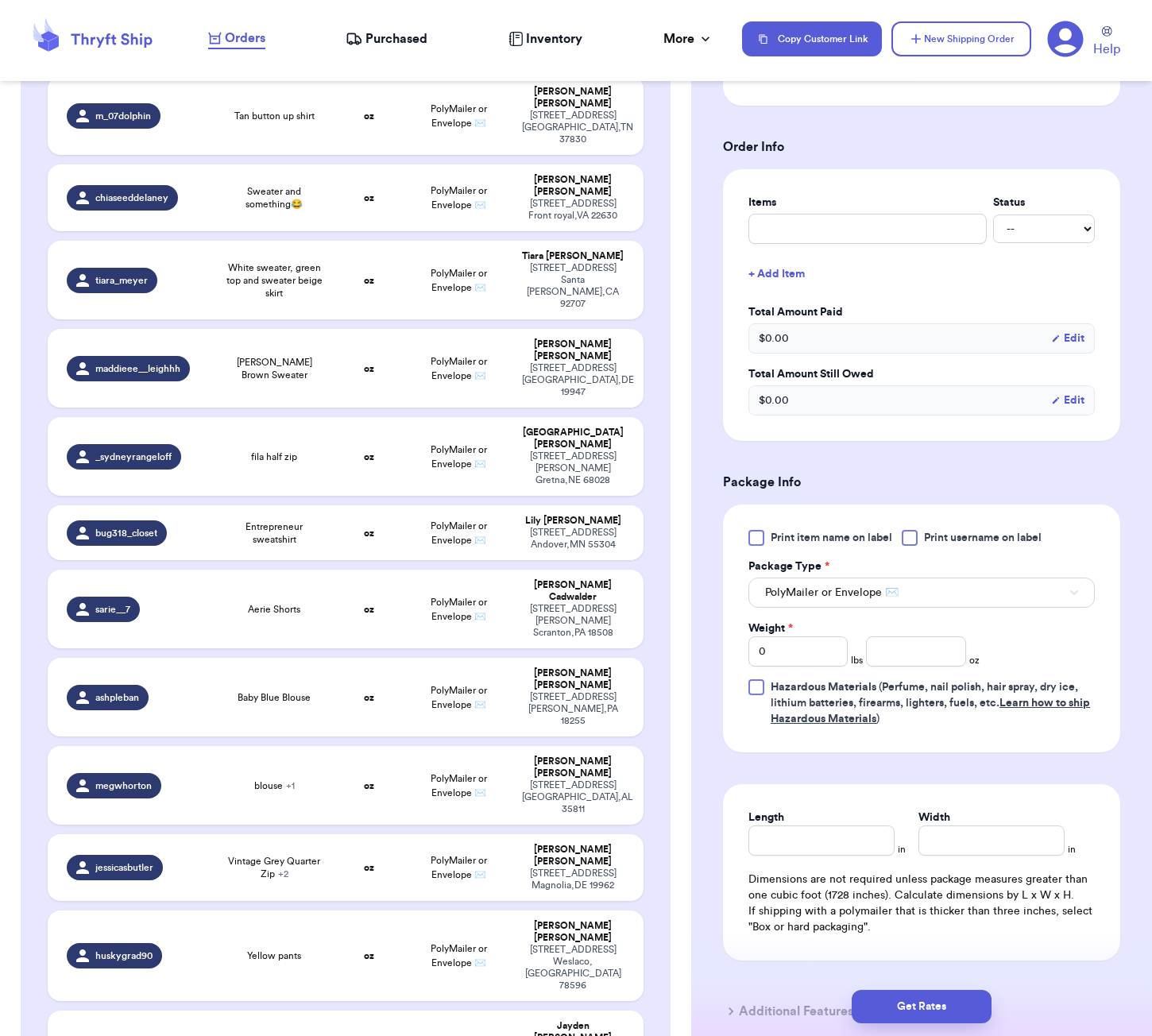
scroll to position [547, 0]
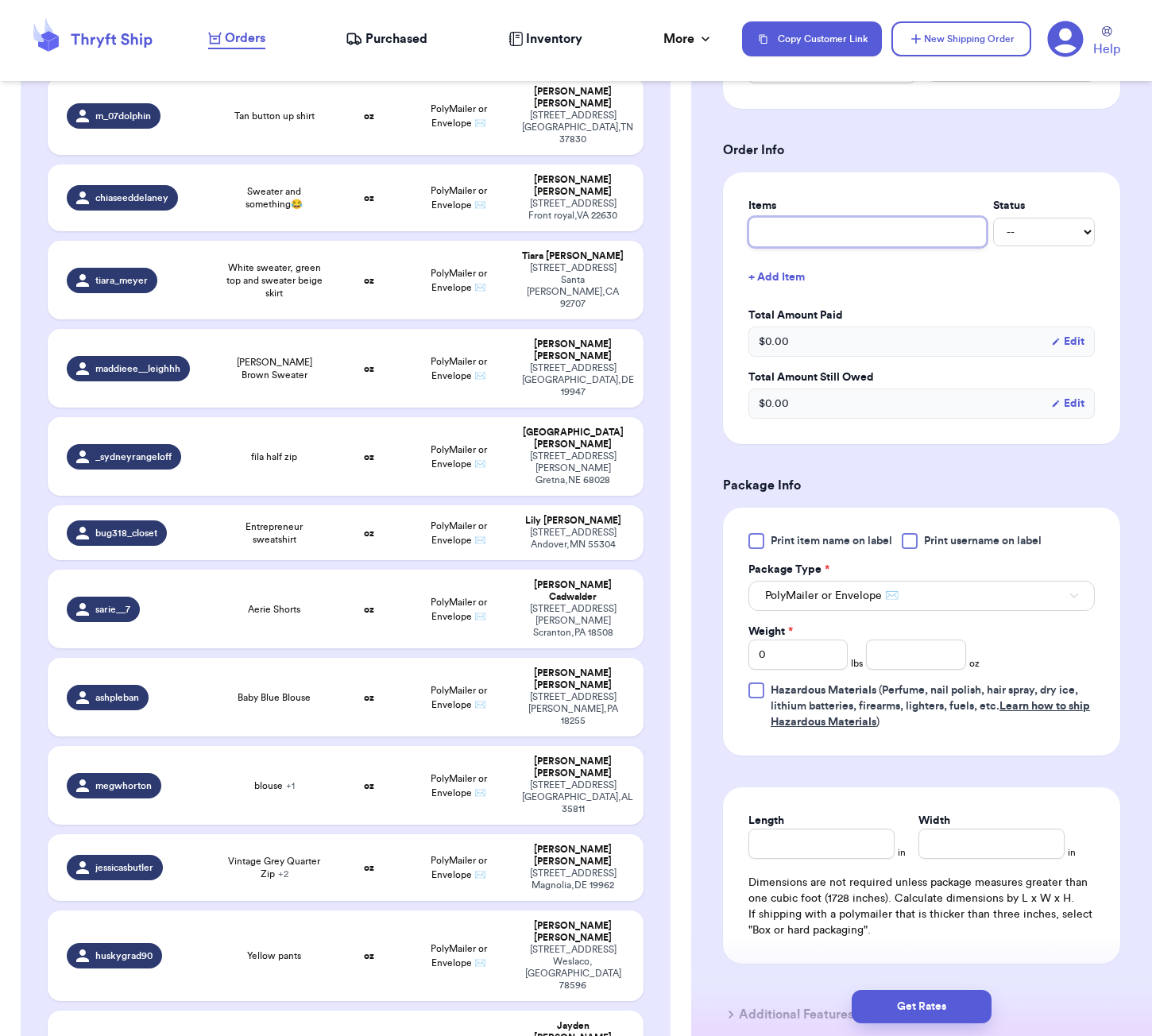
type input "b"
type input "ba"
type input "bag"
type input "ba"
type input "b"
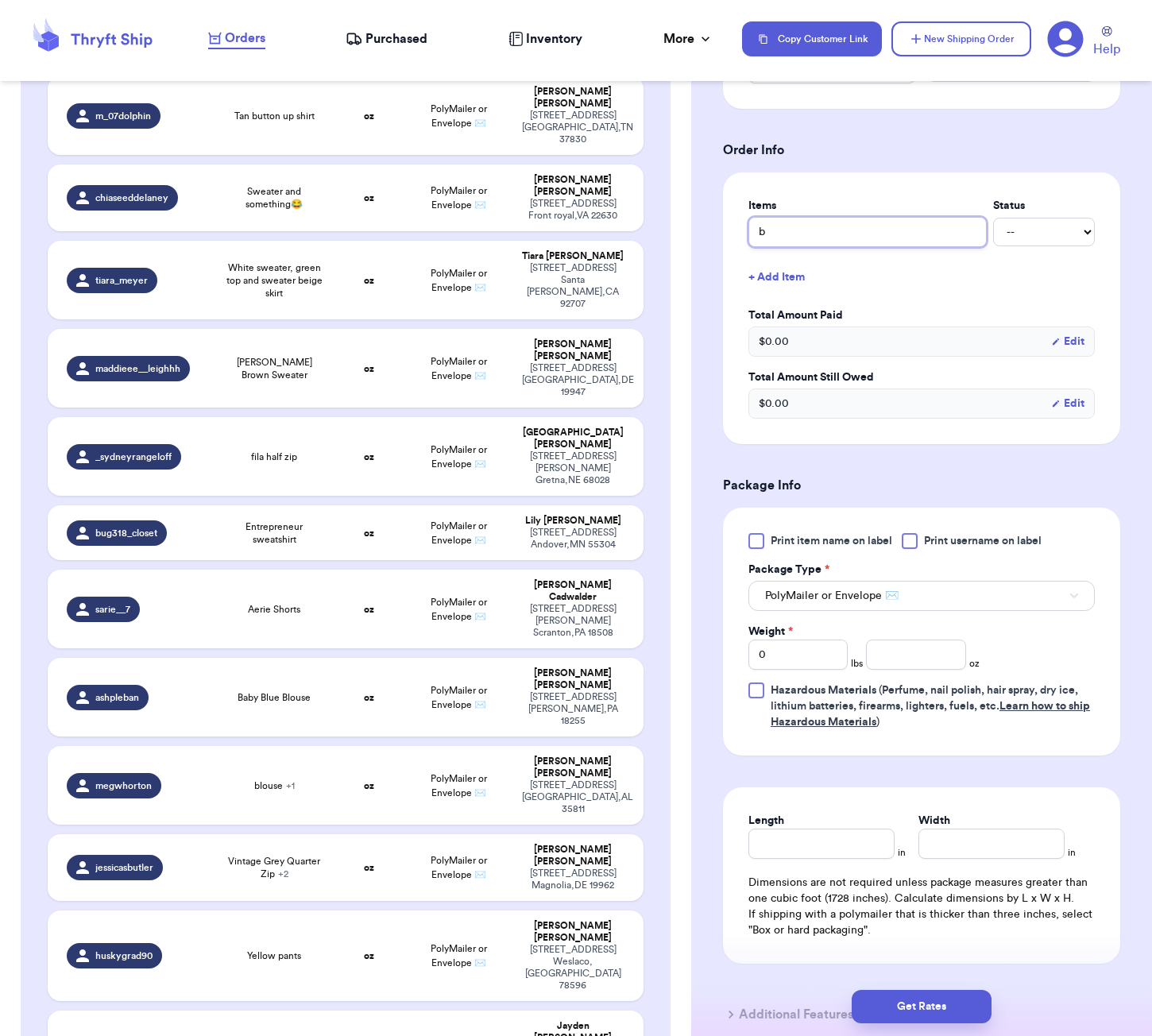
type input "bi"
type input "big"
type input "big o"
type input "big ol"
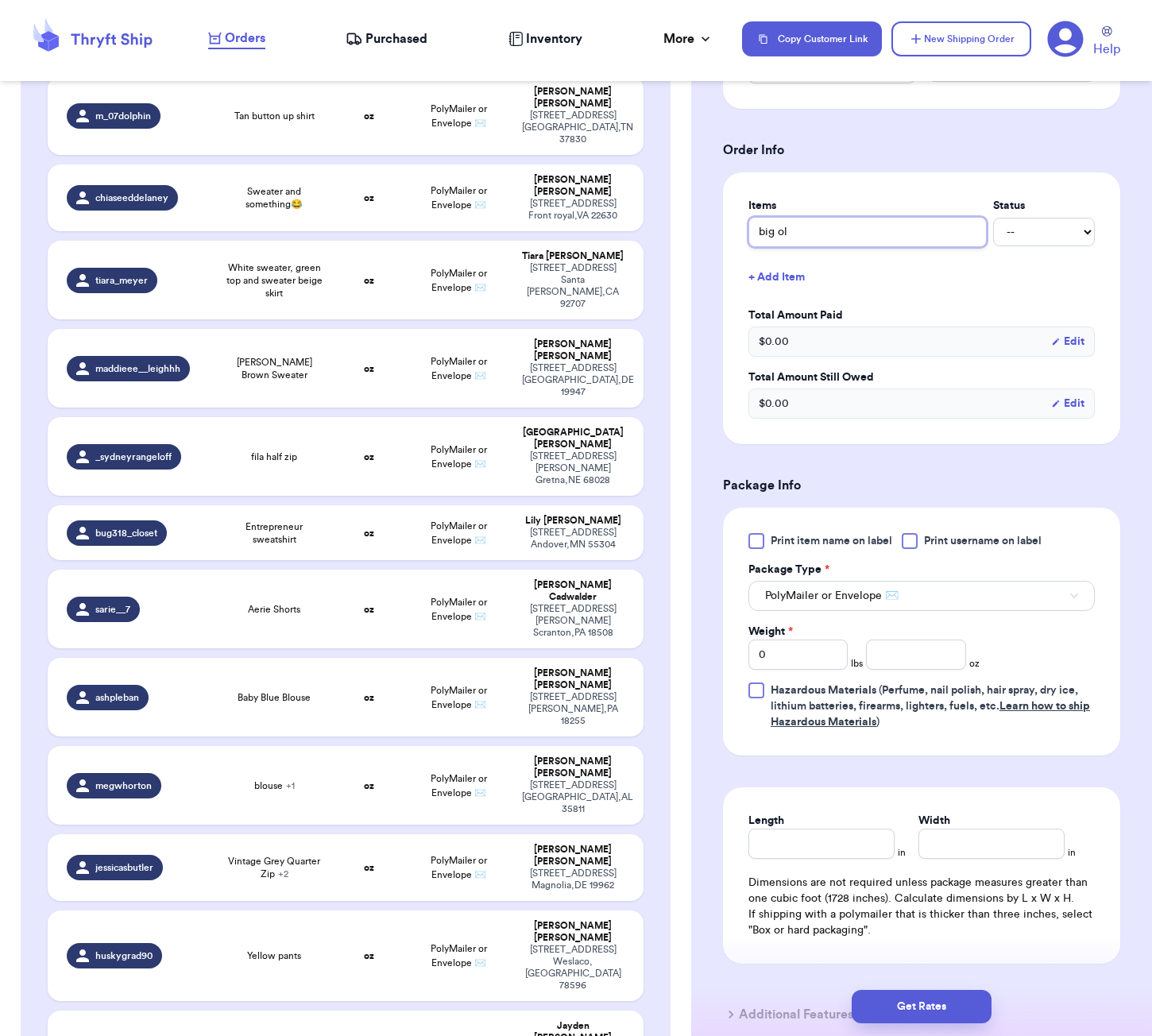
type input "big ole"
type input "big ole n"
type input "big ole na"
type input "big [PERSON_NAME]"
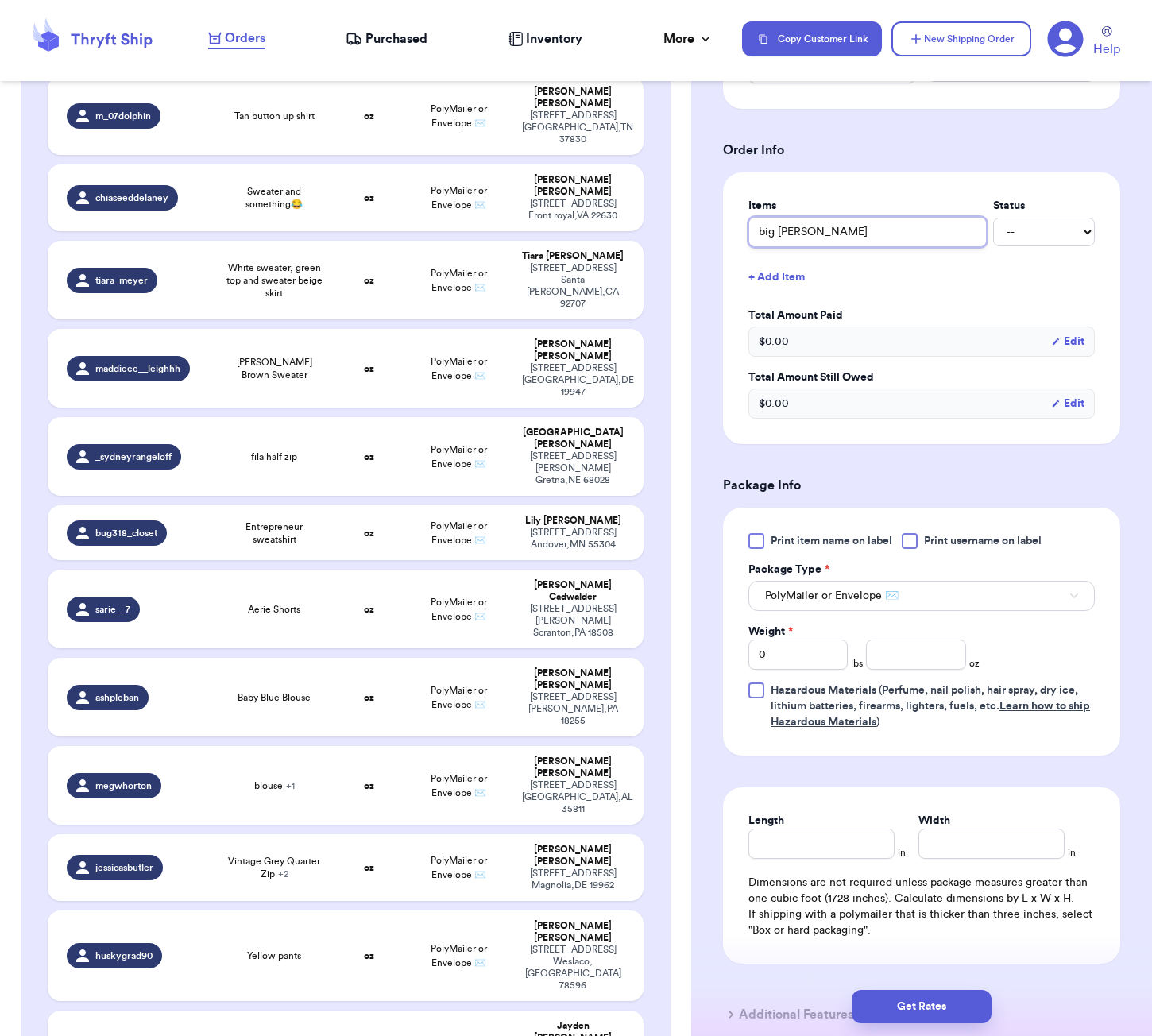
type input "big ole na"
type input "big ole n"
type input "big ole"
type input "big ole b"
type input "big ole ba"
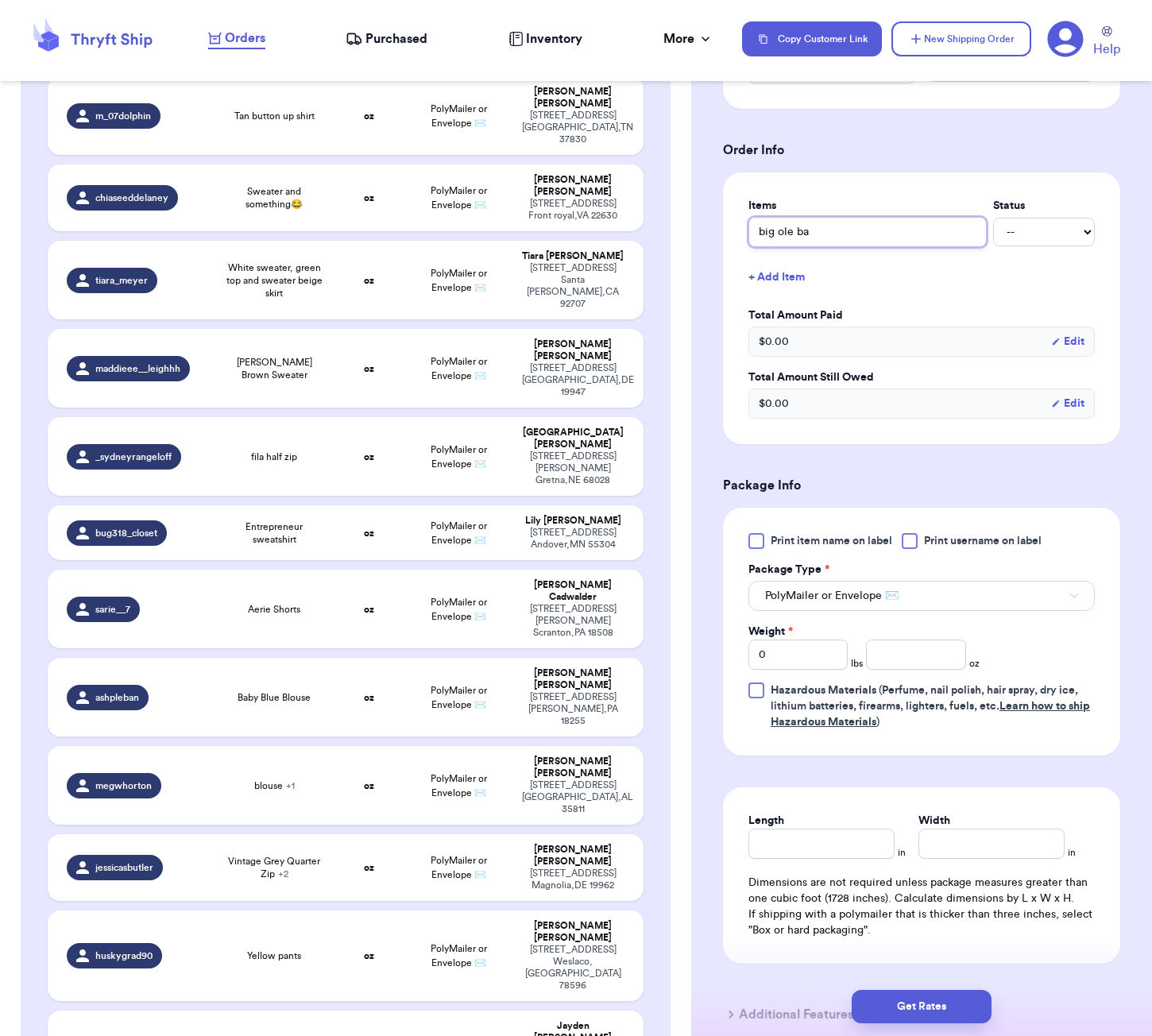
type input "big ole bag"
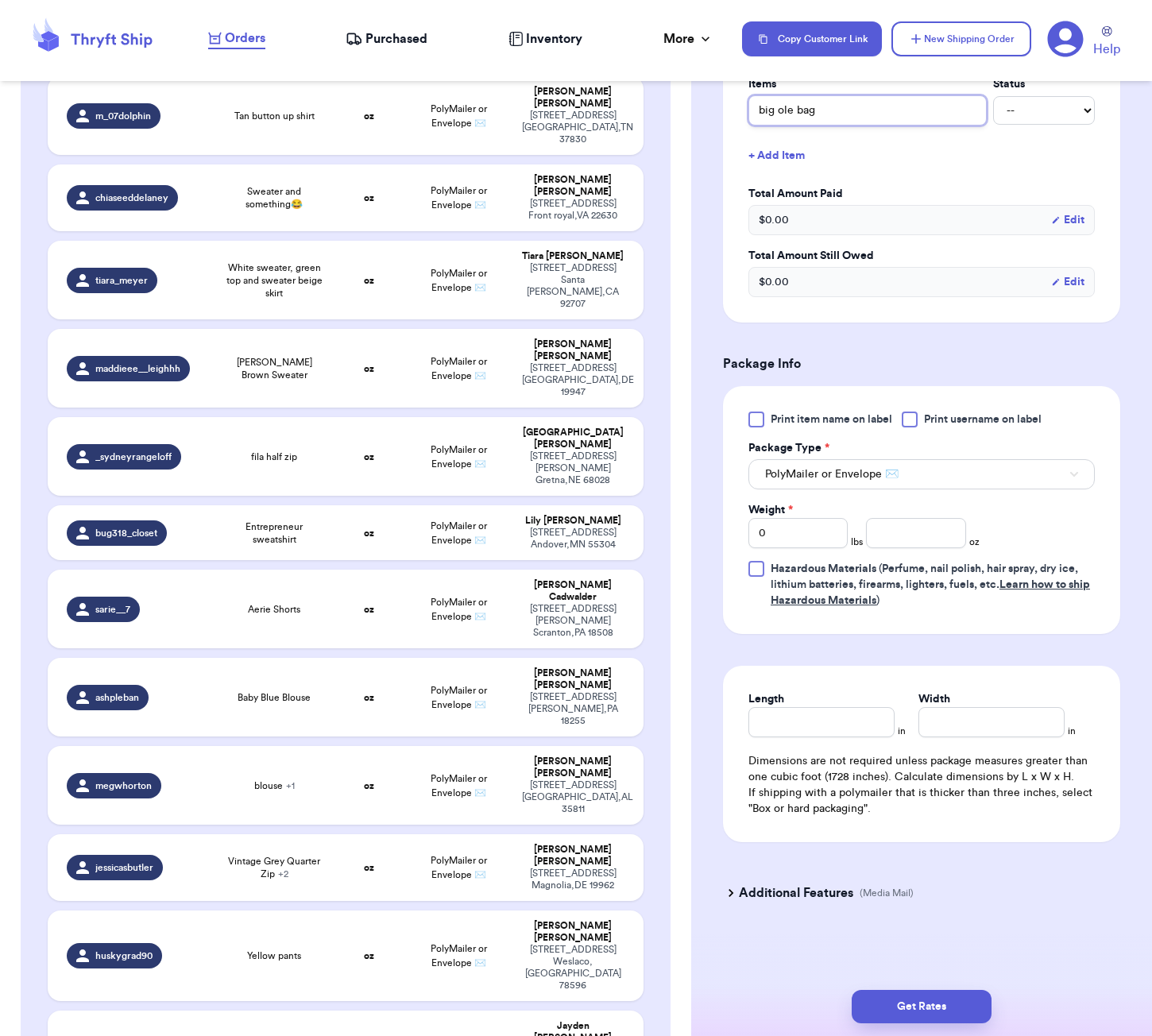
type input "big ole bag"
click at [900, 535] on input "number" at bounding box center [916, 532] width 99 height 30
type input "105"
click at [855, 732] on input "Length" at bounding box center [821, 722] width 147 height 30
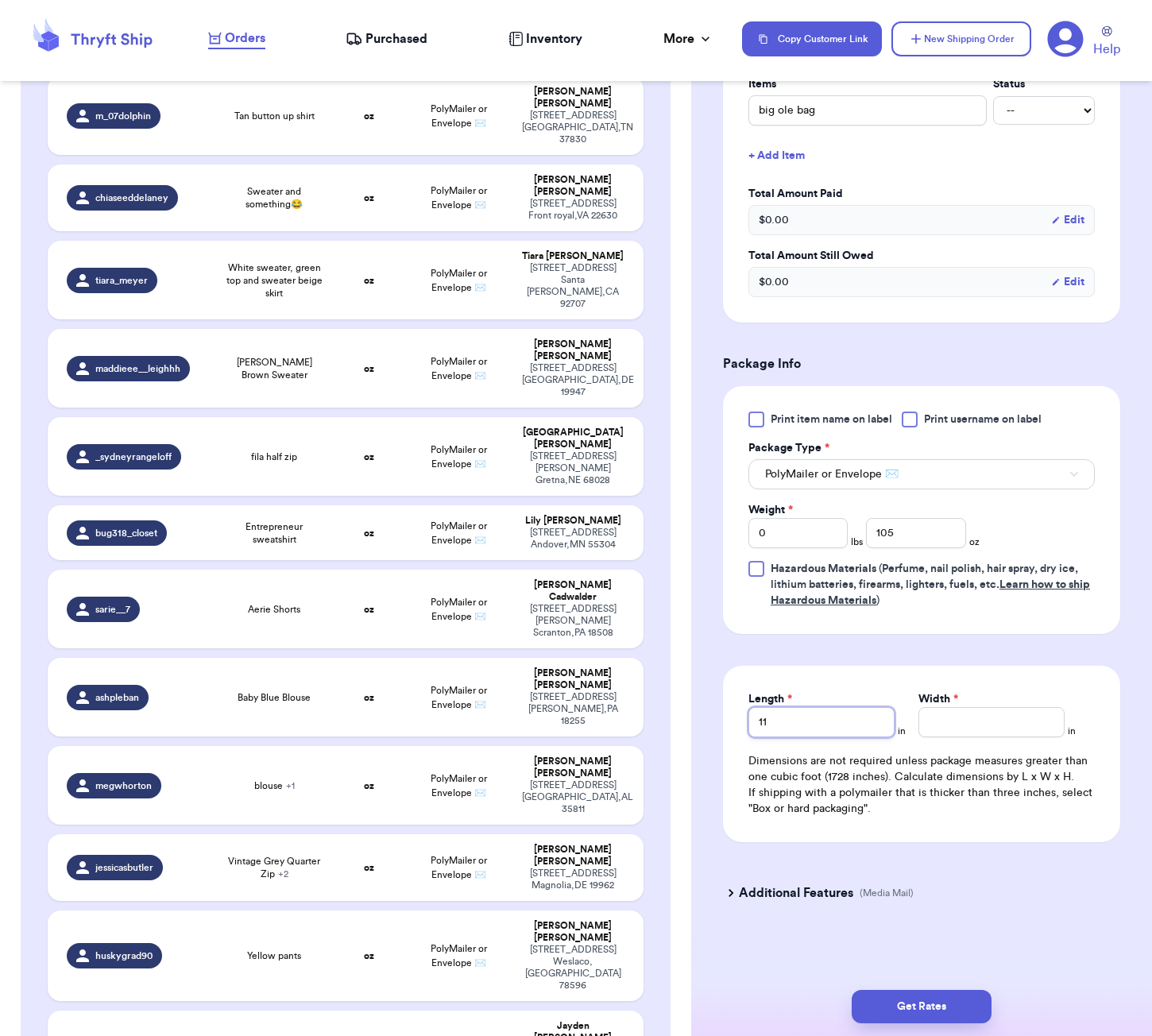
type input "11"
type input "10"
click at [944, 1000] on button "Get Rates" at bounding box center [922, 1006] width 140 height 33
type input "6"
type input "9"
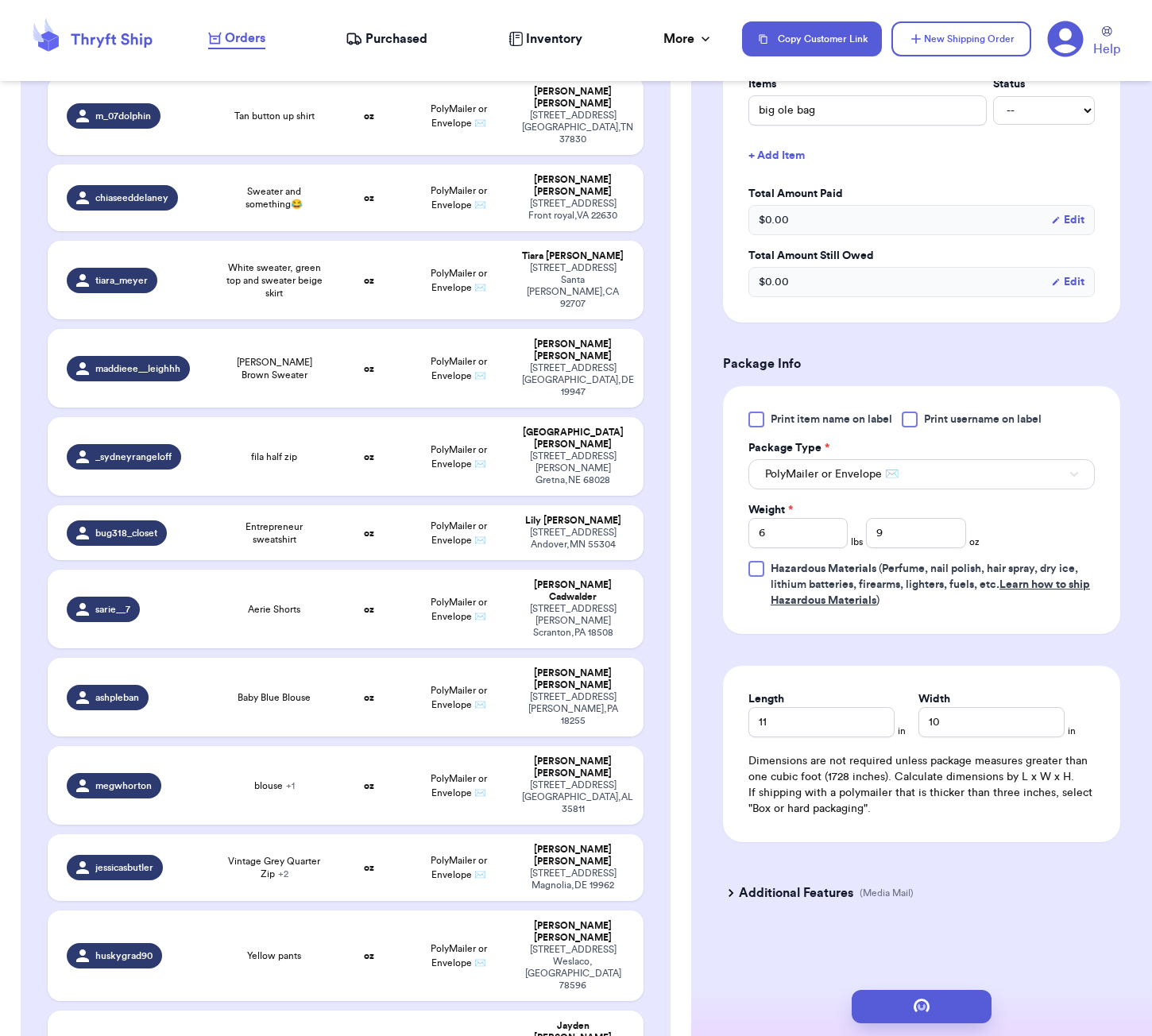
scroll to position [0, 0]
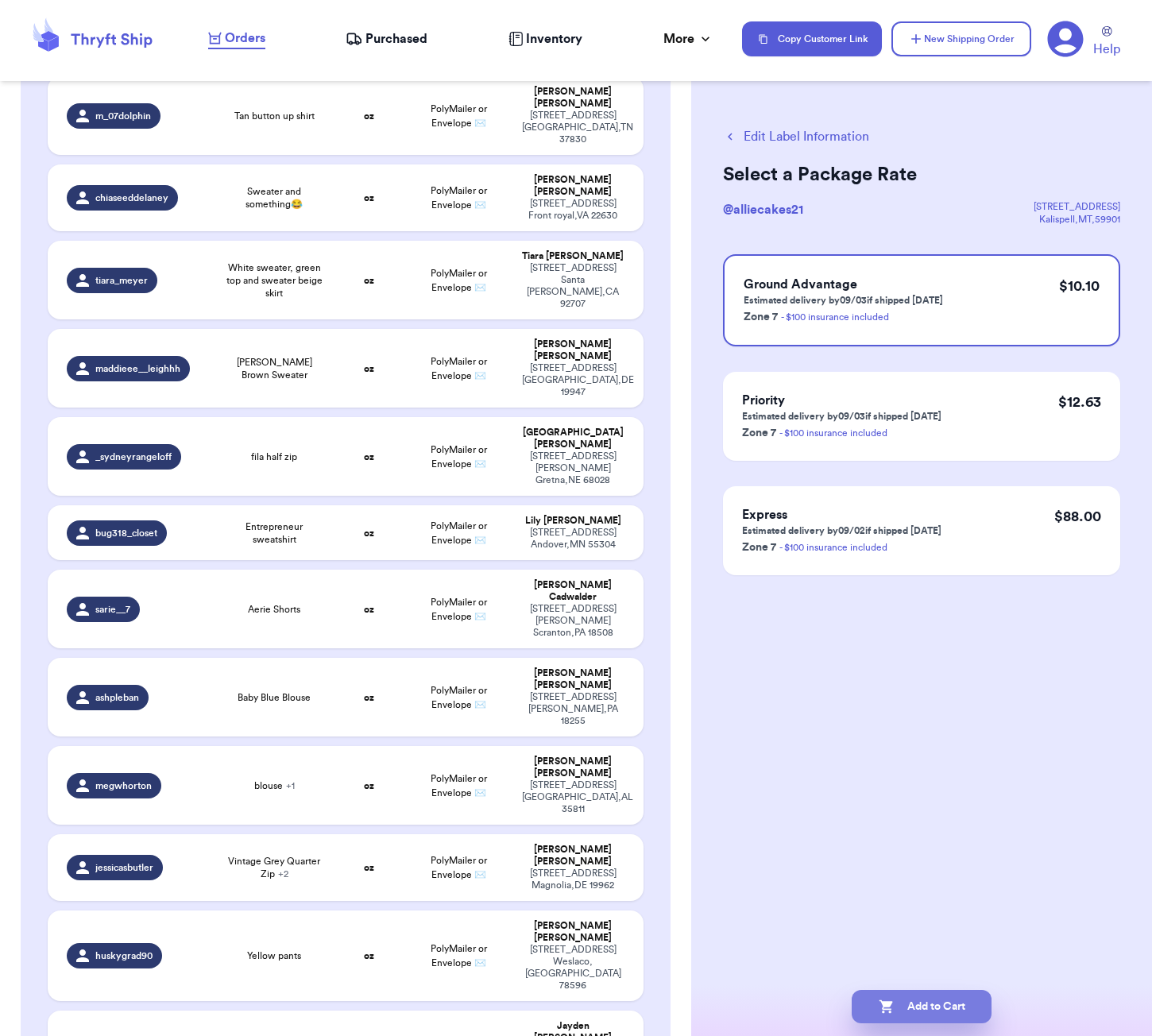
click at [926, 1004] on button "Add to Cart" at bounding box center [922, 1006] width 140 height 33
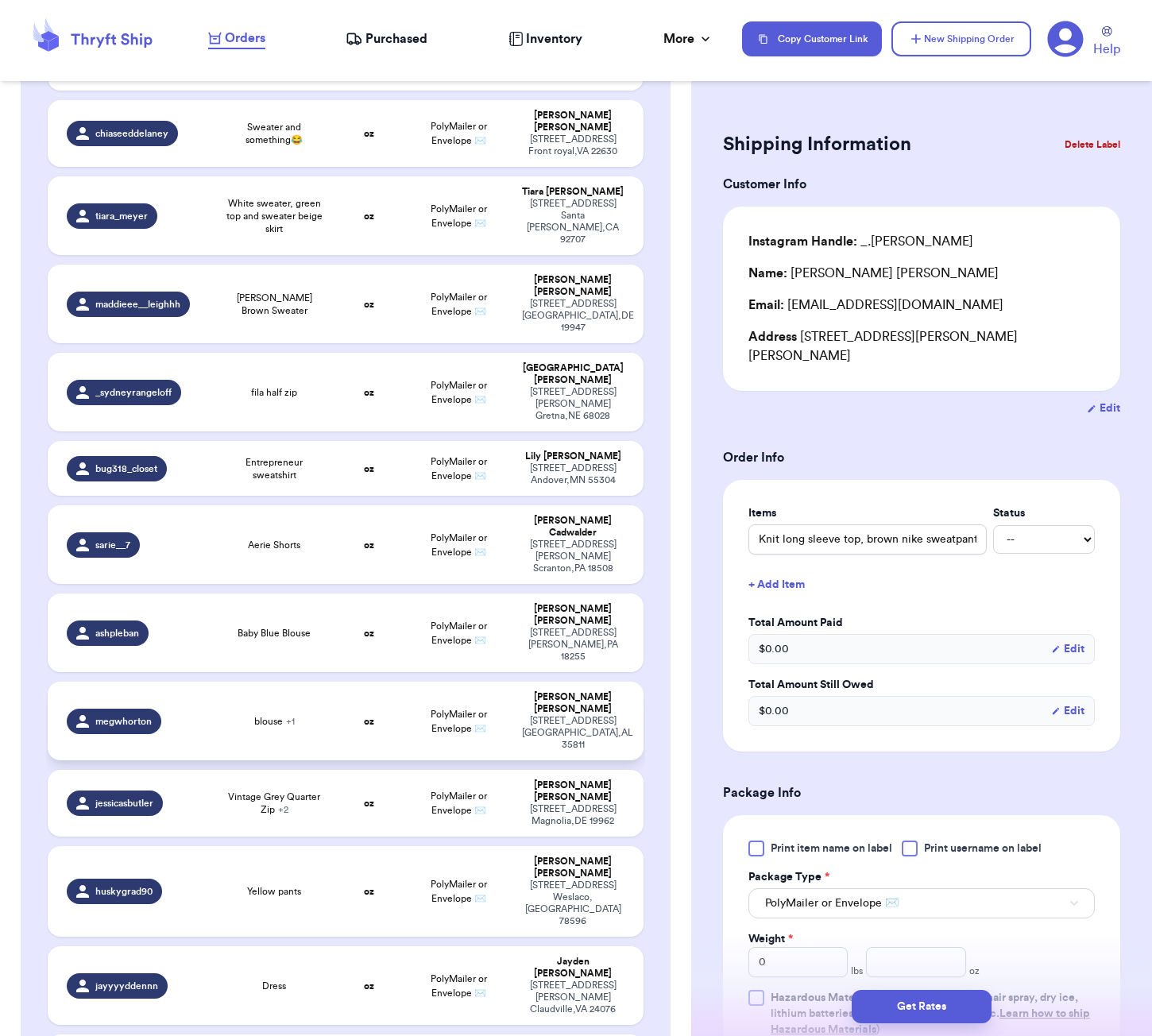
click at [308, 681] on td "blouse + 1" at bounding box center [274, 720] width 119 height 79
type input "blouse"
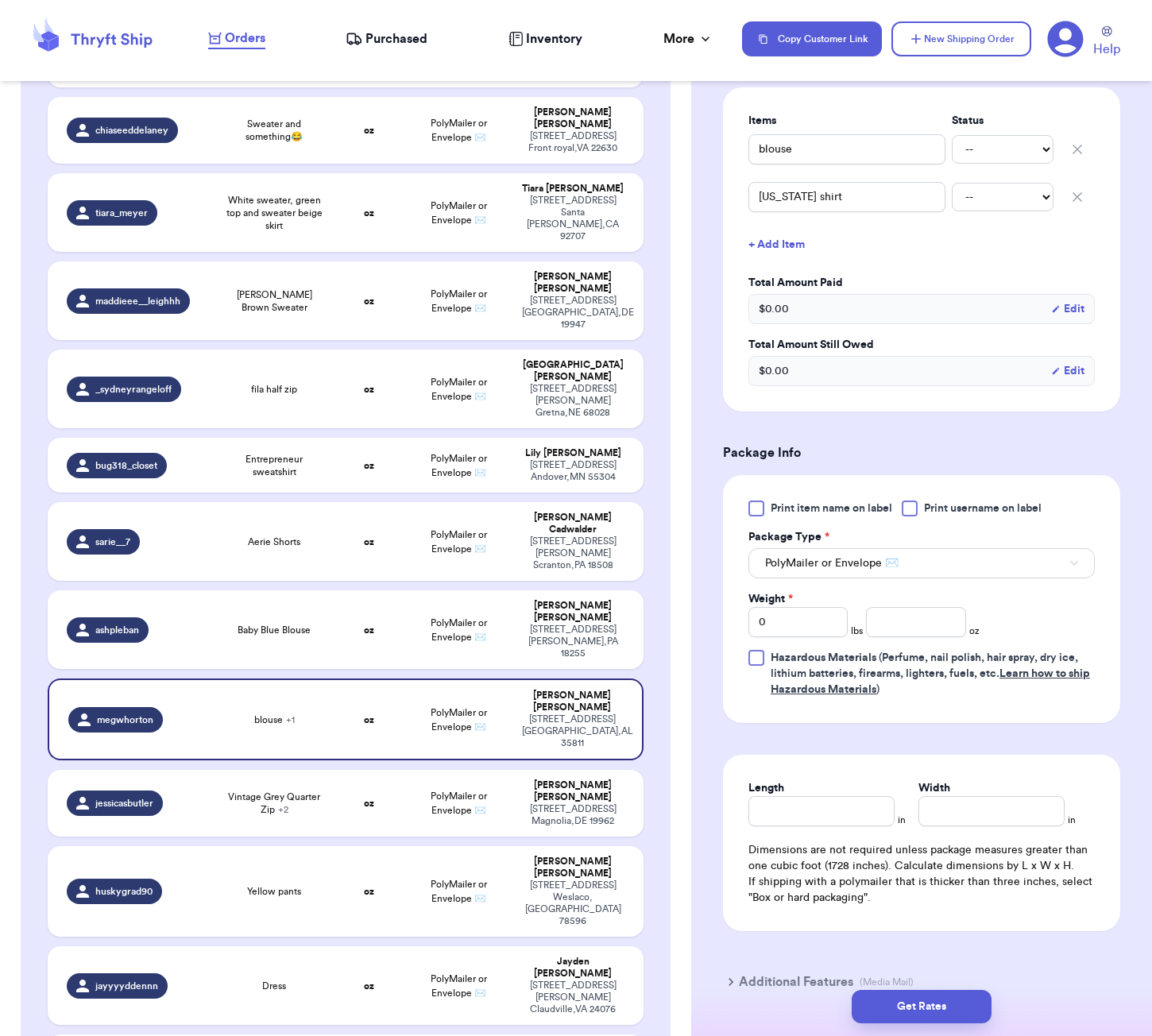
scroll to position [396, 0]
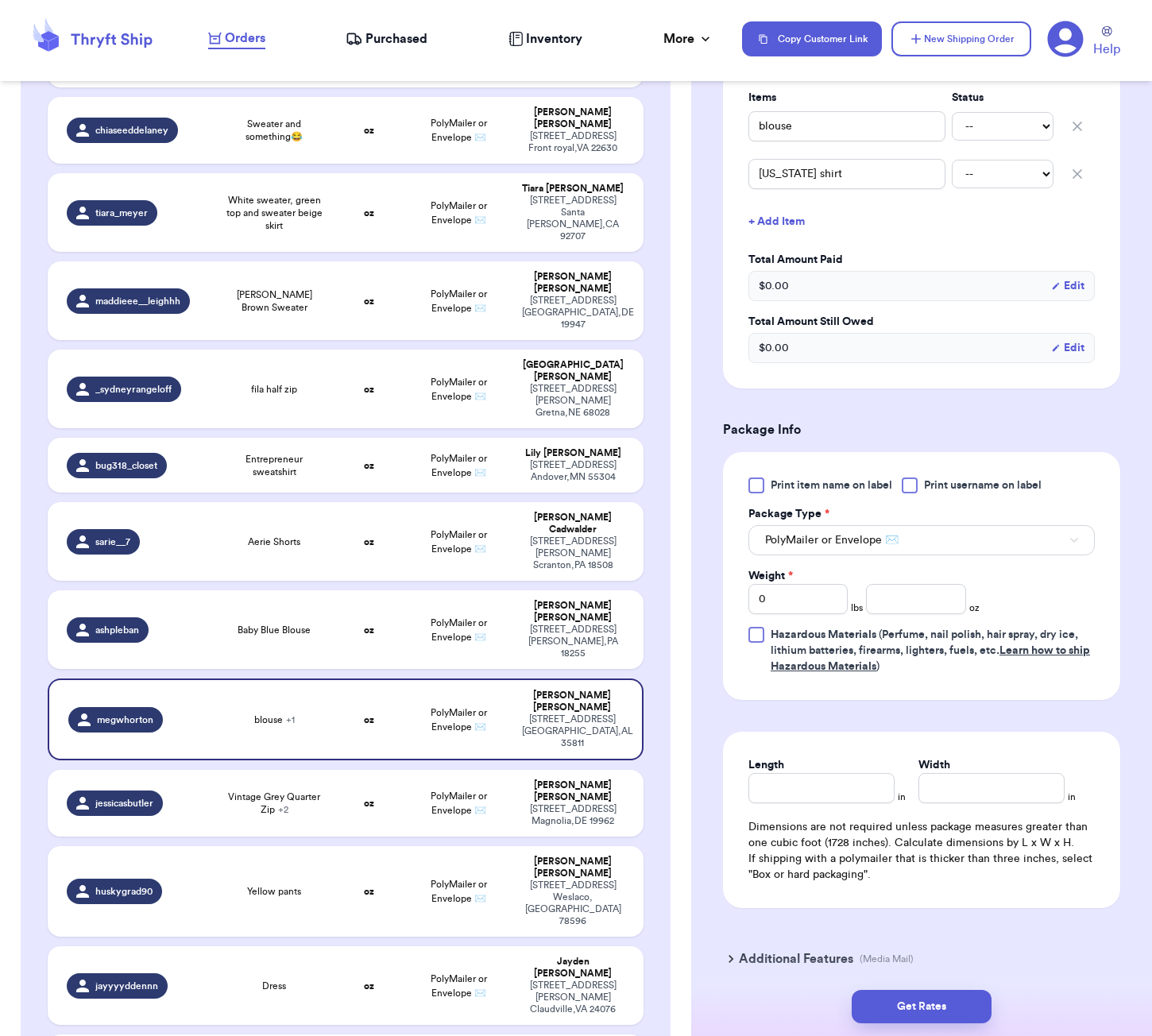
drag, startPoint x: 894, startPoint y: 617, endPoint x: 905, endPoint y: 612, distance: 12.1
click at [894, 617] on div "Print item name on label Print username on label Package Type * PolyMailer or E…" at bounding box center [921, 575] width 346 height 197
click at [909, 609] on input "number" at bounding box center [916, 598] width 99 height 30
type input "15"
click at [840, 788] on input "Length" at bounding box center [821, 788] width 147 height 30
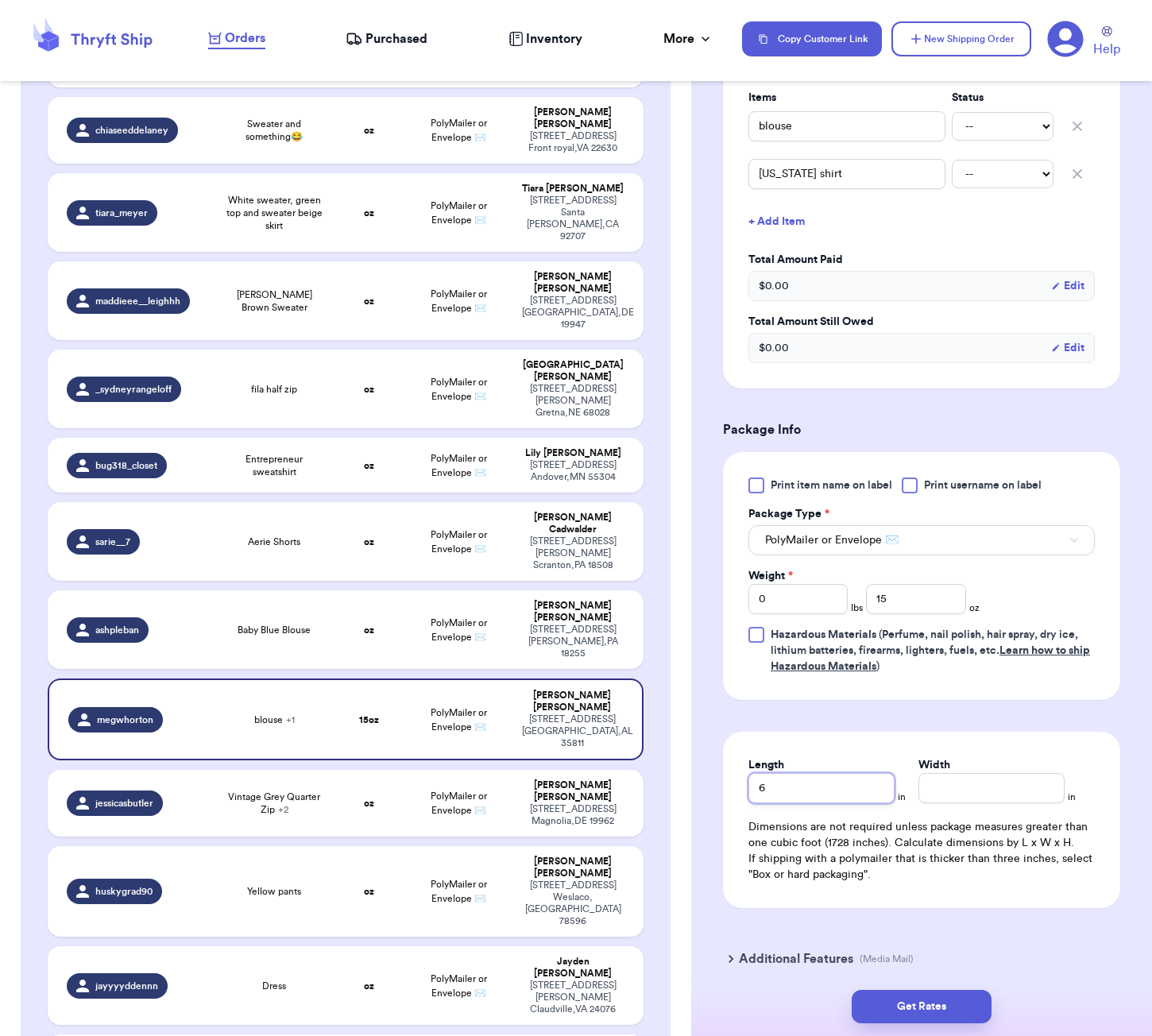
type input "6"
type input "5"
click at [959, 1008] on button "Get Rates" at bounding box center [922, 1006] width 140 height 33
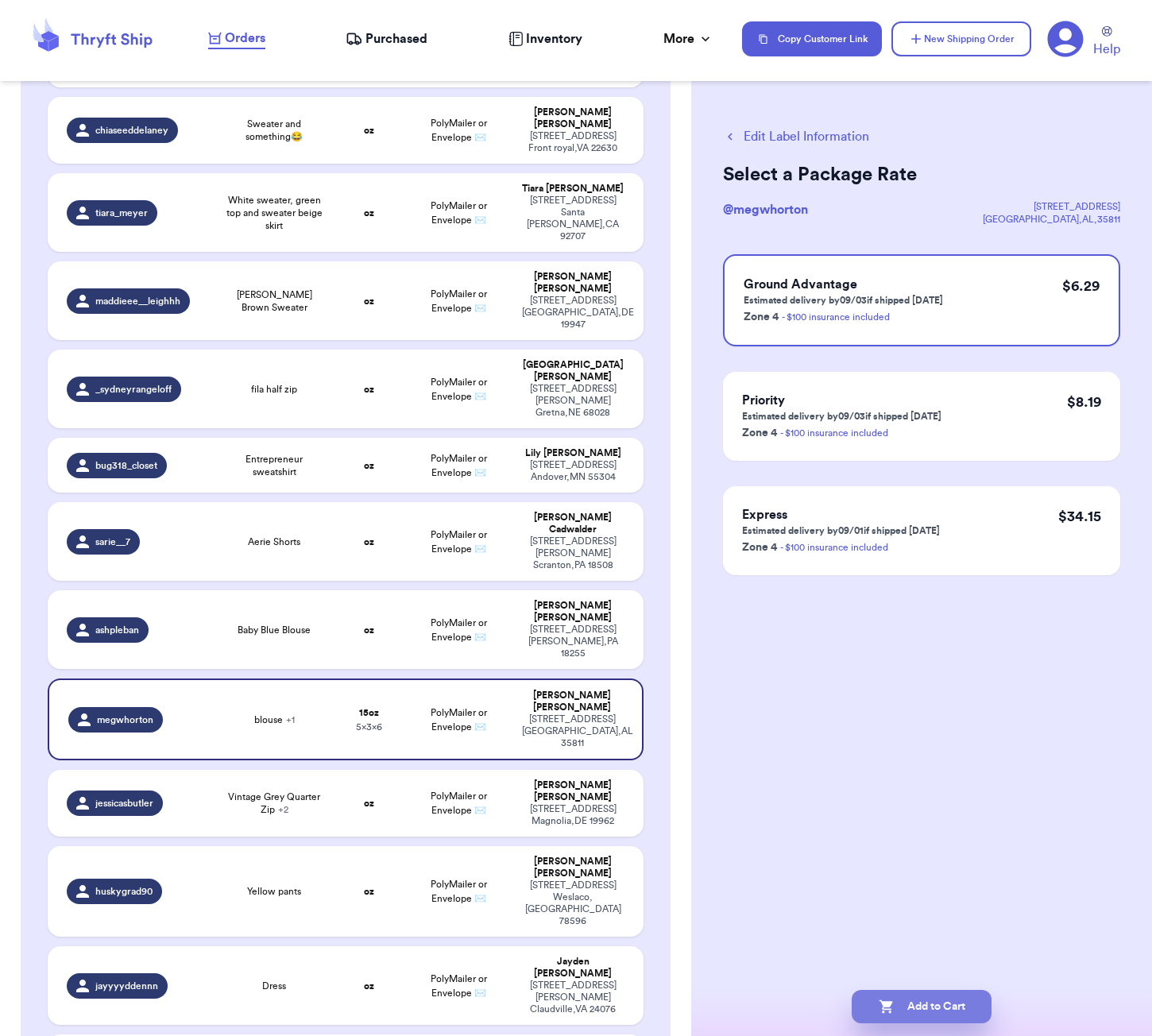
scroll to position [0, 0]
click at [926, 856] on div "Edit Label Information Select a Package Rate @ megwhorton [STREET_ADDRESS] Grou…" at bounding box center [922, 518] width 461 height 1036
click at [941, 1003] on button "Add to Cart" at bounding box center [922, 1006] width 140 height 33
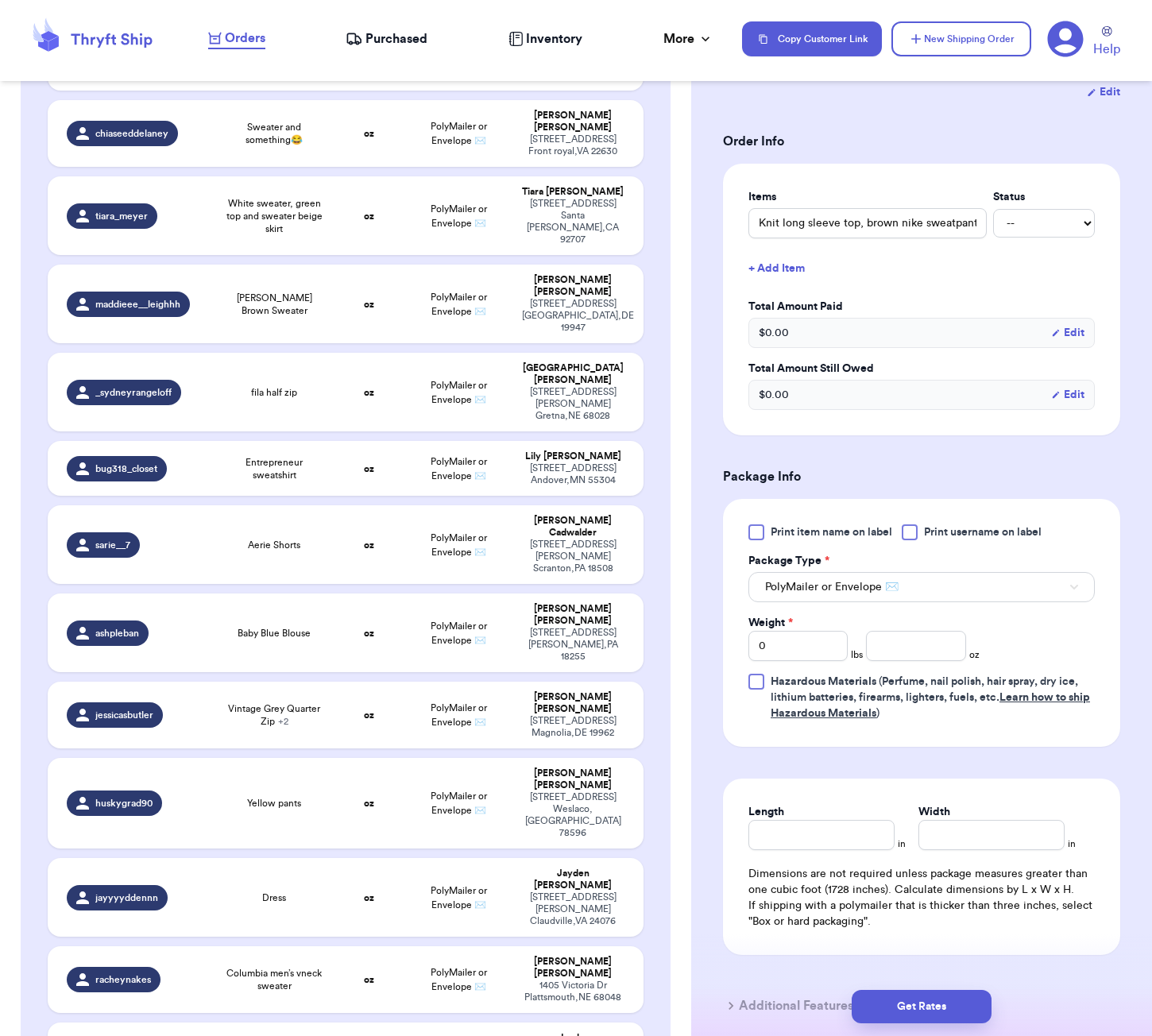
scroll to position [318, 0]
click at [906, 628] on input "number" at bounding box center [916, 643] width 99 height 30
type input "21"
click at [814, 817] on input "Length" at bounding box center [821, 832] width 147 height 30
type input "7"
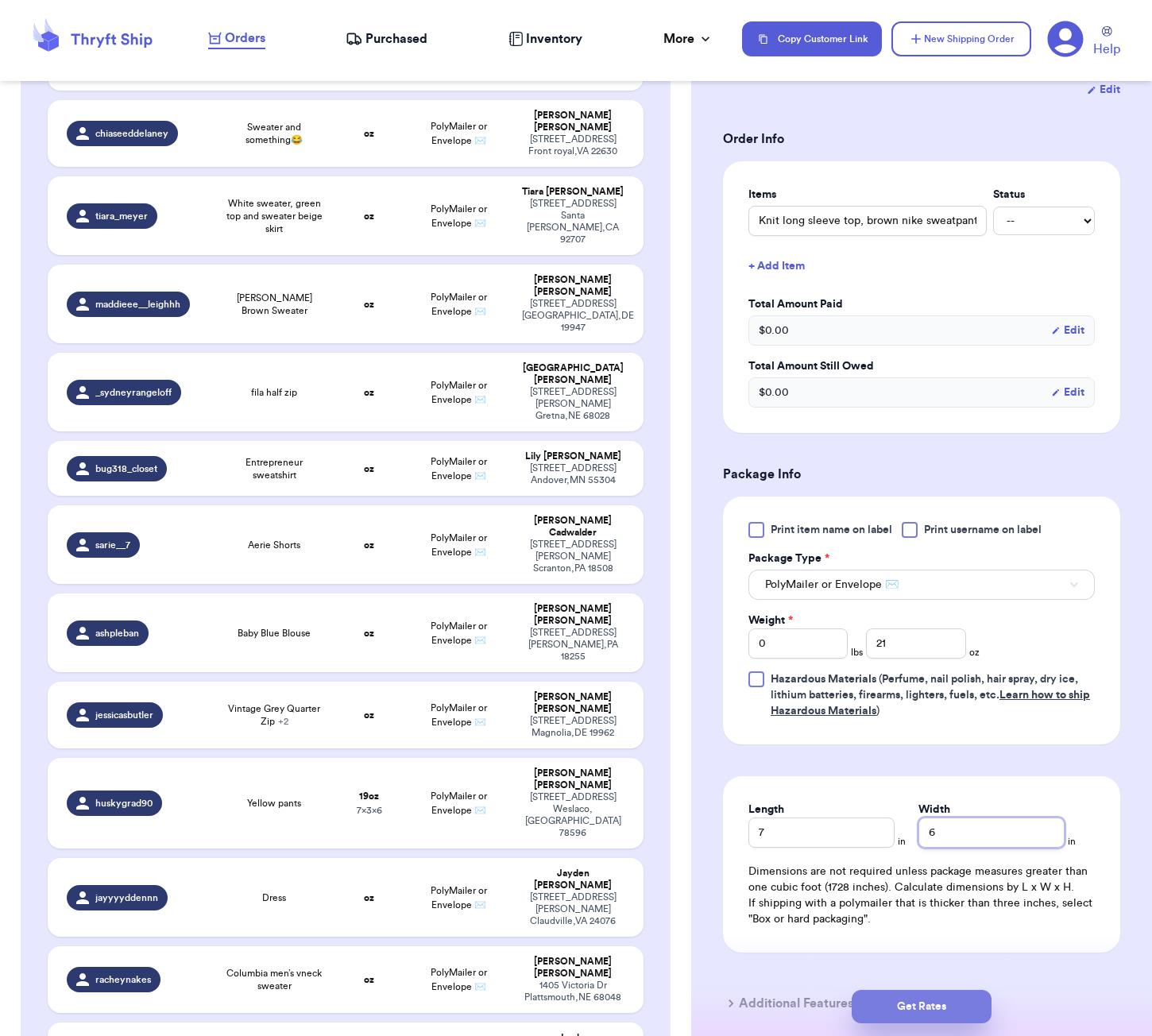
type input "6"
click at [969, 1006] on button "Get Rates" at bounding box center [922, 1006] width 140 height 33
type input "1"
type input "5"
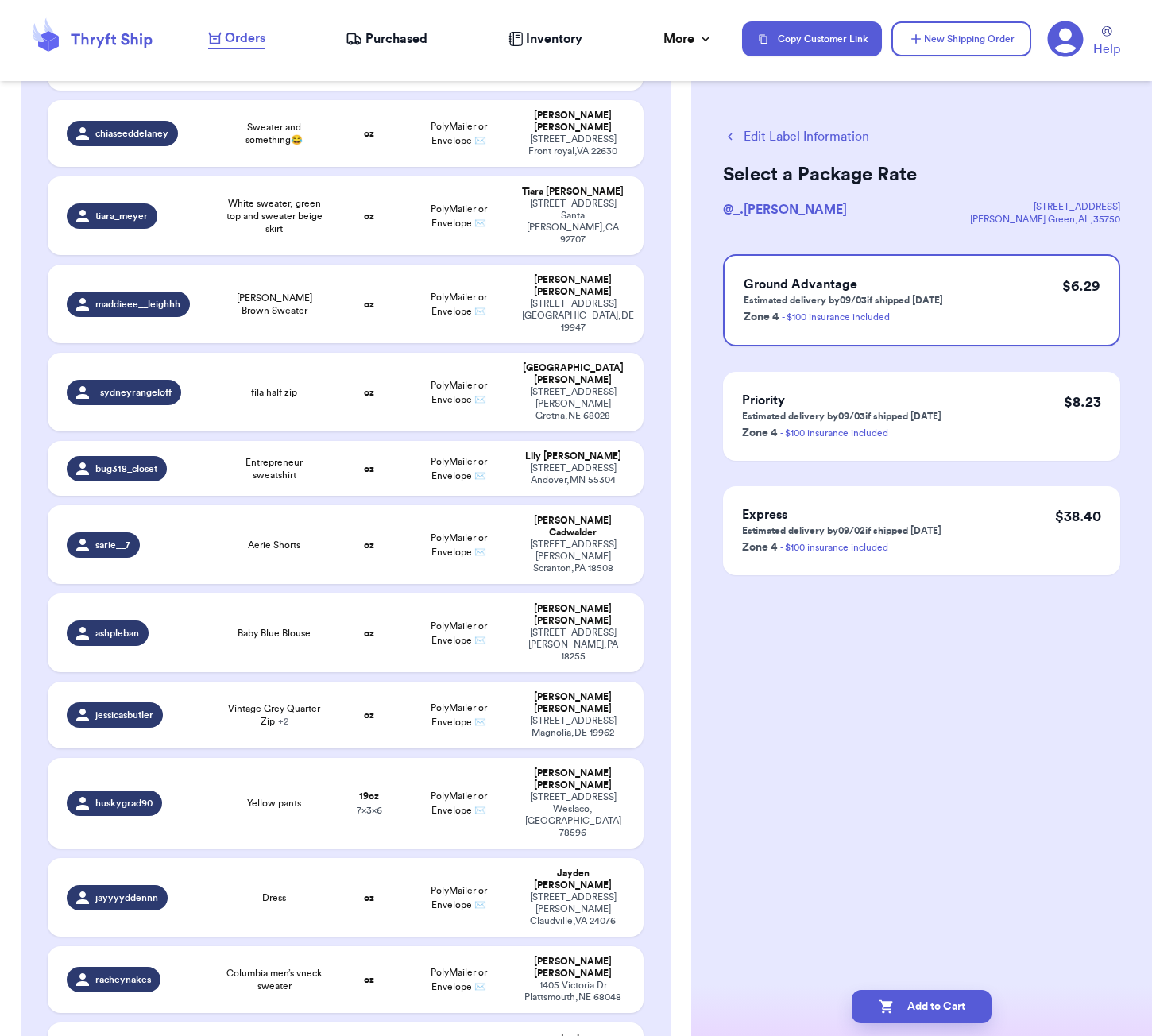
scroll to position [0, 0]
click at [784, 133] on button "Edit Label Information" at bounding box center [796, 136] width 147 height 19
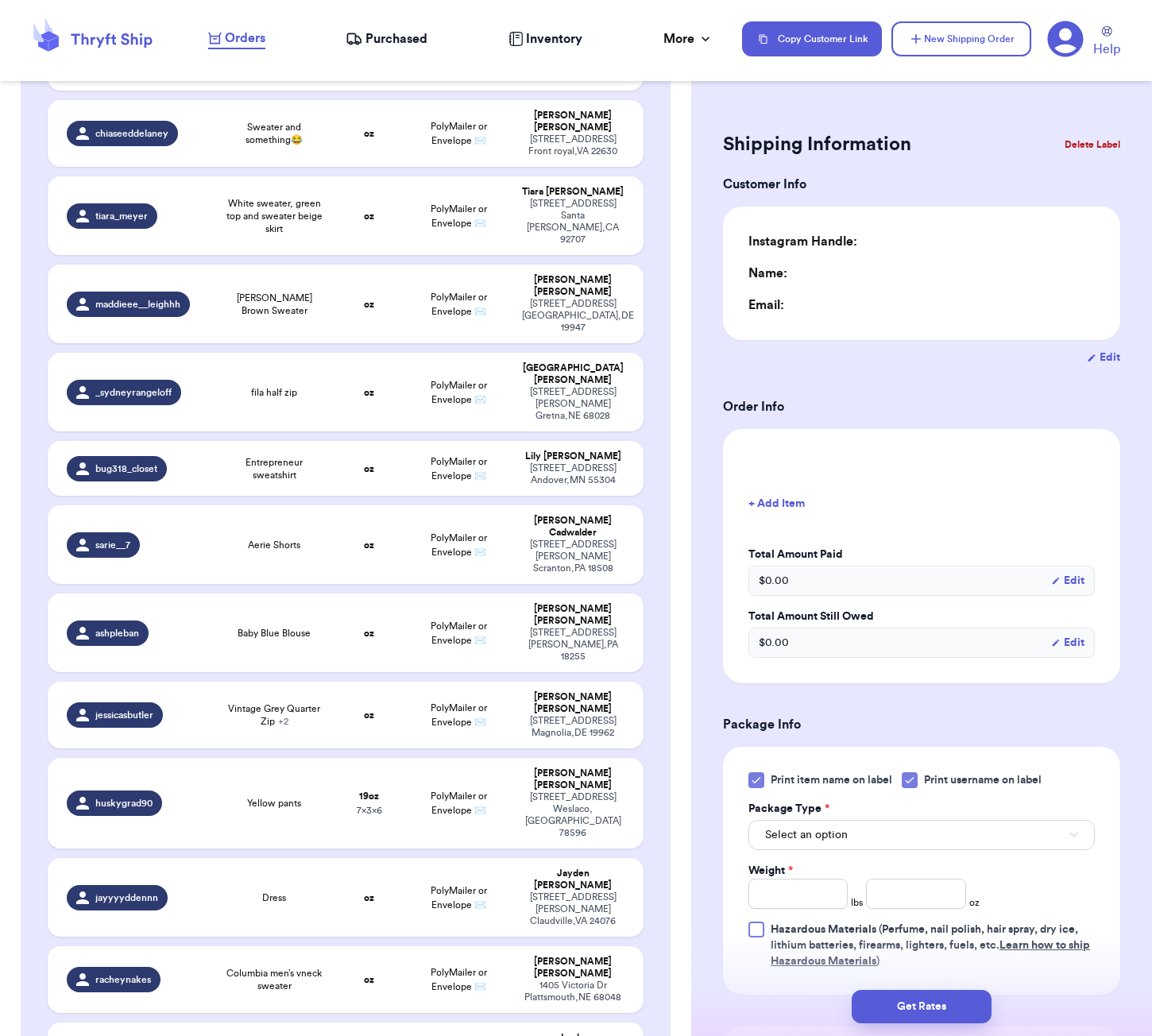
type input "1"
type input "5"
type input "7"
type input "6"
type input "0"
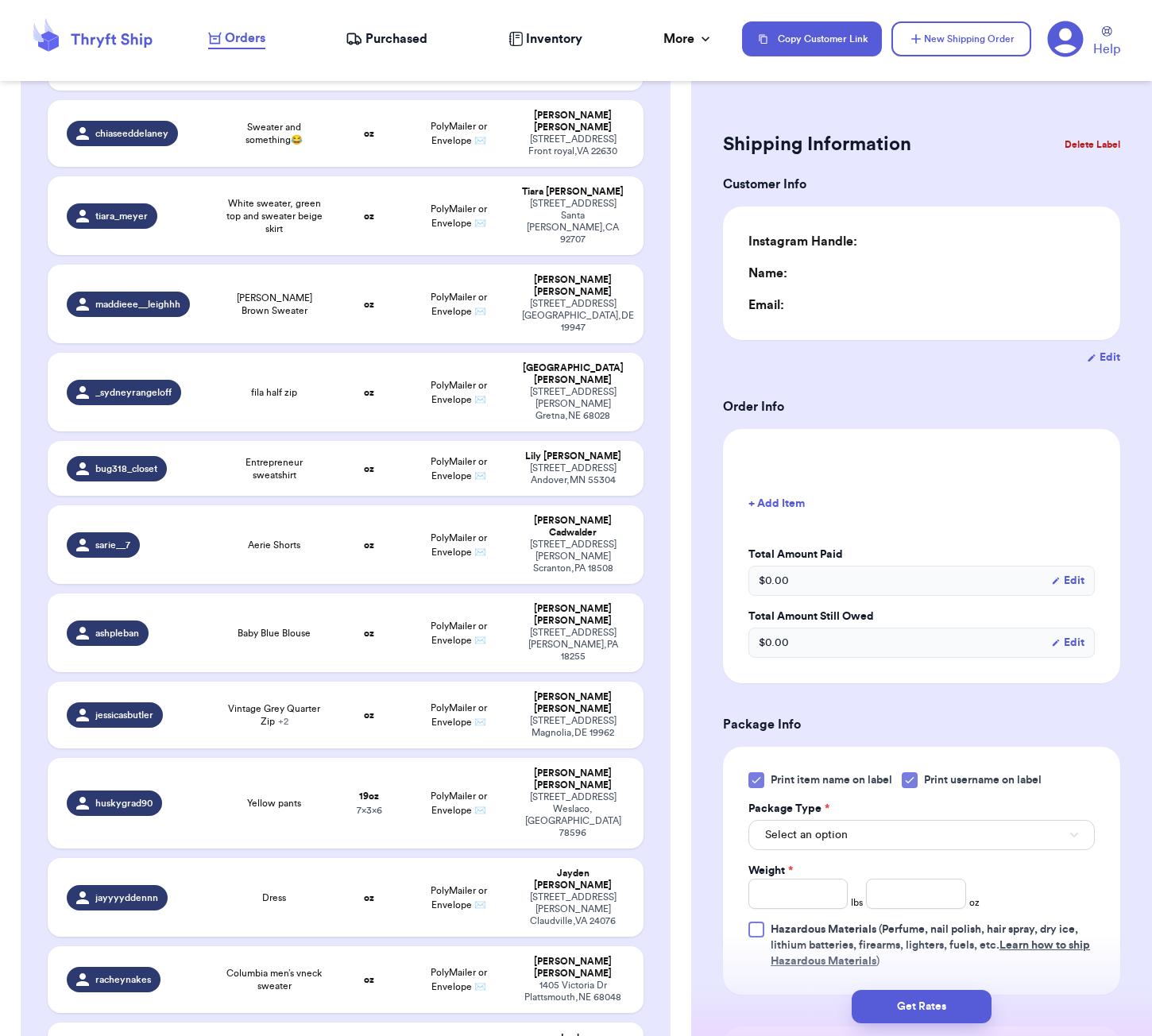
type input "0"
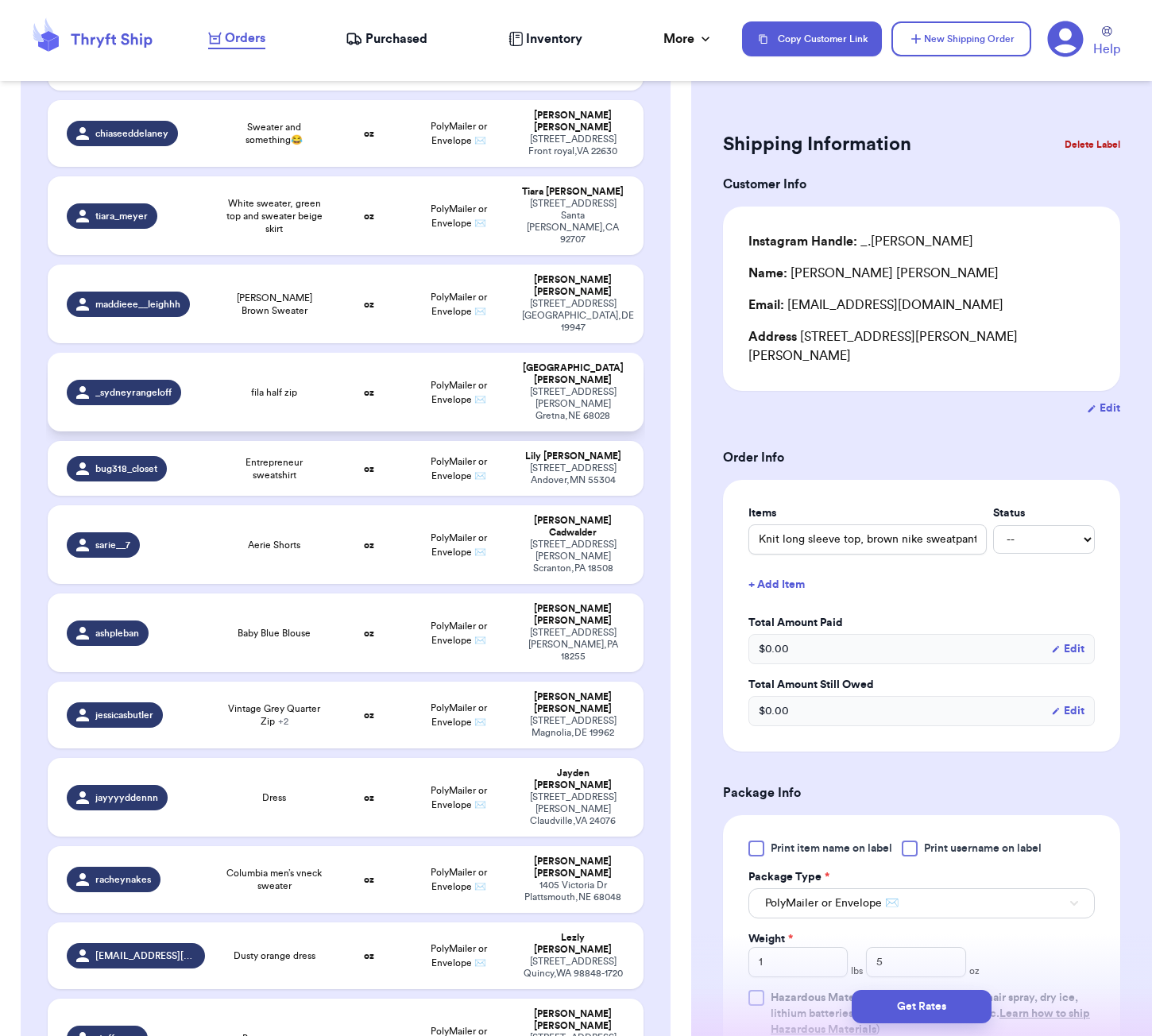
click at [344, 352] on td "oz" at bounding box center [370, 391] width 72 height 79
type input "0"
type input "fila half zip"
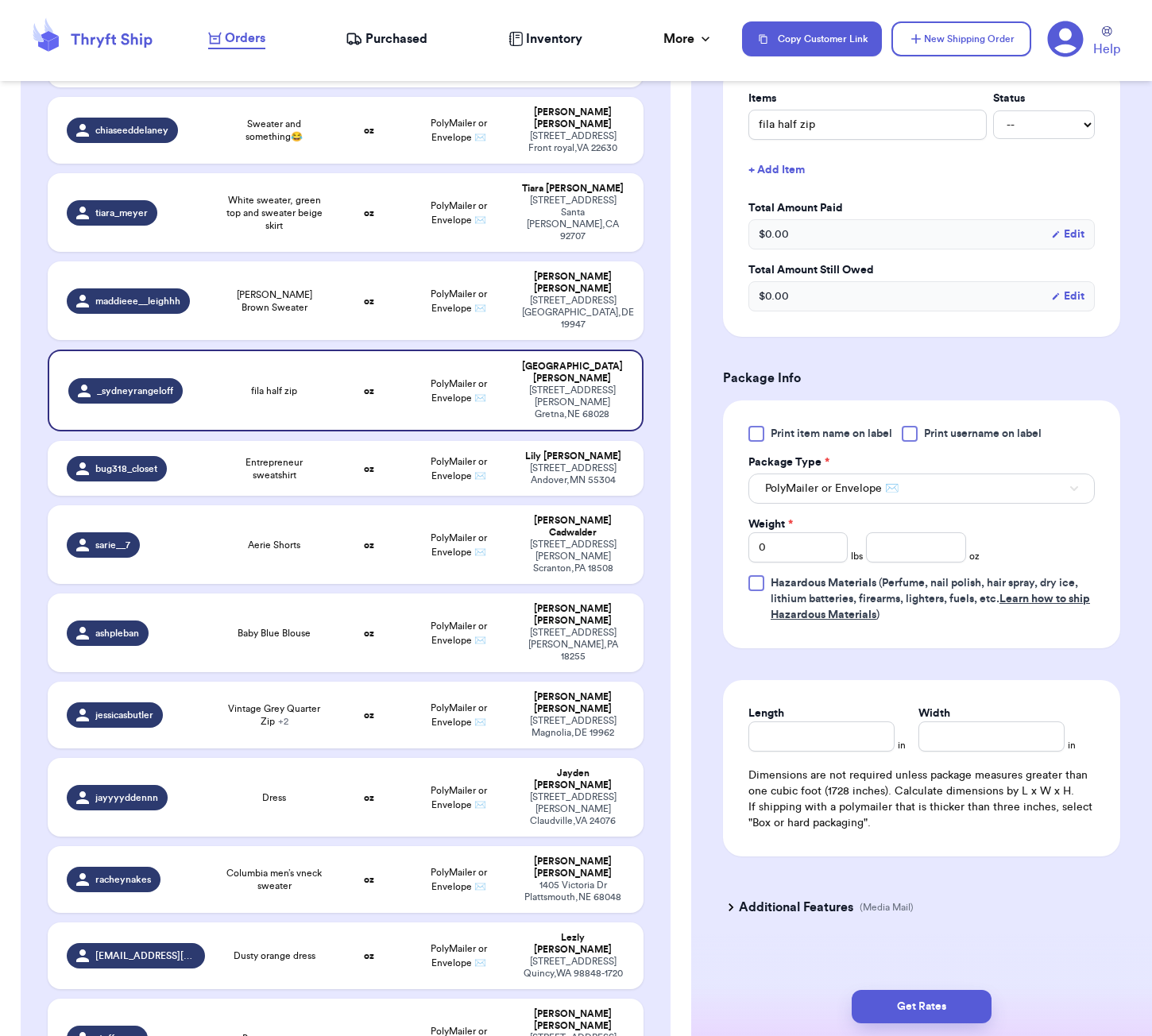
scroll to position [413, 0]
click at [916, 535] on input "number" at bounding box center [916, 549] width 99 height 30
type input "21"
click at [804, 723] on input "Length" at bounding box center [821, 737] width 147 height 30
type input "7"
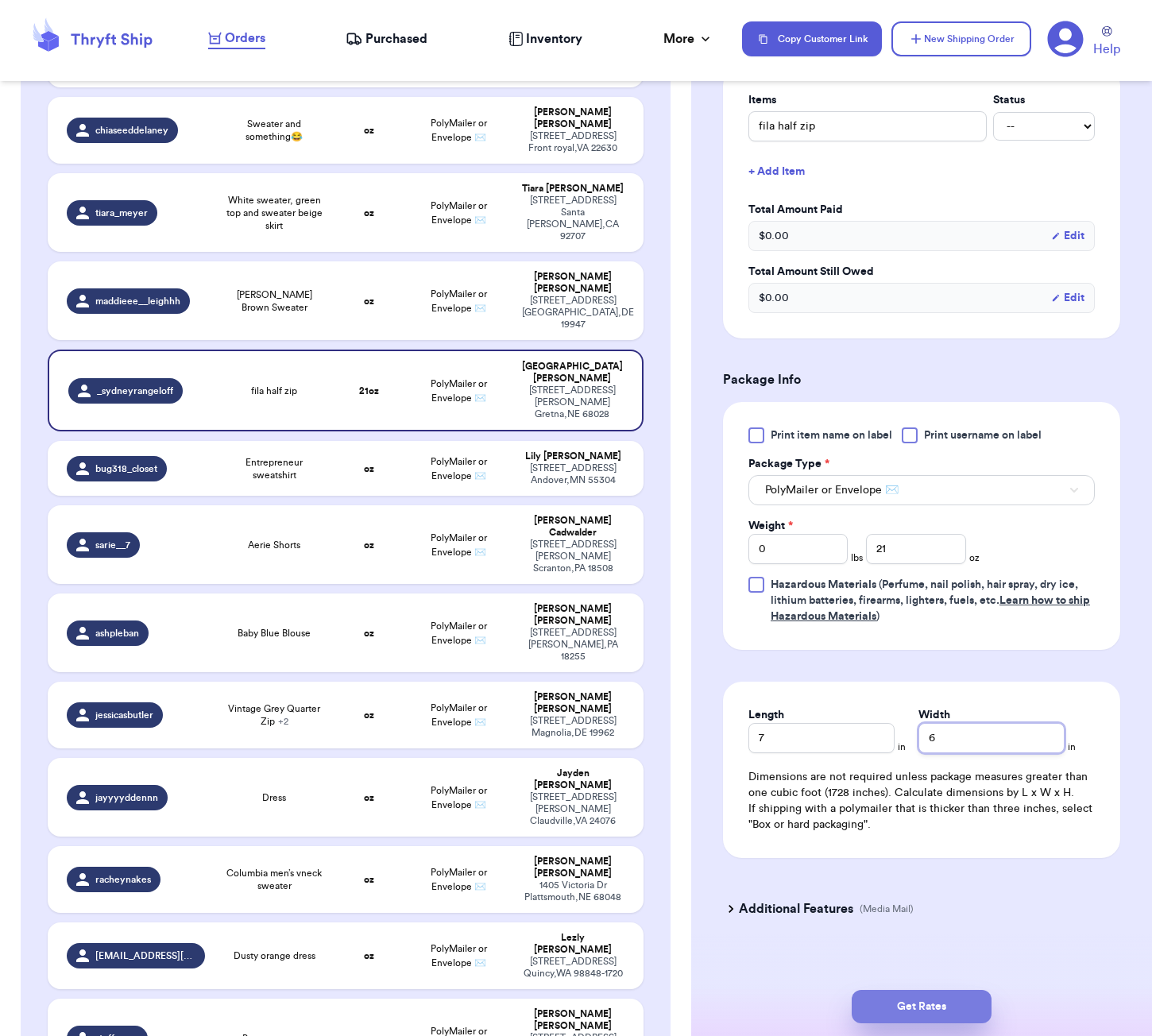
type input "6"
drag, startPoint x: 936, startPoint y: 991, endPoint x: 979, endPoint y: 985, distance: 43.4
click at [936, 991] on button "Get Rates" at bounding box center [922, 1006] width 140 height 33
type input "1"
type input "5"
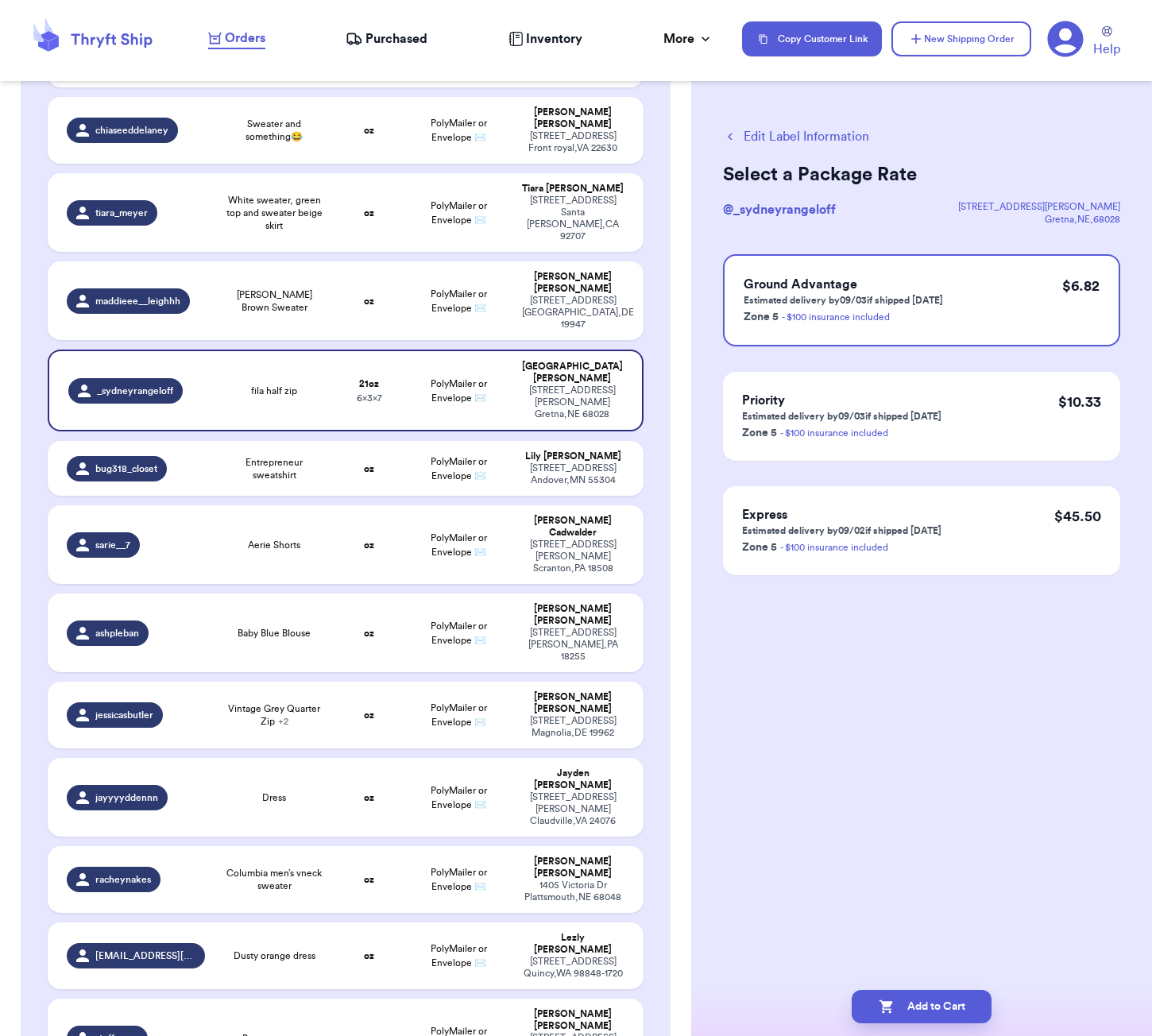
scroll to position [0, 0]
click at [961, 1008] on button "Add to Cart" at bounding box center [922, 1006] width 140 height 33
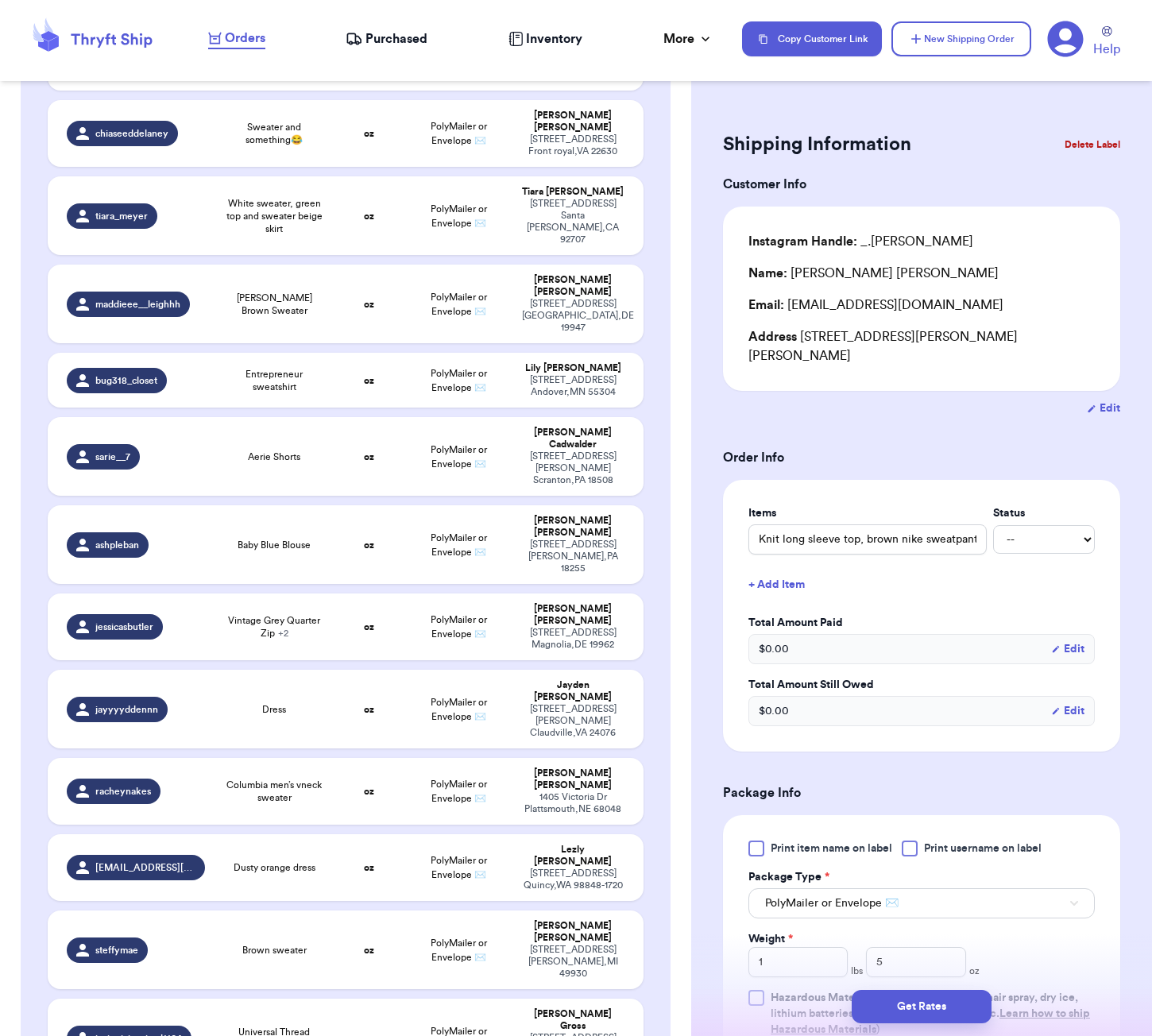
scroll to position [1021, 0]
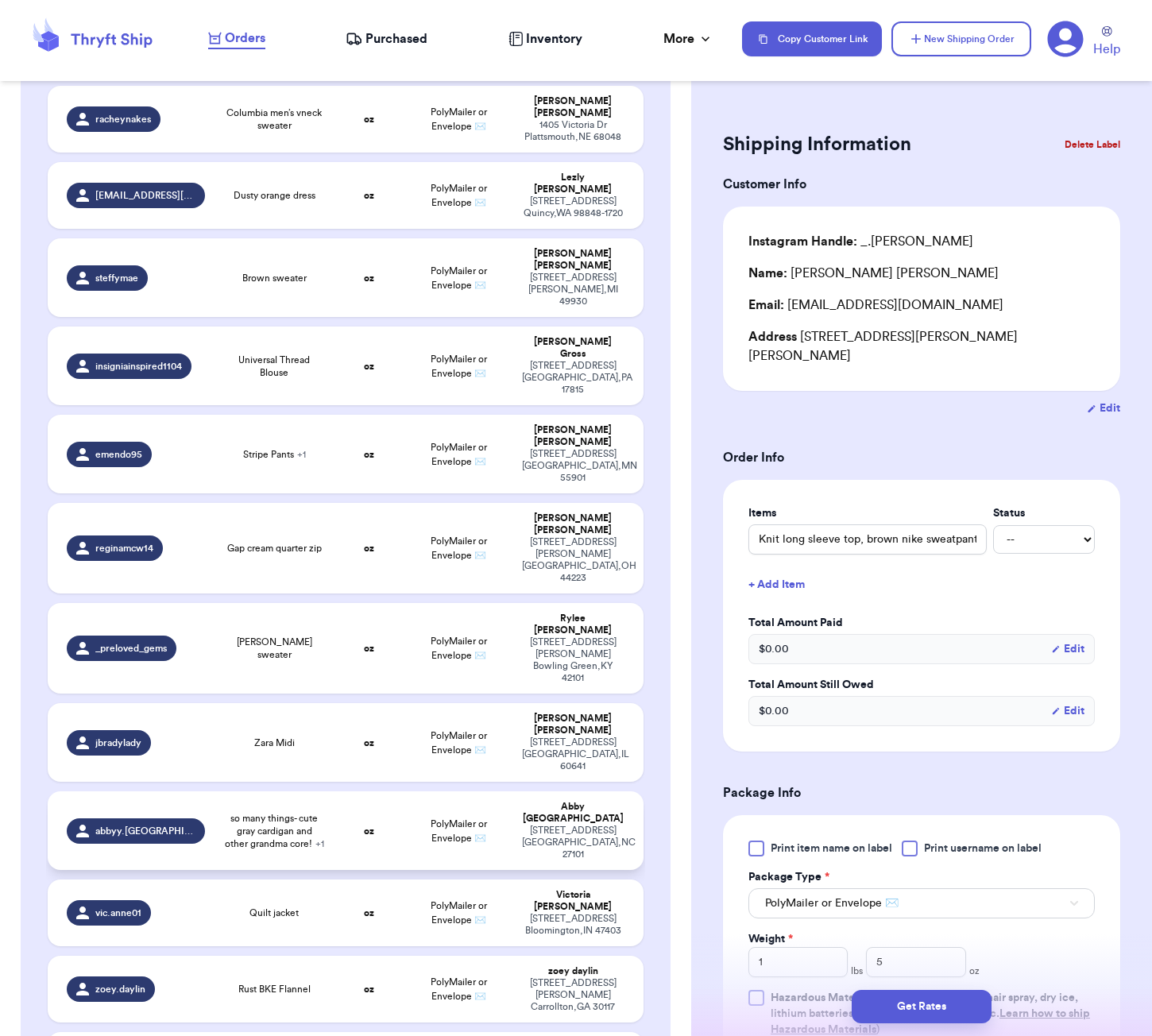
click at [301, 811] on span "so many things- cute gray cardigan and other grandma core! + 1" at bounding box center [274, 830] width 100 height 38
type input "so many things- cute gray cardigan and other grandma core!"
type input "0"
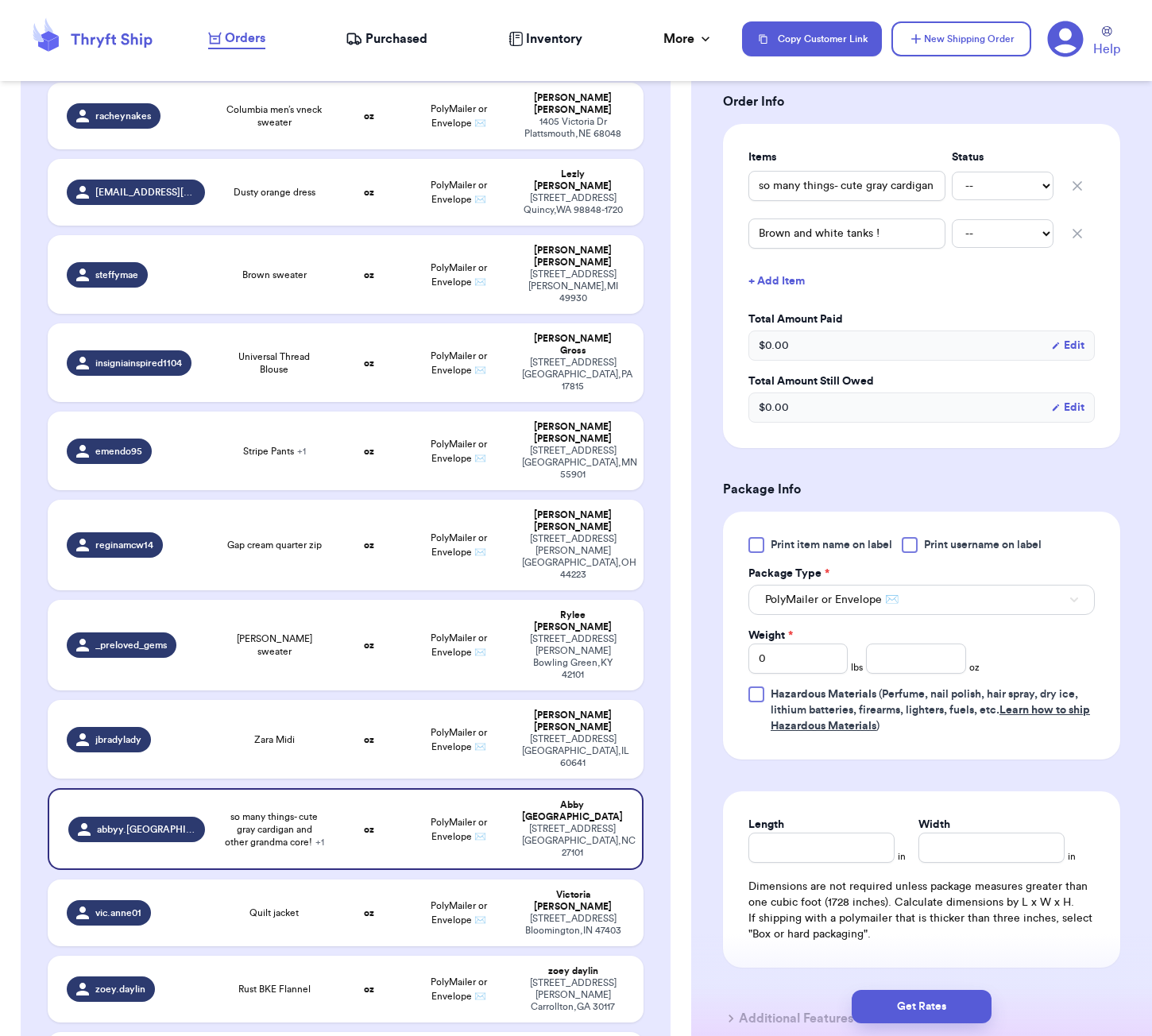
scroll to position [391, 0]
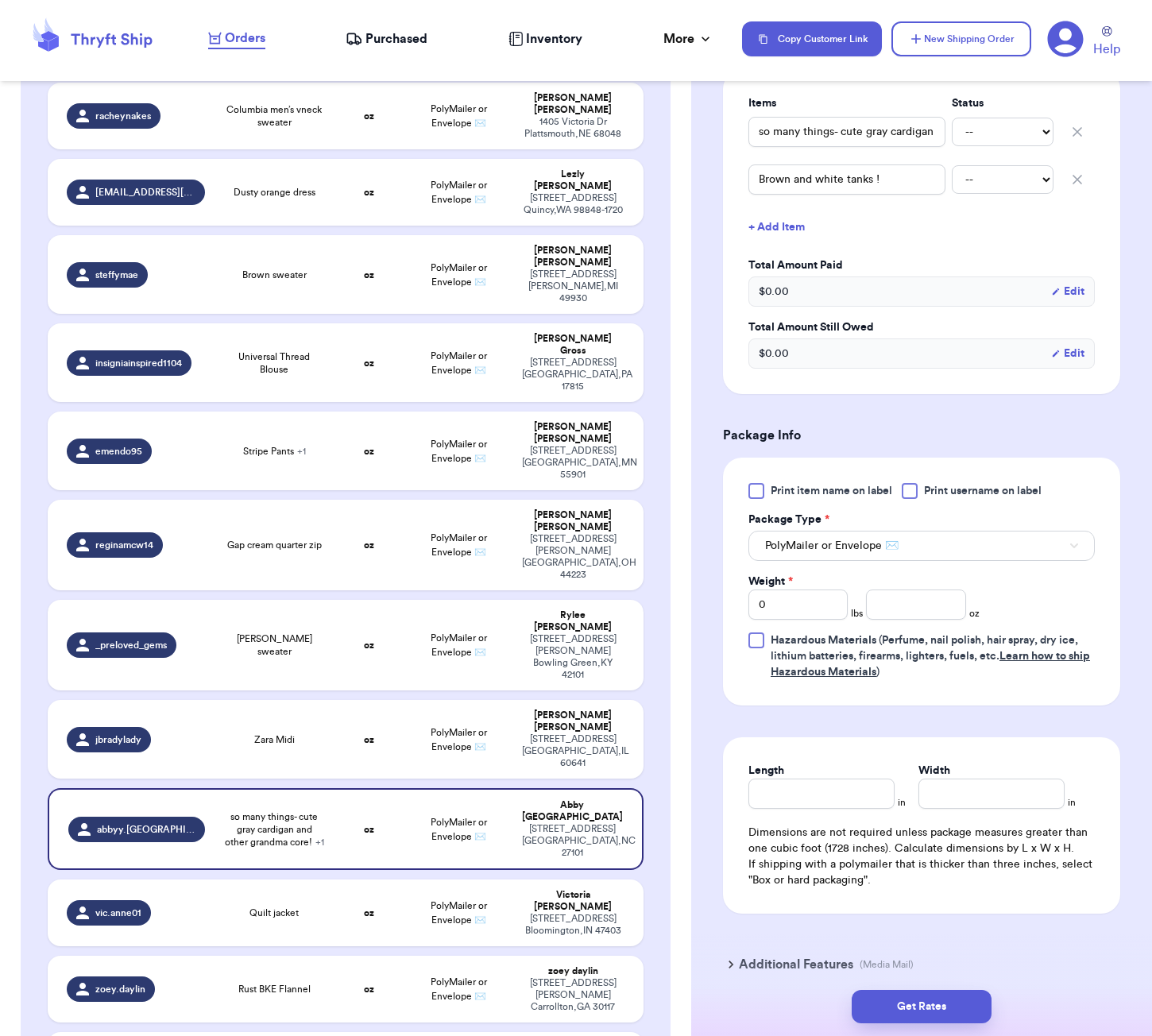
click at [1077, 187] on icon "button" at bounding box center [1078, 180] width 16 height 16
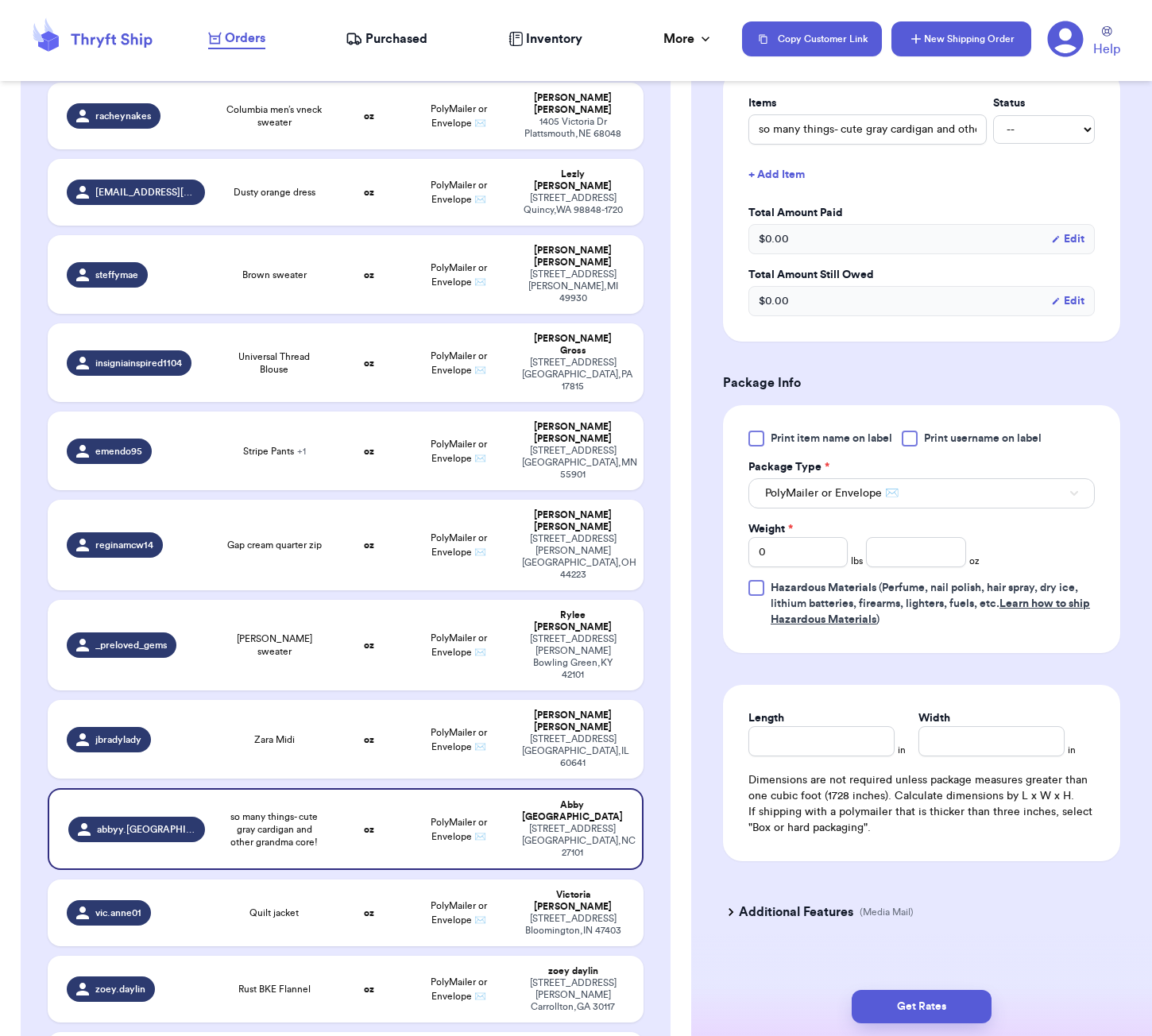
click at [963, 50] on button "New Shipping Order" at bounding box center [961, 38] width 140 height 35
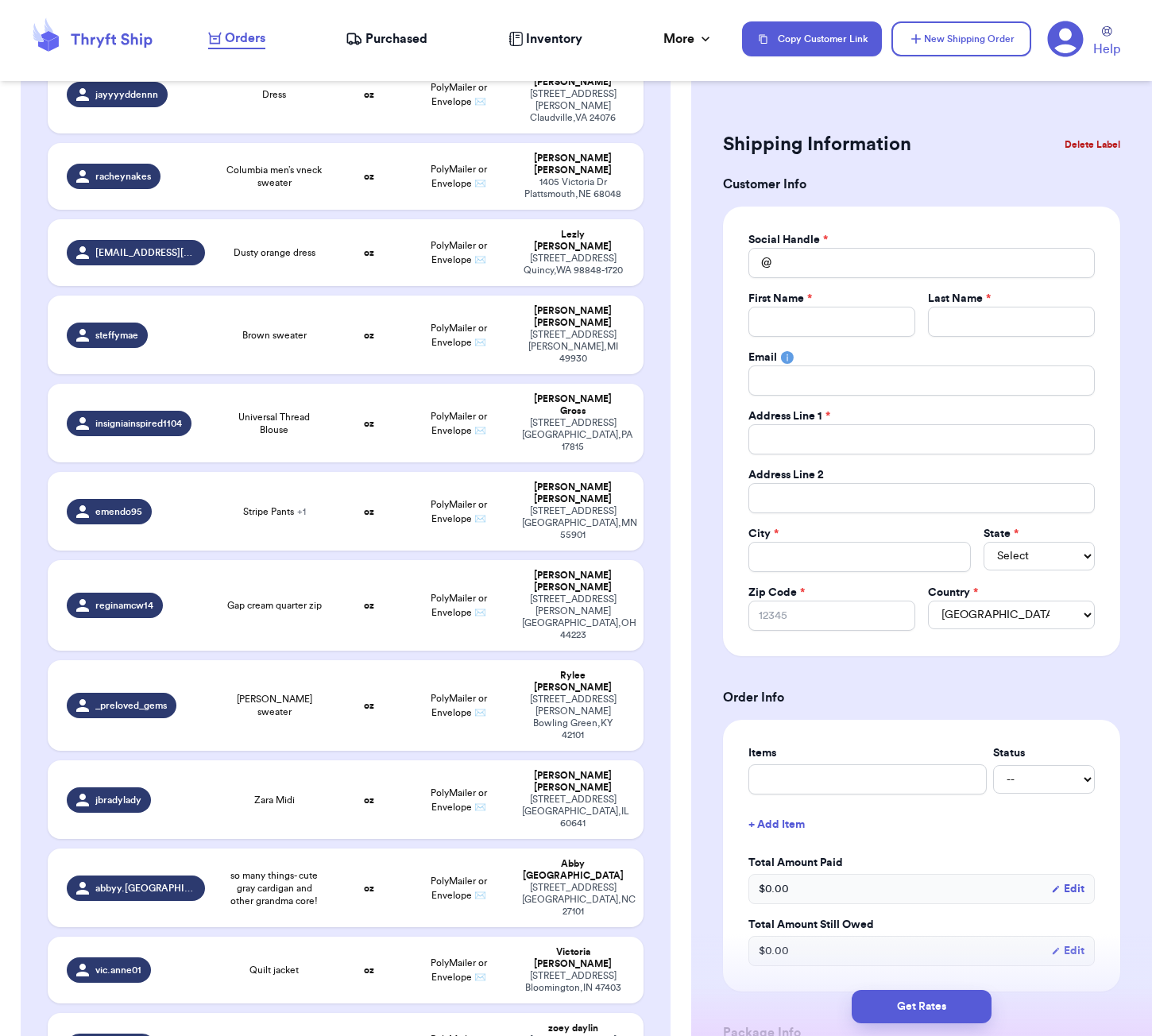
scroll to position [0, 0]
click at [808, 270] on input "Total Amount Paid" at bounding box center [921, 262] width 346 height 30
type input "a"
type input "ab"
type input "abb"
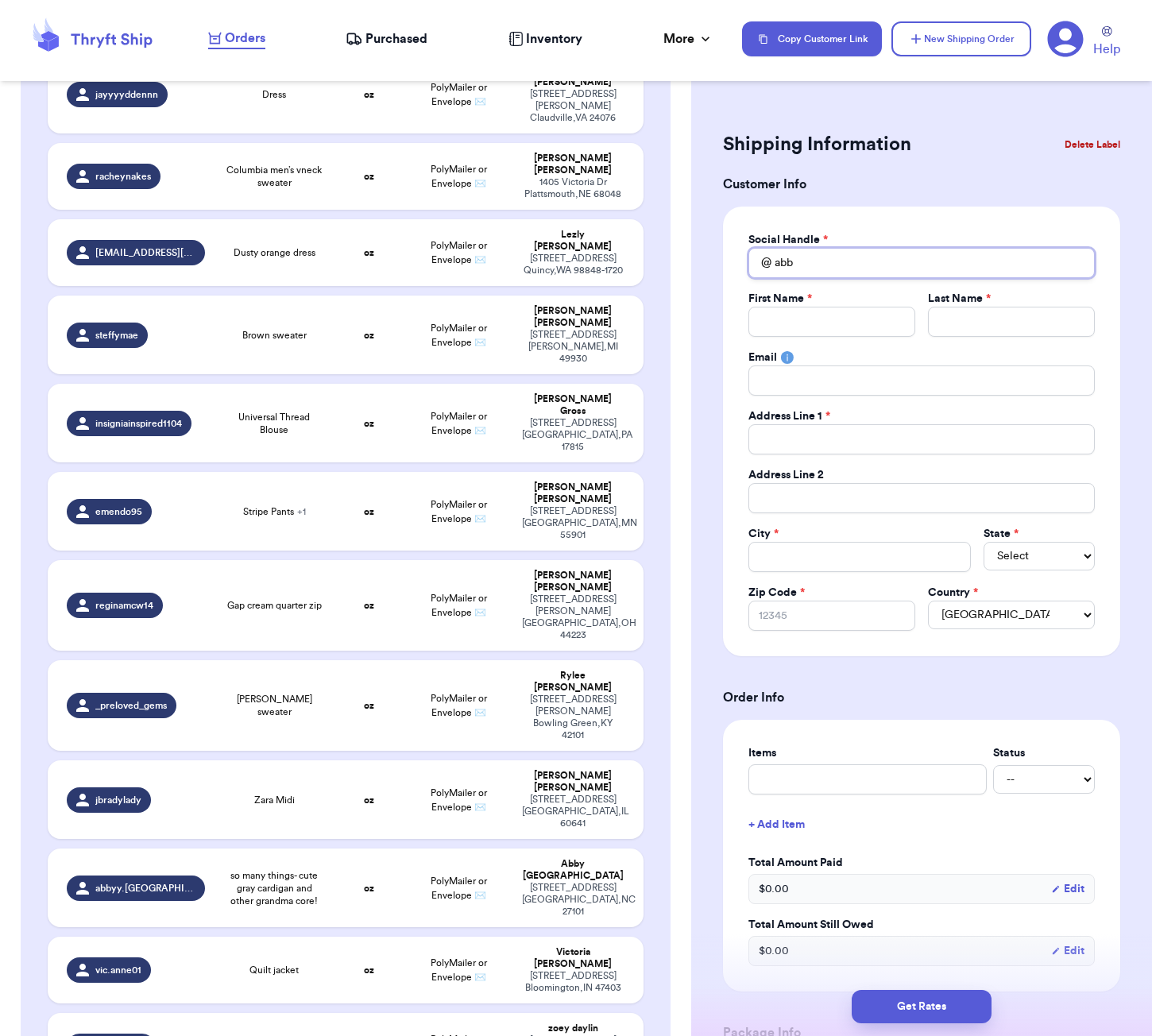
type input "abby"
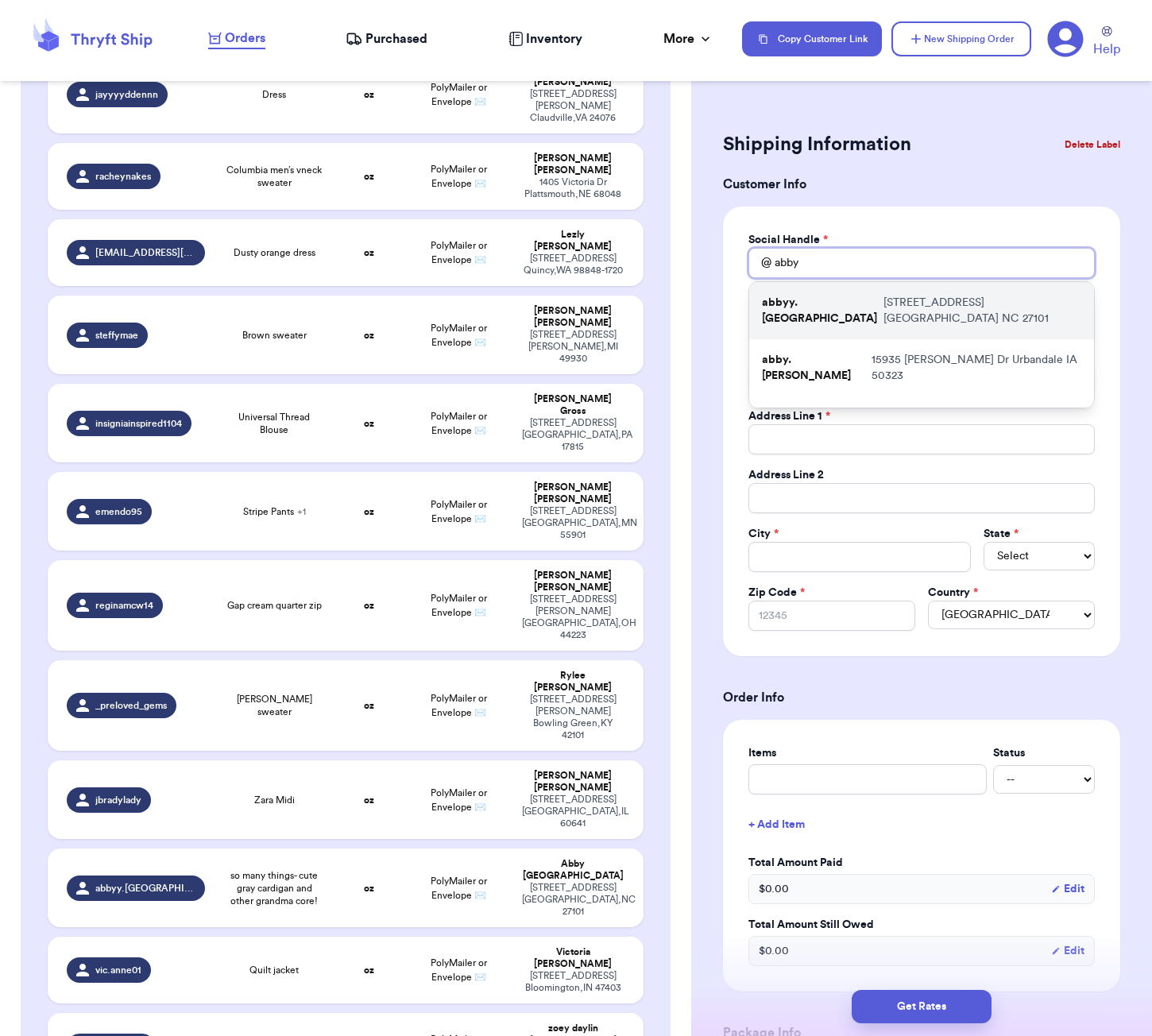
type input "abby"
click at [883, 319] on p "[STREET_ADDRESS]" at bounding box center [982, 310] width 198 height 32
type input "abbyy.[GEOGRAPHIC_DATA]"
type input "Abby"
type input "[GEOGRAPHIC_DATA]"
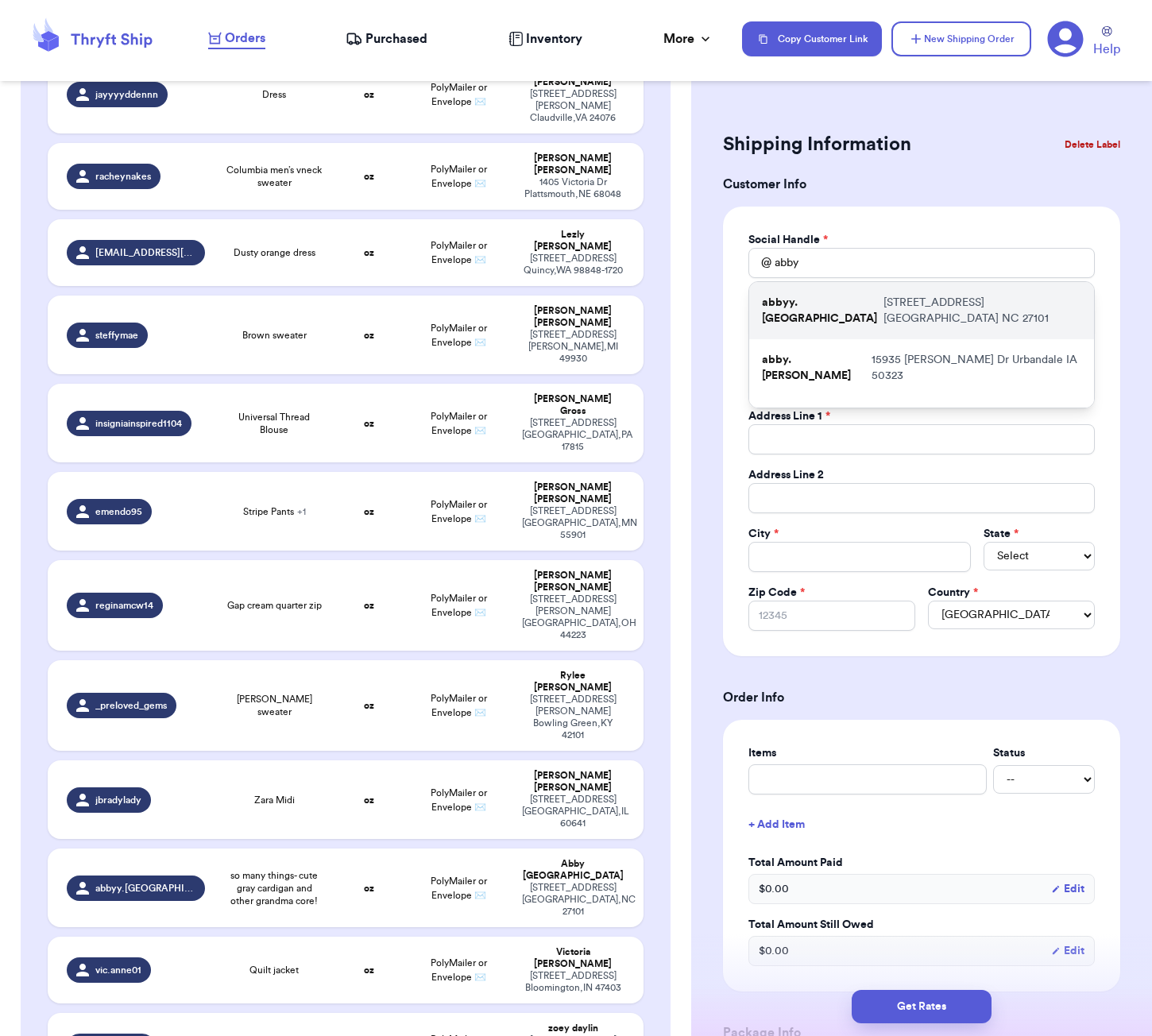
type input "[EMAIL_ADDRESS][DOMAIN_NAME]"
type input "[STREET_ADDRESS]"
type input "#E-280"
type input "[GEOGRAPHIC_DATA]"
select select "NC"
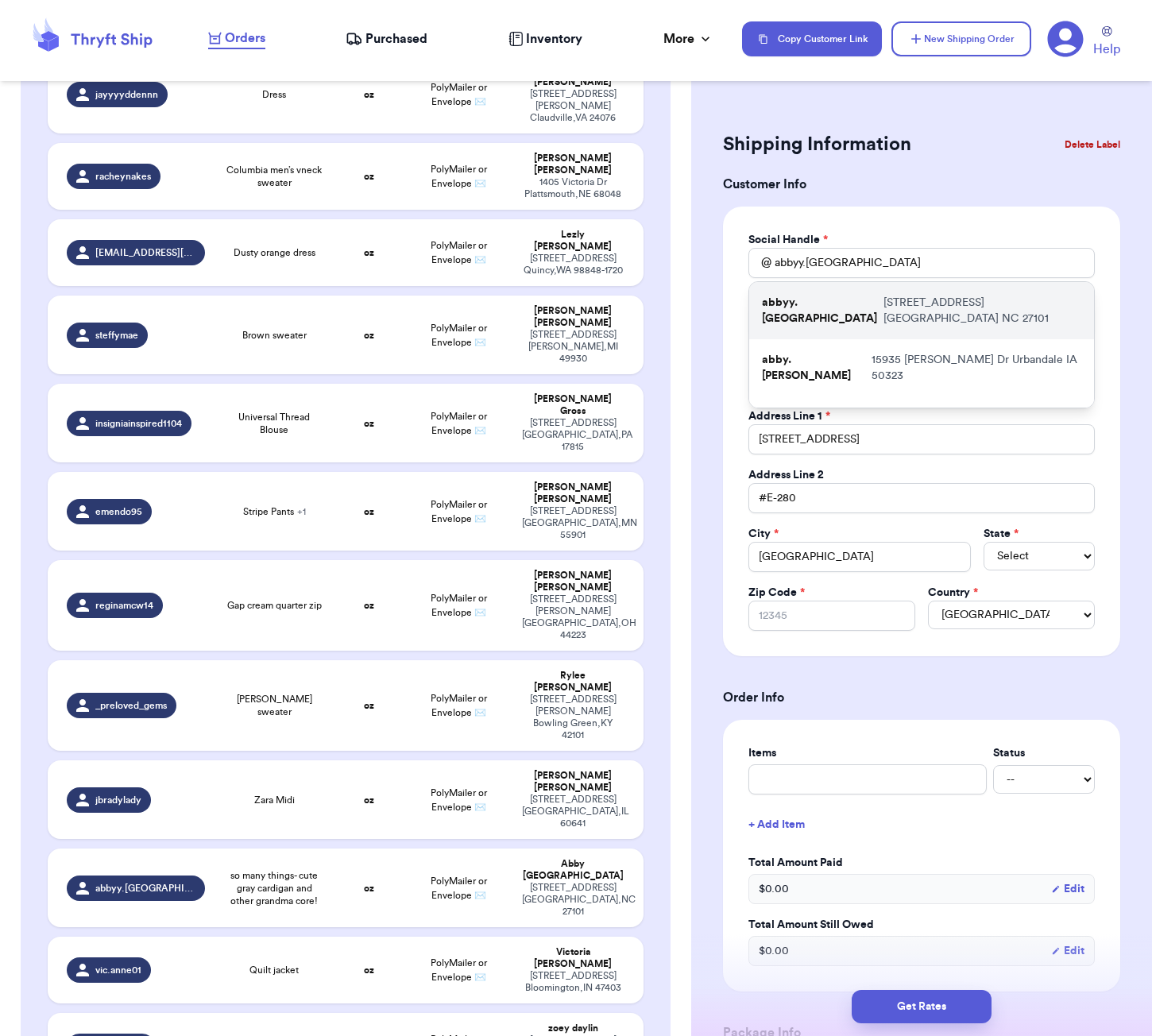
type input "27101"
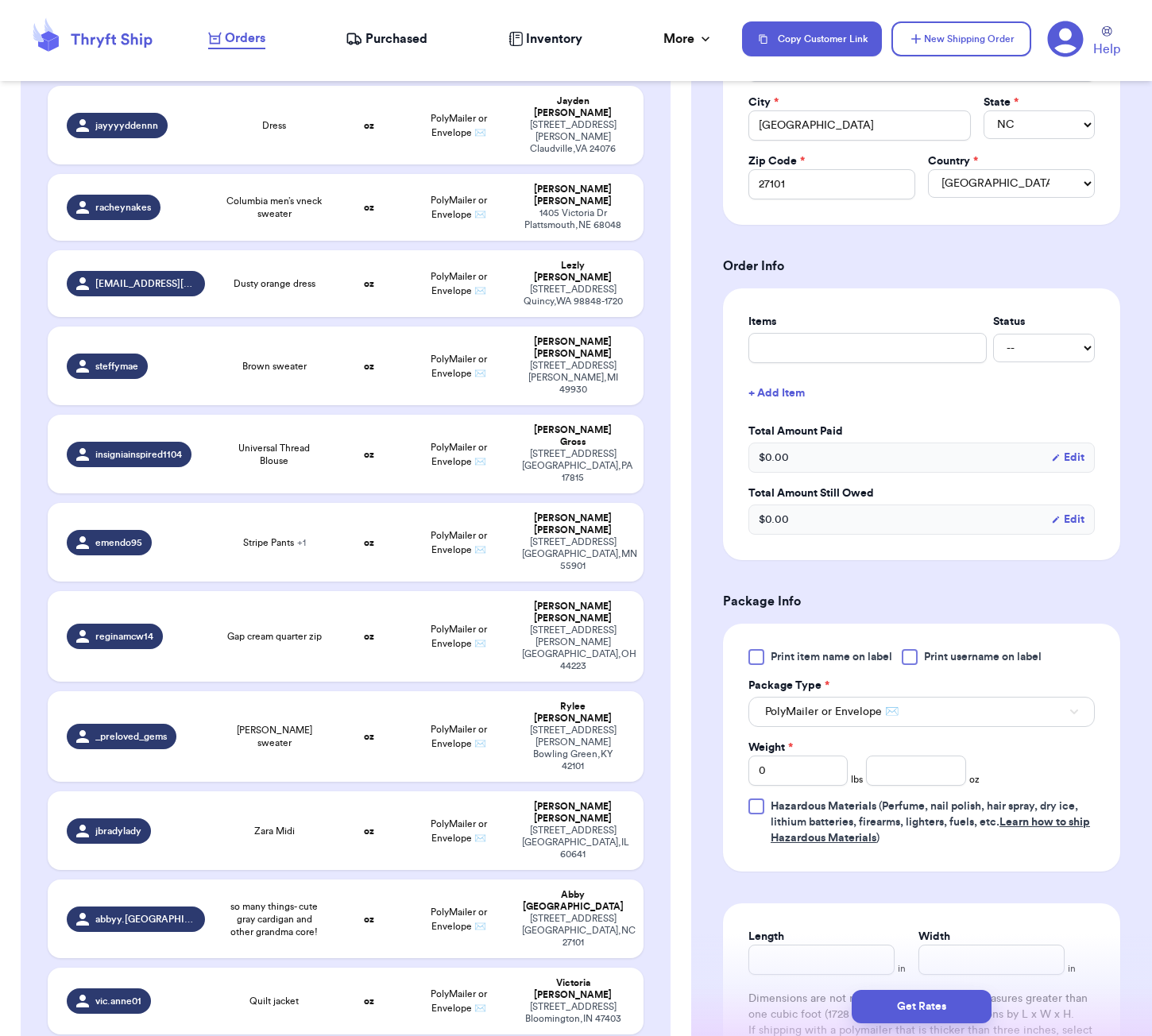
scroll to position [497, 0]
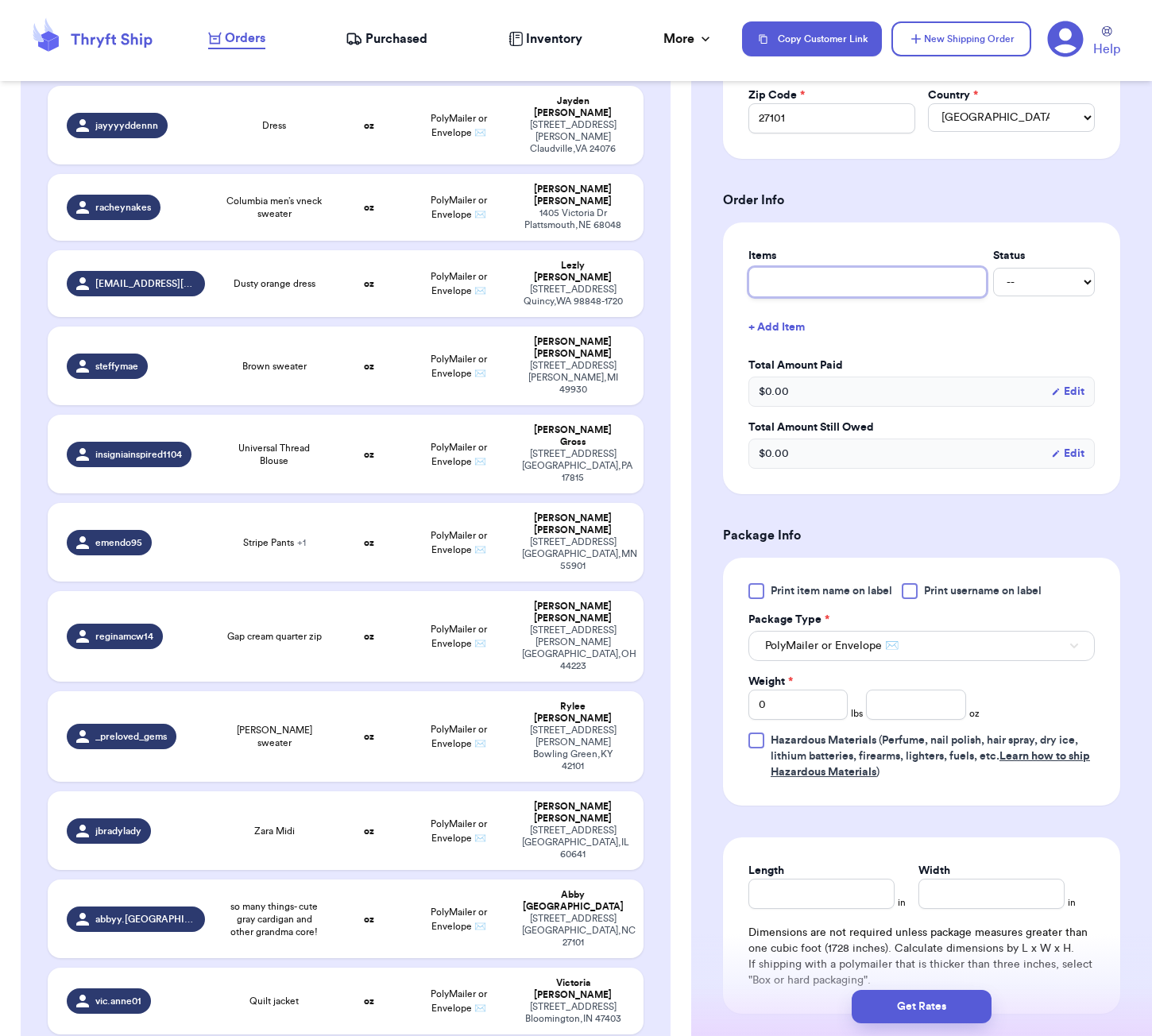
type input "b"
type input "br"
type input "bro"
type input "brow"
type input "brown"
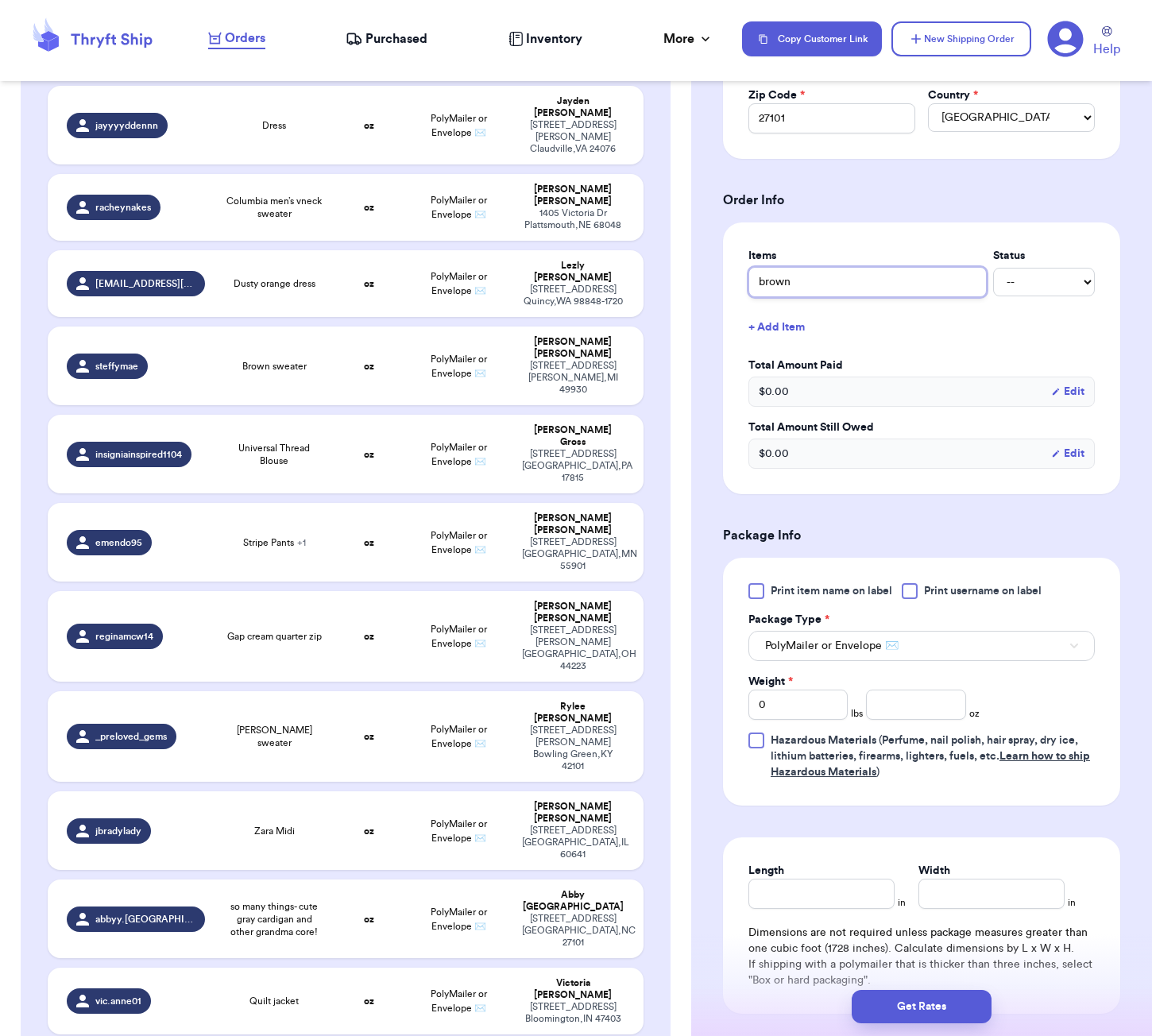
type input "brown"
type input "brown t"
type input "brown to"
type input "brown top"
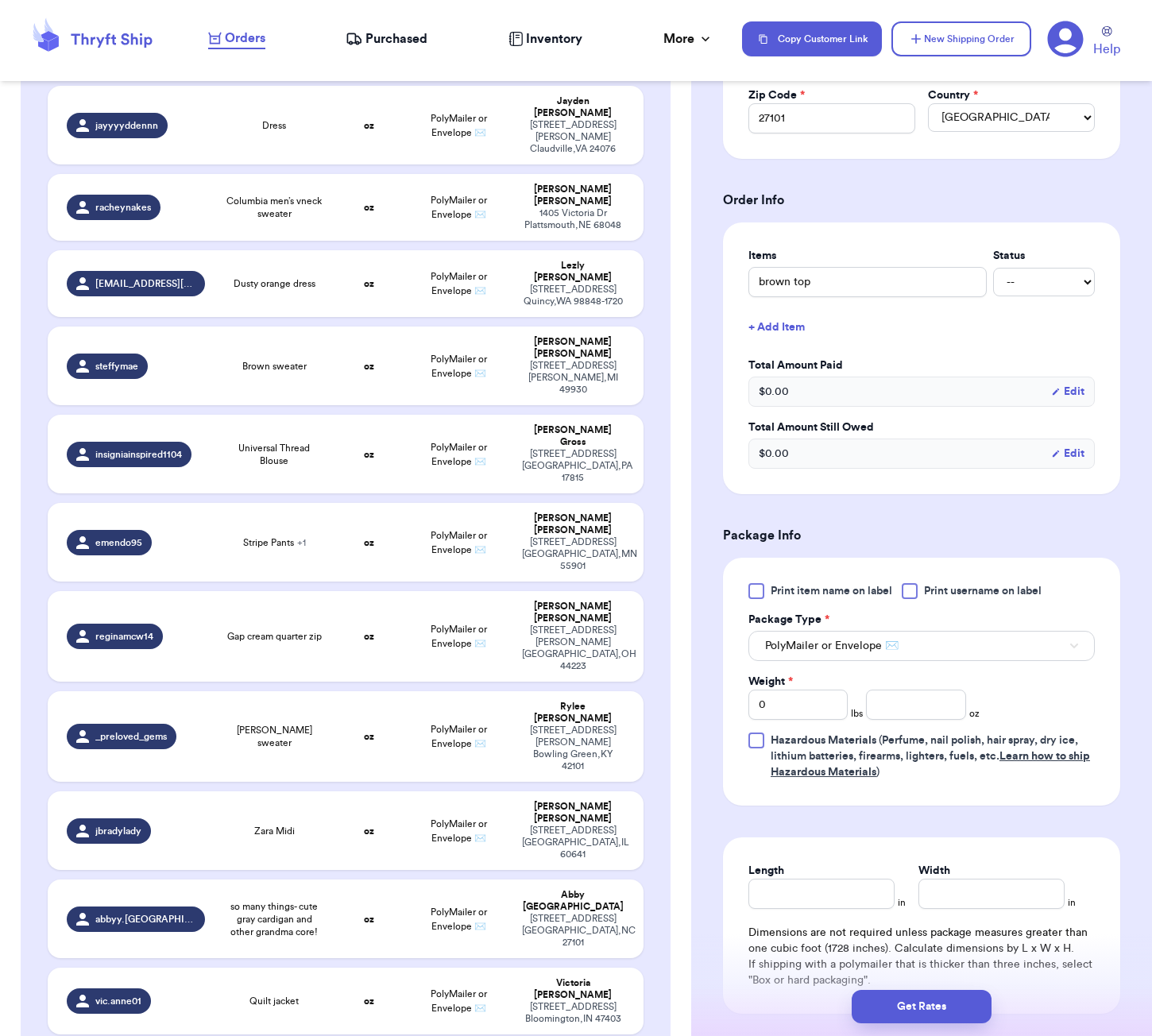
click at [782, 326] on button "+ Add Item" at bounding box center [921, 327] width 359 height 35
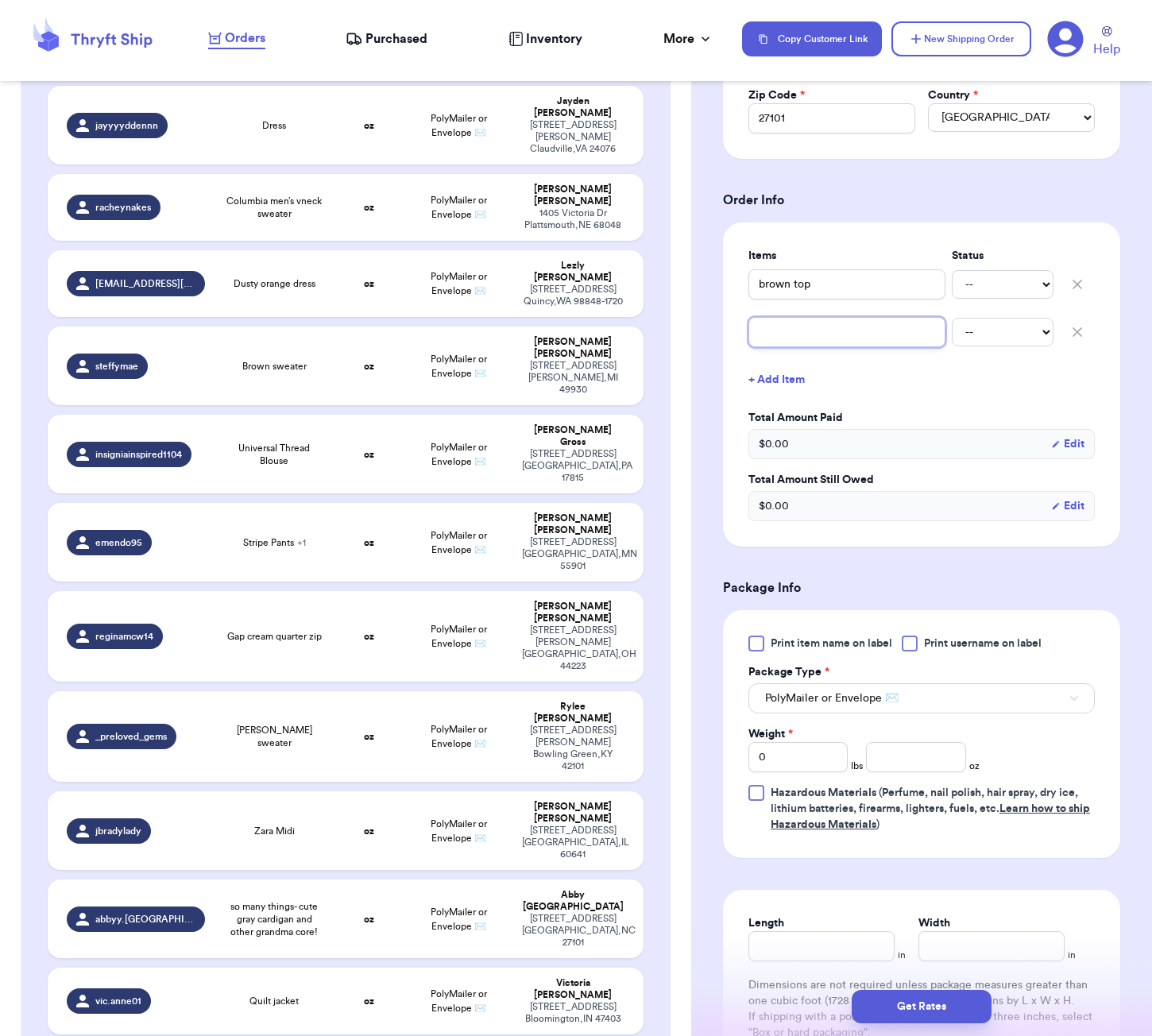
type input "w"
type input "wh"
type input "whi"
type input "whit"
type input "white"
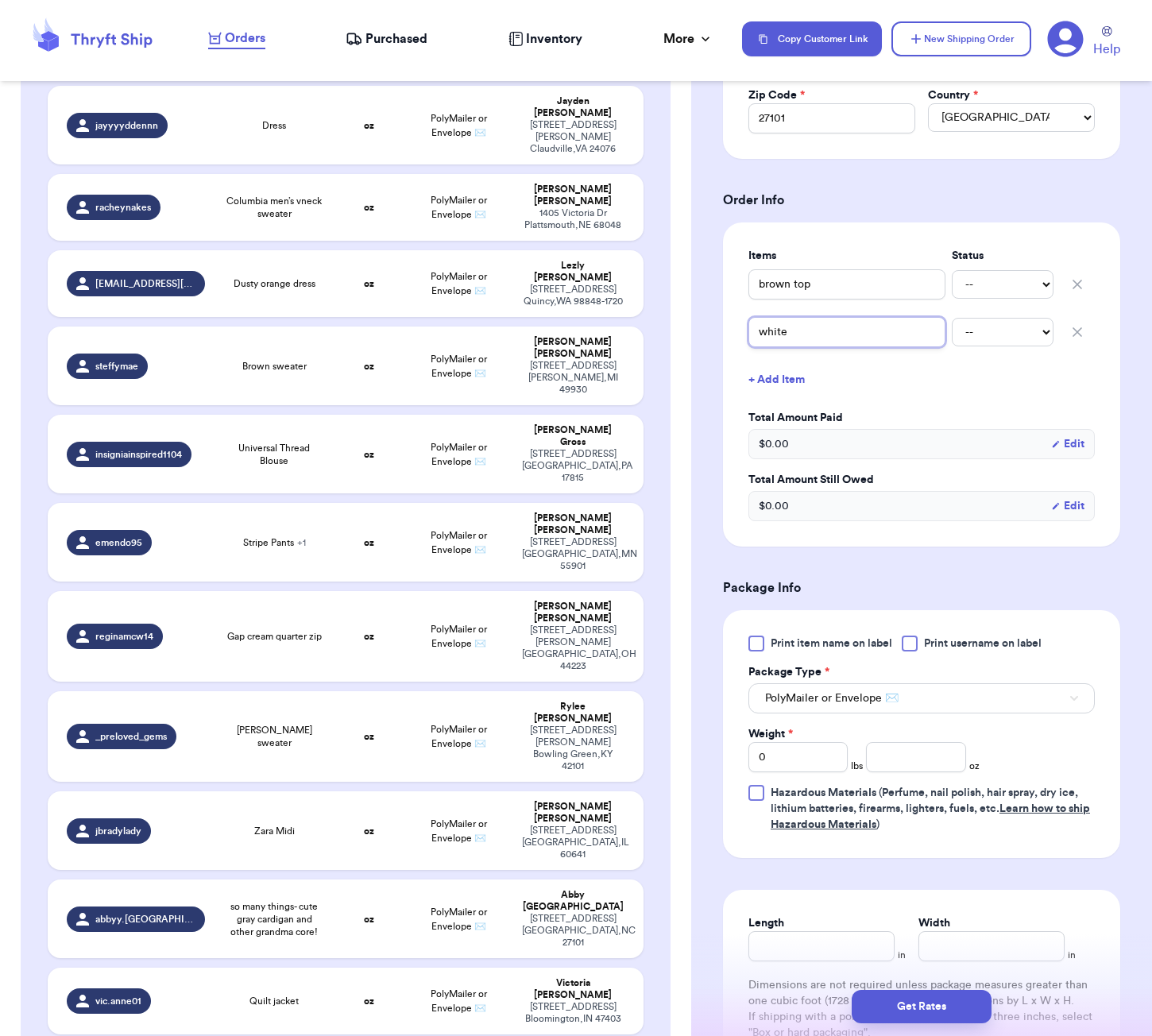
type input "white"
type input "white t"
type input "white to"
type input "white top"
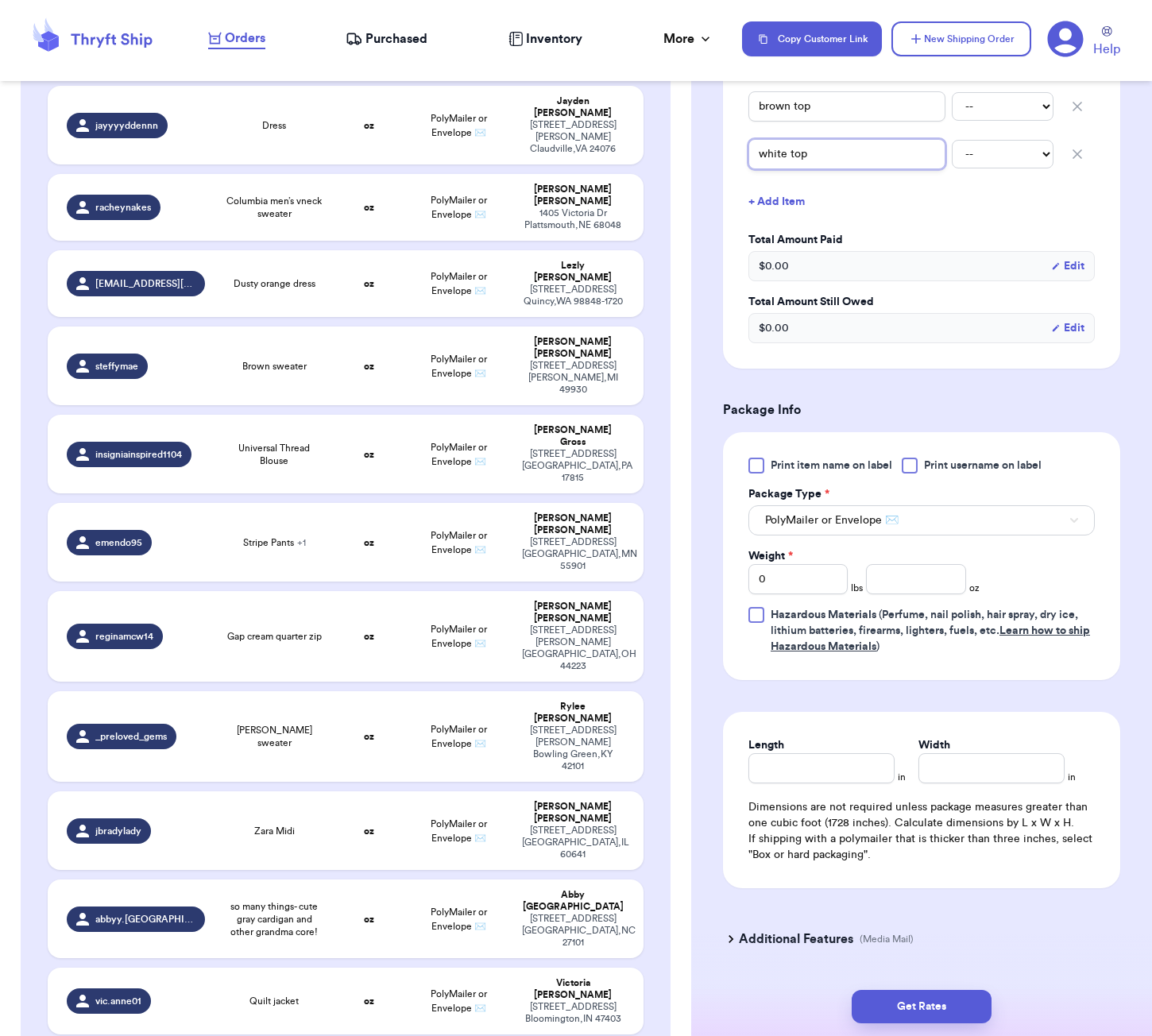
scroll to position [706, 0]
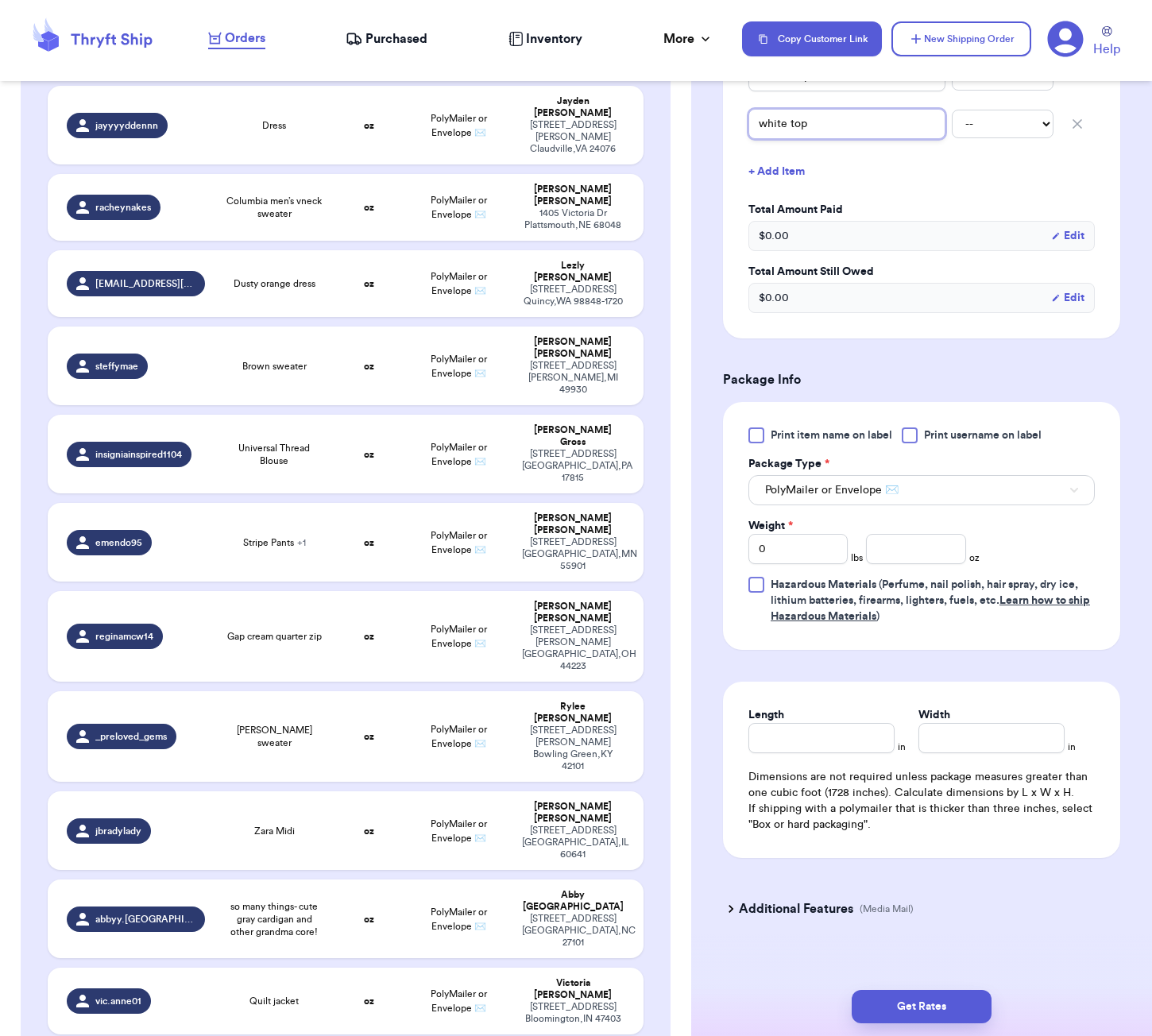
type input "white top"
click at [893, 545] on input "number" at bounding box center [916, 549] width 99 height 30
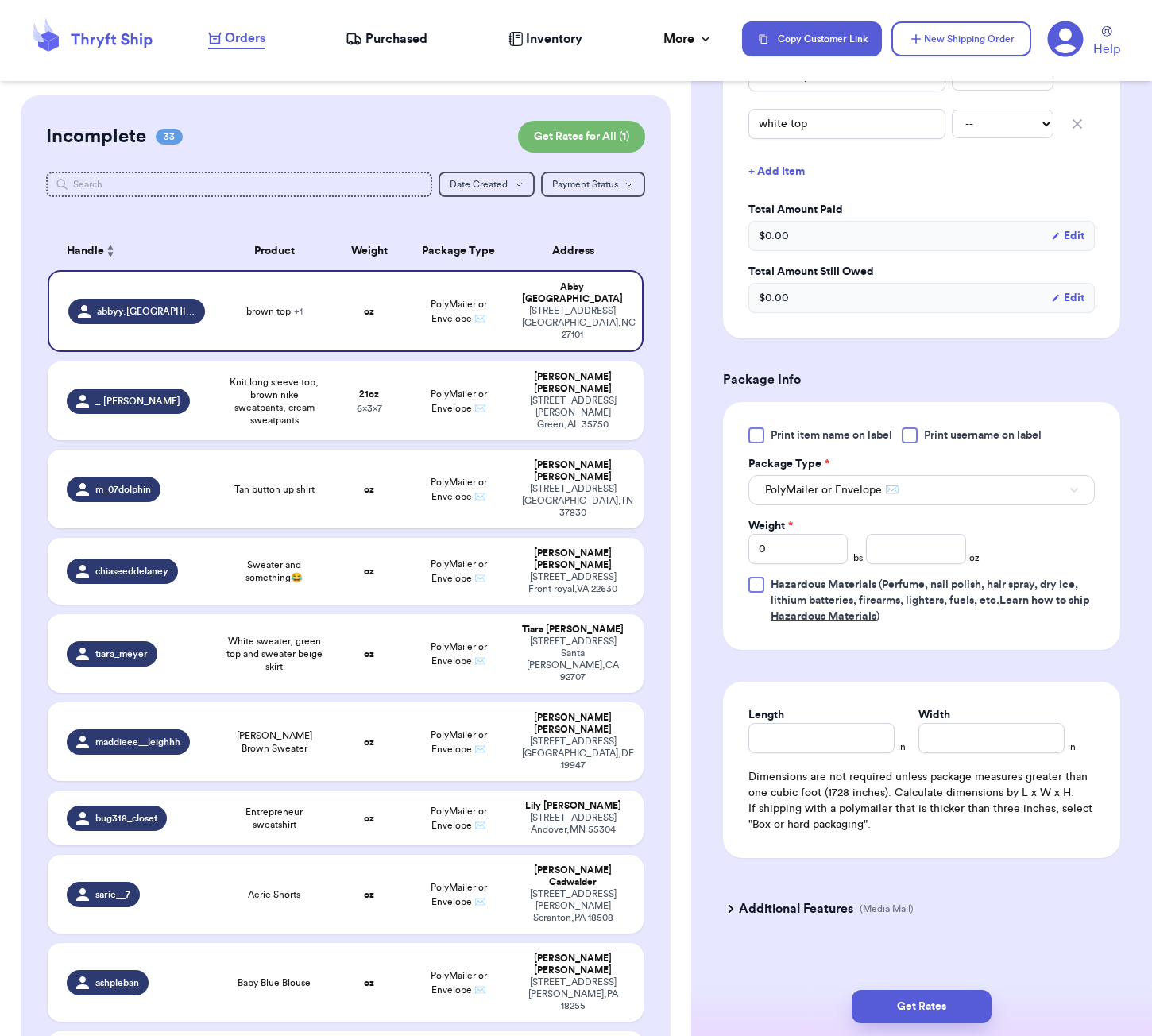
scroll to position [0, 0]
click at [697, 219] on div "Shipping Information Delete Label Customer Info Social Handle * @ abbyy.york Fi…" at bounding box center [922, 221] width 461 height 1662
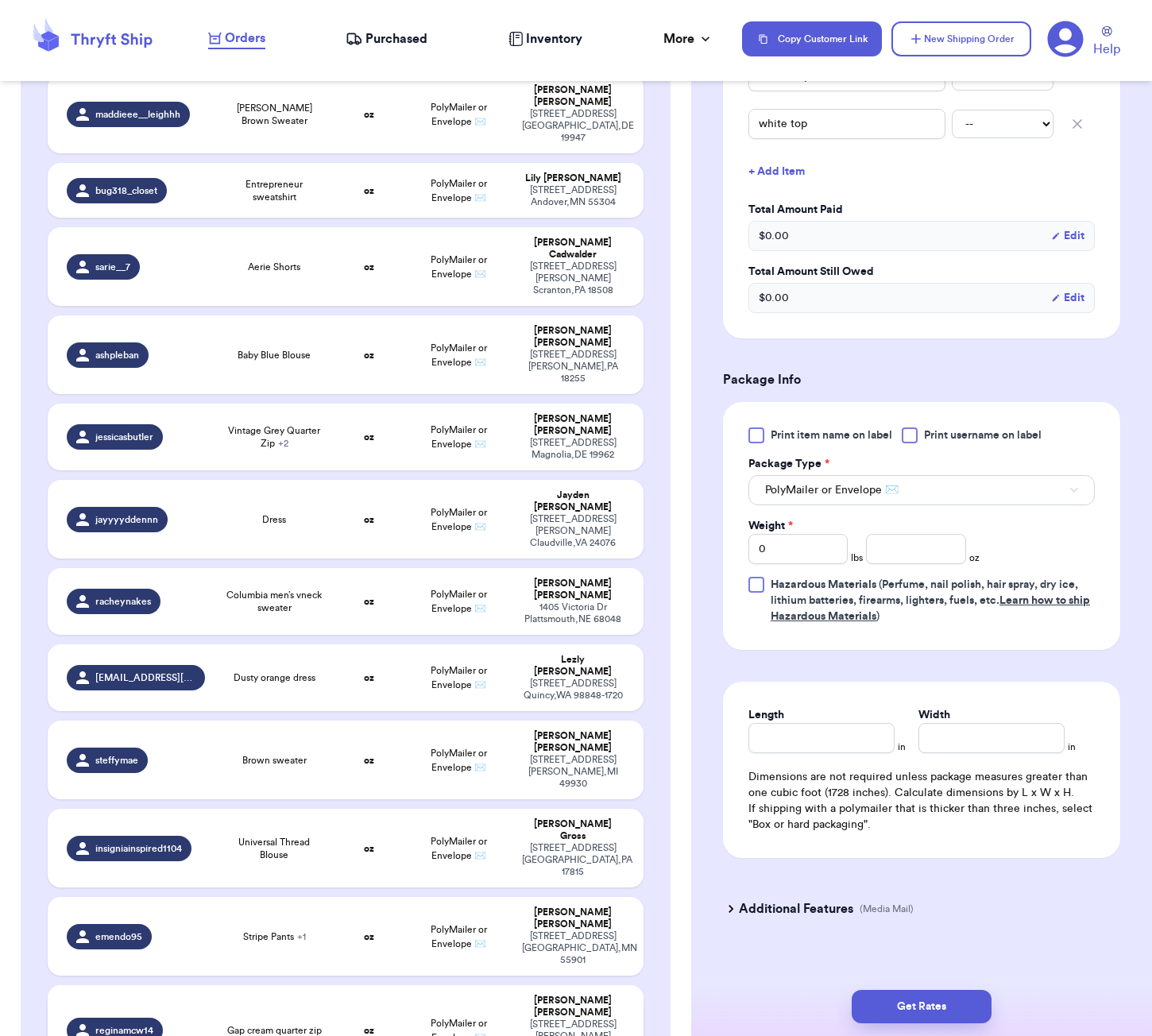
scroll to position [1030, 0]
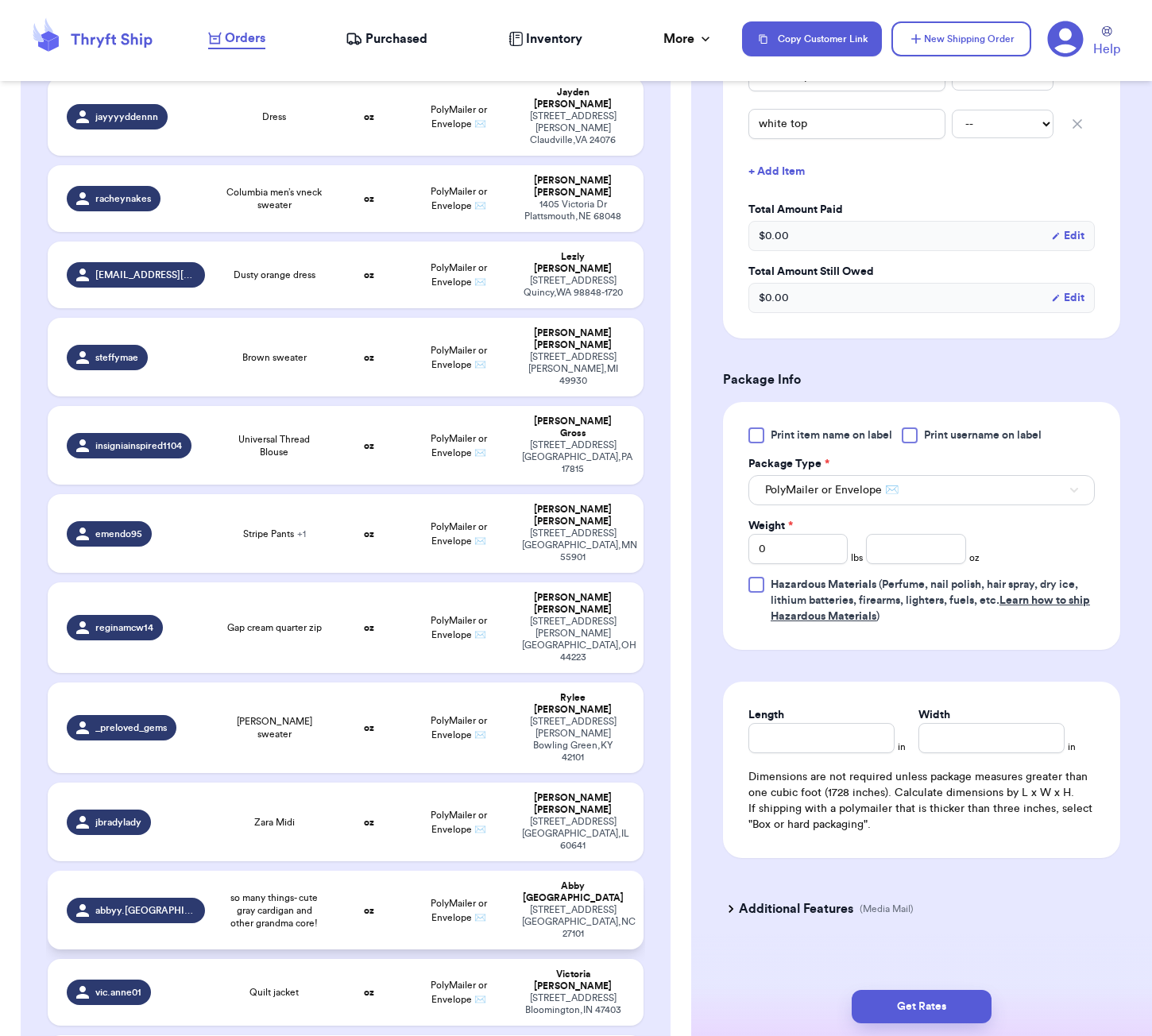
click at [322, 891] on span "so many things- cute gray cardigan and other grandma core!" at bounding box center [274, 910] width 100 height 38
type input "so many things- cute gray cardigan and other grandma core!"
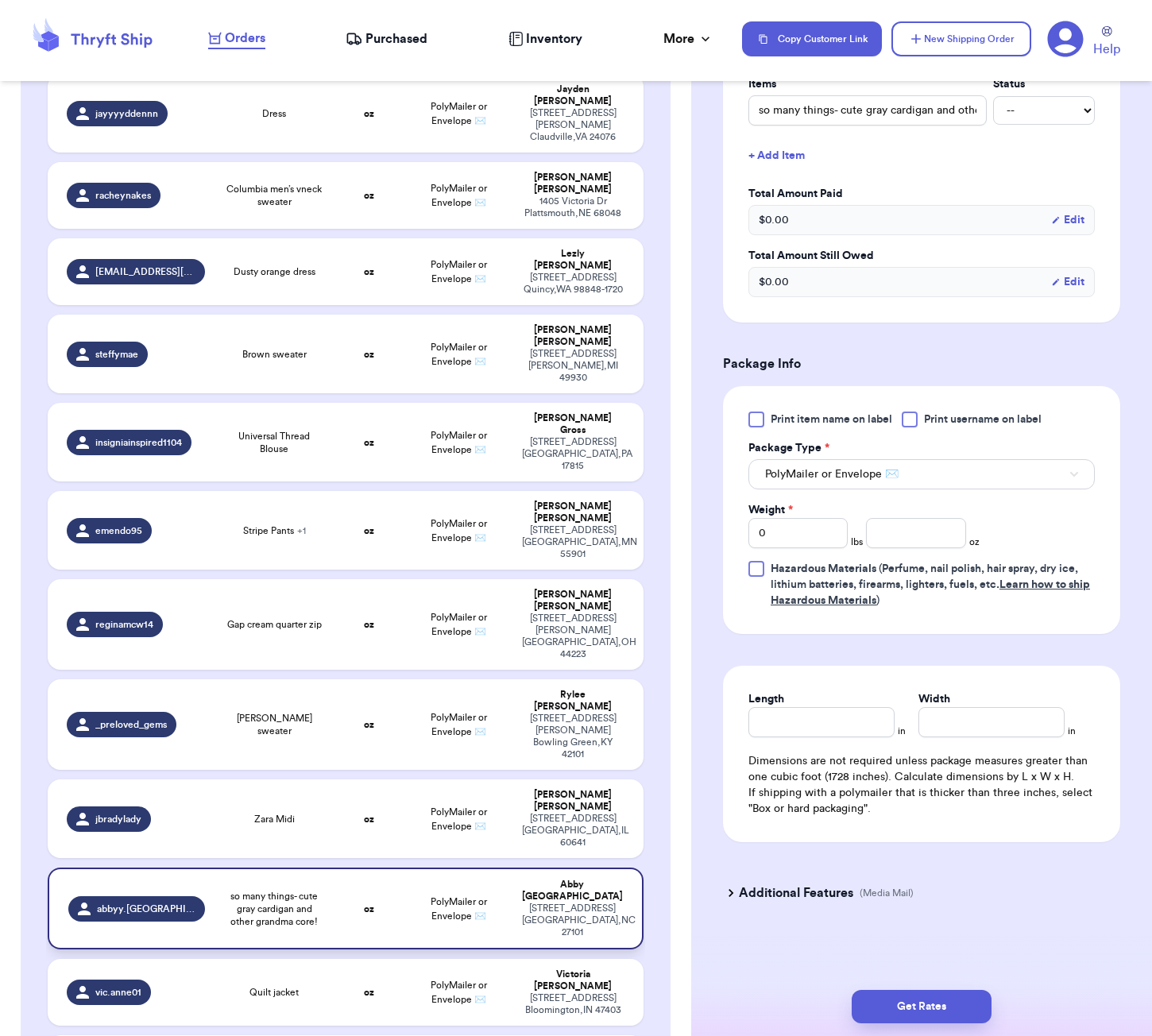
scroll to position [432, 0]
click at [905, 527] on input "number" at bounding box center [916, 532] width 99 height 30
type input "110"
click at [804, 717] on input "Length" at bounding box center [821, 722] width 147 height 30
type input "11"
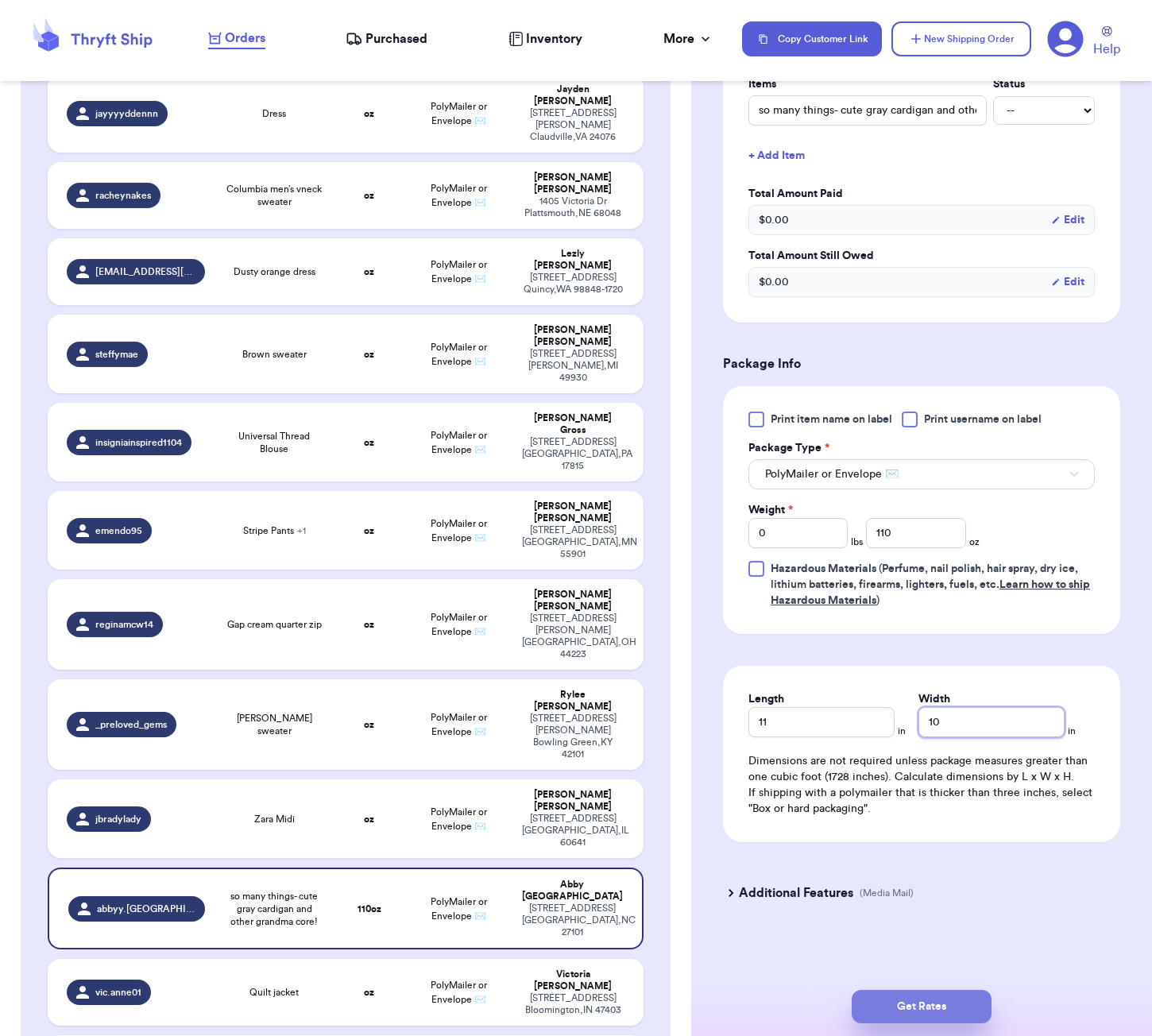
type input "10"
click at [935, 1003] on button "Get Rates" at bounding box center [922, 1006] width 140 height 33
type input "6"
type input "14"
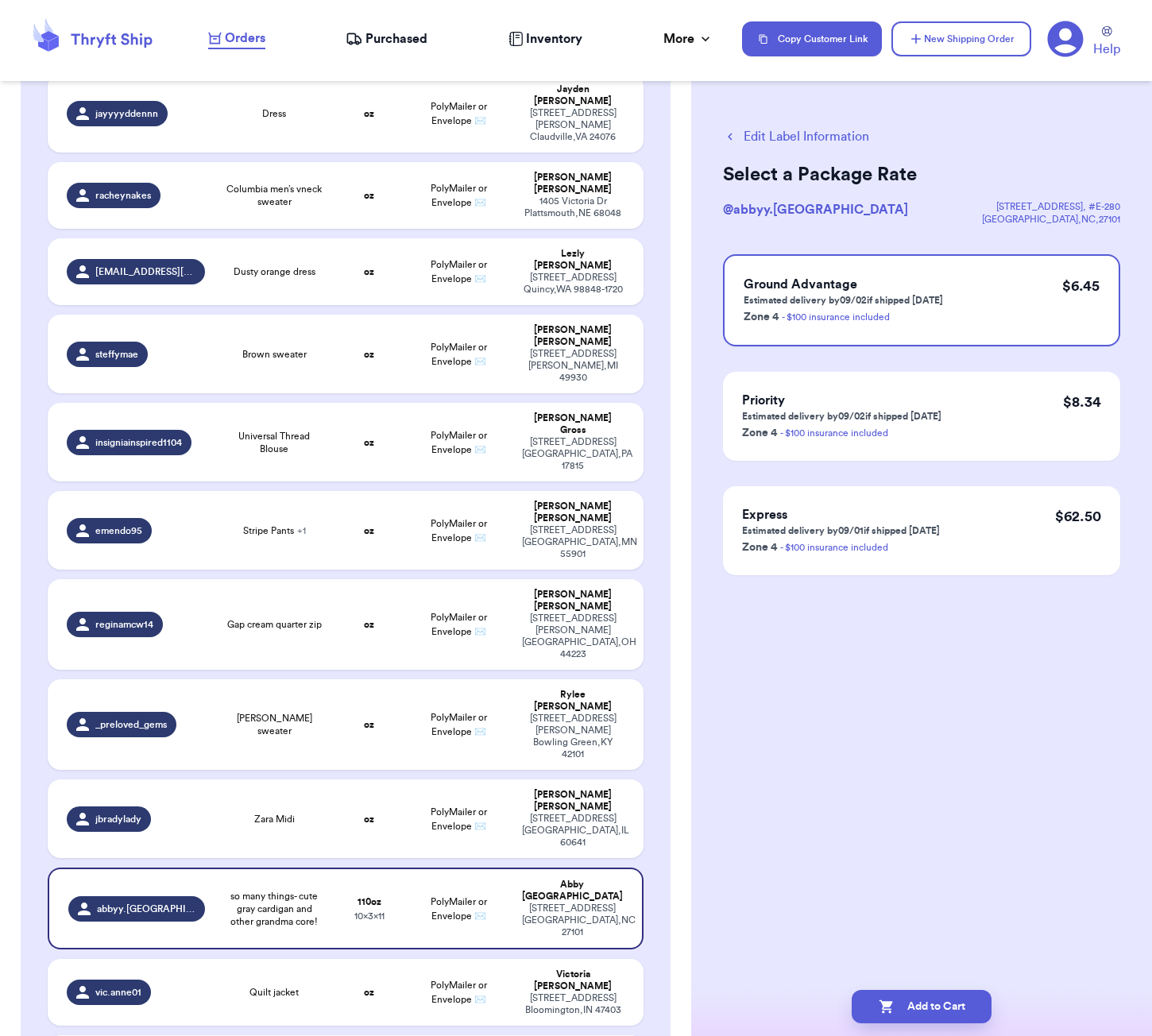
scroll to position [0, 0]
click at [928, 1016] on button "Add to Cart" at bounding box center [922, 1006] width 140 height 33
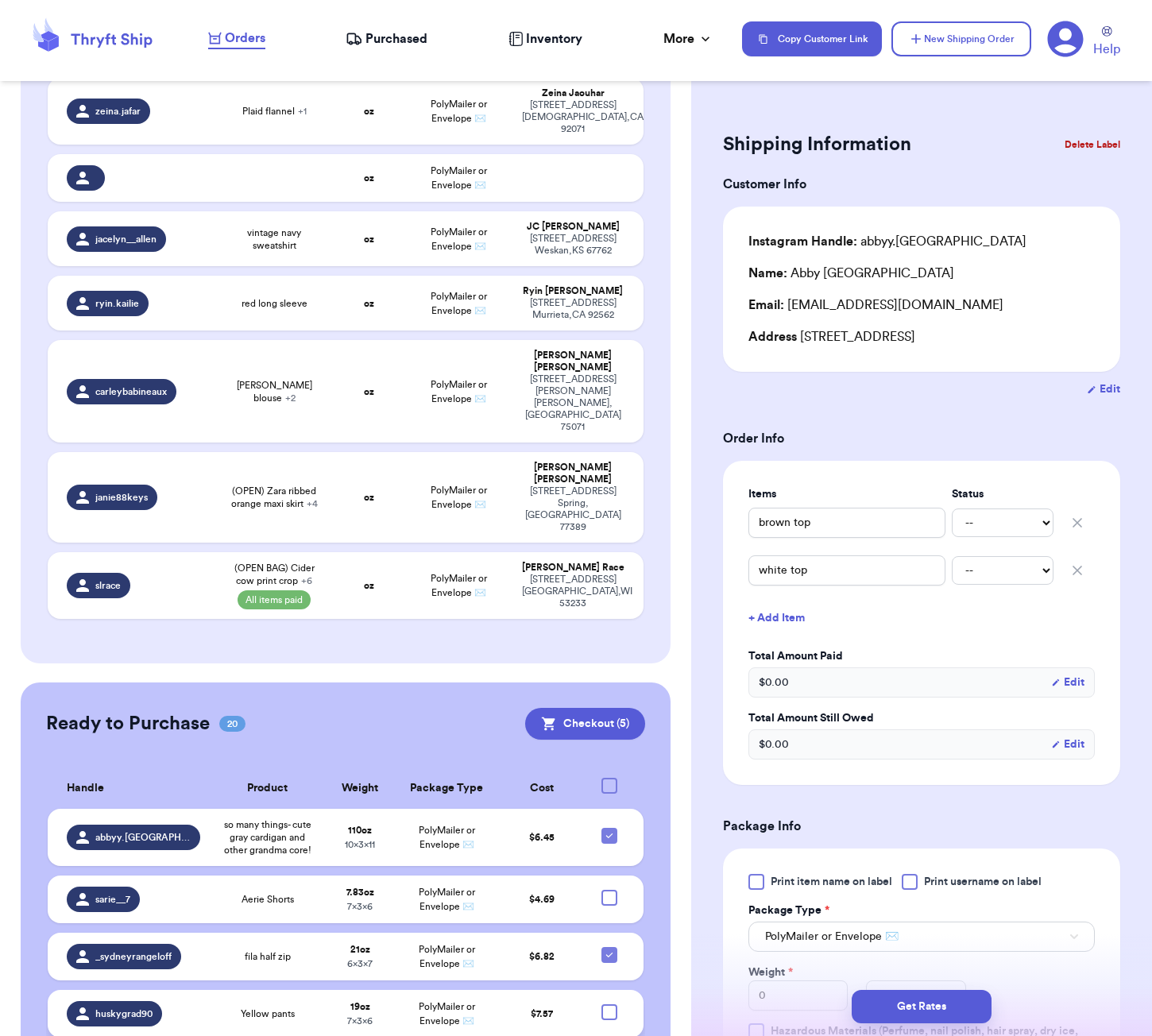
scroll to position [2172, 0]
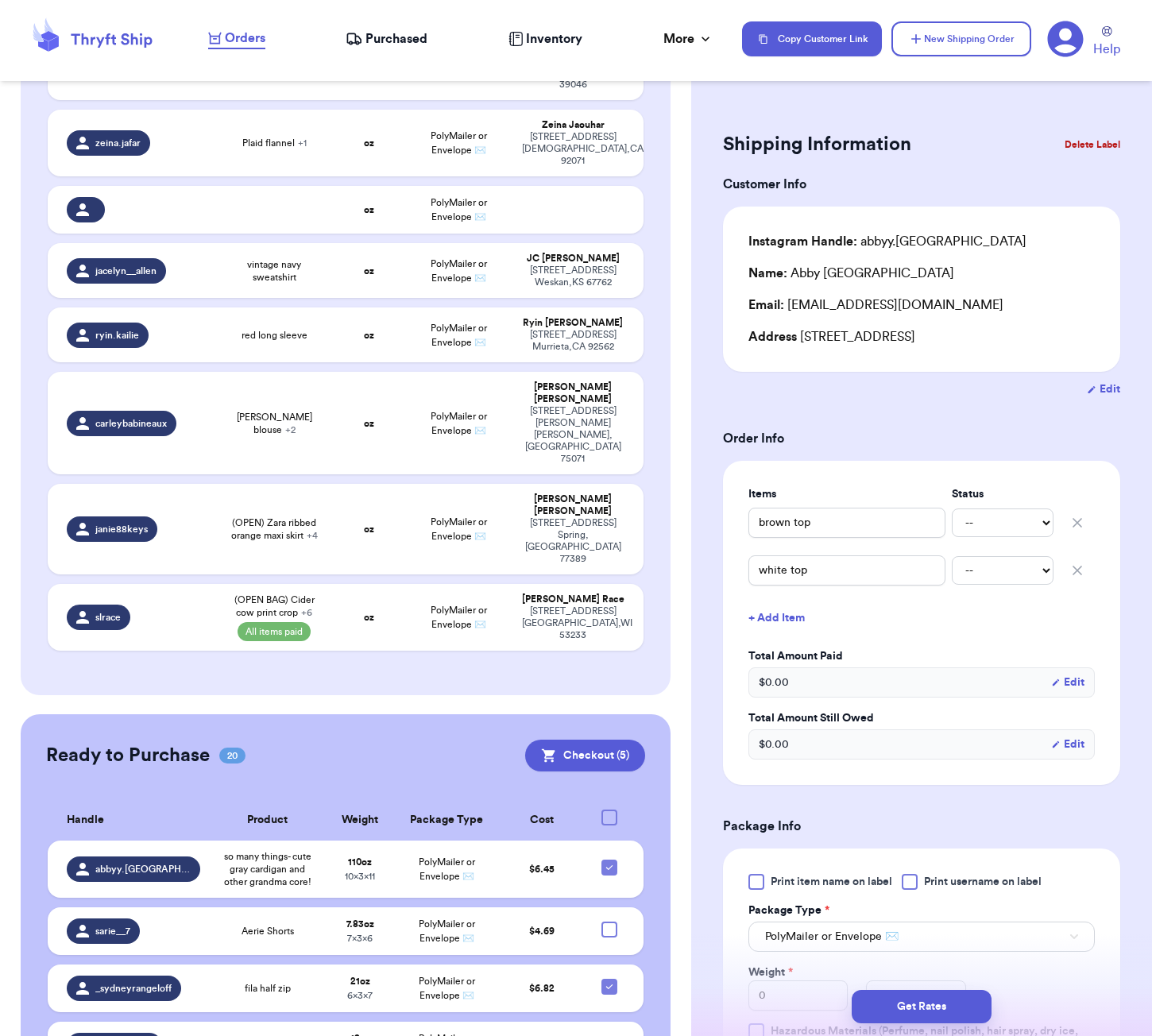
click at [611, 809] on div at bounding box center [610, 817] width 16 height 16
click at [609, 808] on input "checkbox" at bounding box center [609, 808] width 1 height 1
checkbox input "true"
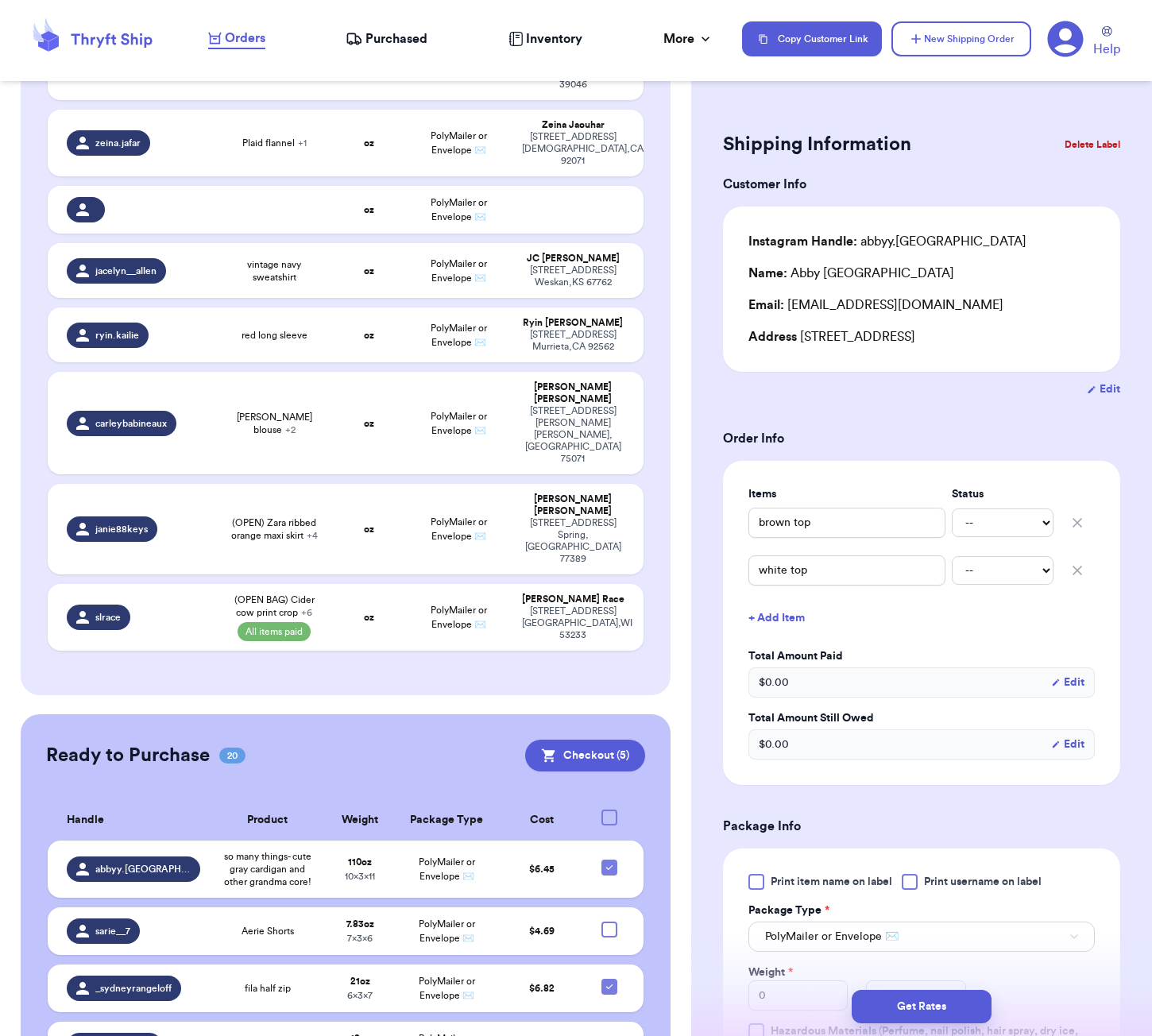
checkbox input "true"
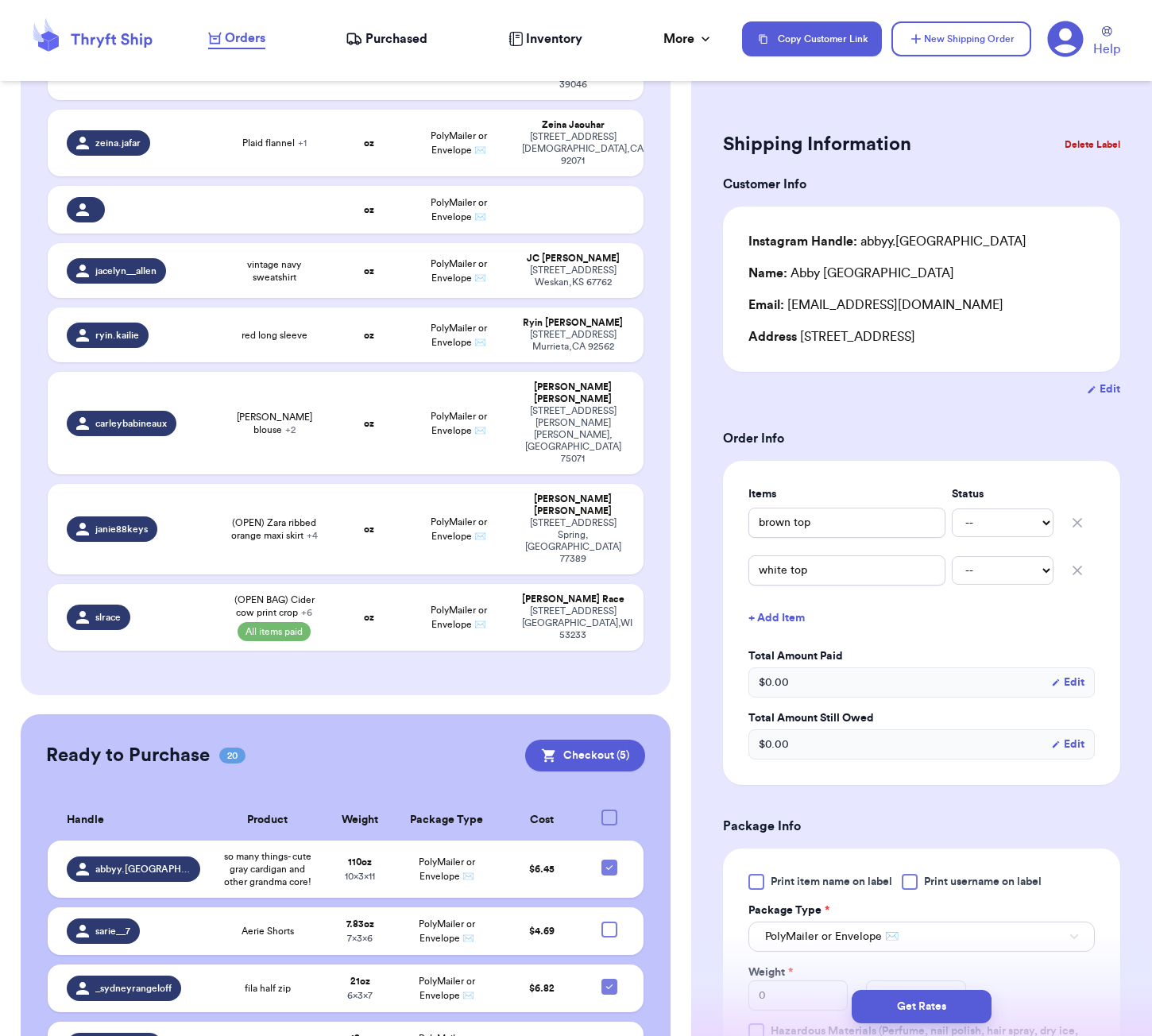
checkbox input "true"
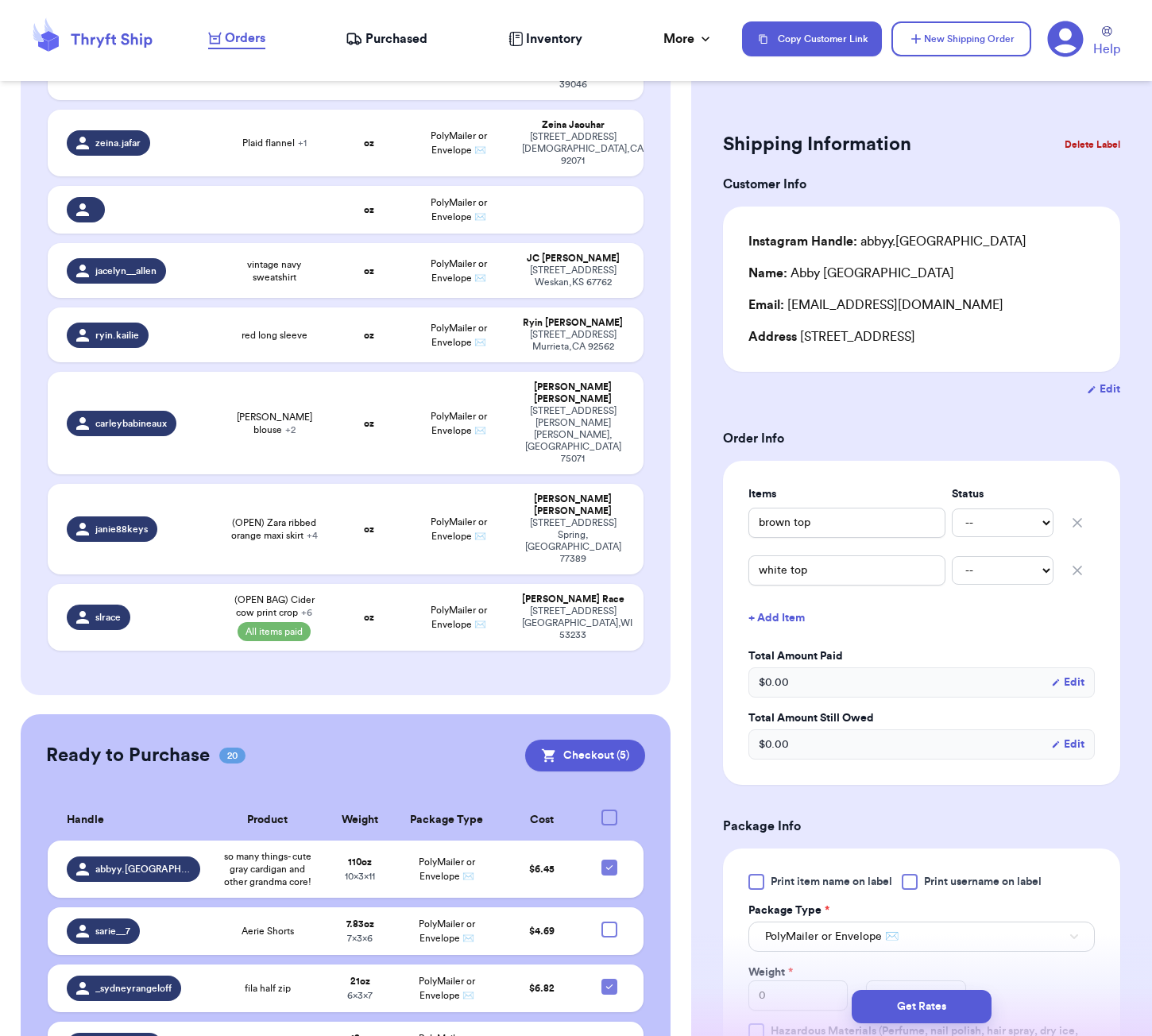
checkbox input "true"
click at [614, 811] on icon at bounding box center [610, 817] width 13 height 13
click at [609, 808] on input "checkbox" at bounding box center [609, 808] width 1 height 1
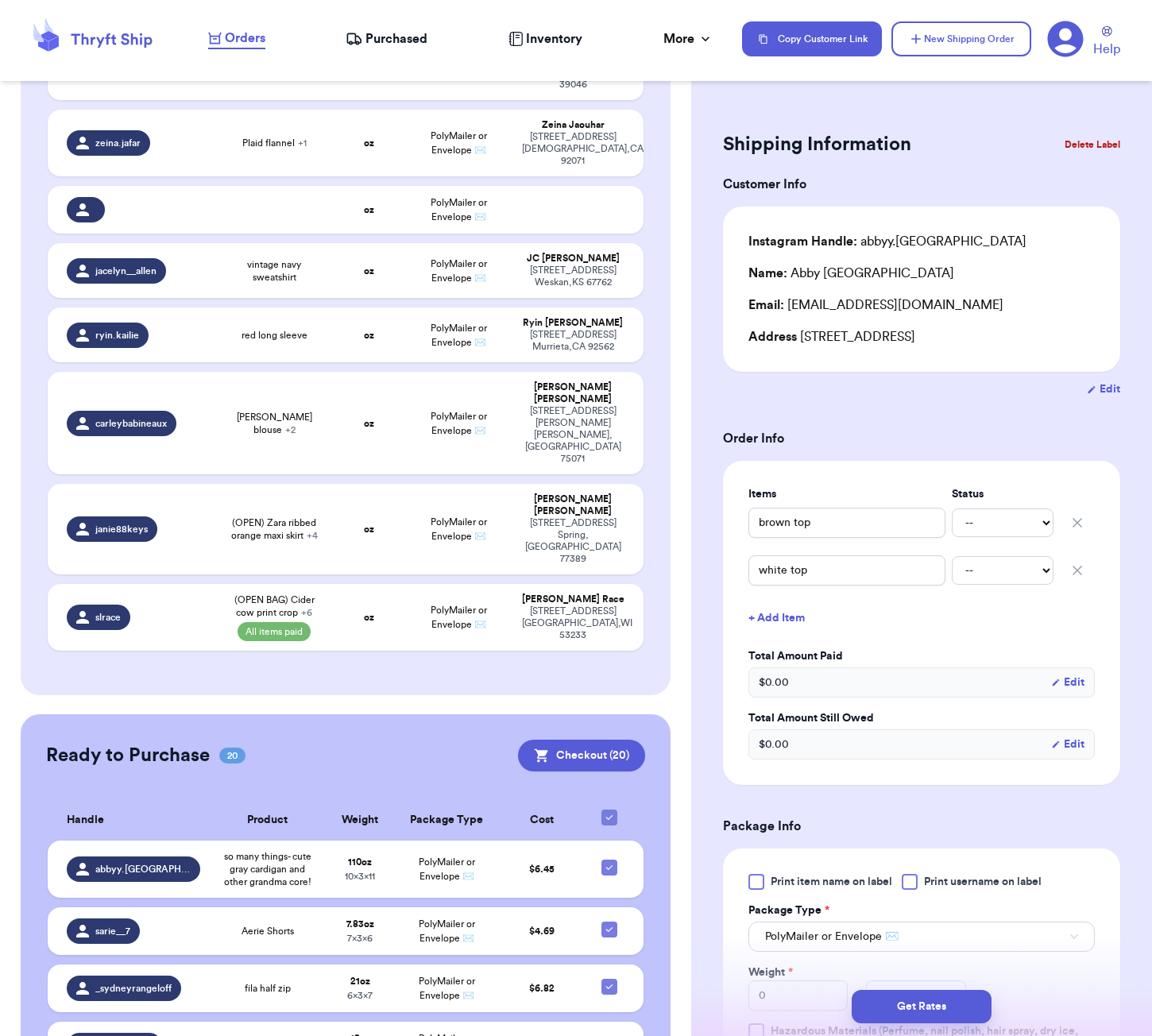
checkbox input "false"
click at [637, 800] on th at bounding box center [614, 820] width 58 height 41
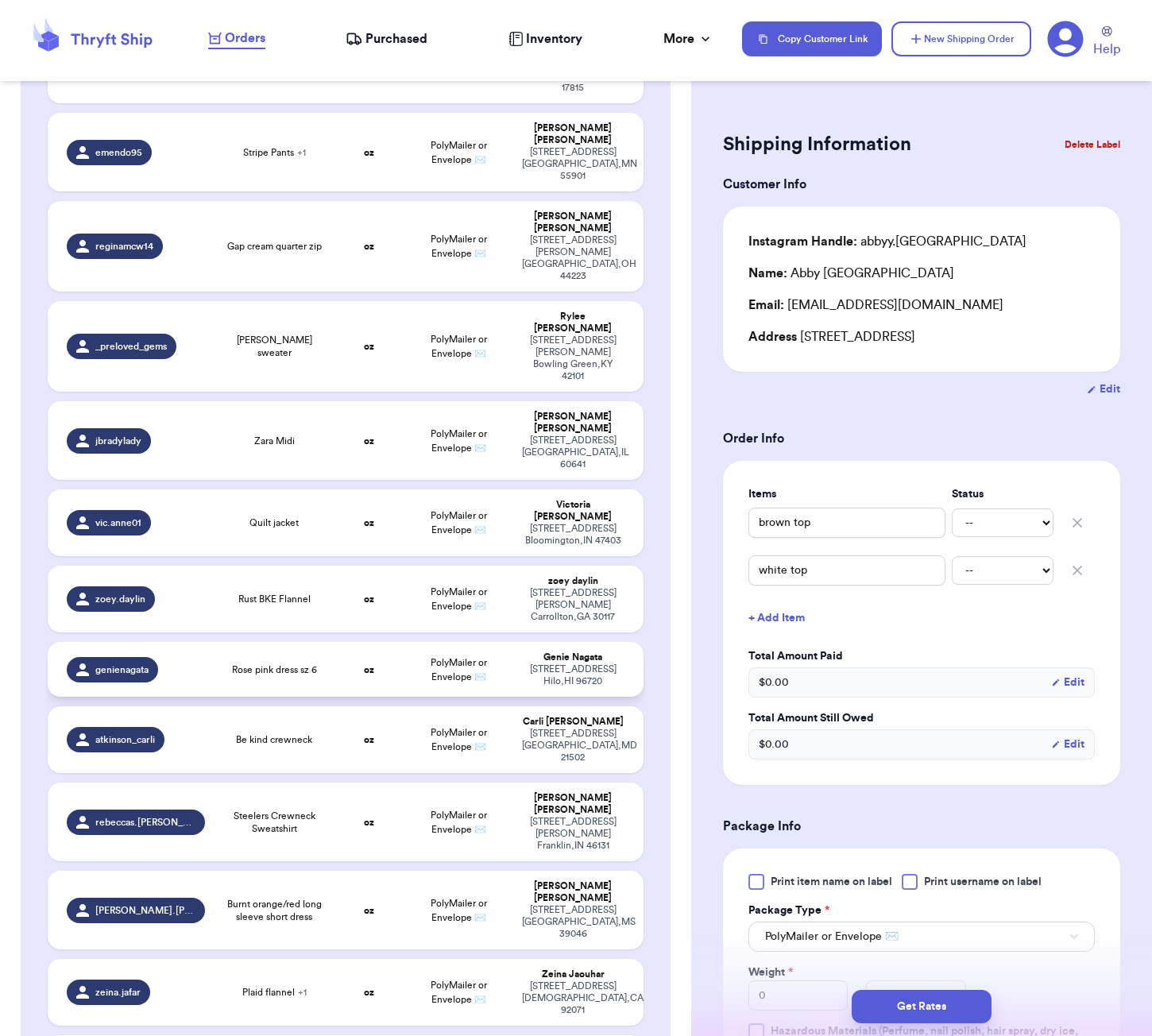
scroll to position [1353, 0]
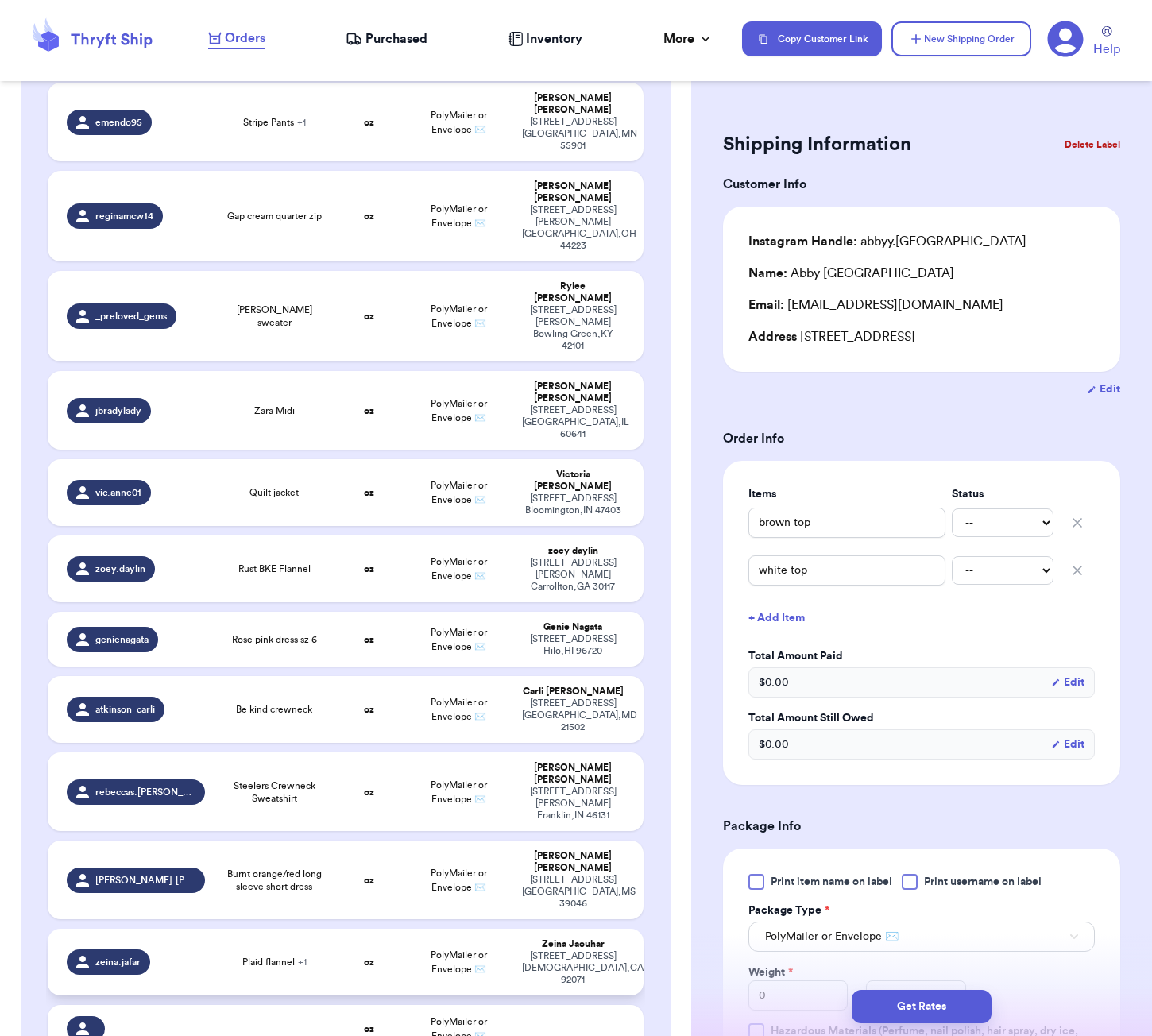
click at [381, 929] on td "oz" at bounding box center [370, 962] width 72 height 67
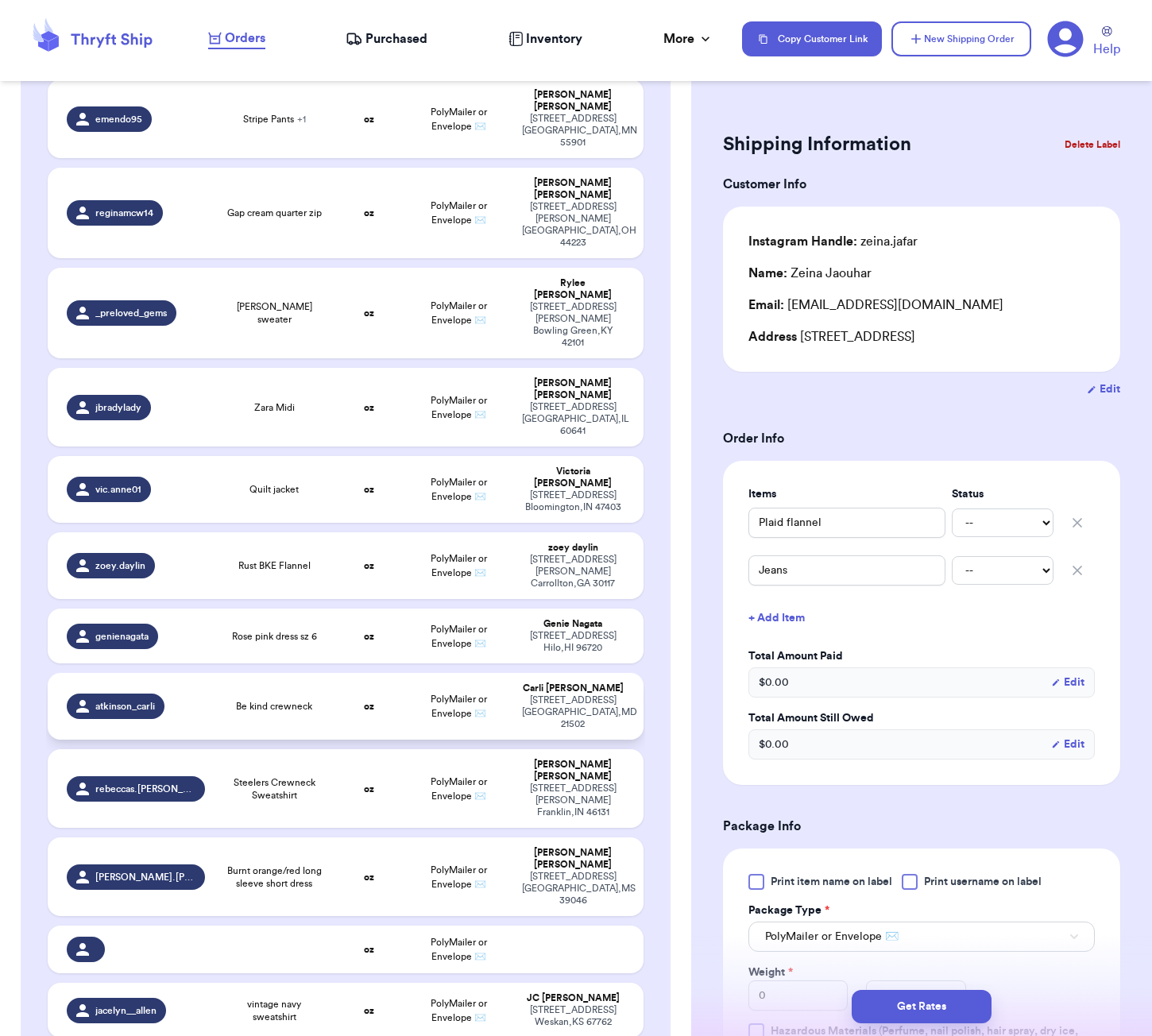
click at [335, 673] on td "oz" at bounding box center [370, 706] width 72 height 67
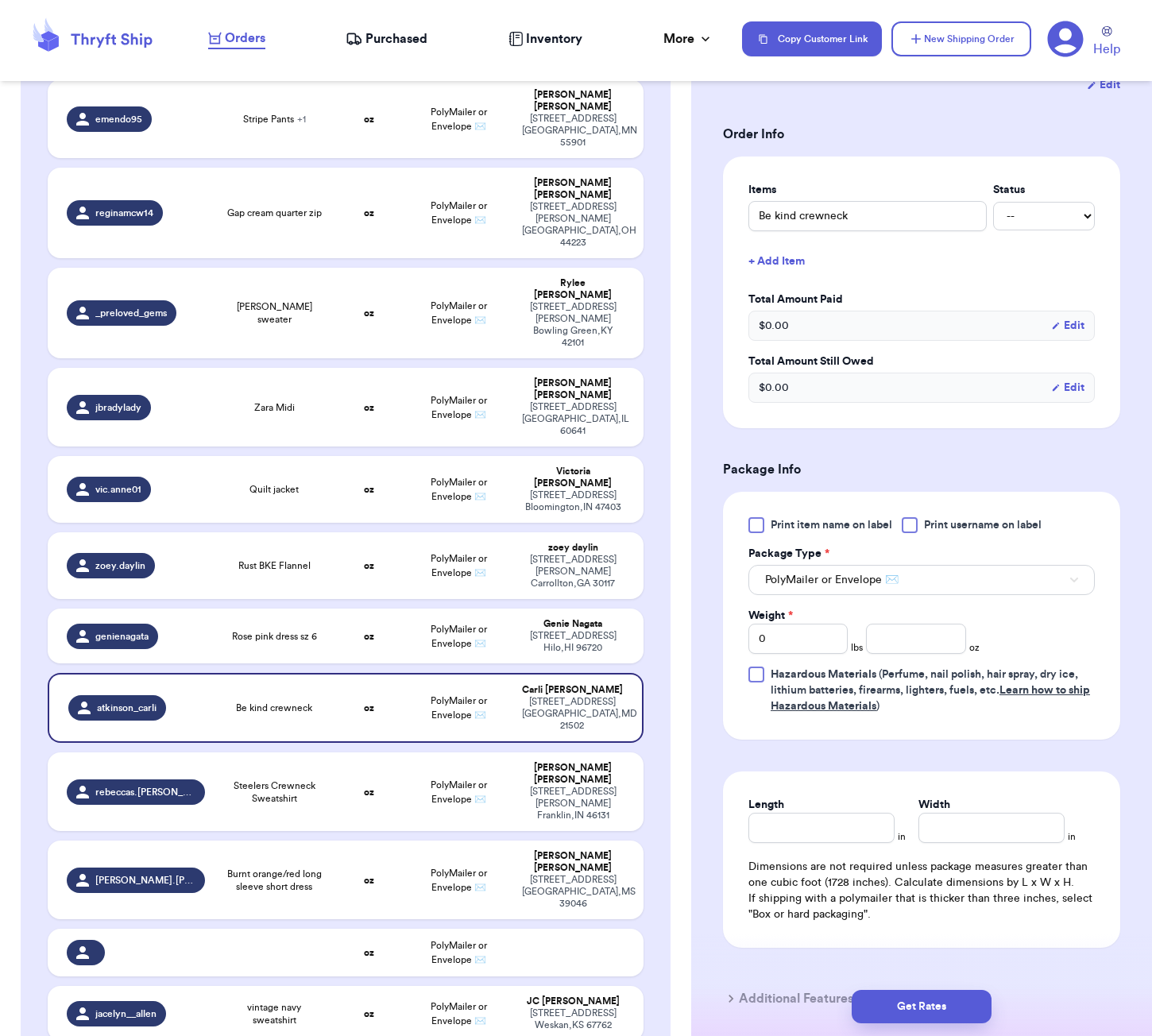
scroll to position [382, 0]
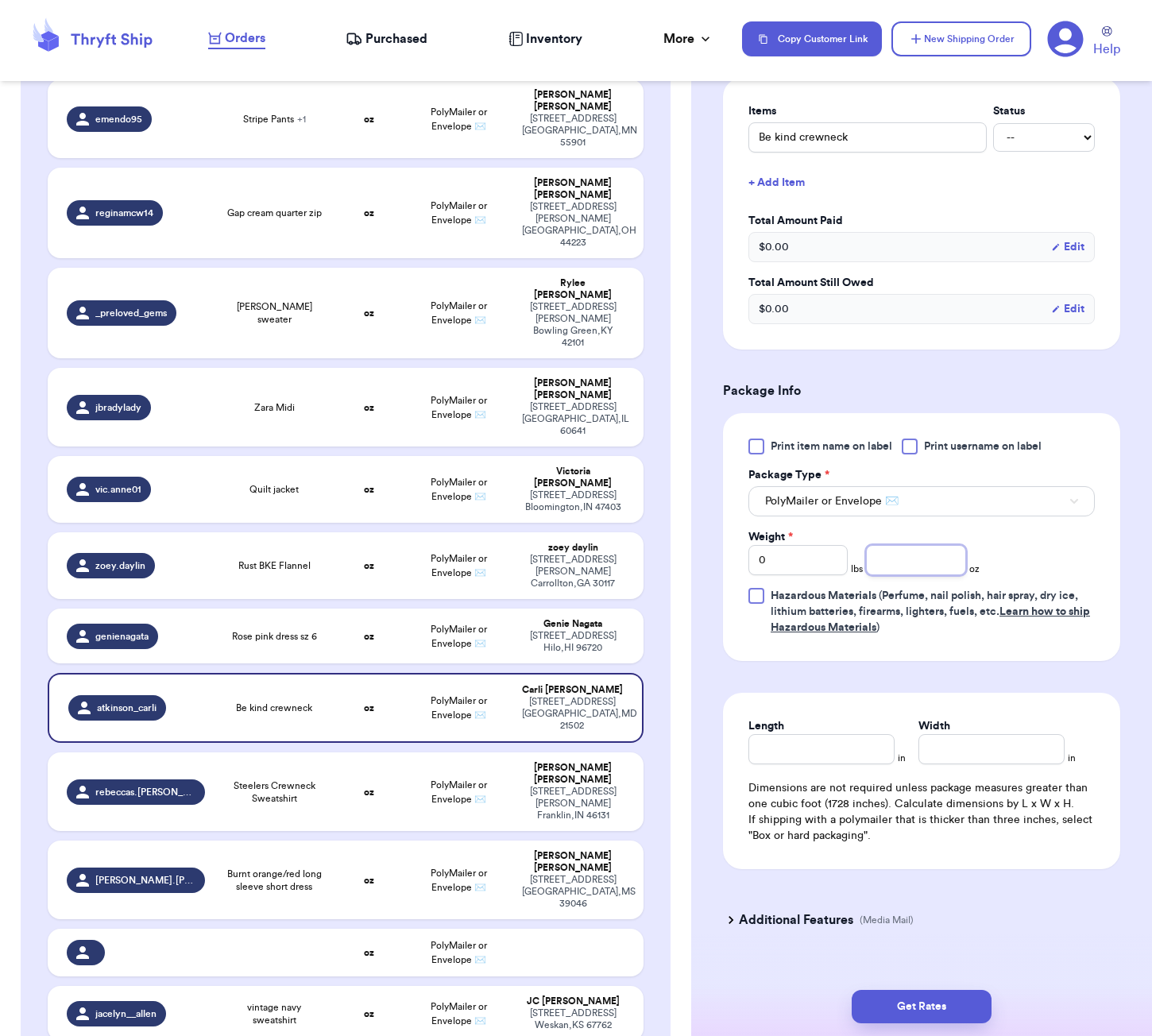
click at [889, 563] on input "number" at bounding box center [916, 559] width 99 height 30
click at [872, 1005] on button "Get Rates" at bounding box center [922, 1006] width 140 height 33
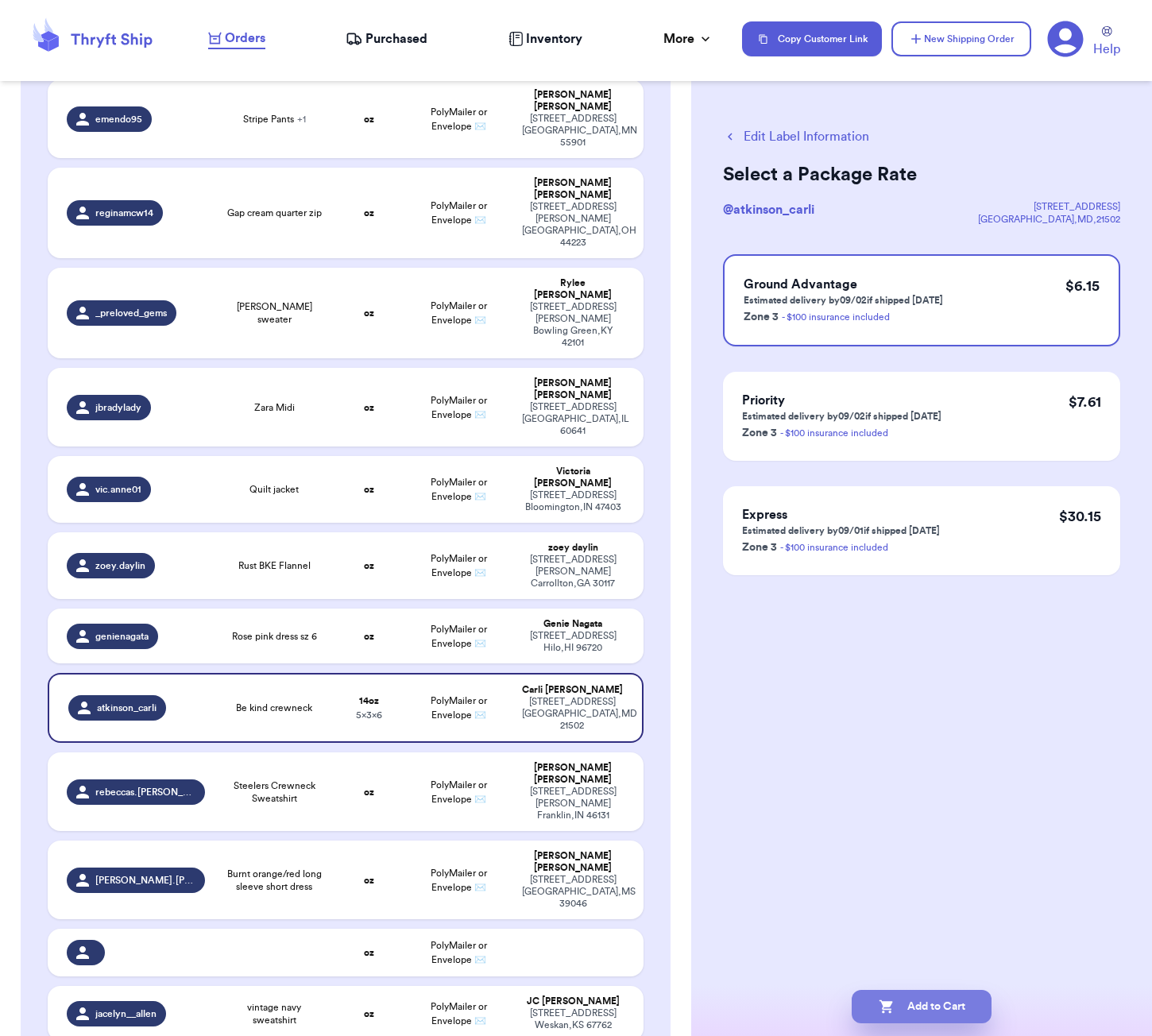
click at [925, 1006] on button "Add to Cart" at bounding box center [922, 1006] width 140 height 33
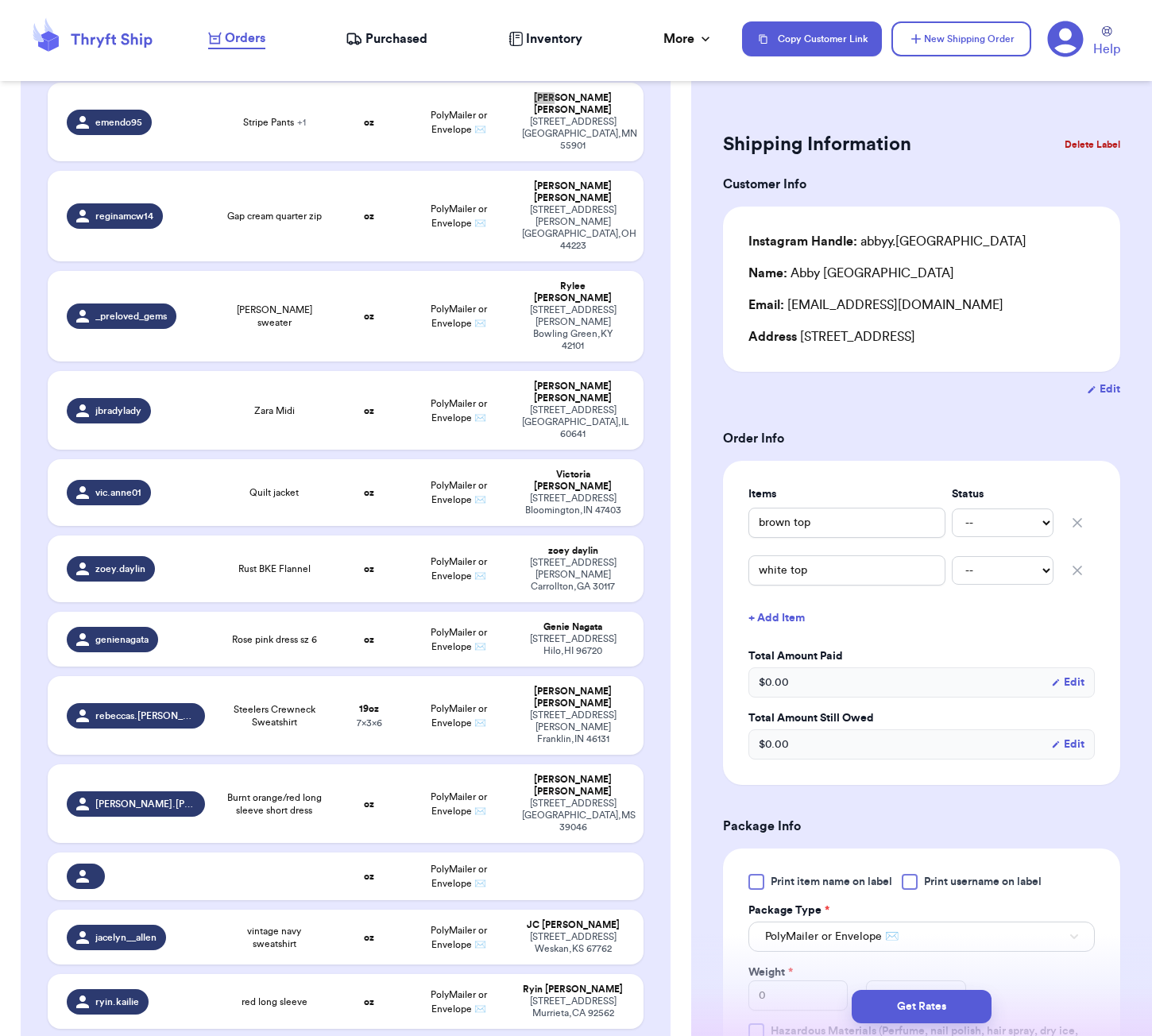
scroll to position [722, 0]
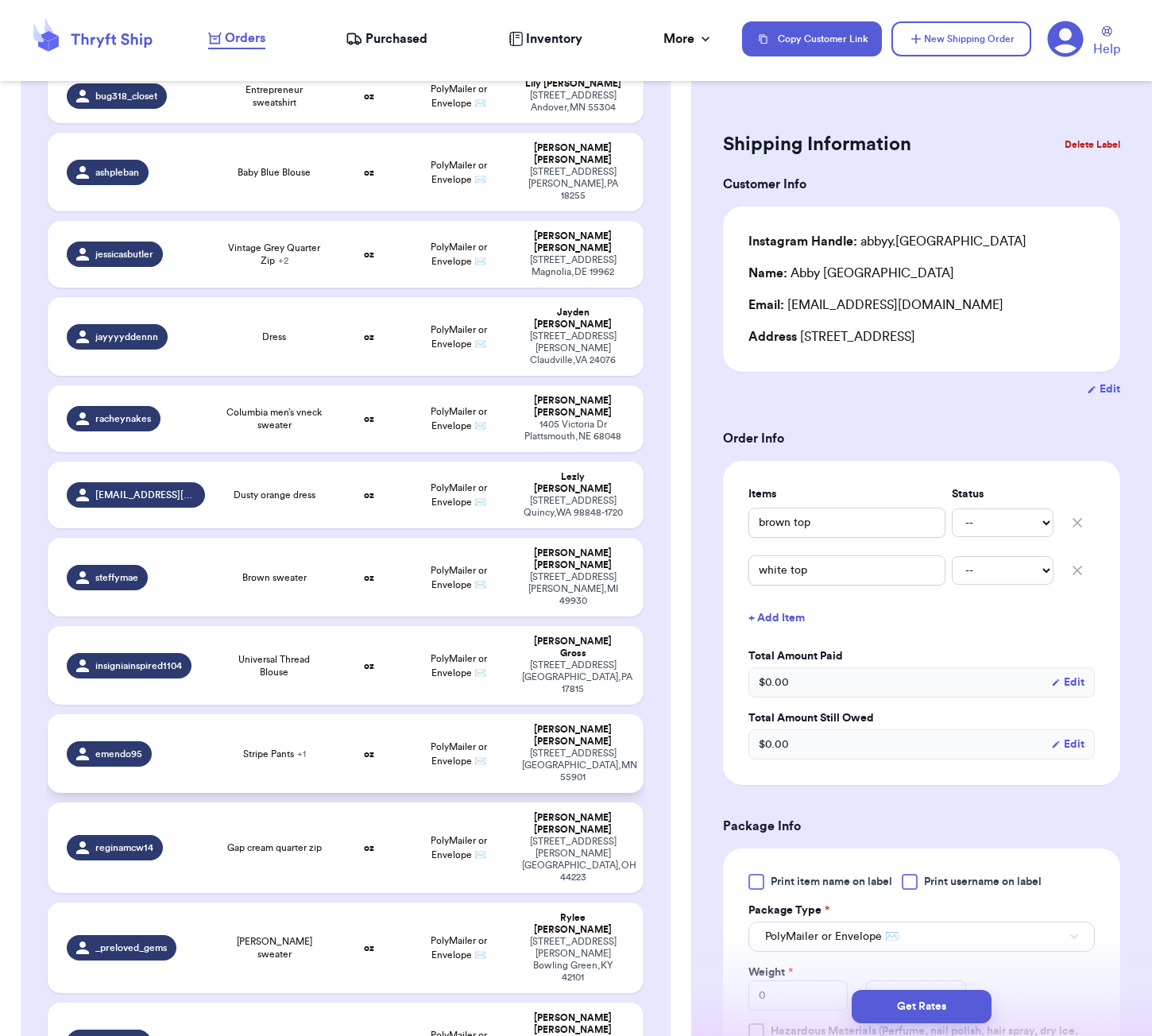
click at [452, 714] on td "PolyMailer or Envelope ✉️" at bounding box center [459, 753] width 107 height 79
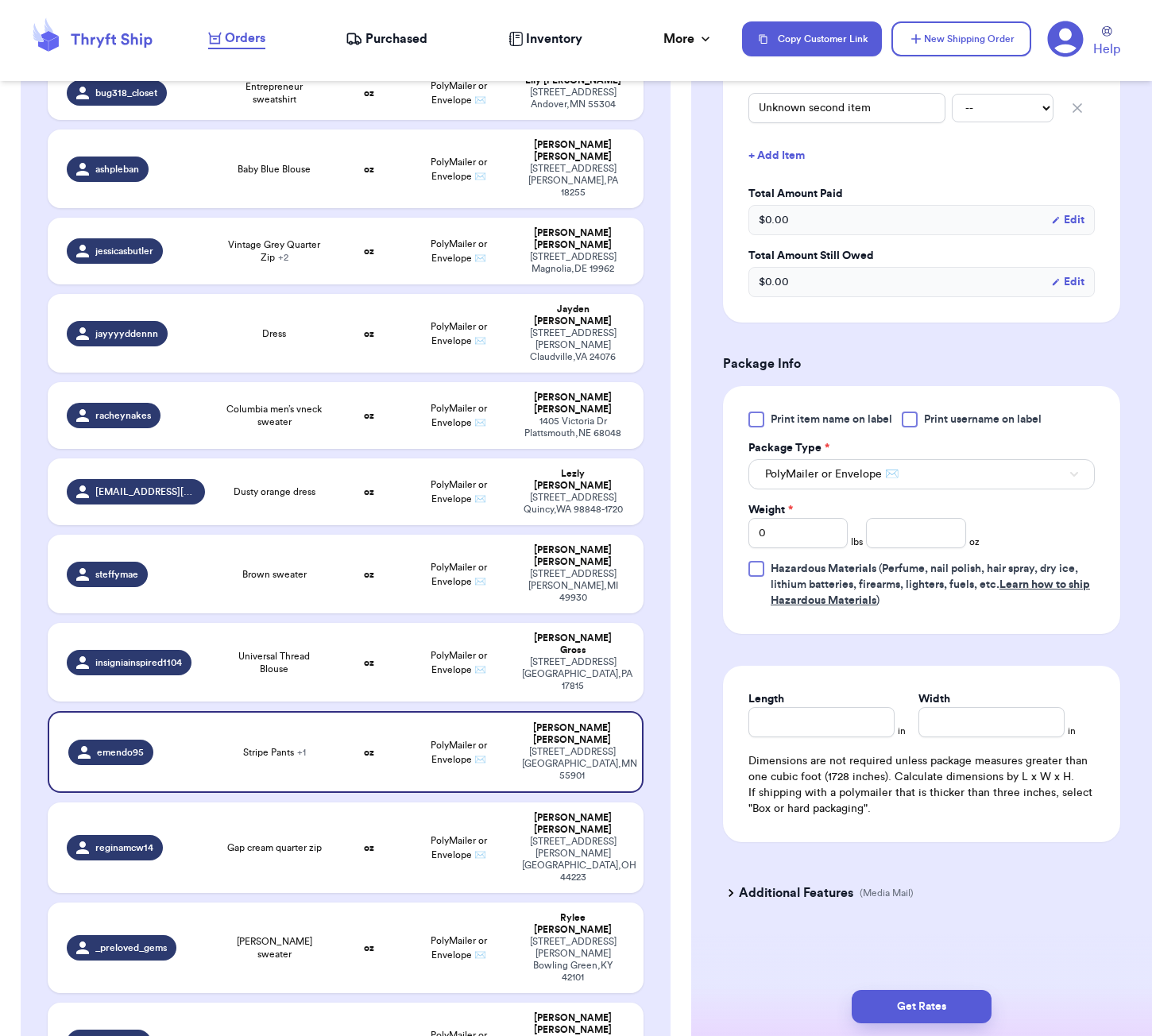
scroll to position [466, 0]
click at [918, 538] on input "number" at bounding box center [916, 532] width 99 height 30
click at [868, 728] on input "Length" at bounding box center [821, 722] width 147 height 30
click at [955, 1001] on button "Get Rates" at bounding box center [922, 1006] width 140 height 33
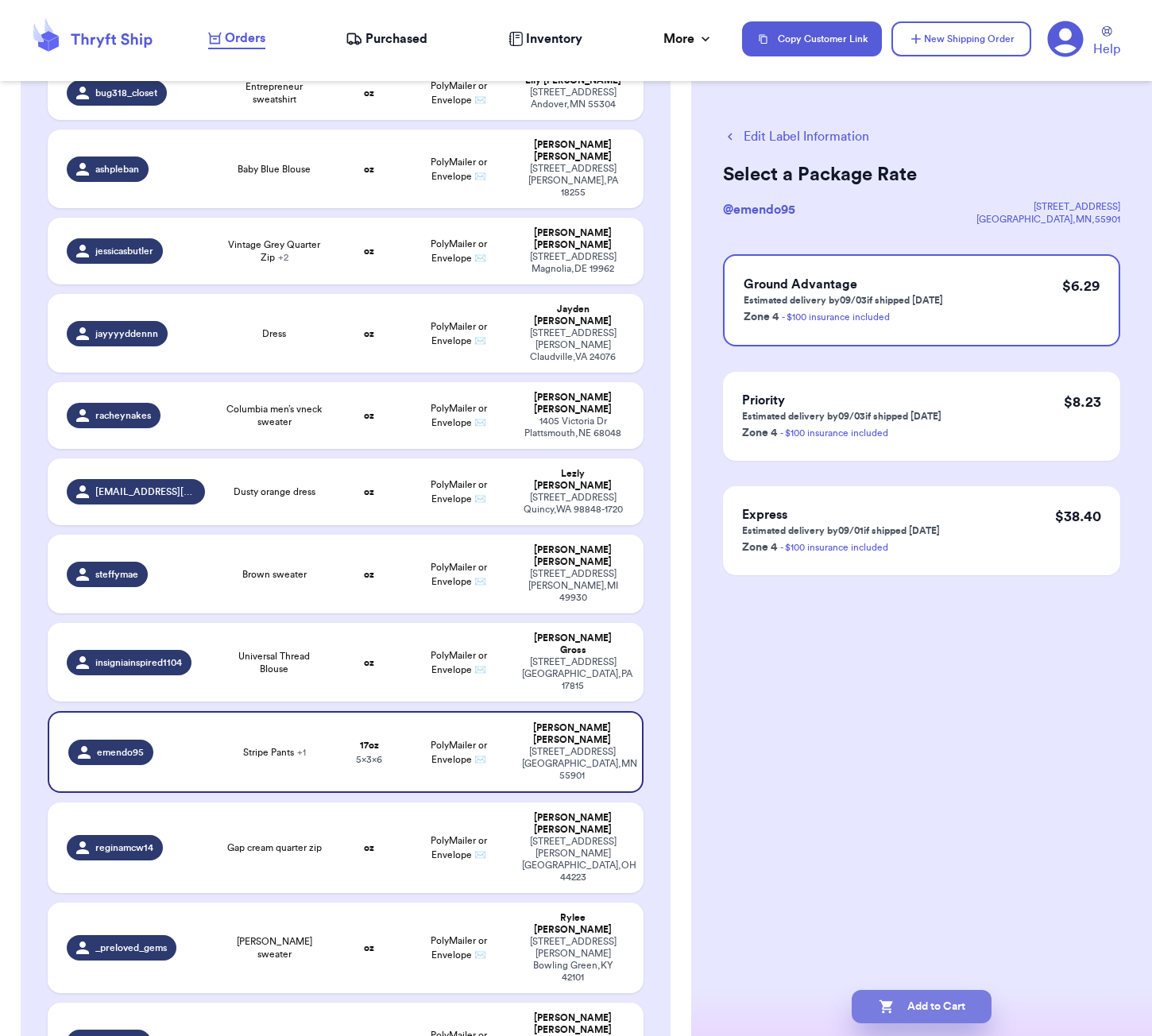
click at [930, 1017] on button "Add to Cart" at bounding box center [922, 1006] width 140 height 33
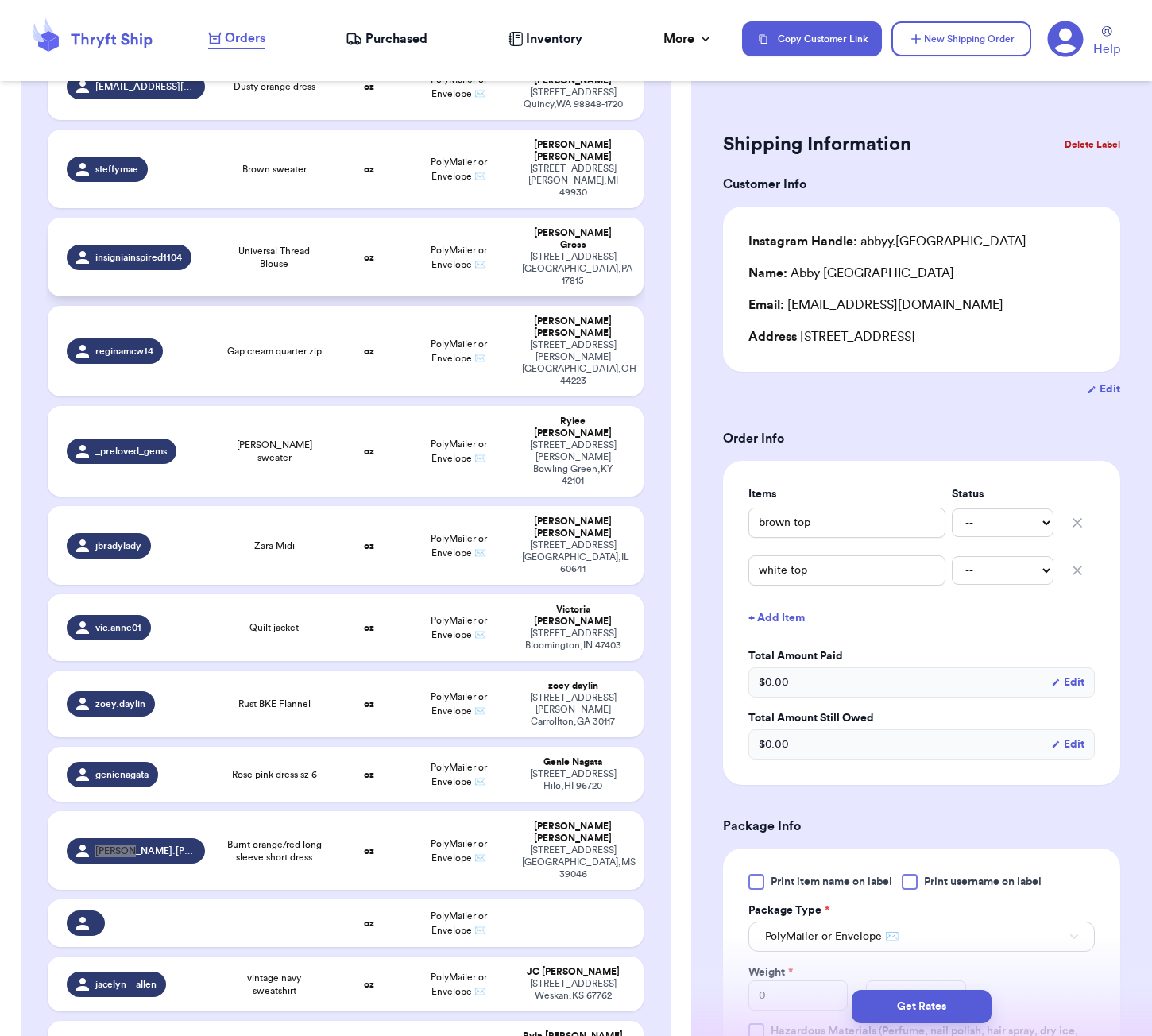
scroll to position [1207, 0]
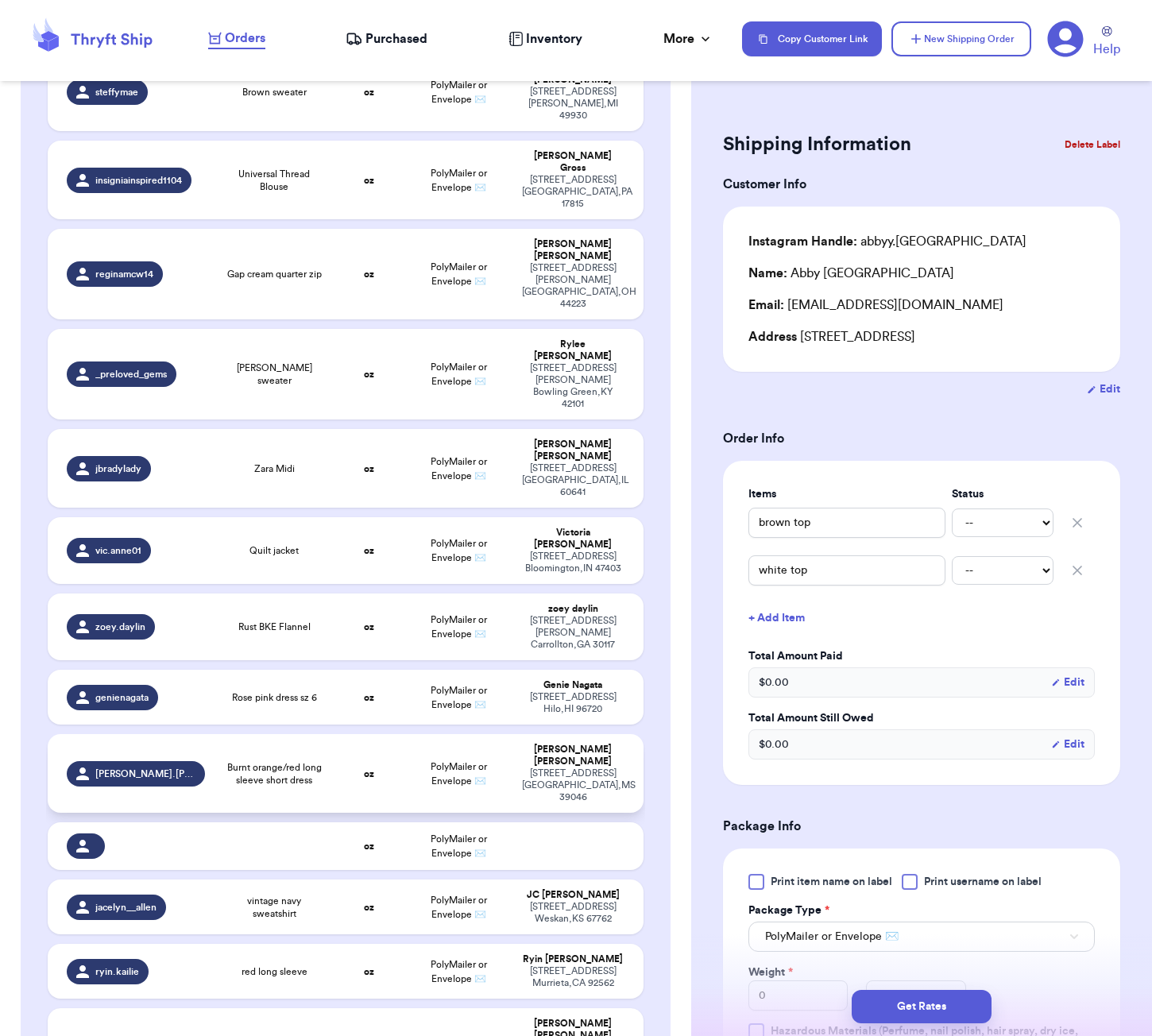
click at [306, 761] on span "Burnt orange/red long sleeve short dress" at bounding box center [274, 773] width 100 height 25
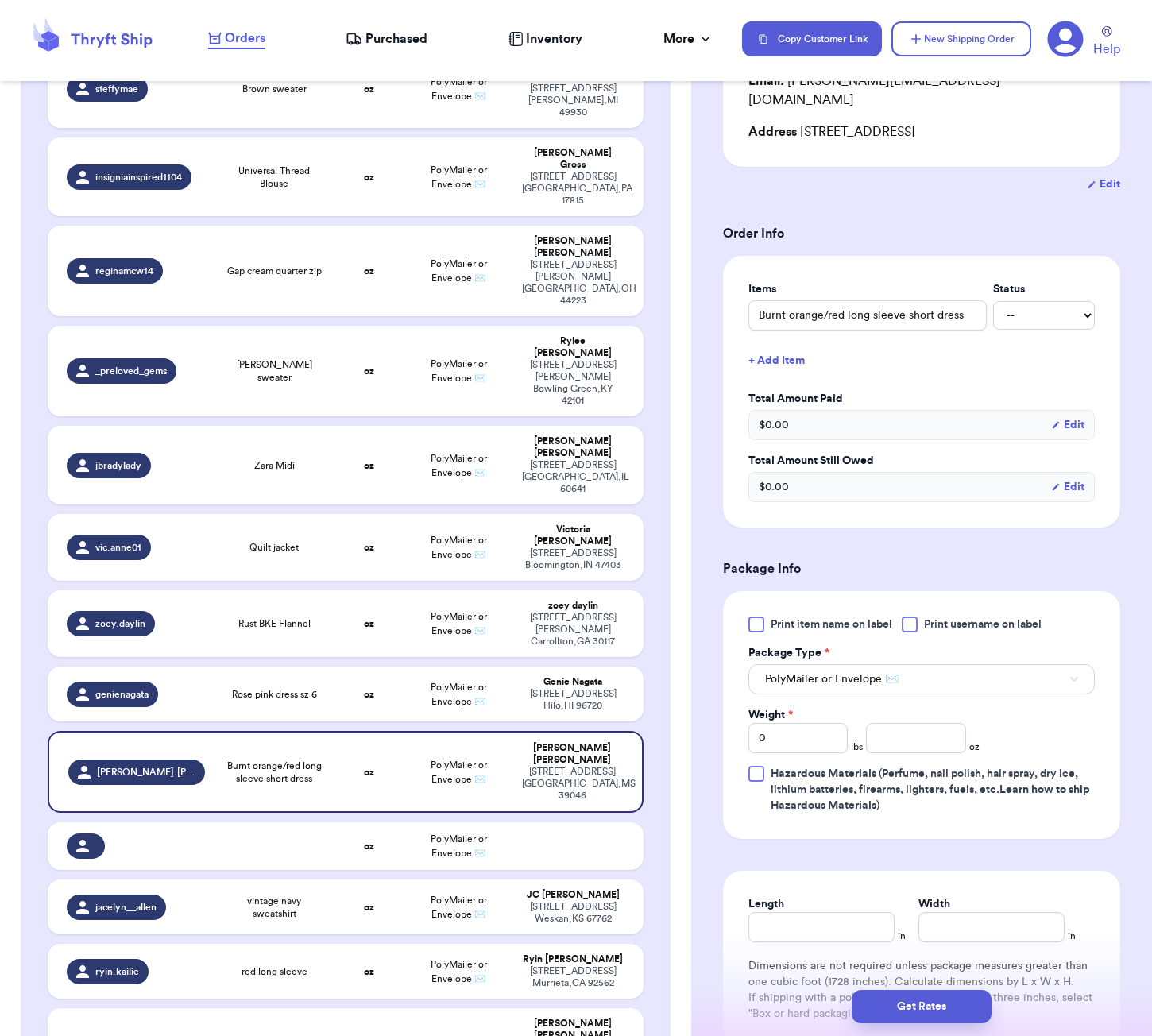
scroll to position [264, 0]
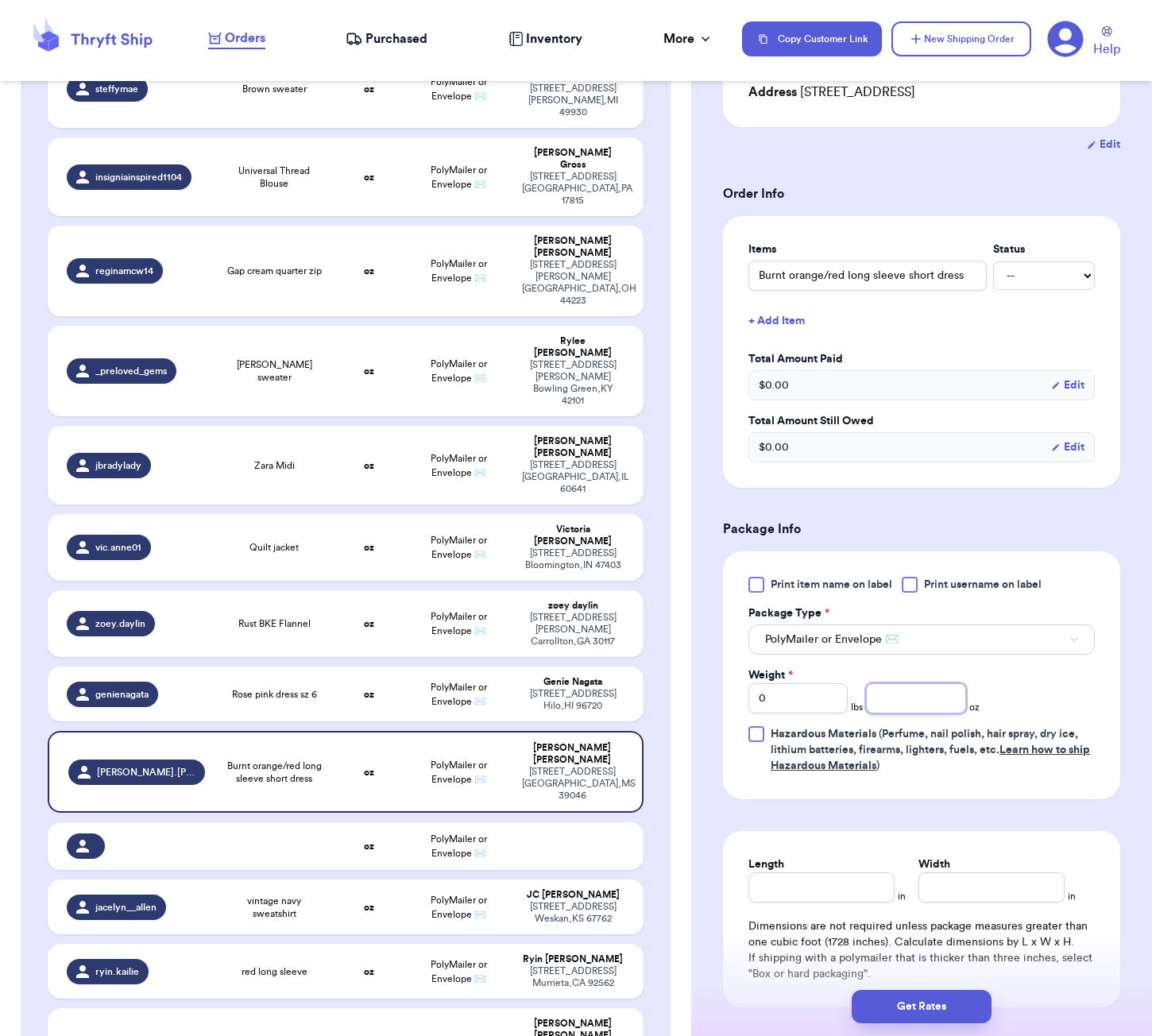
click at [899, 683] on input "number" at bounding box center [916, 697] width 99 height 30
click at [837, 872] on input "Length" at bounding box center [821, 886] width 147 height 30
click at [927, 1029] on div "Get Rates" at bounding box center [922, 1006] width 461 height 59
click at [931, 1016] on button "Get Rates" at bounding box center [922, 1006] width 140 height 33
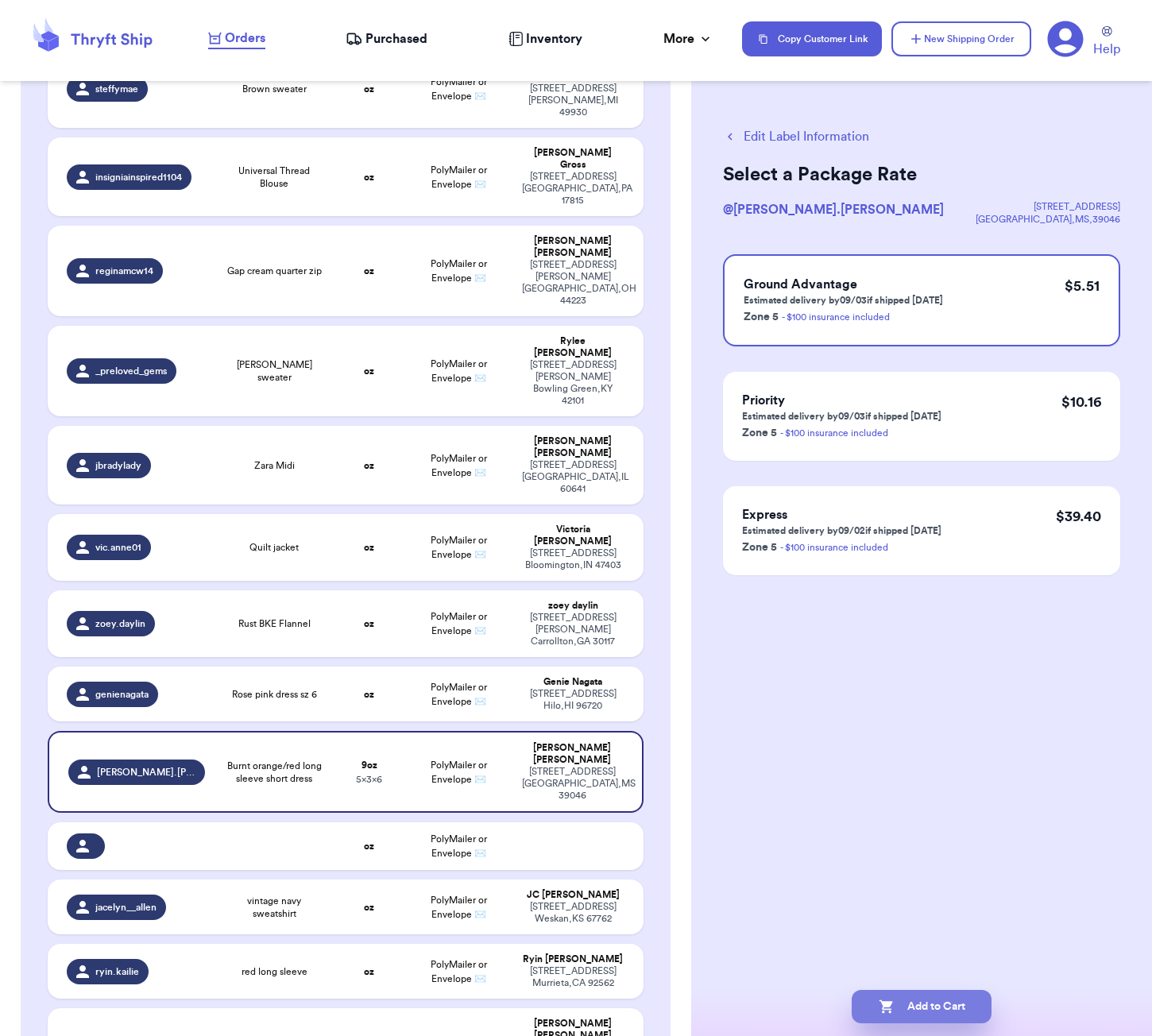
click at [957, 1002] on button "Add to Cart" at bounding box center [922, 1006] width 140 height 33
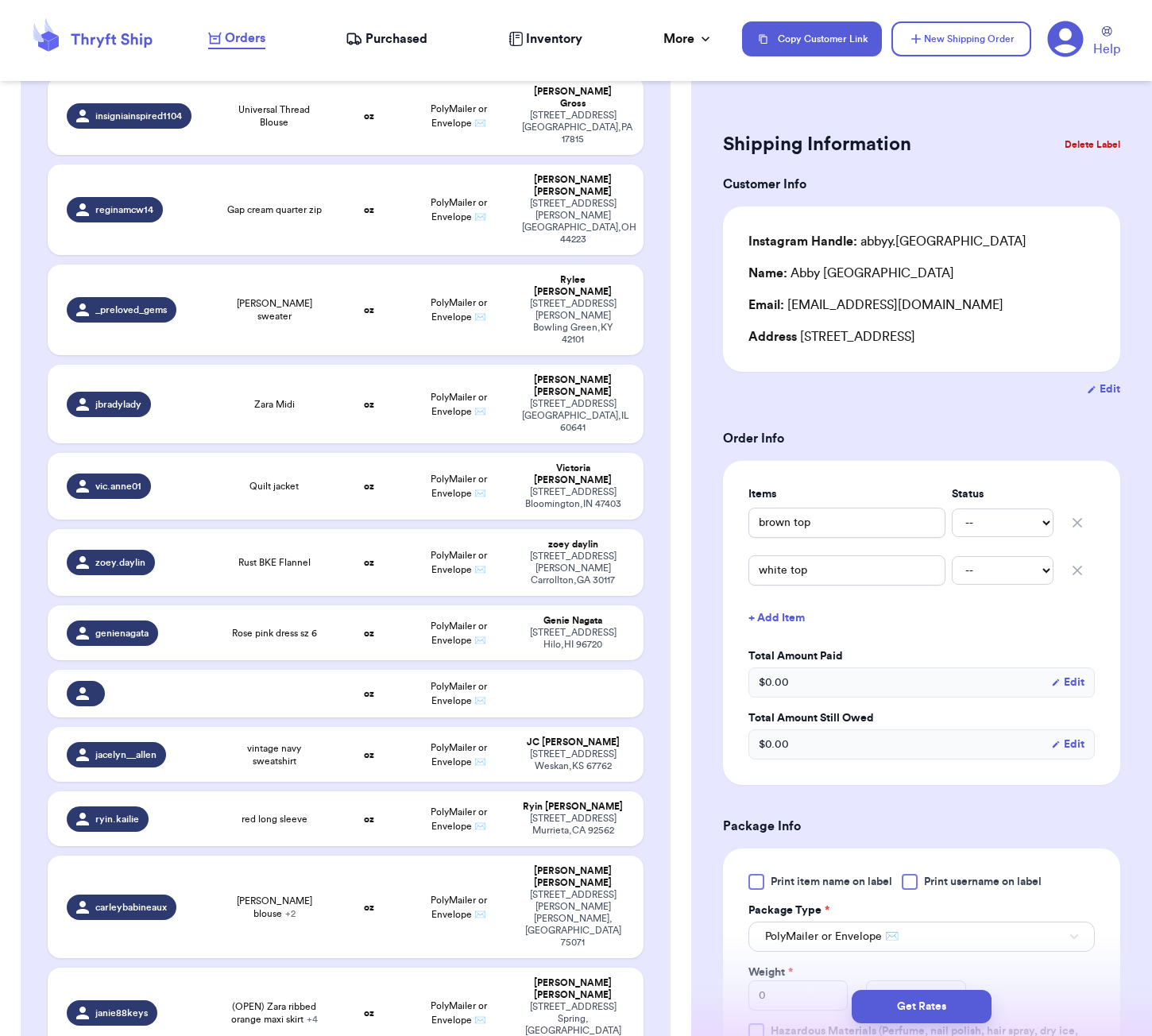
drag, startPoint x: 996, startPoint y: 1, endPoint x: 996, endPoint y: -20, distance: 21.0
click at [996, 0] on html "Orders Purchased Inventory More Stats Completed Orders Copy Customer Link New S…" at bounding box center [576, 518] width 1152 height 1036
click at [997, 0] on html "Orders Purchased Inventory More Stats Completed Orders Copy Customer Link New S…" at bounding box center [576, 518] width 1152 height 1036
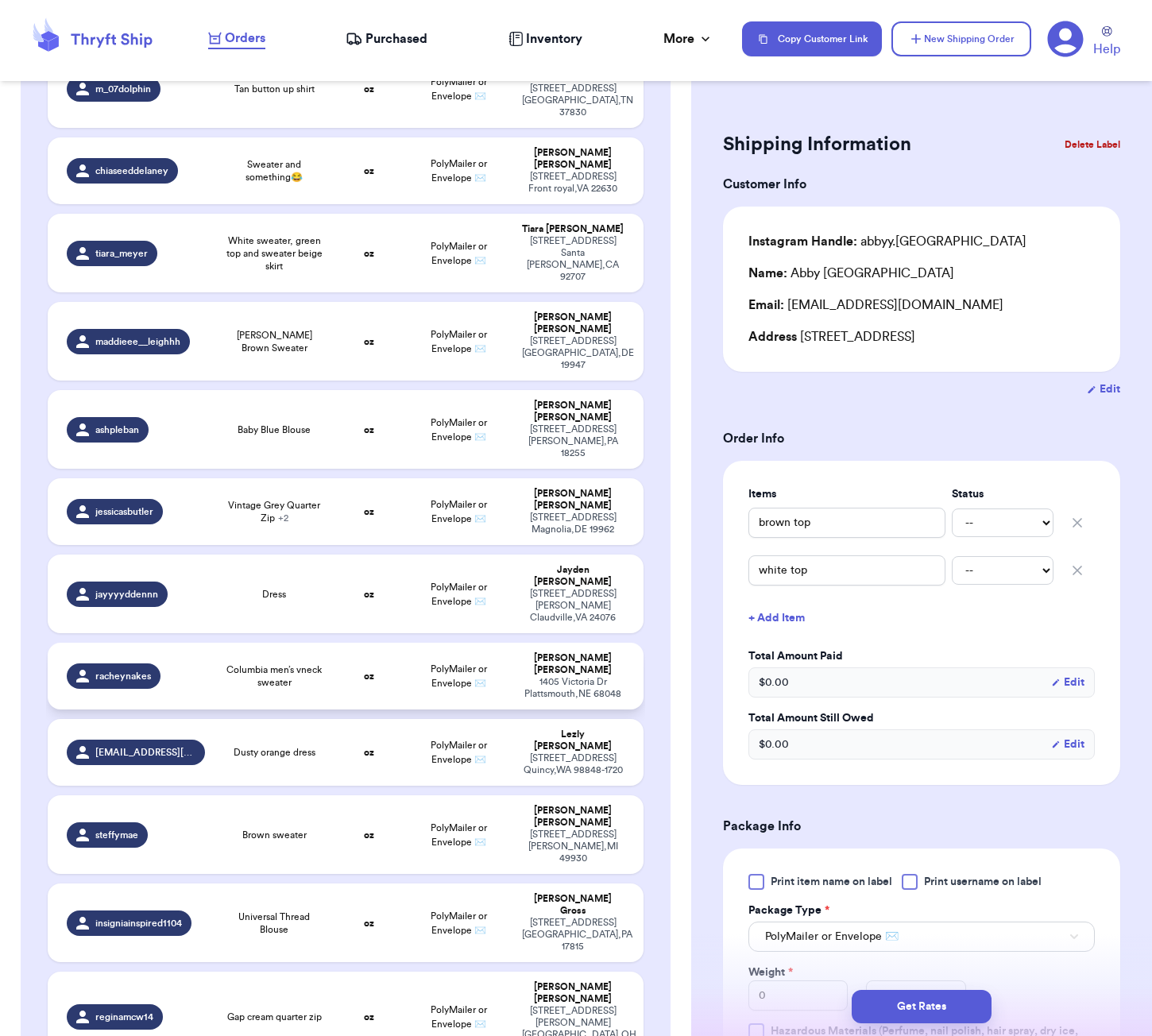
click at [309, 663] on span "Columbia men’s vneck sweater" at bounding box center [274, 675] width 100 height 25
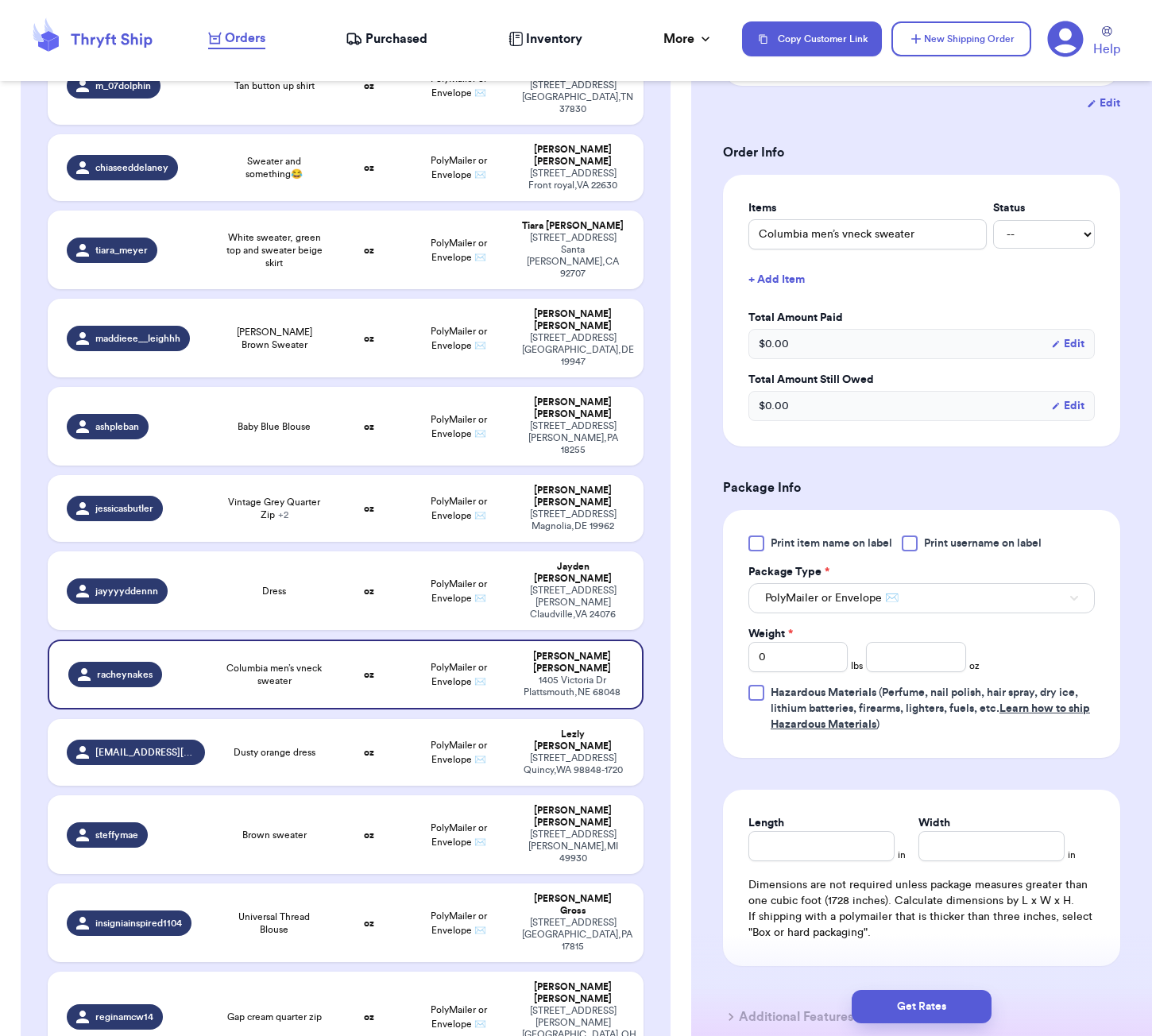
scroll to position [326, 0]
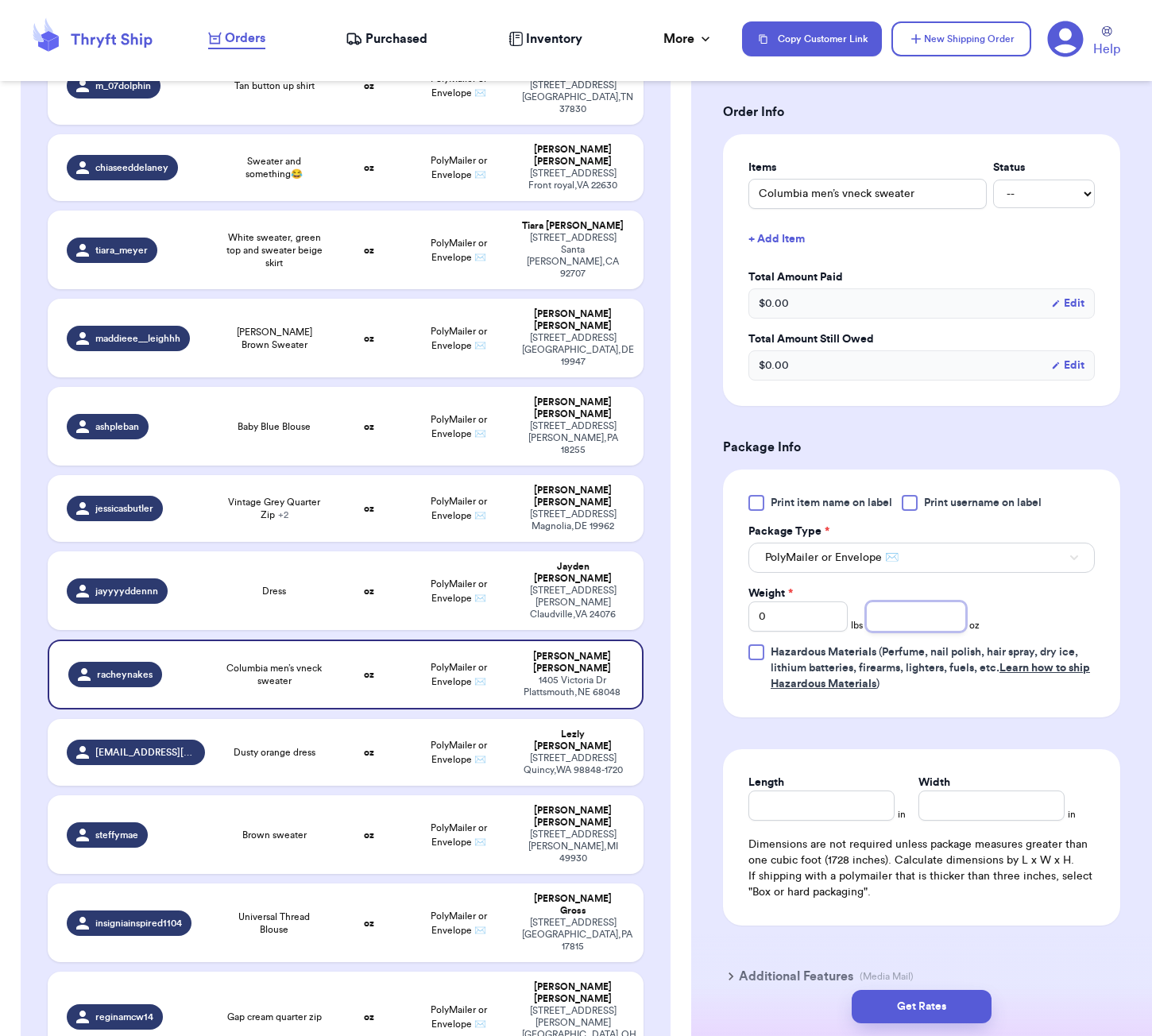
click at [906, 626] on input "number" at bounding box center [916, 616] width 99 height 30
click at [821, 824] on div "Length in Width in Dimensions are not required unless package measures greater …" at bounding box center [922, 837] width 397 height 177
click at [821, 815] on input "Length" at bounding box center [821, 805] width 147 height 30
click at [985, 1007] on button "Get Rates" at bounding box center [922, 1006] width 140 height 33
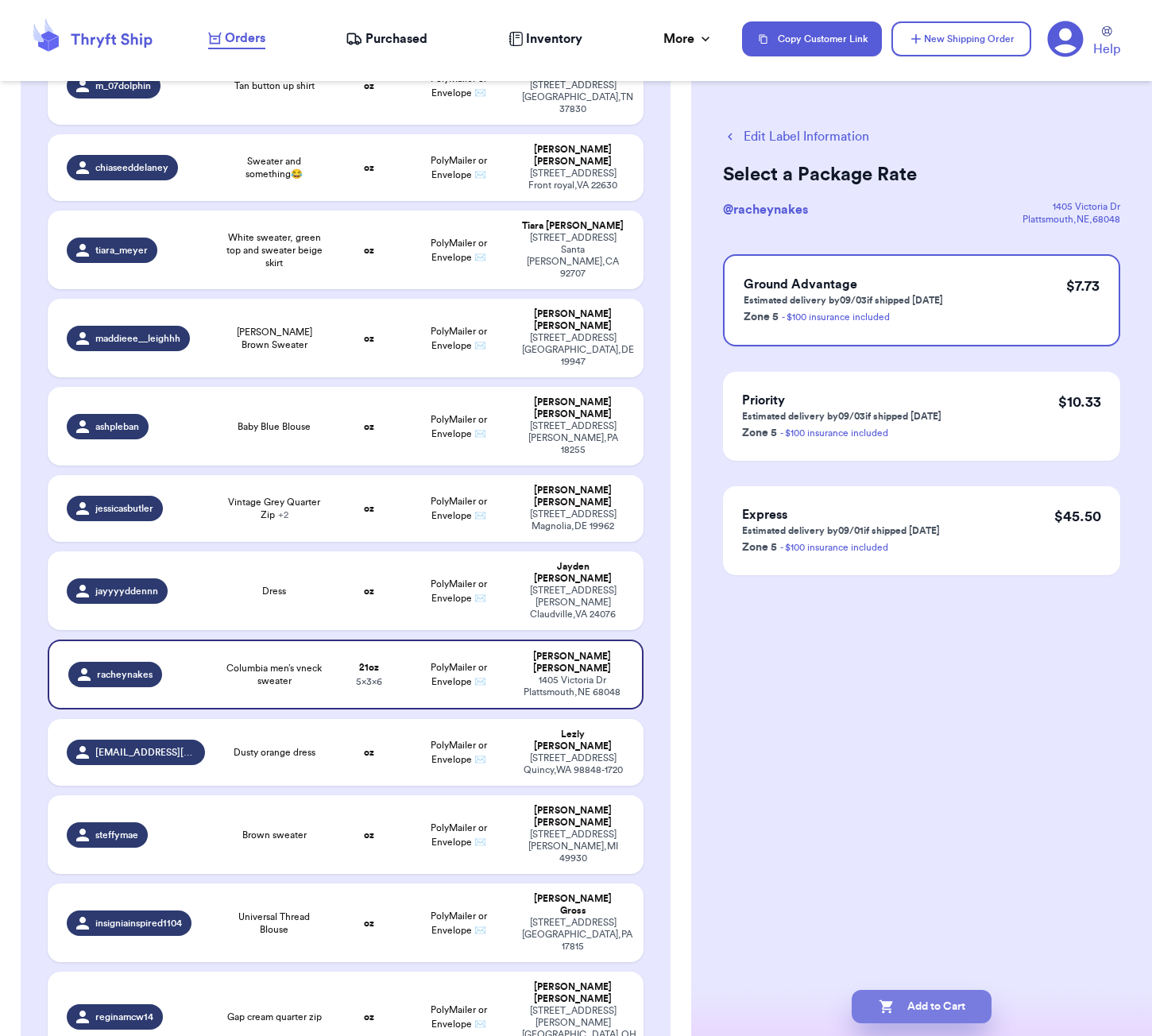
click at [939, 998] on button "Add to Cart" at bounding box center [922, 1006] width 140 height 33
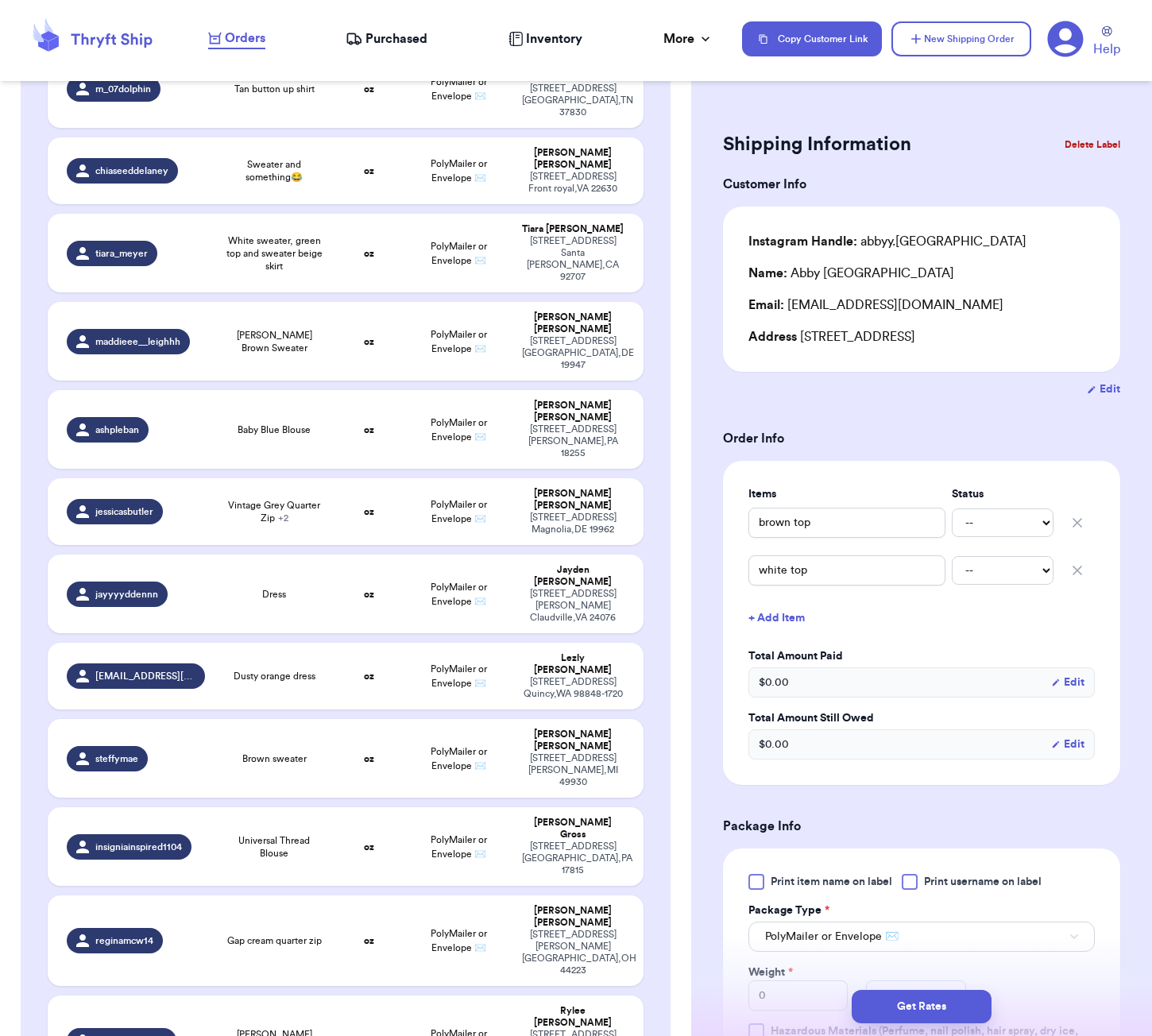
scroll to position [1073, 0]
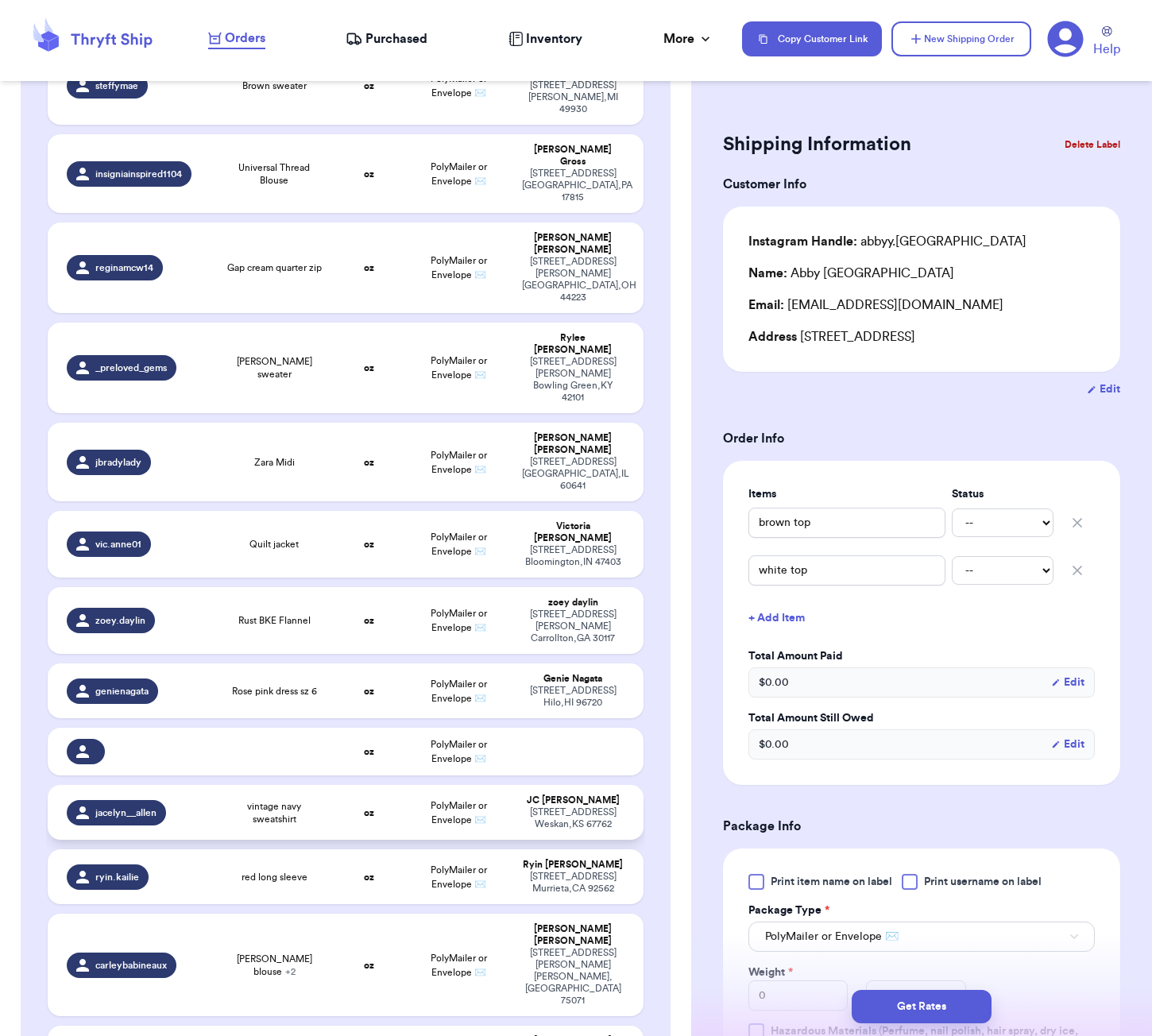
click at [267, 785] on td "vintage navy sweatshirt" at bounding box center [274, 811] width 119 height 55
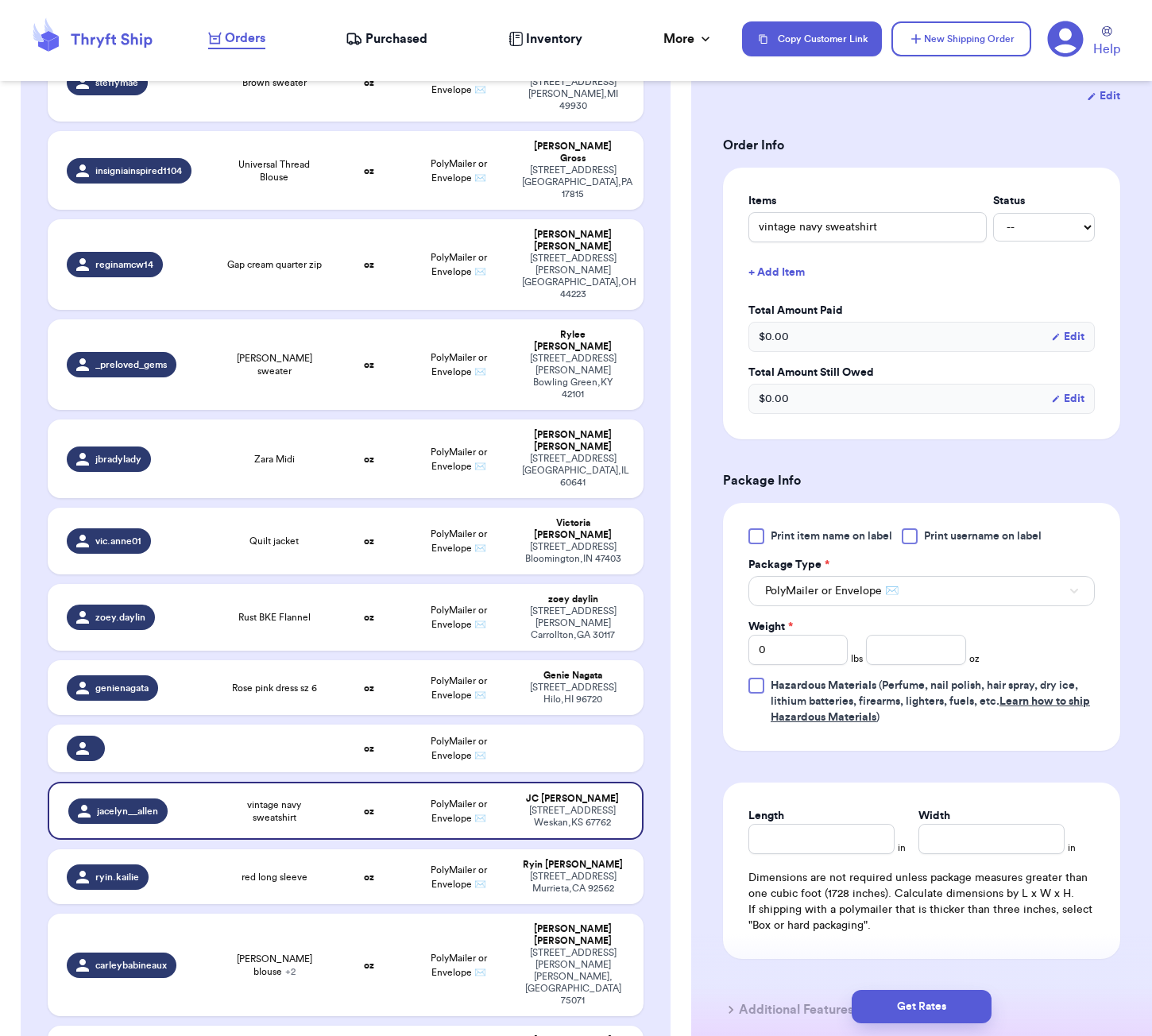
scroll to position [321, 0]
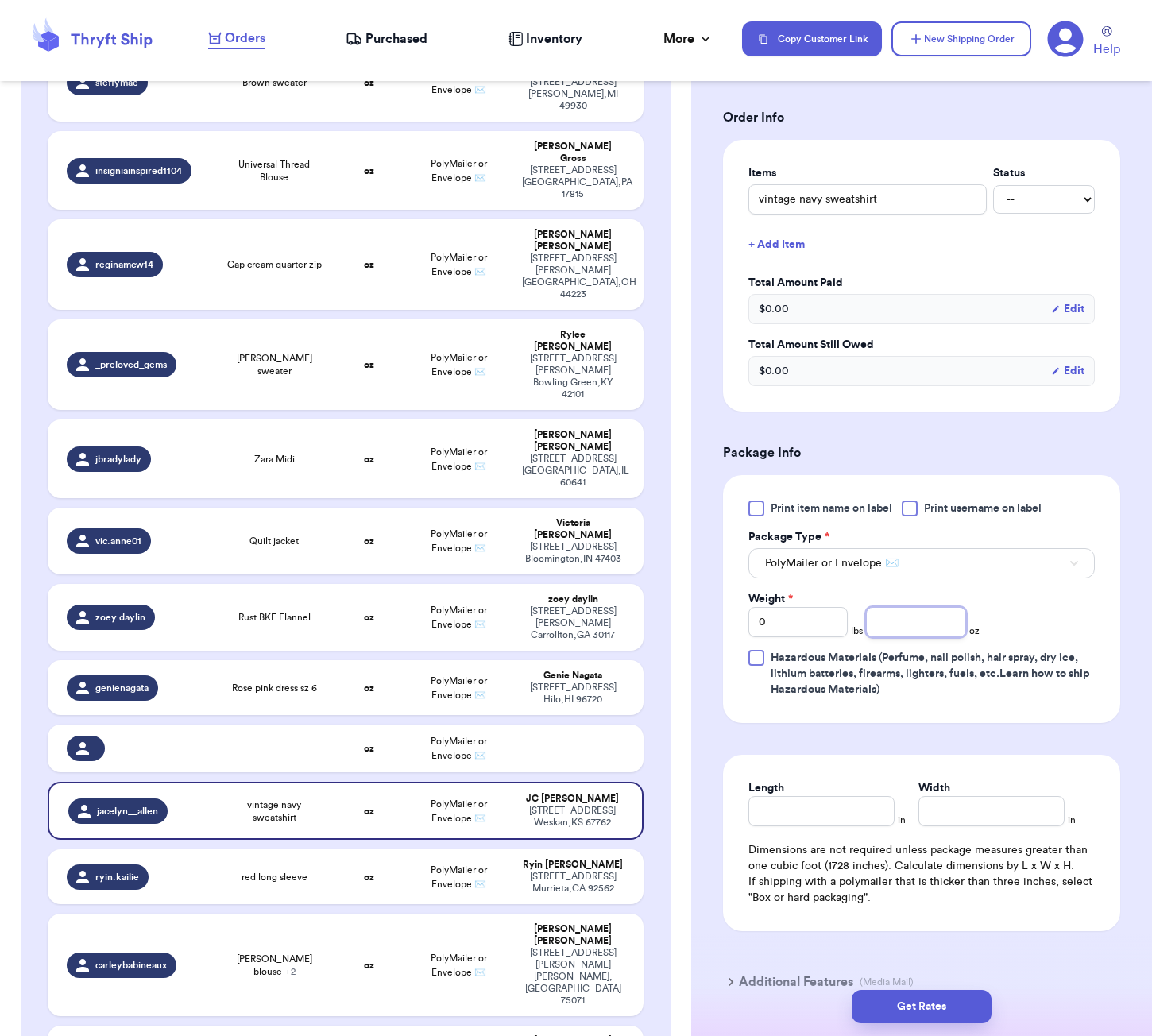
click at [897, 637] on input "number" at bounding box center [916, 622] width 99 height 30
click at [830, 822] on input "Length" at bounding box center [821, 811] width 147 height 30
click at [924, 990] on button "Get Rates" at bounding box center [922, 1006] width 140 height 33
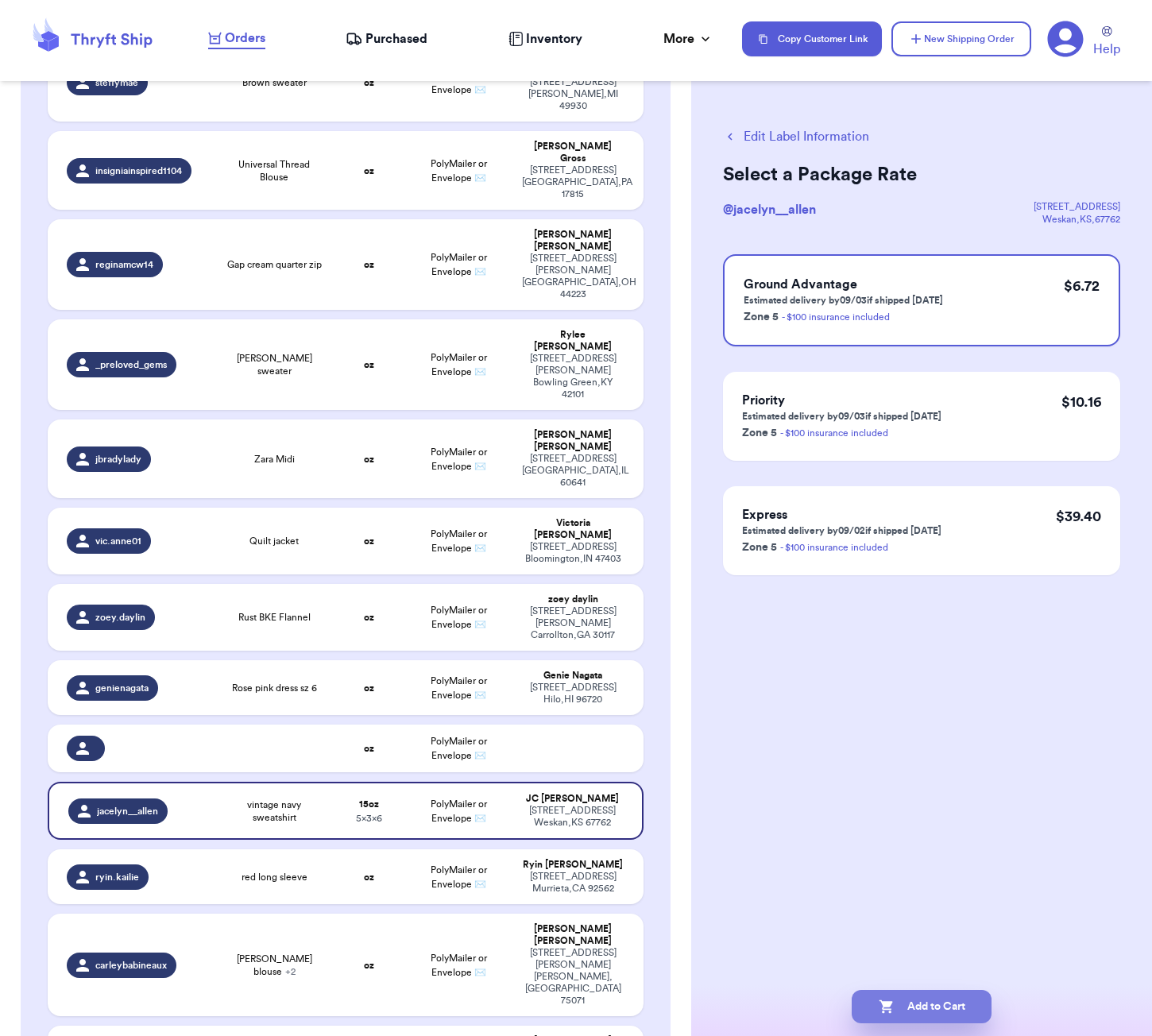
click at [931, 1021] on button "Add to Cart" at bounding box center [922, 1006] width 140 height 33
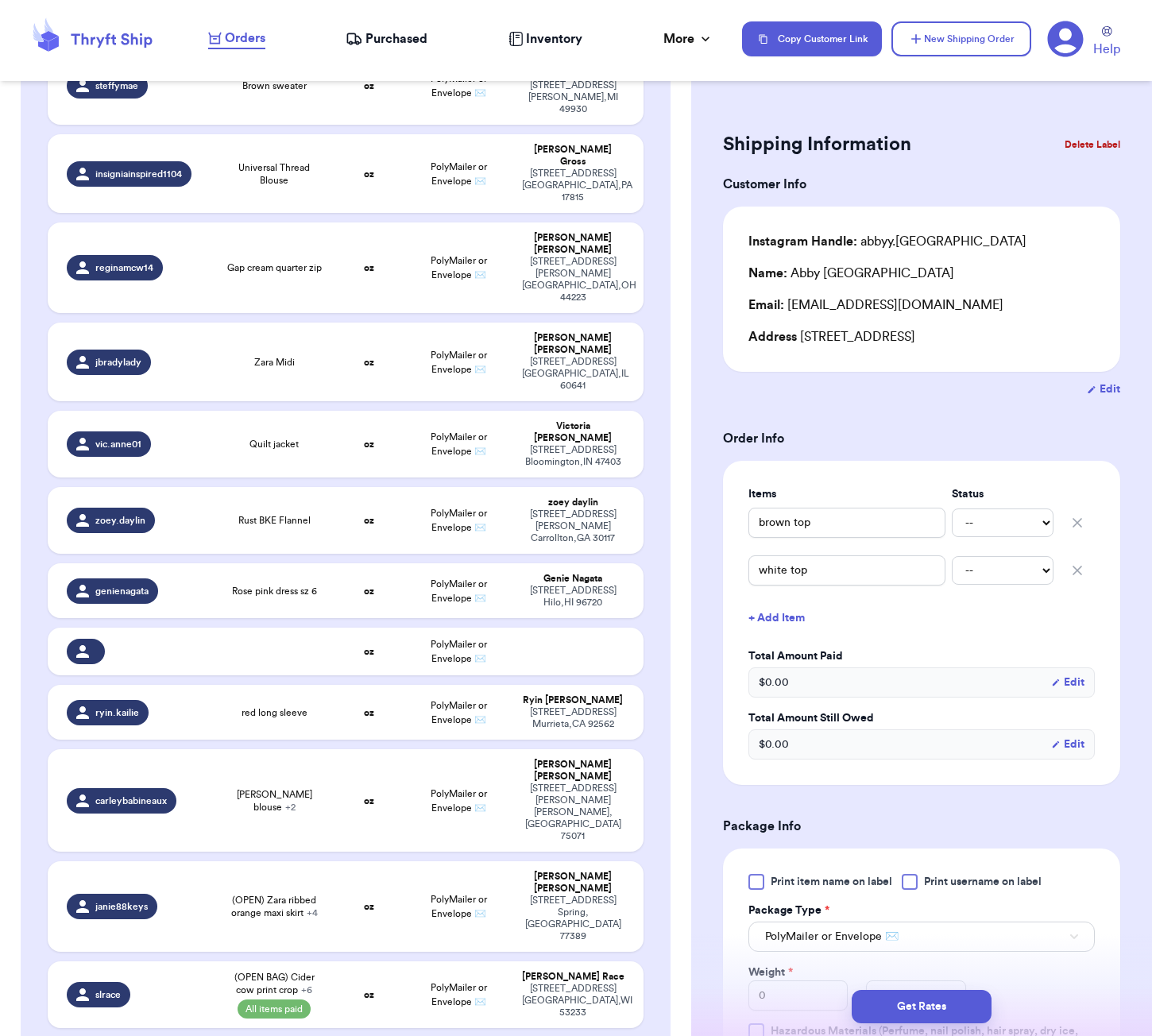
click at [1008, 0] on html "Orders Purchased Inventory More Stats Completed Orders Copy Customer Link New S…" at bounding box center [576, 518] width 1152 height 1036
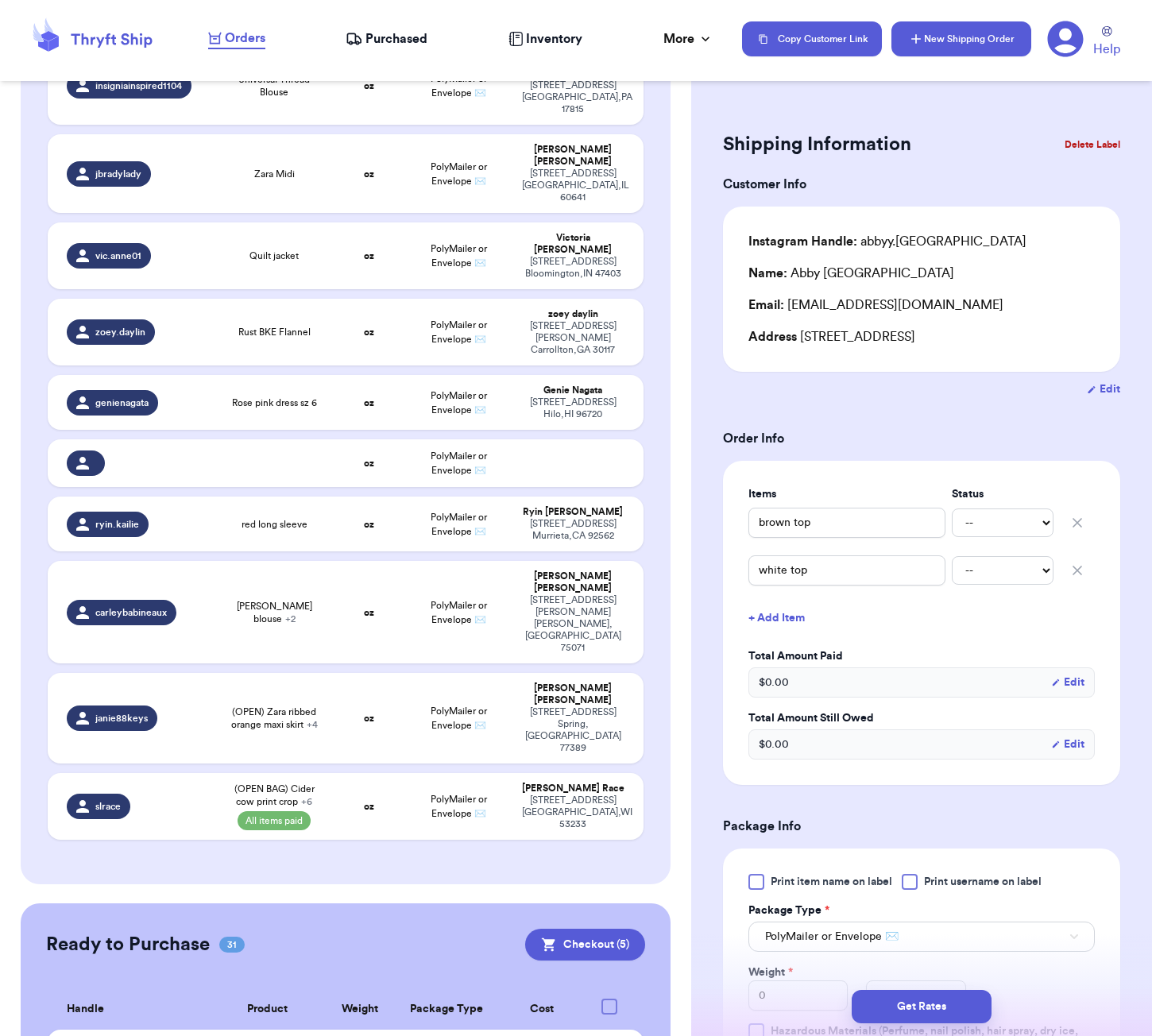
drag, startPoint x: 978, startPoint y: 94, endPoint x: 958, endPoint y: 42, distance: 55.7
click at [972, 84] on div "Shipping Information Delete Label Customer Info Instagram Handle: abbyy.[GEOGRA…" at bounding box center [922, 518] width 461 height 1036
click at [958, 42] on button "New Shipping Order" at bounding box center [961, 38] width 140 height 35
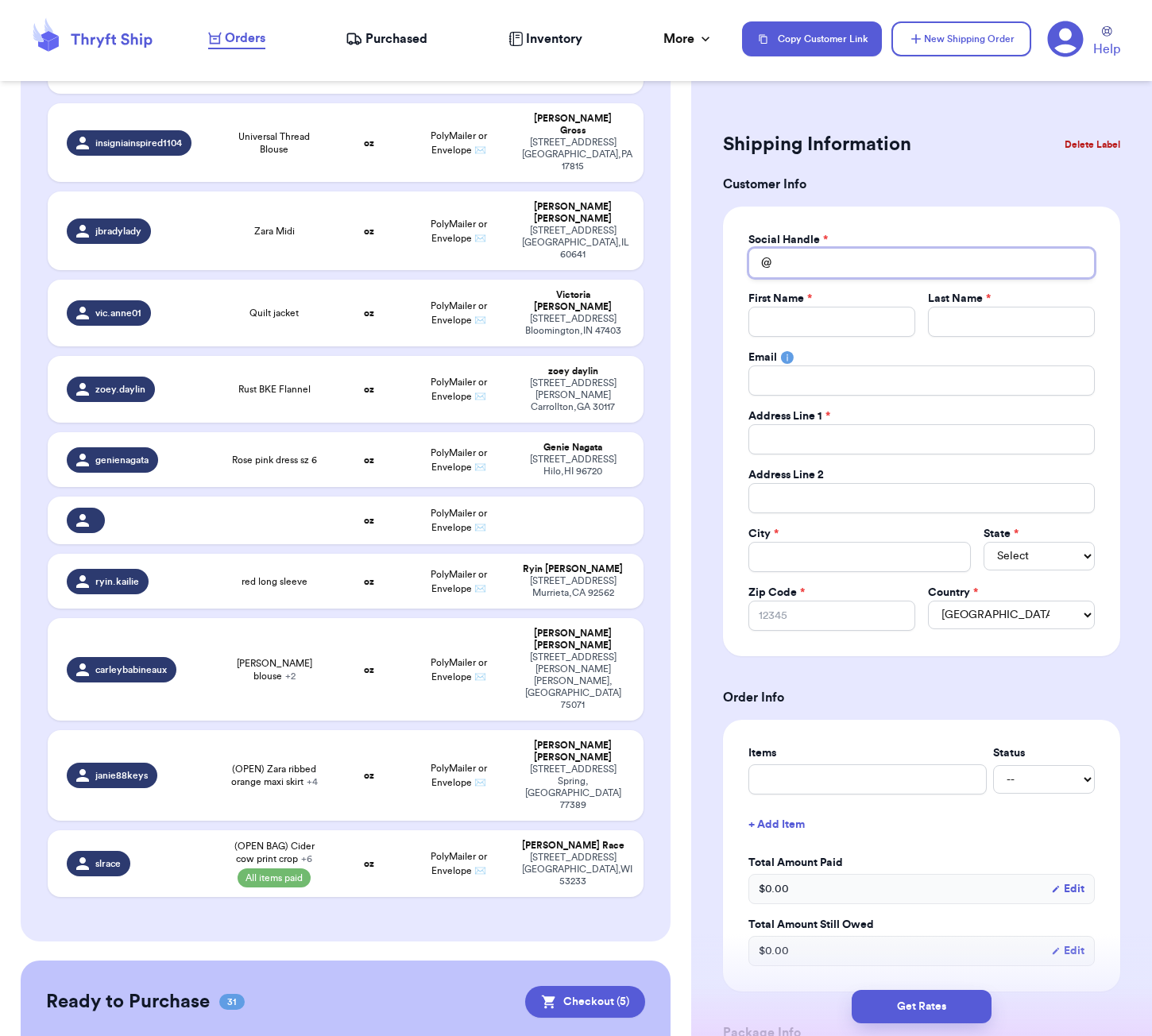
click at [845, 263] on input "Total Amount Paid" at bounding box center [921, 262] width 346 height 30
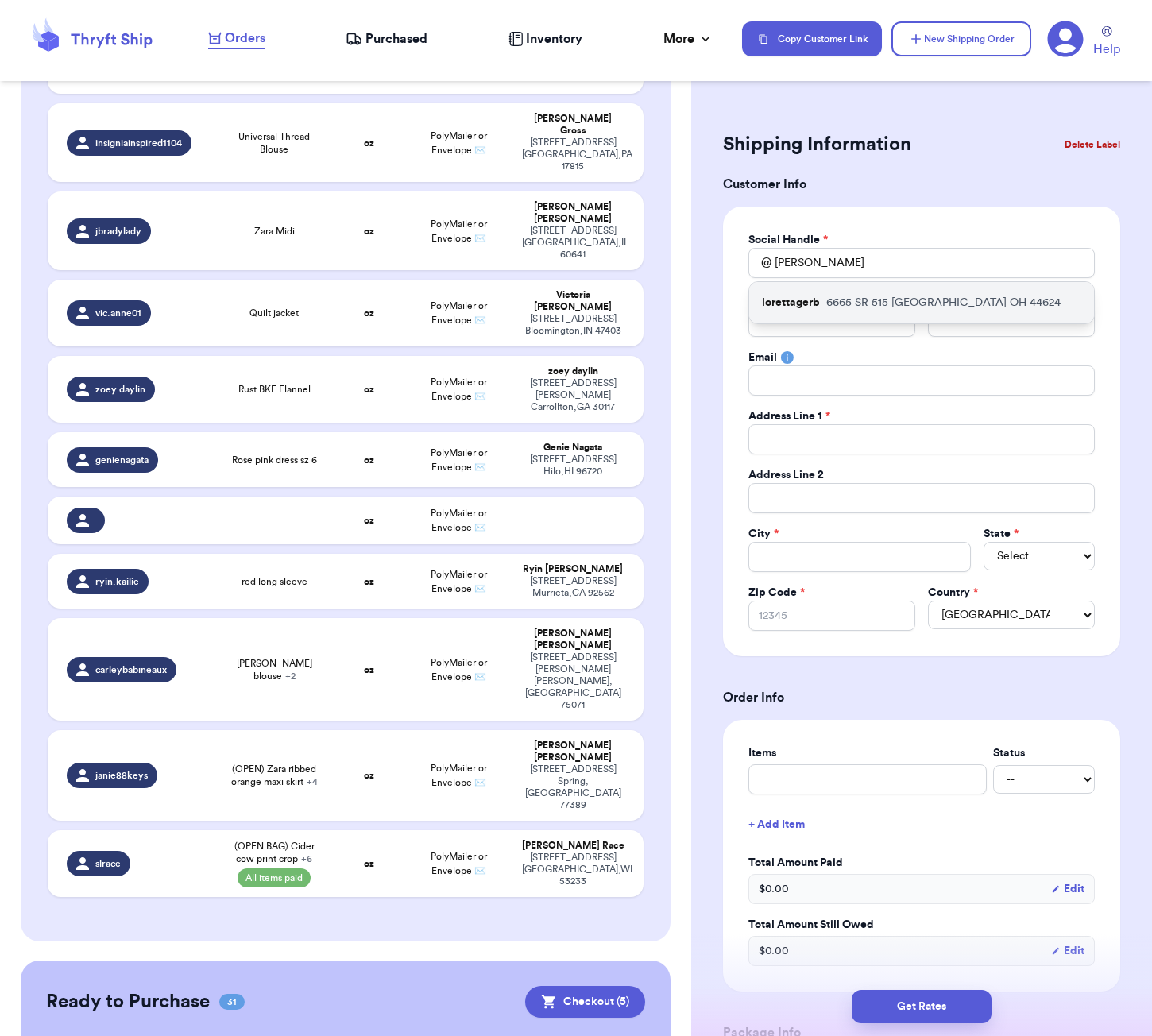
click at [887, 307] on p "[STREET_ADDRESS]" at bounding box center [944, 303] width 234 height 16
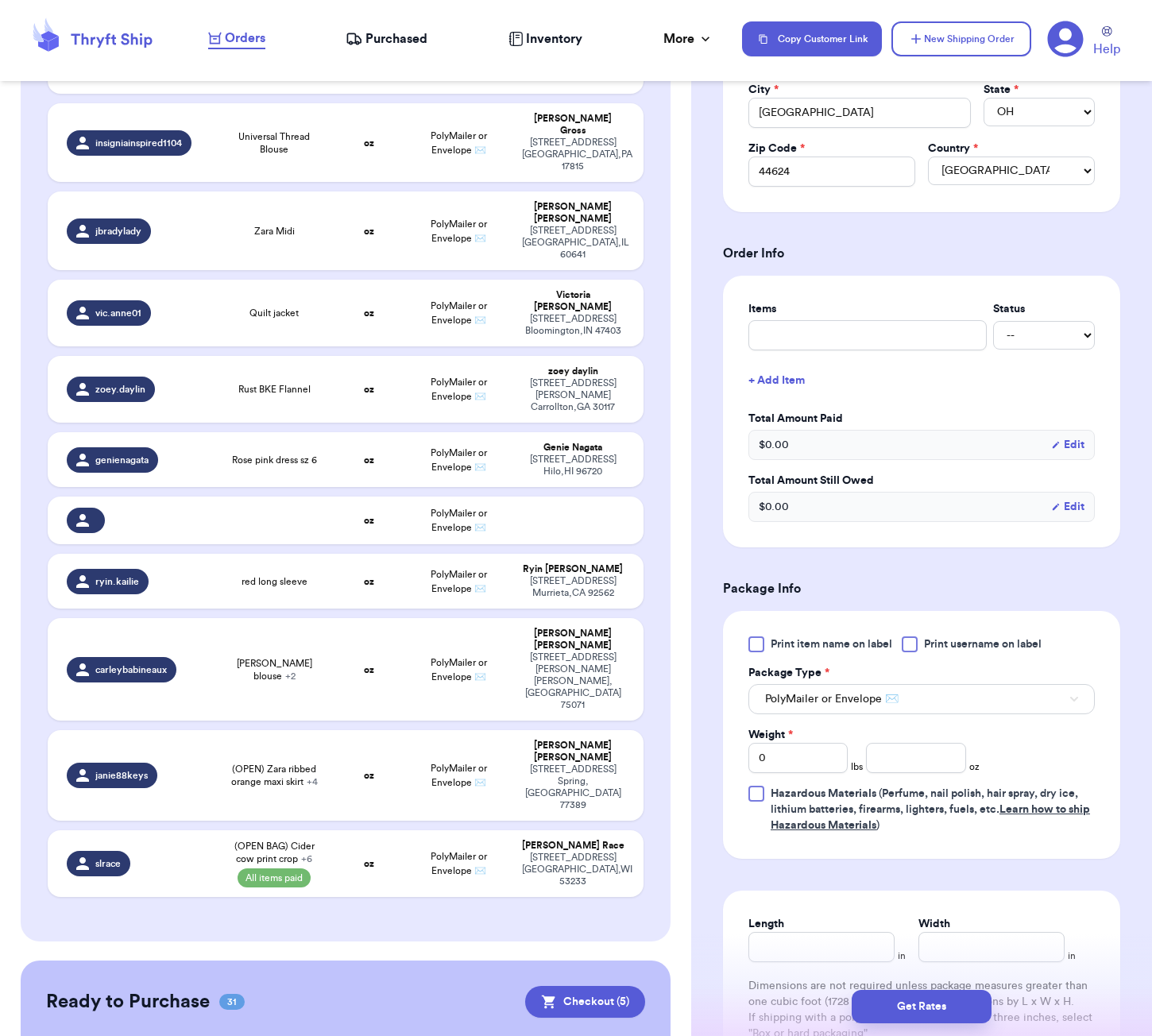
scroll to position [567, 0]
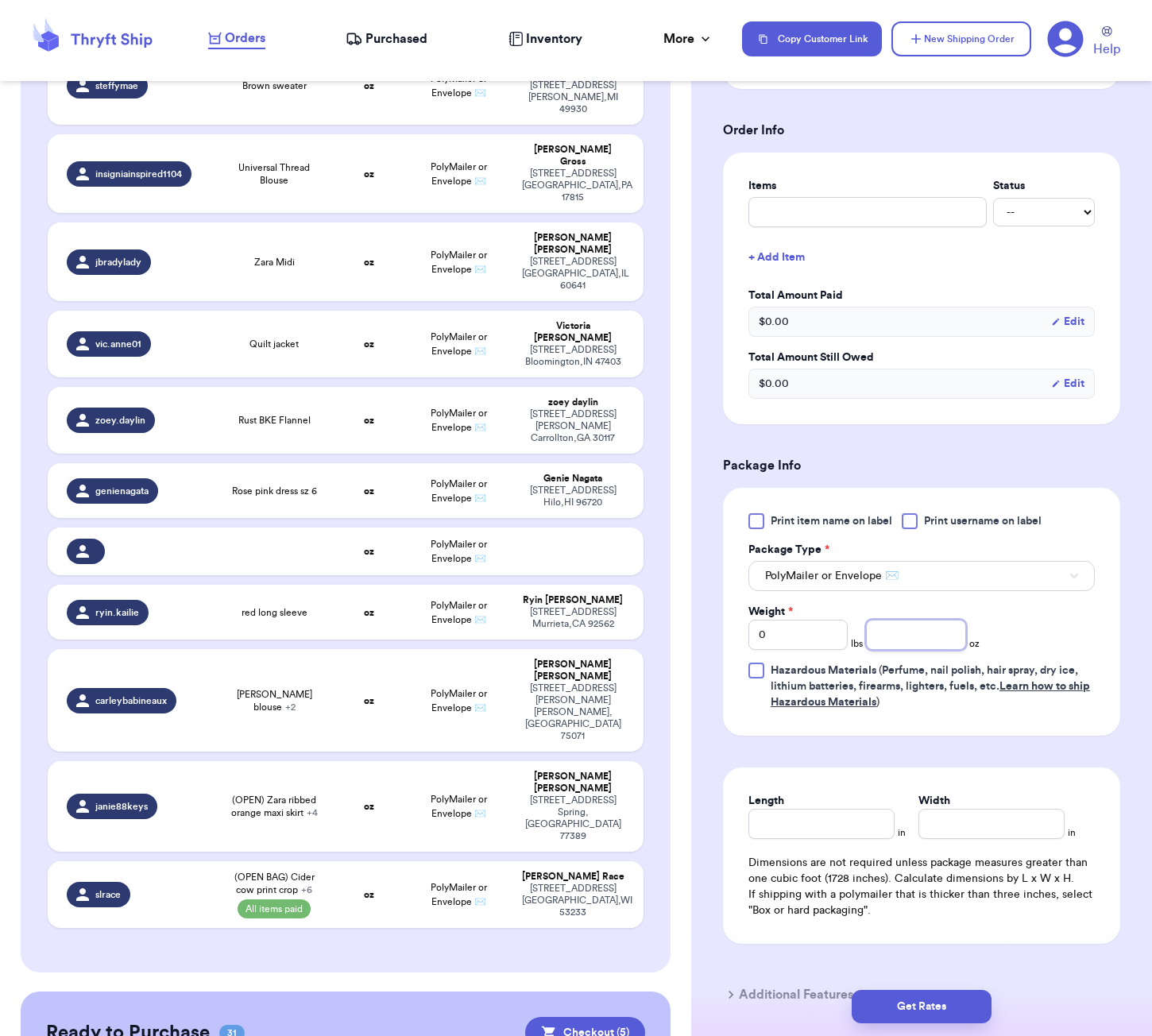
click at [927, 628] on input "number" at bounding box center [916, 634] width 99 height 30
click at [839, 830] on input "Length" at bounding box center [821, 823] width 147 height 30
drag, startPoint x: 925, startPoint y: 1003, endPoint x: 1004, endPoint y: 960, distance: 89.9
click at [925, 1003] on button "Get Rates" at bounding box center [922, 1006] width 140 height 33
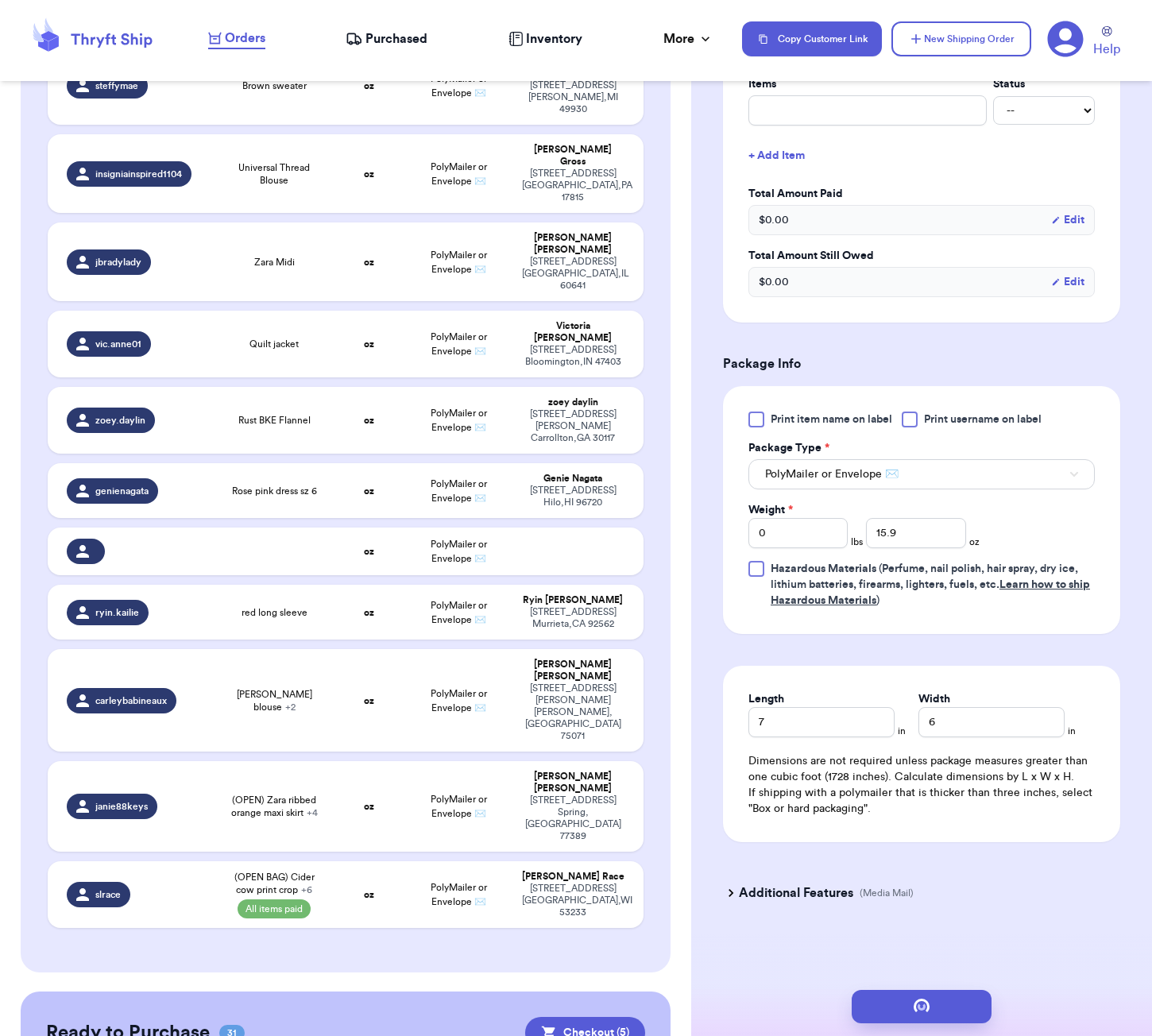
scroll to position [0, 0]
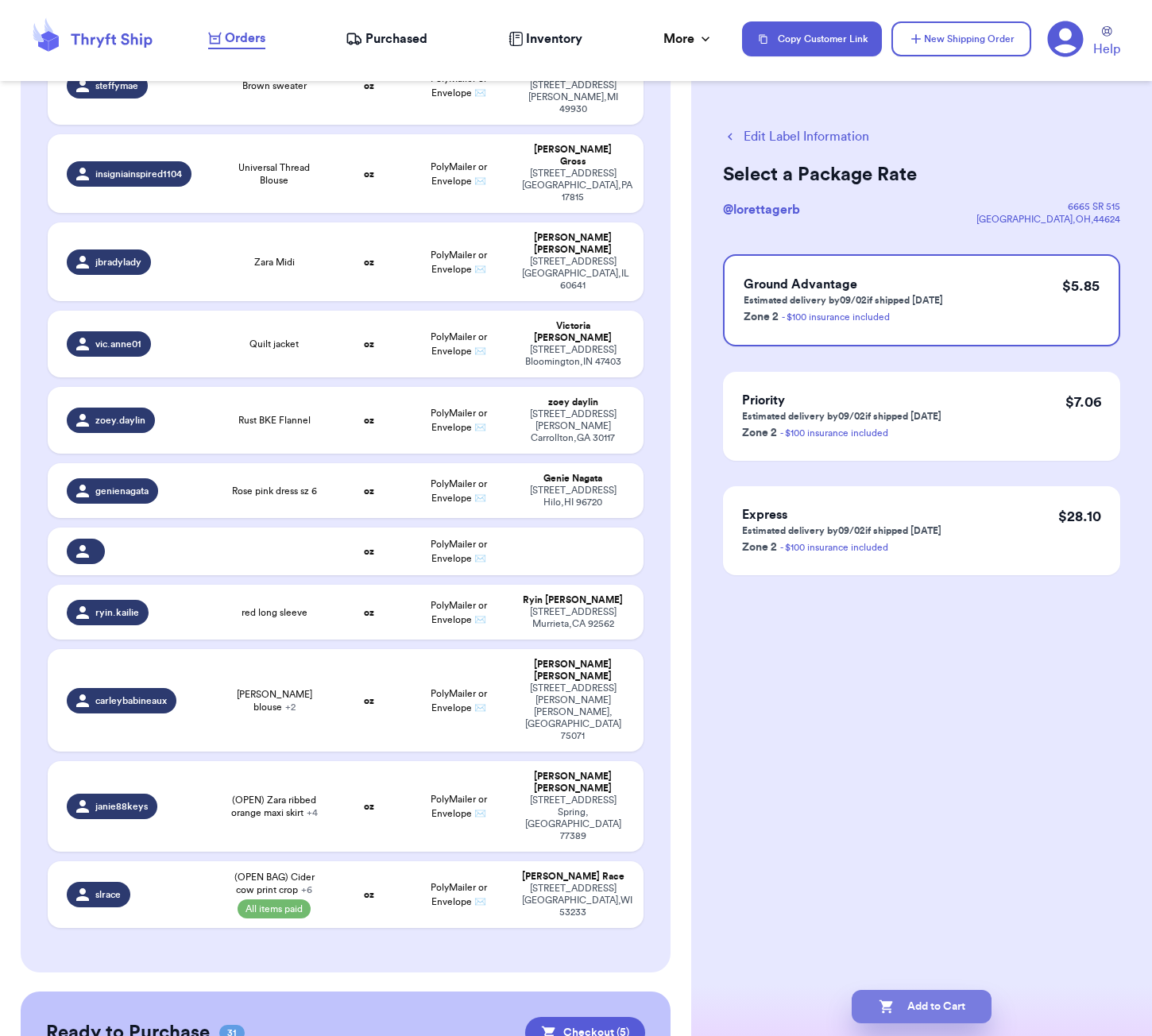
click at [931, 998] on button "Add to Cart" at bounding box center [922, 1006] width 140 height 33
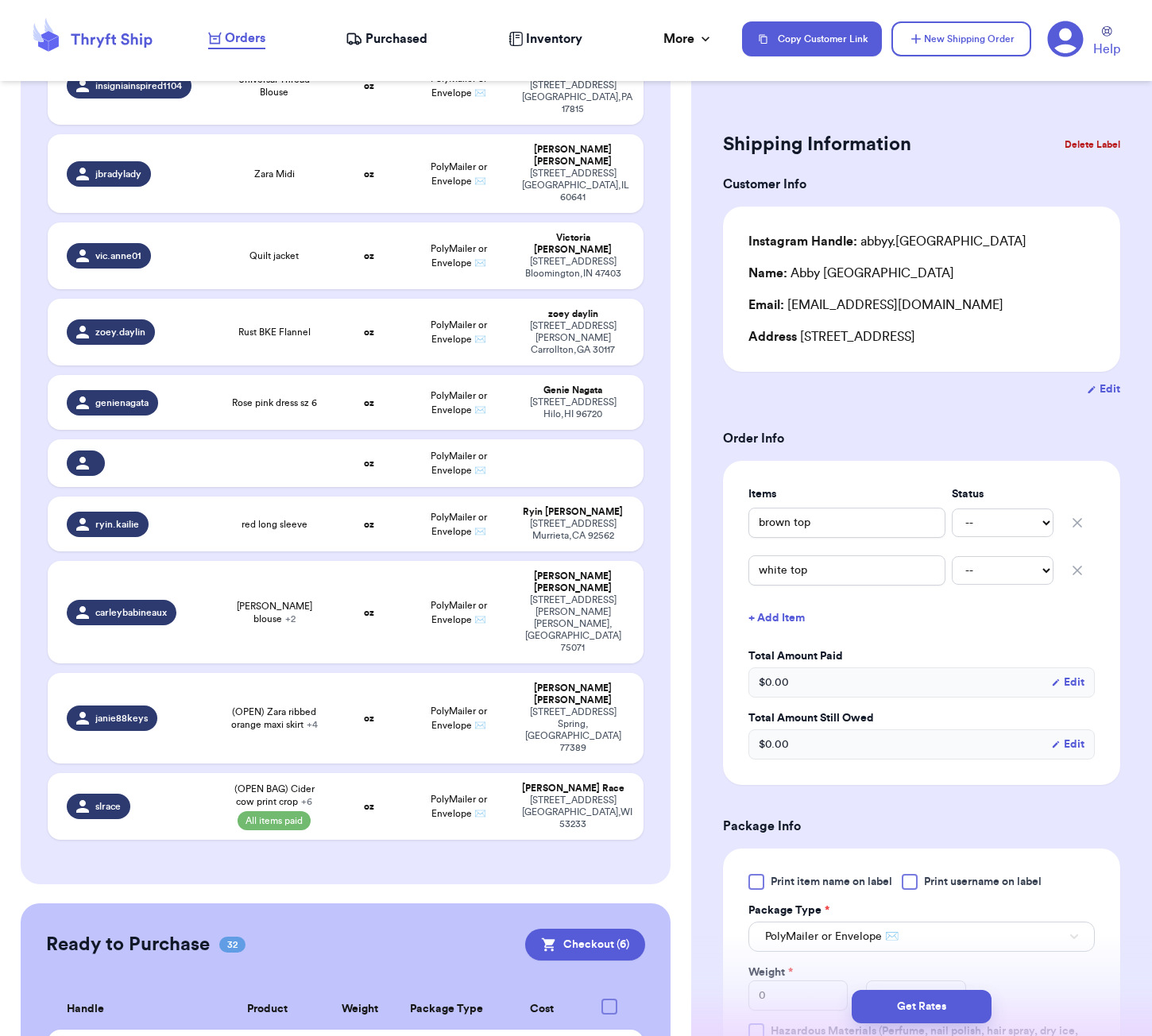
scroll to position [452, 0]
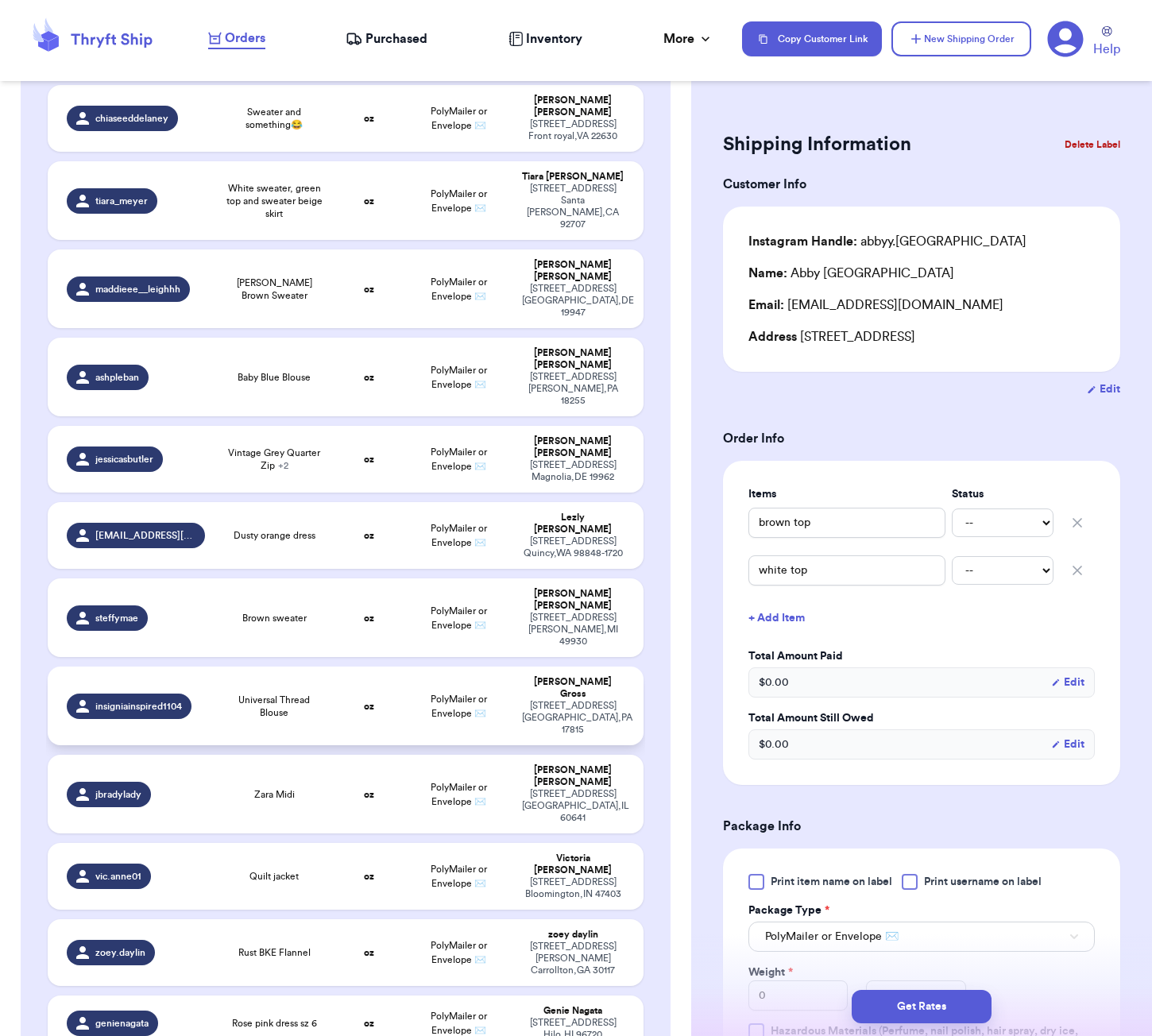
click at [350, 667] on td "oz" at bounding box center [370, 706] width 72 height 79
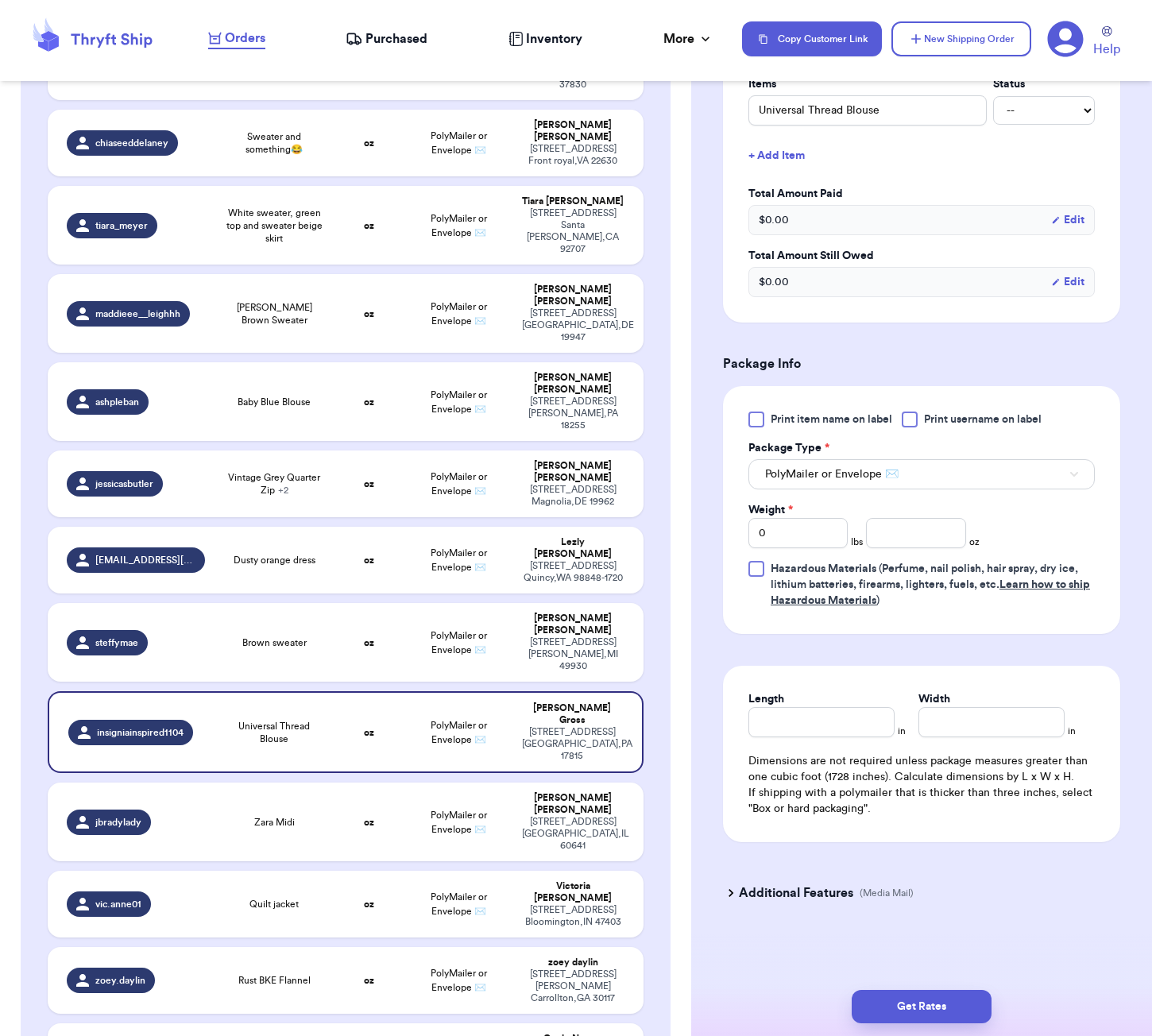
scroll to position [413, 0]
click at [905, 531] on input "number" at bounding box center [916, 532] width 99 height 30
click at [817, 711] on input "Length" at bounding box center [821, 722] width 147 height 30
click at [915, 1014] on button "Get Rates" at bounding box center [922, 1006] width 140 height 33
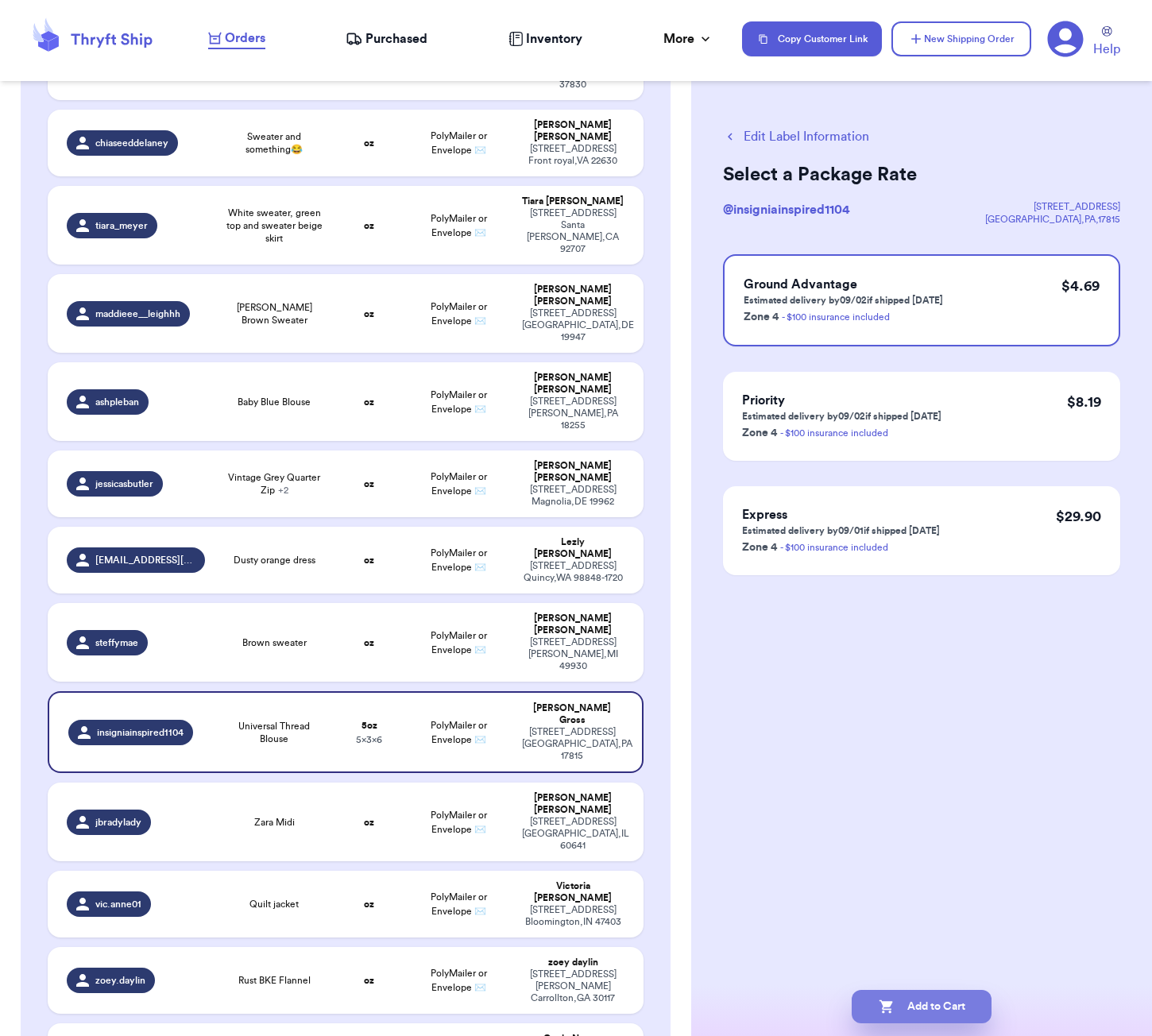
click at [953, 1021] on button "Add to Cart" at bounding box center [922, 1006] width 140 height 33
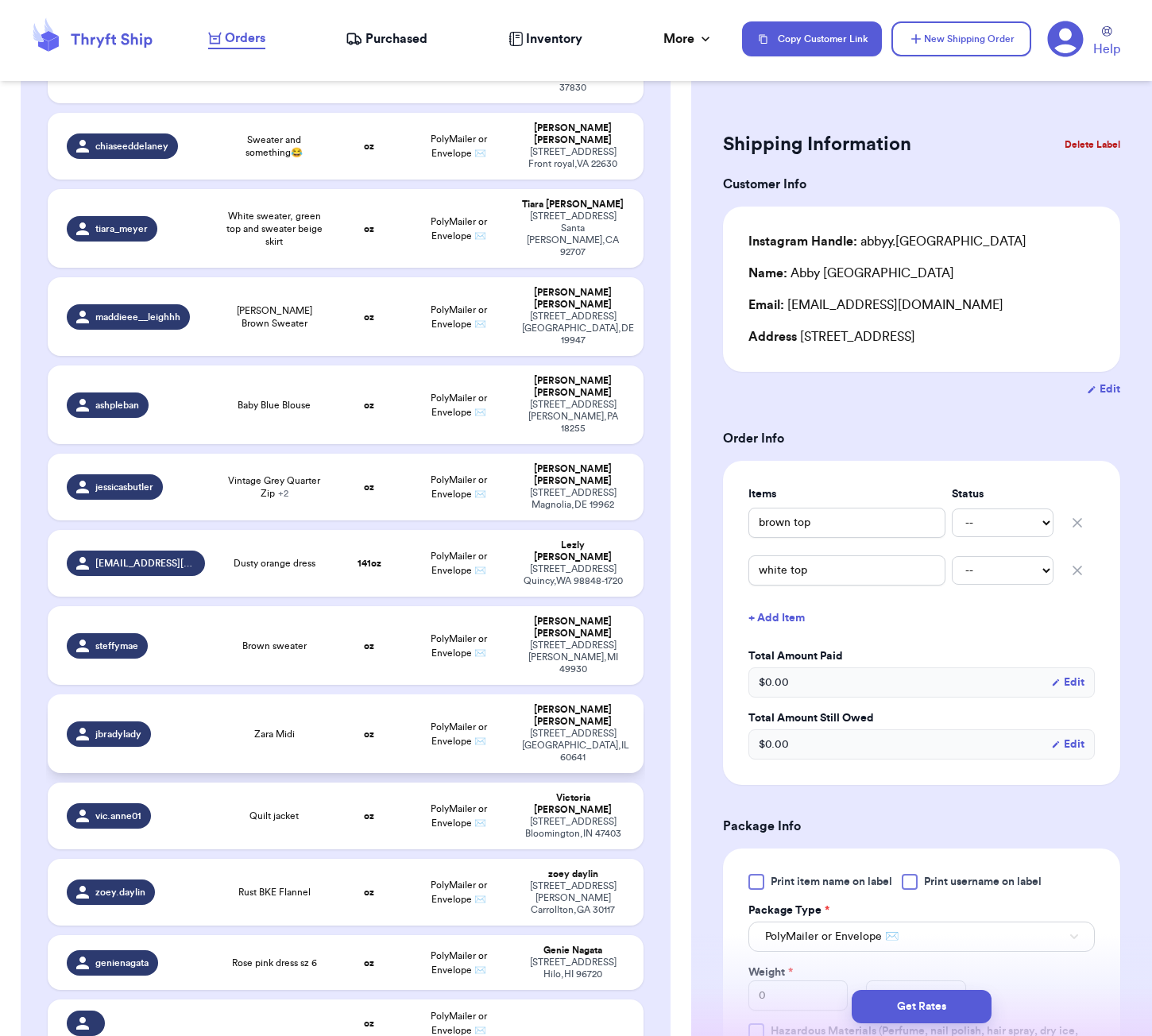
click at [389, 694] on td "oz" at bounding box center [370, 733] width 72 height 79
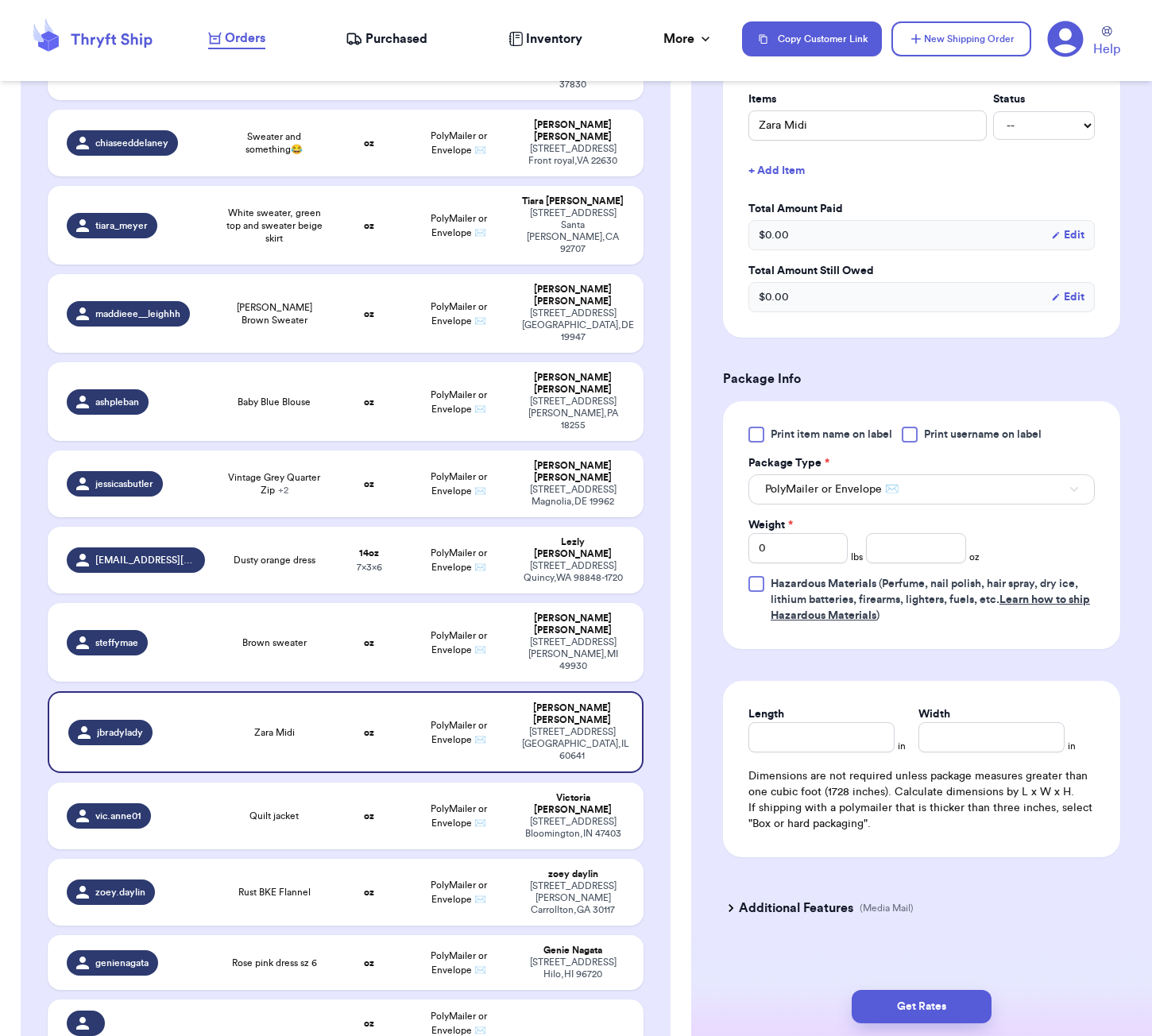
scroll to position [413, 0]
click at [918, 535] on input "number" at bounding box center [916, 549] width 99 height 30
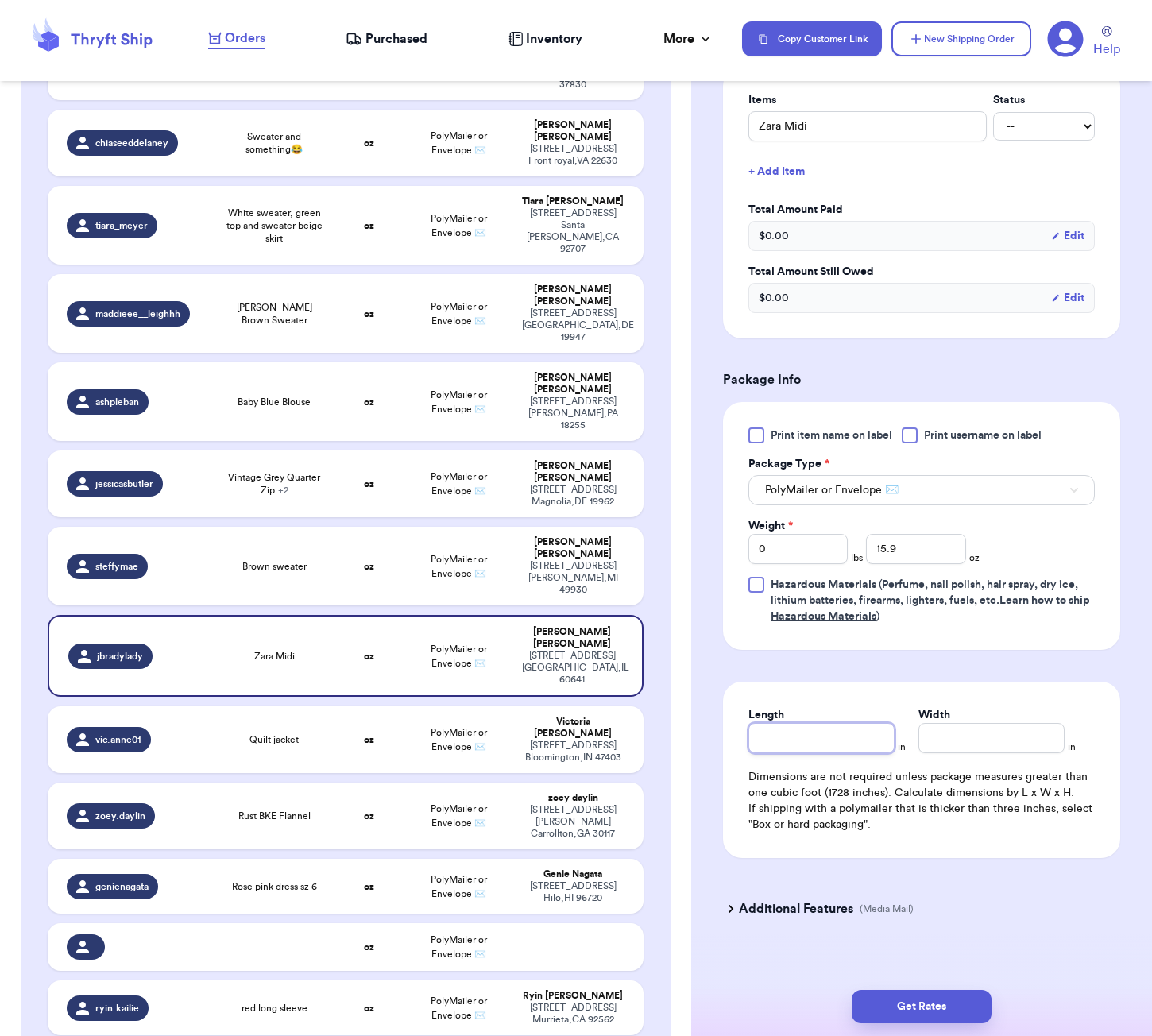
click at [773, 726] on input "Length" at bounding box center [821, 737] width 147 height 30
click at [907, 1011] on button "Get Rates" at bounding box center [922, 1006] width 140 height 33
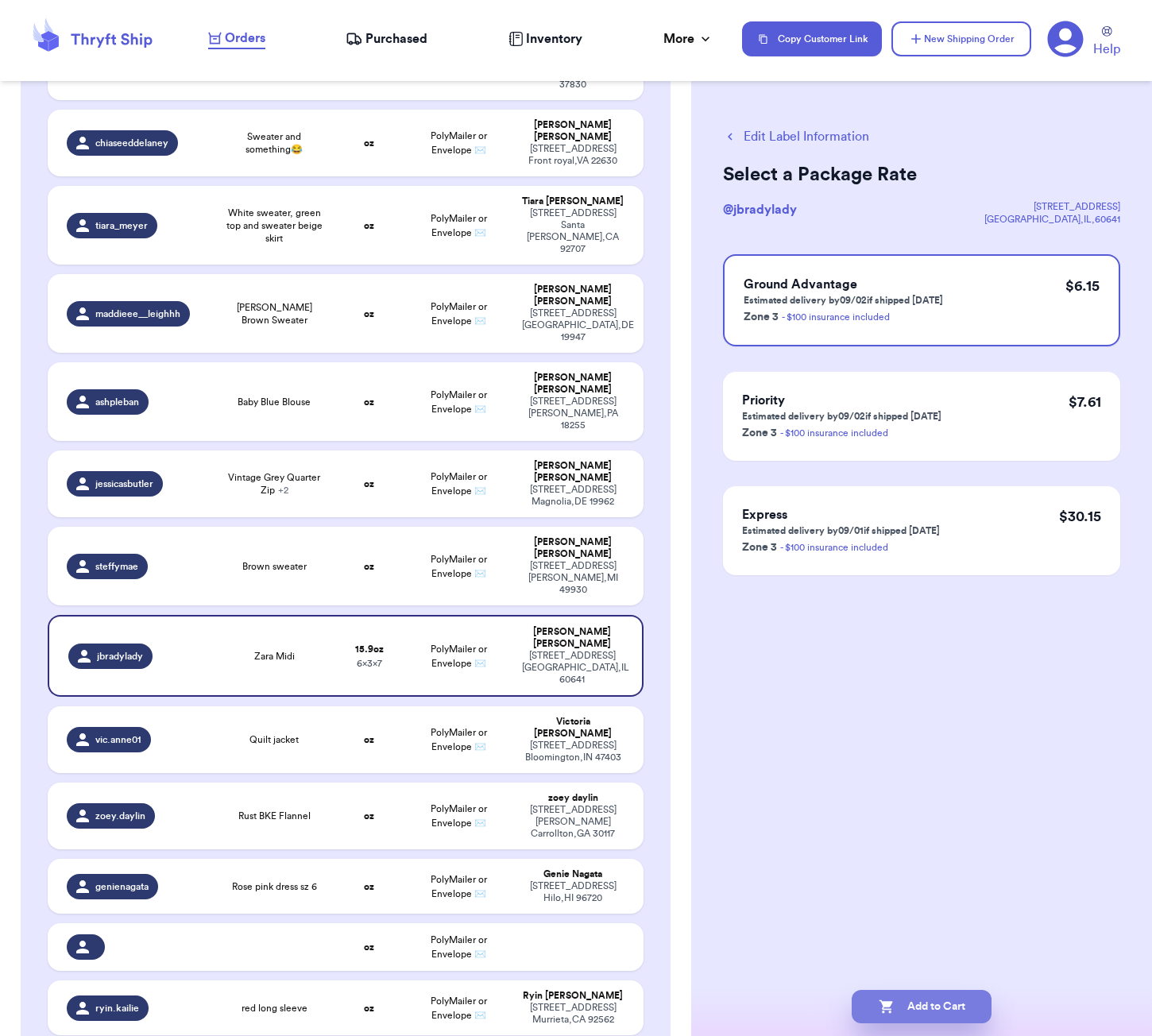
click at [938, 1009] on button "Add to Cart" at bounding box center [922, 1006] width 140 height 33
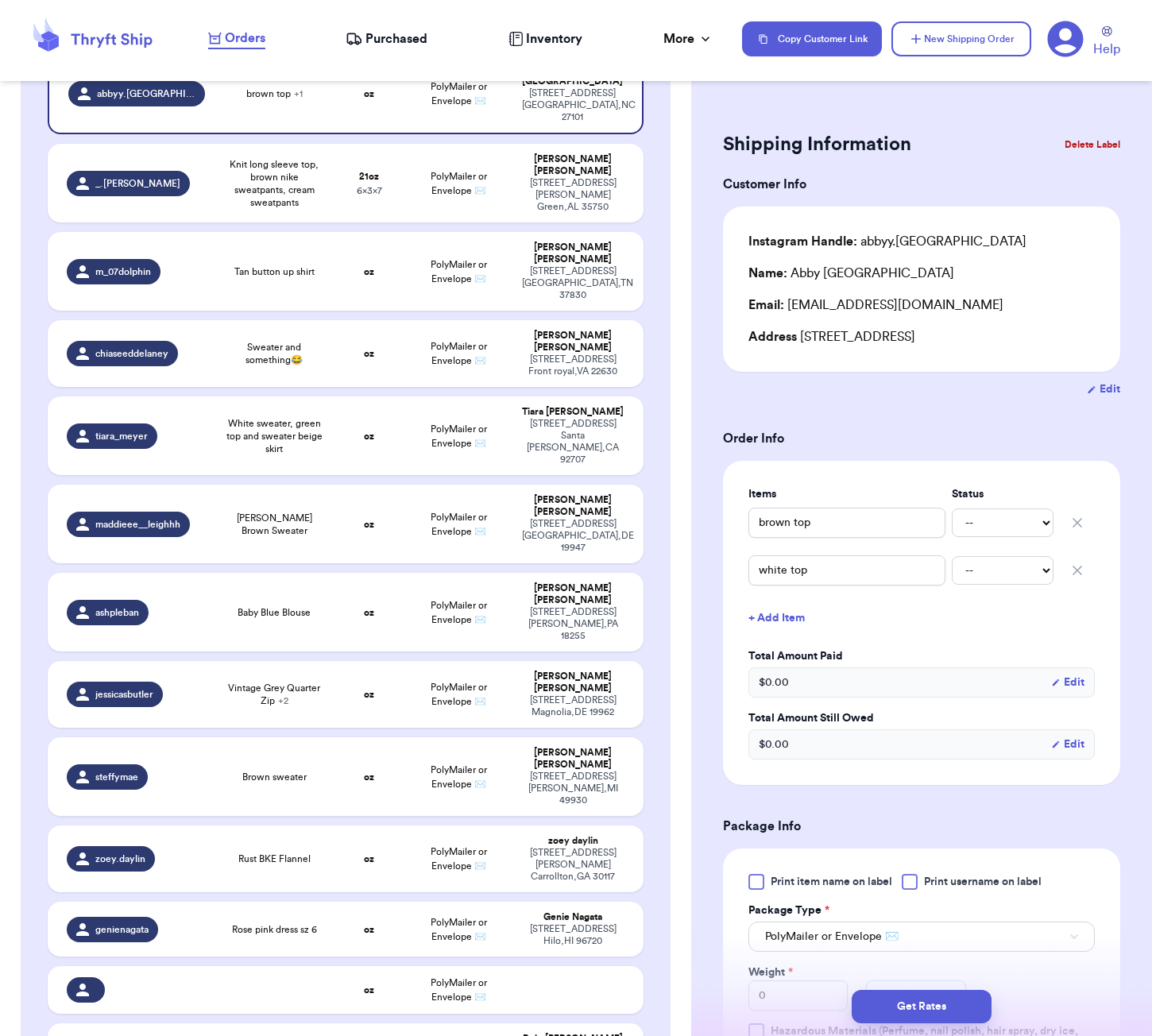
scroll to position [228, 0]
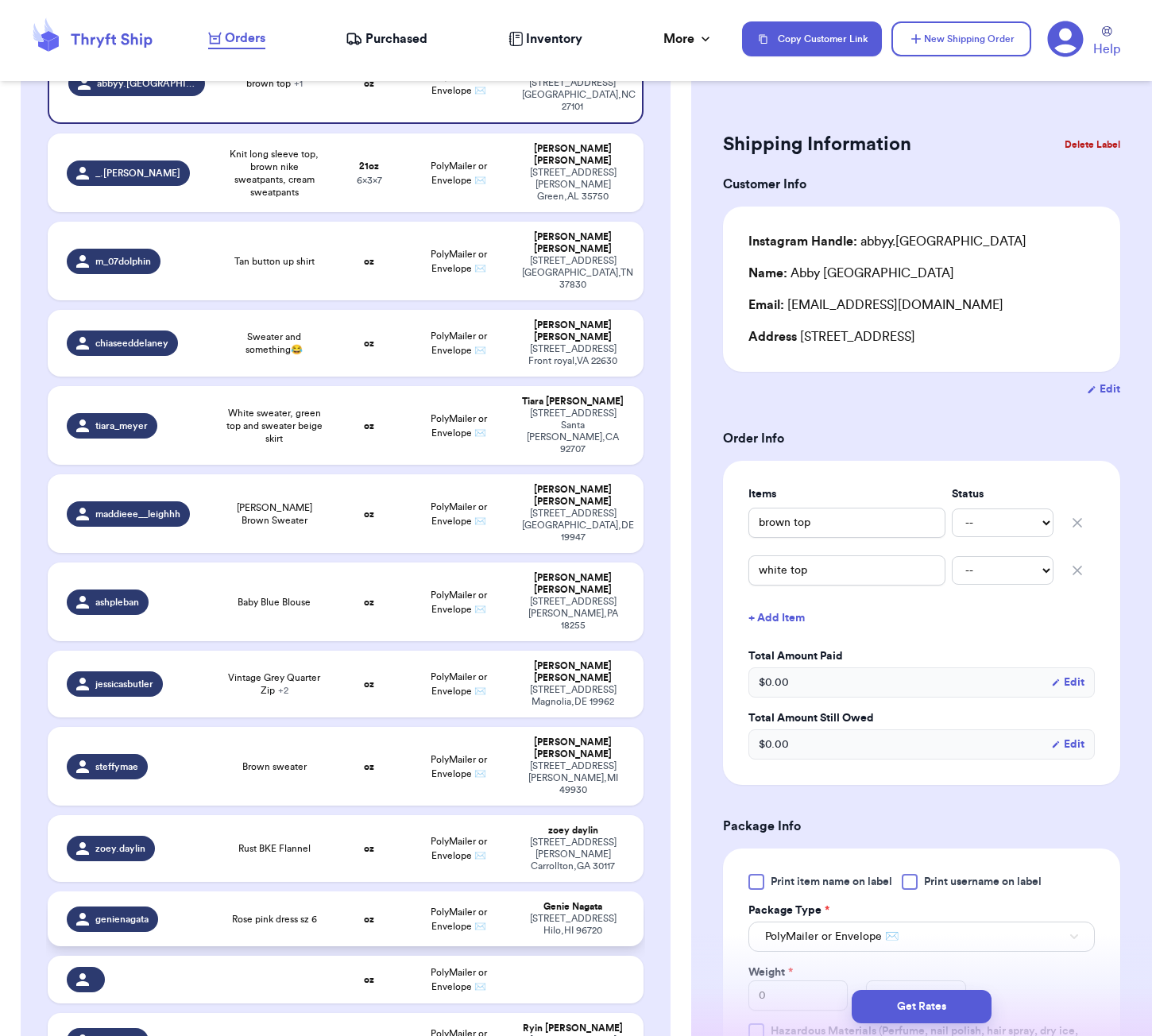
click at [254, 891] on td "Rose pink dress sz 6" at bounding box center [274, 918] width 119 height 55
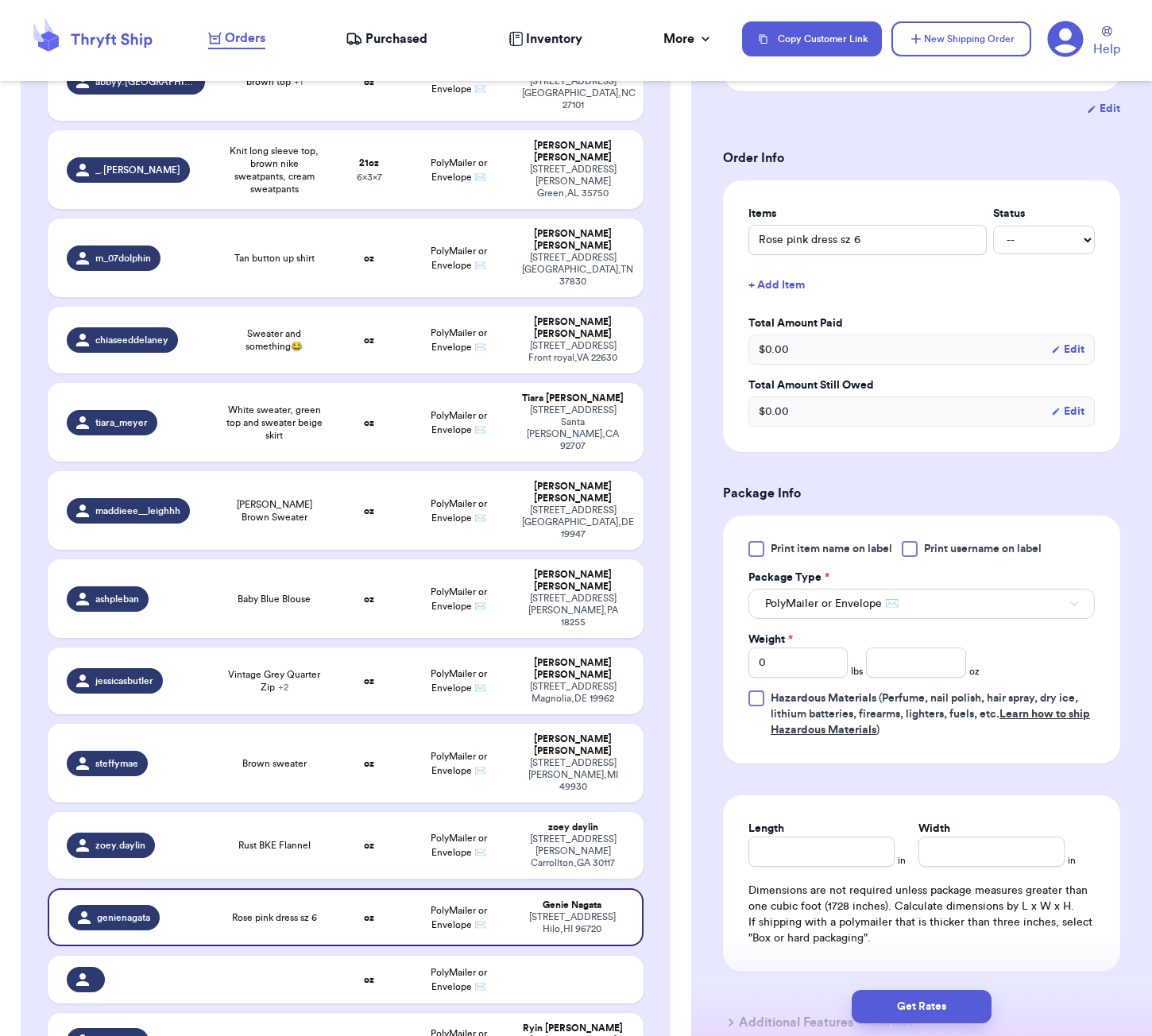
scroll to position [369, 0]
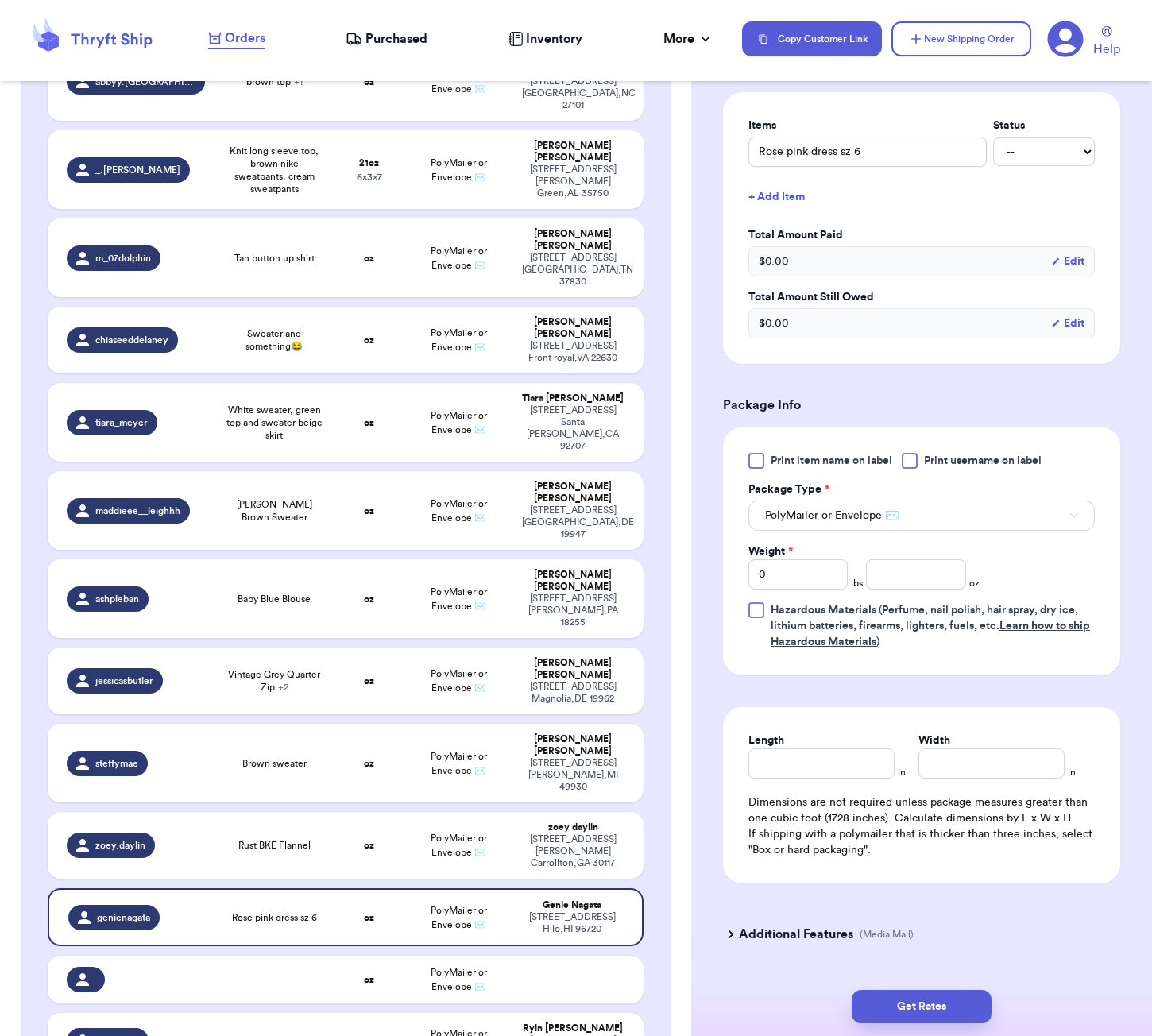
click at [890, 600] on div "Print item name on label Print username on label Package Type * PolyMailer or E…" at bounding box center [921, 551] width 346 height 197
click at [898, 584] on input "number" at bounding box center [916, 574] width 99 height 30
click at [845, 755] on input "Length" at bounding box center [821, 763] width 147 height 30
click at [889, 1009] on button "Get Rates" at bounding box center [922, 1006] width 140 height 33
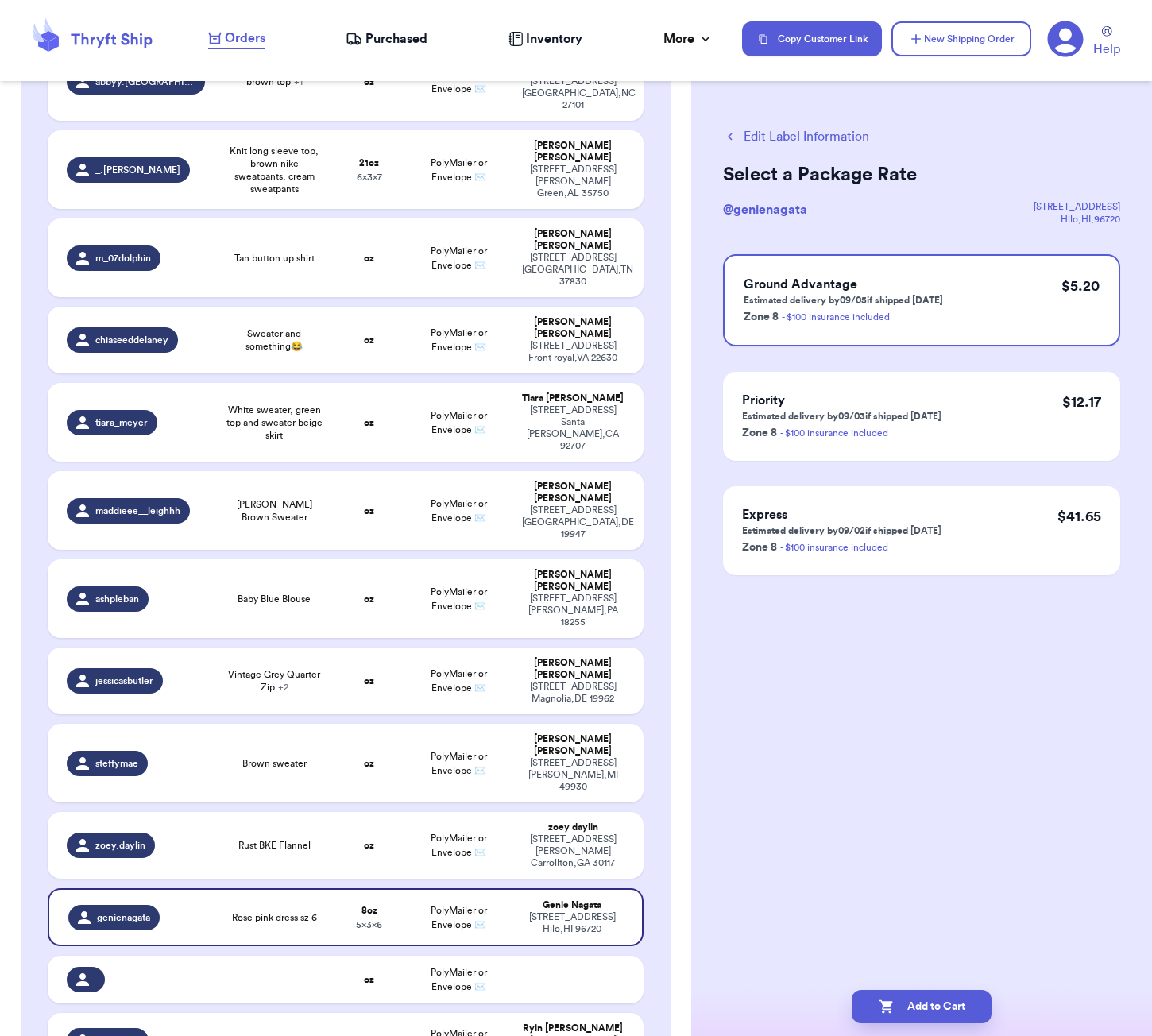
scroll to position [0, 0]
click at [966, 999] on button "Add to Cart" at bounding box center [922, 1006] width 140 height 33
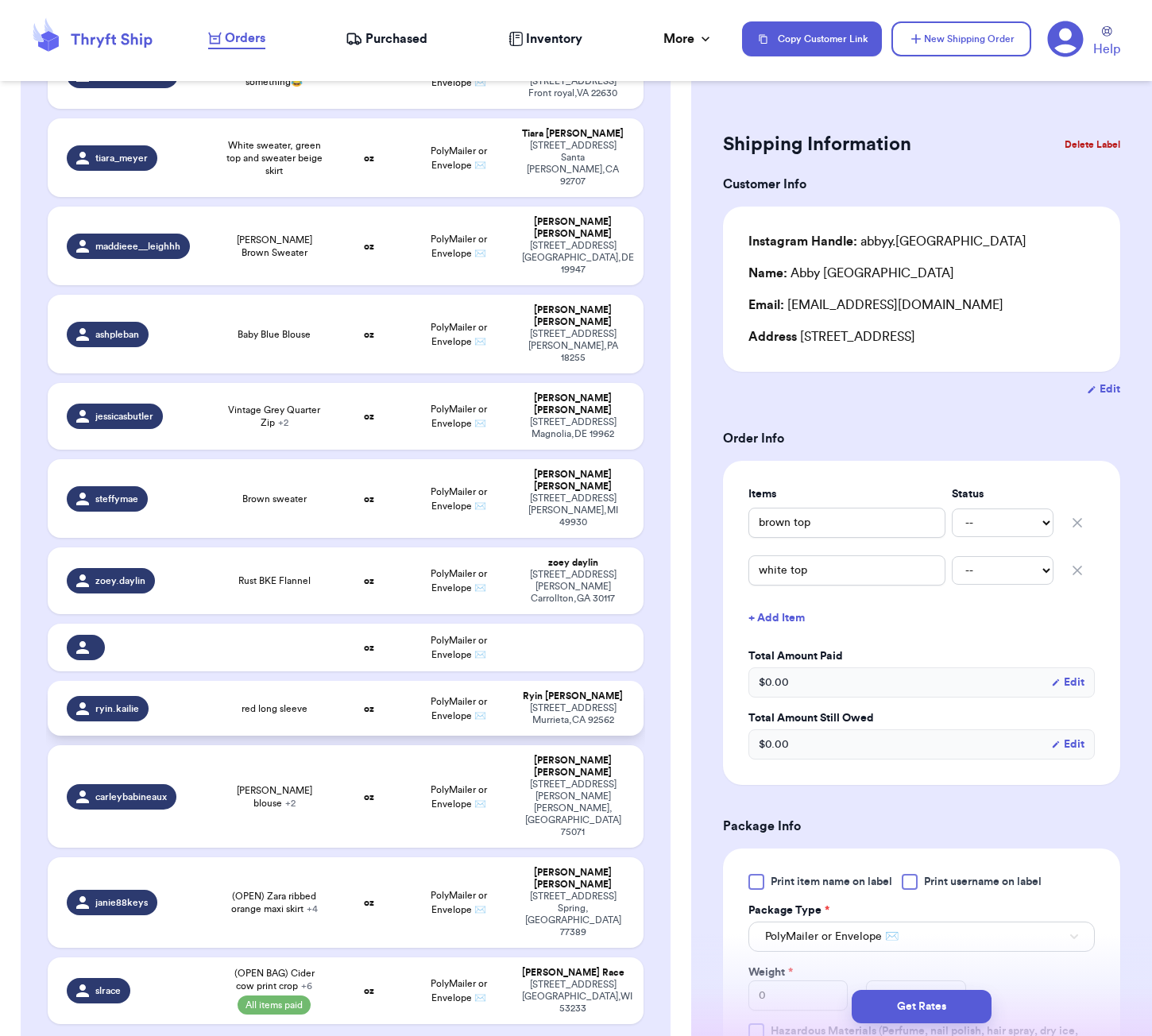
scroll to position [494, 0]
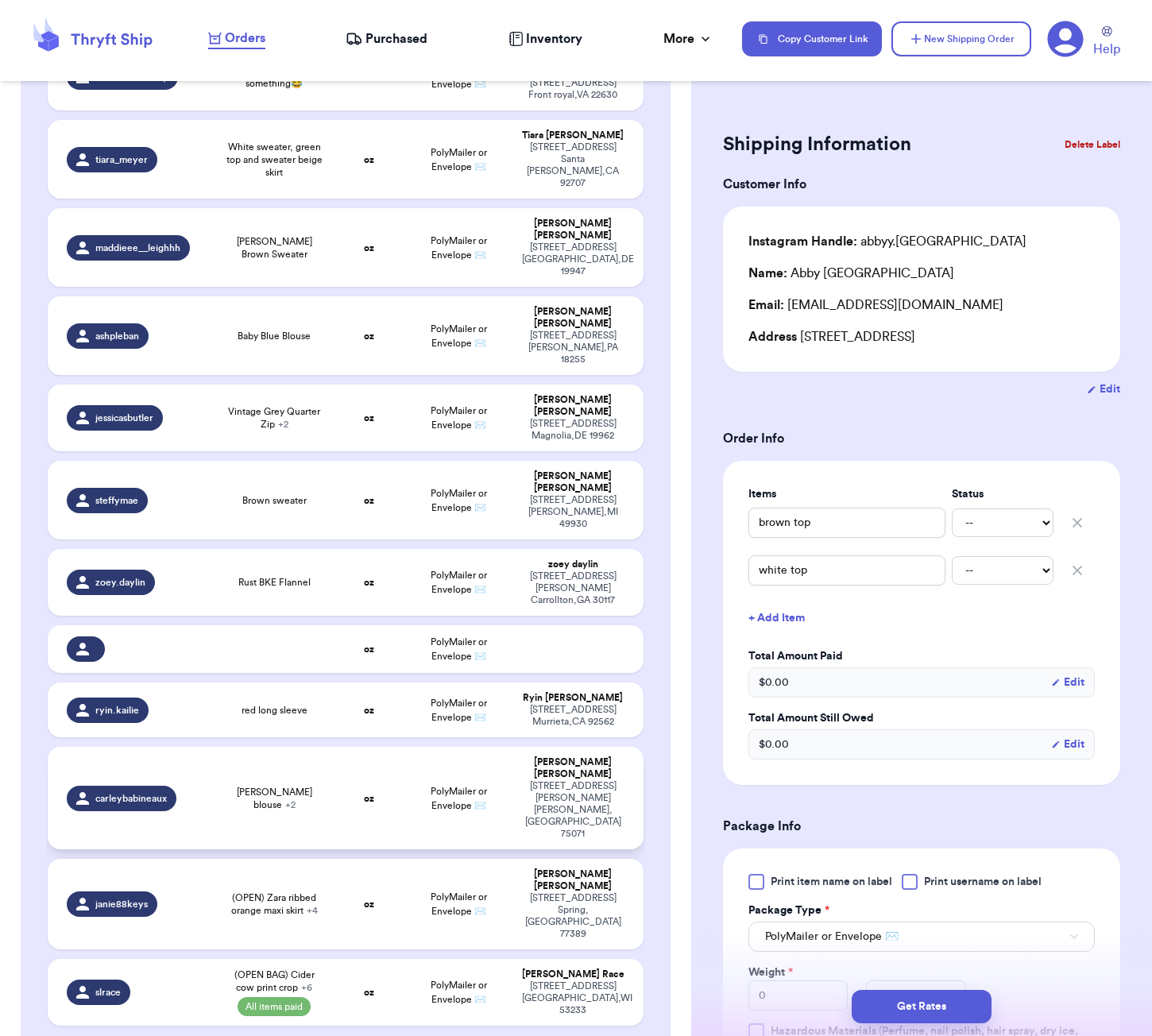
click at [353, 746] on td "oz" at bounding box center [370, 798] width 72 height 103
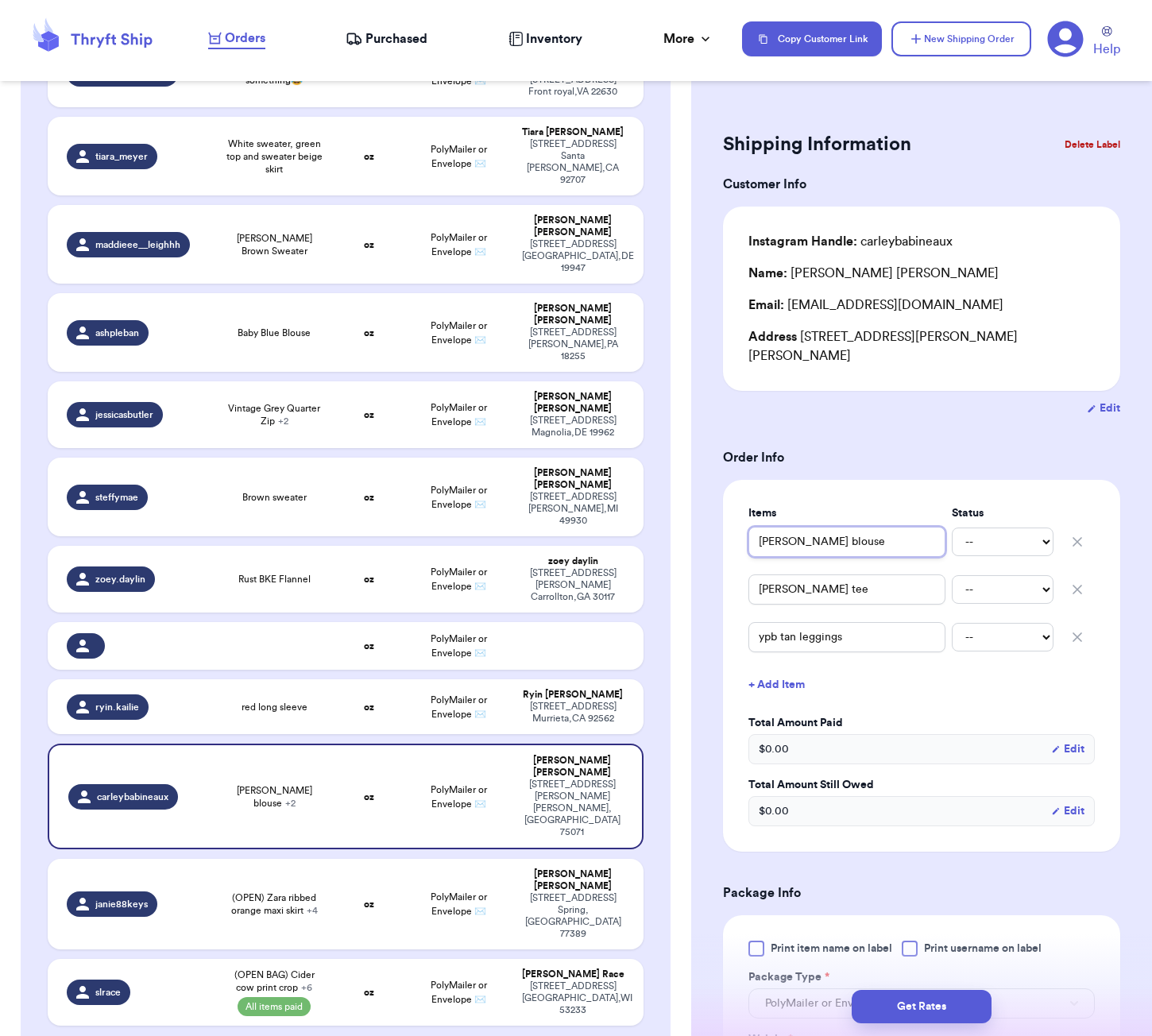
click at [761, 527] on input "[PERSON_NAME] blouse" at bounding box center [847, 541] width 197 height 30
click at [871, 452] on form "Shipping Information Delete Label Customer Info Instagram Handle: carleybabinea…" at bounding box center [922, 790] width 397 height 1327
click at [218, 679] on td "red long sleeve" at bounding box center [274, 706] width 119 height 55
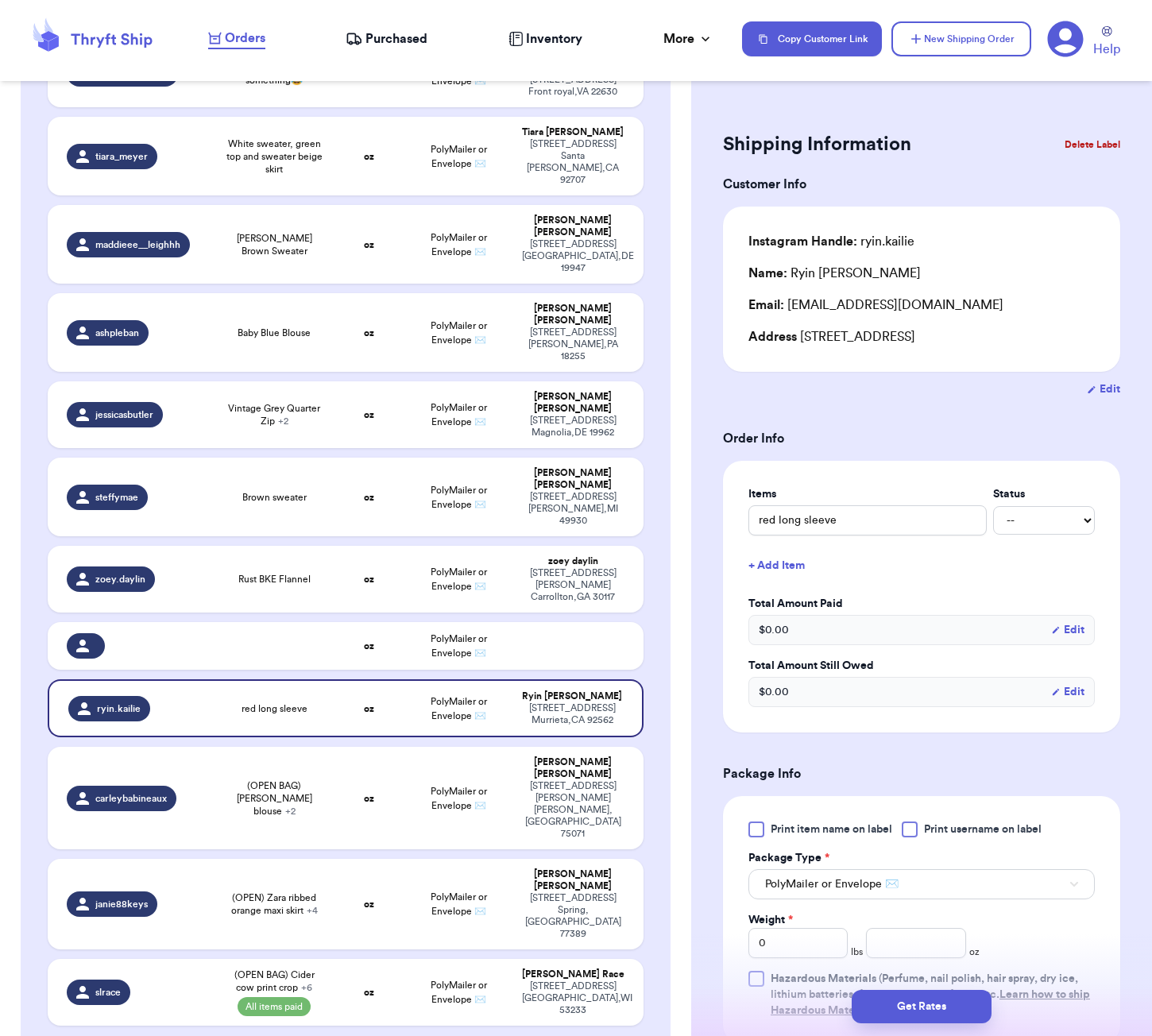
scroll to position [15, 0]
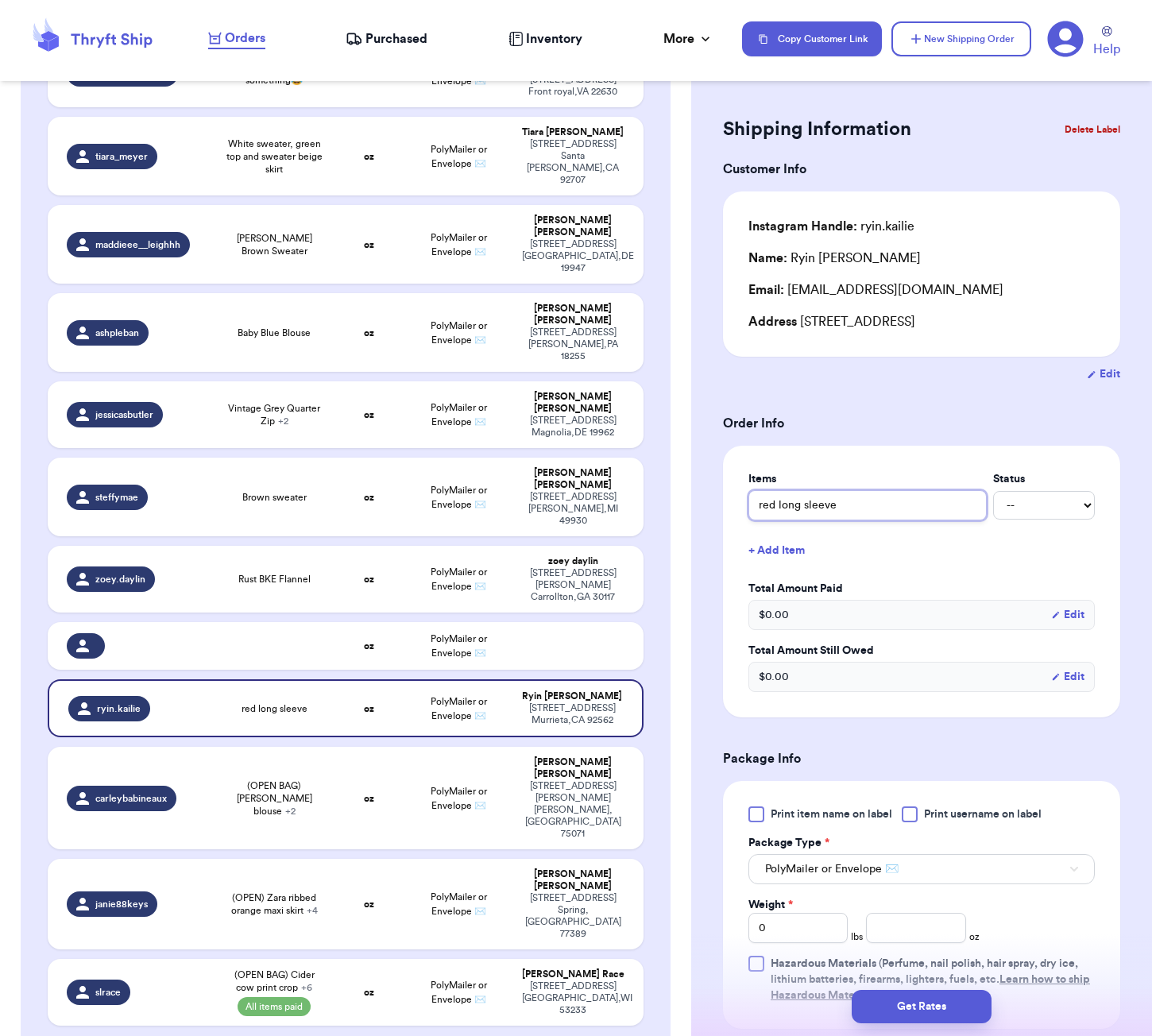
click at [839, 509] on input "red long sleeve" at bounding box center [867, 505] width 239 height 30
click at [760, 511] on input "red long sleeve sweater" at bounding box center [867, 505] width 239 height 30
click at [883, 433] on h3 "Order Info" at bounding box center [922, 422] width 397 height 19
click at [155, 633] on div at bounding box center [136, 645] width 138 height 25
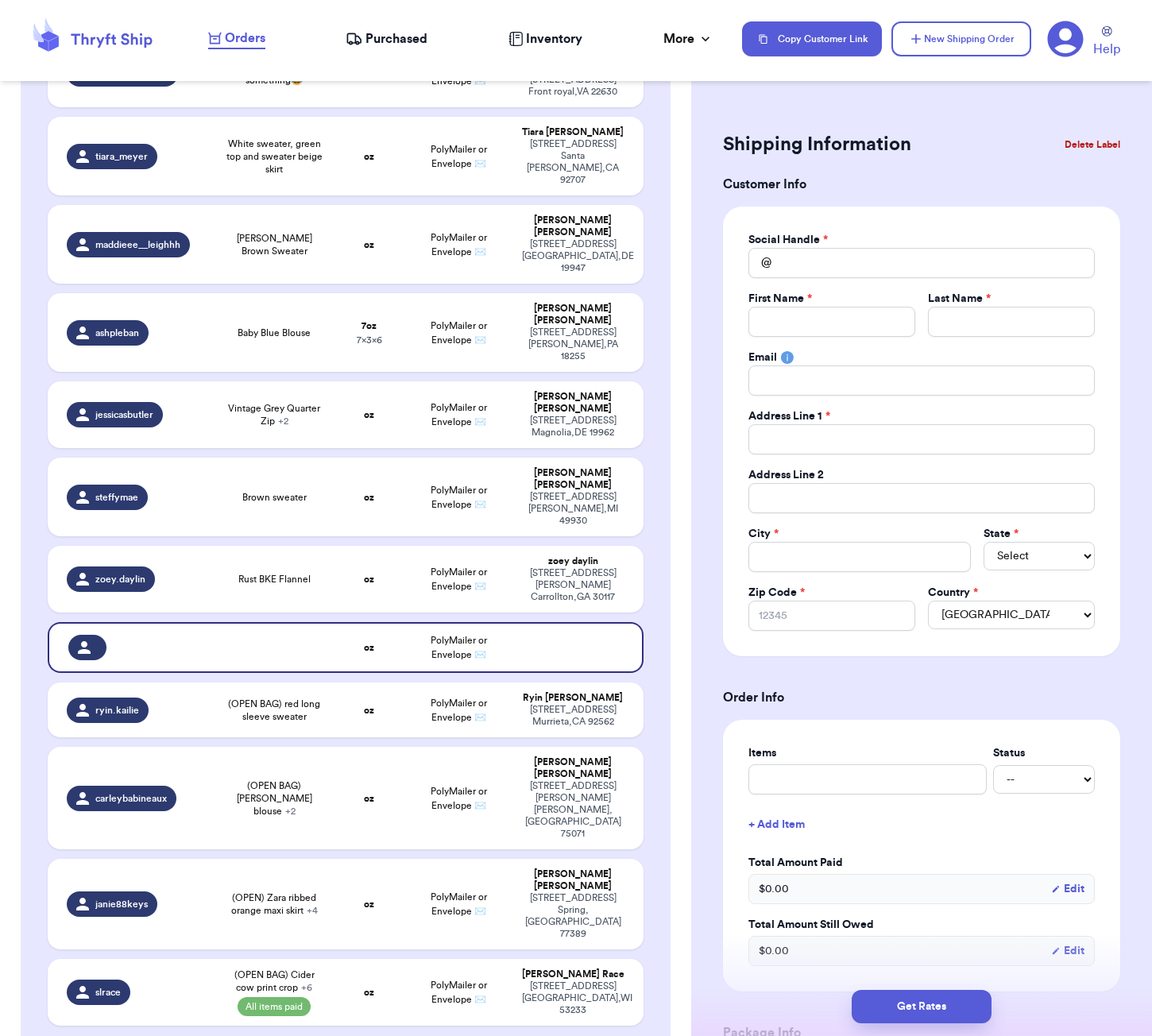
scroll to position [0, 0]
click at [1070, 141] on button "Delete Label" at bounding box center [1093, 144] width 68 height 35
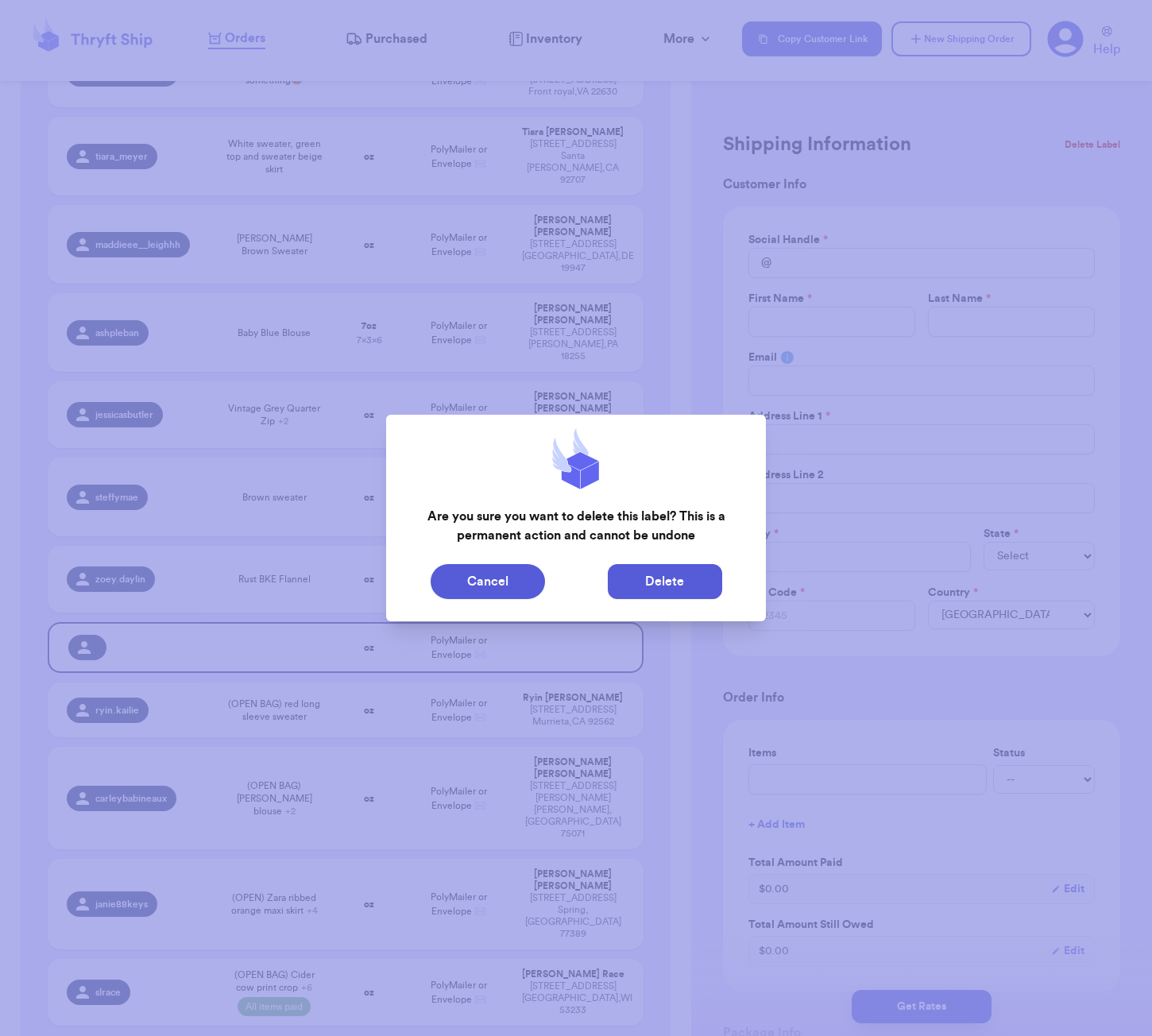
click at [659, 575] on button "Delete" at bounding box center [665, 581] width 115 height 35
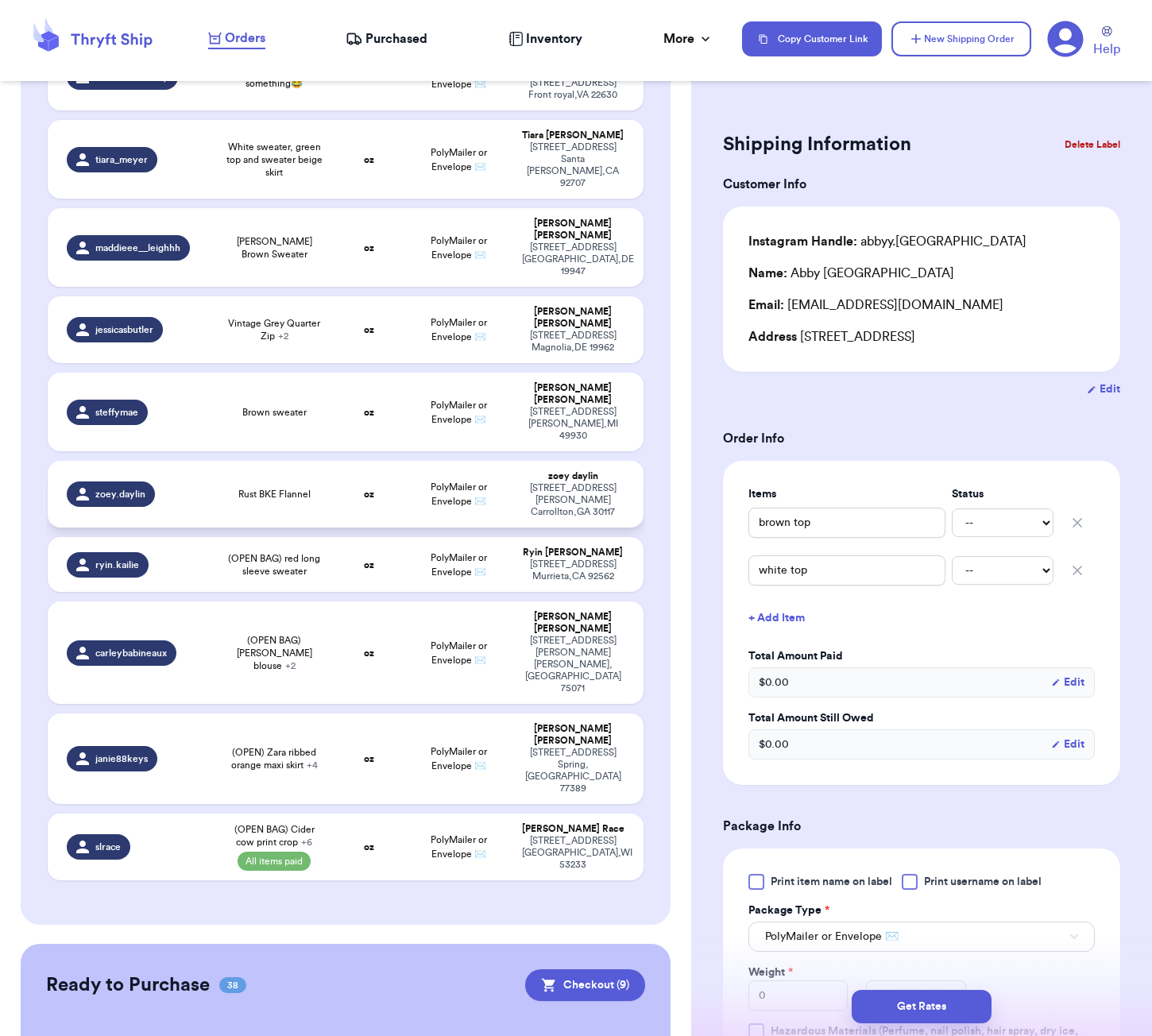
click at [315, 461] on td "Rust BKE Flannel" at bounding box center [274, 494] width 119 height 67
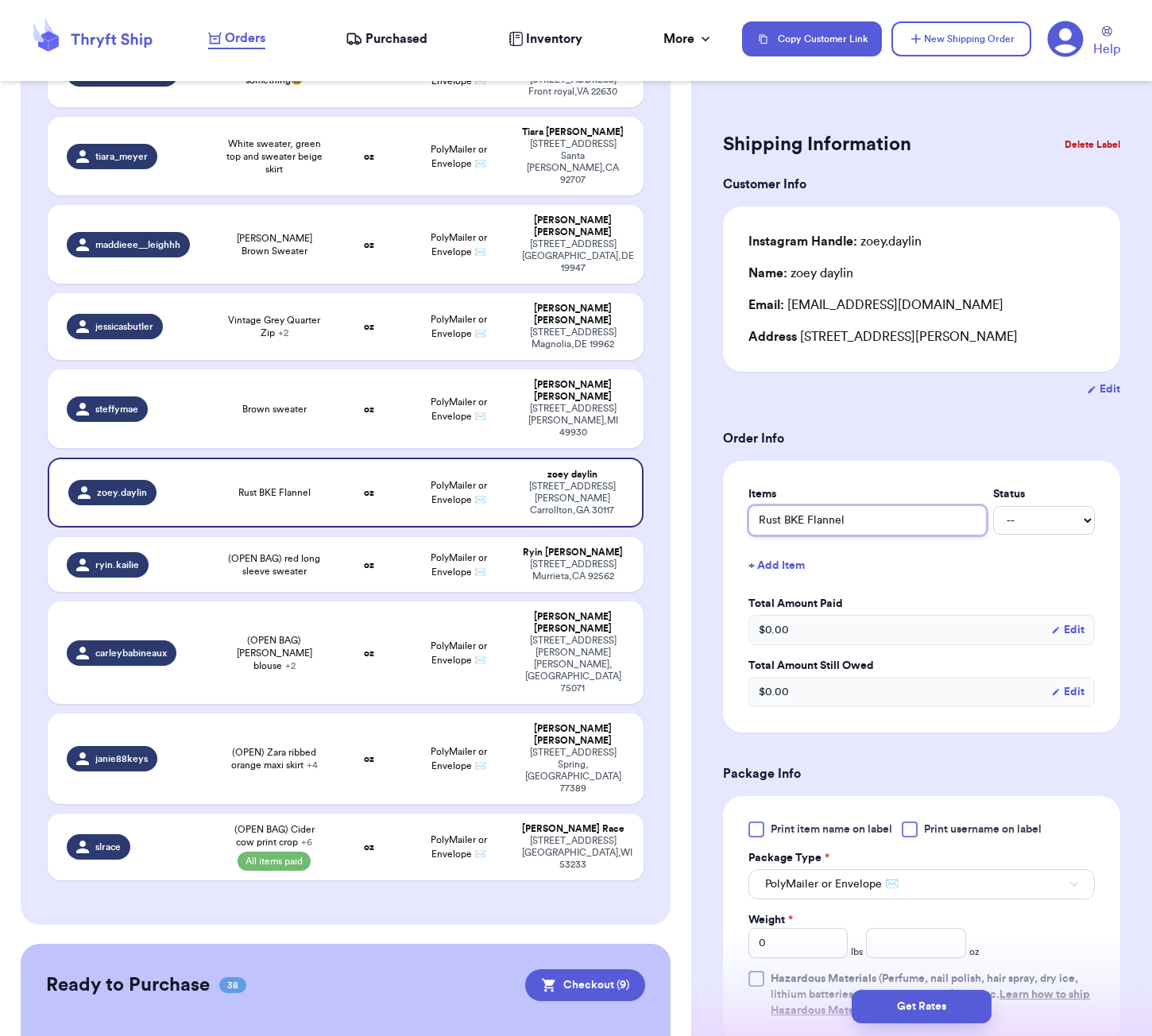
click at [758, 525] on input "Rust BKE Flannel" at bounding box center [867, 520] width 239 height 30
click at [291, 403] on span "Brown sweater" at bounding box center [274, 409] width 64 height 13
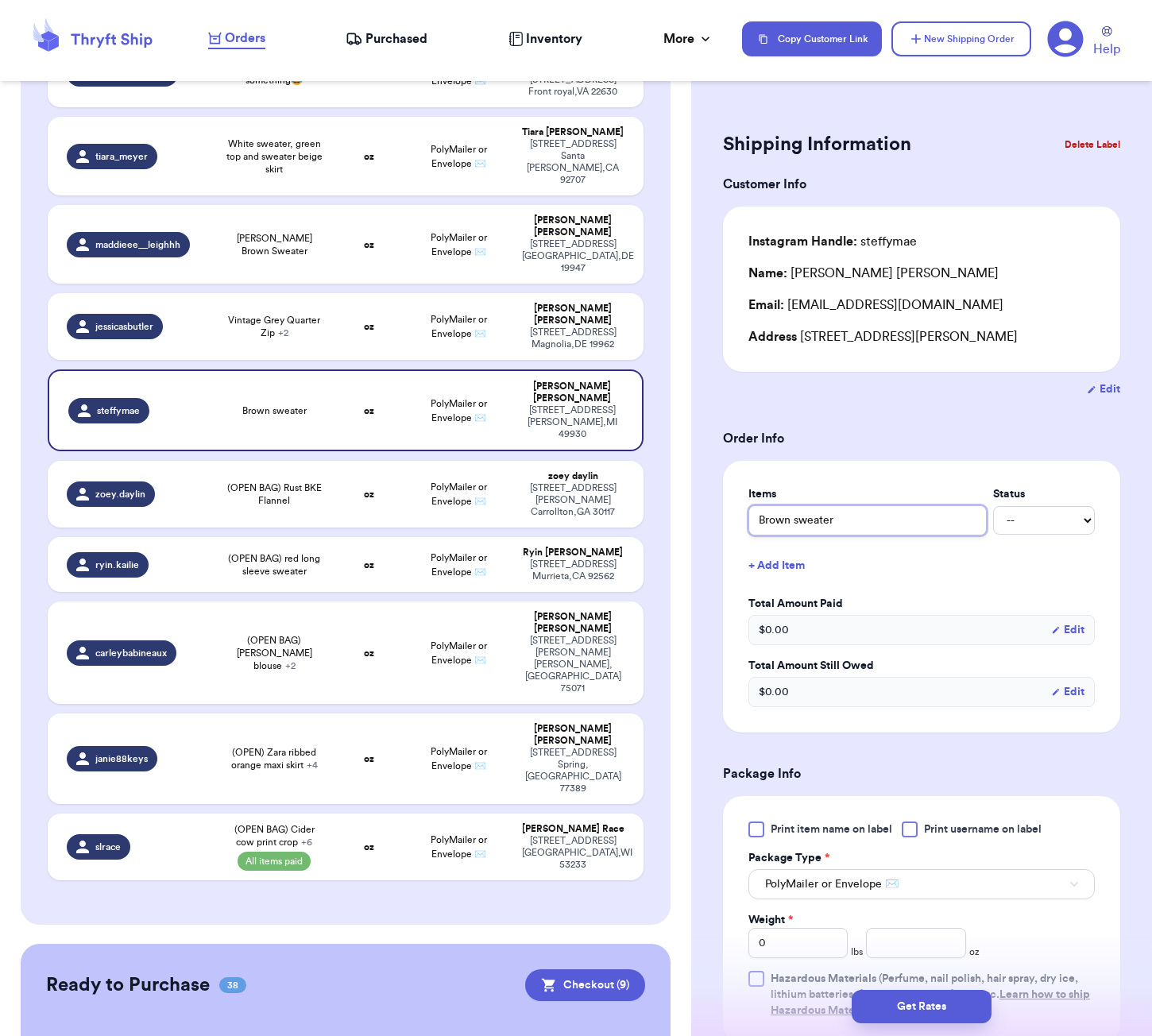
click at [760, 527] on input "Brown sweater" at bounding box center [867, 520] width 239 height 30
click at [896, 407] on form "Shipping Information Delete Label Customer Info Instagram Handle: steffymae Nam…" at bounding box center [922, 730] width 397 height 1207
click at [316, 293] on td "Vintage Grey Quarter Zip + 2" at bounding box center [274, 326] width 119 height 67
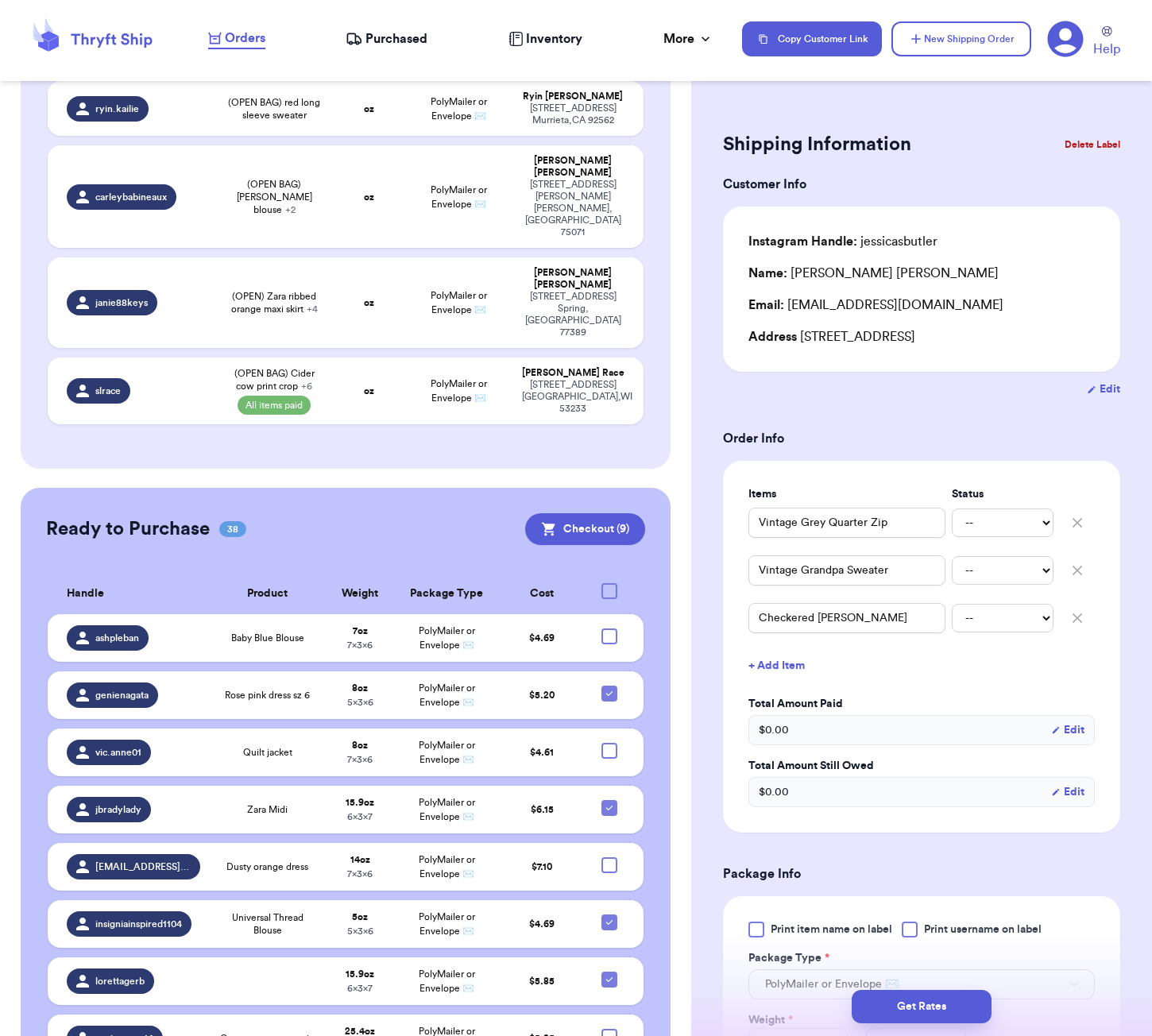
scroll to position [801, 0]
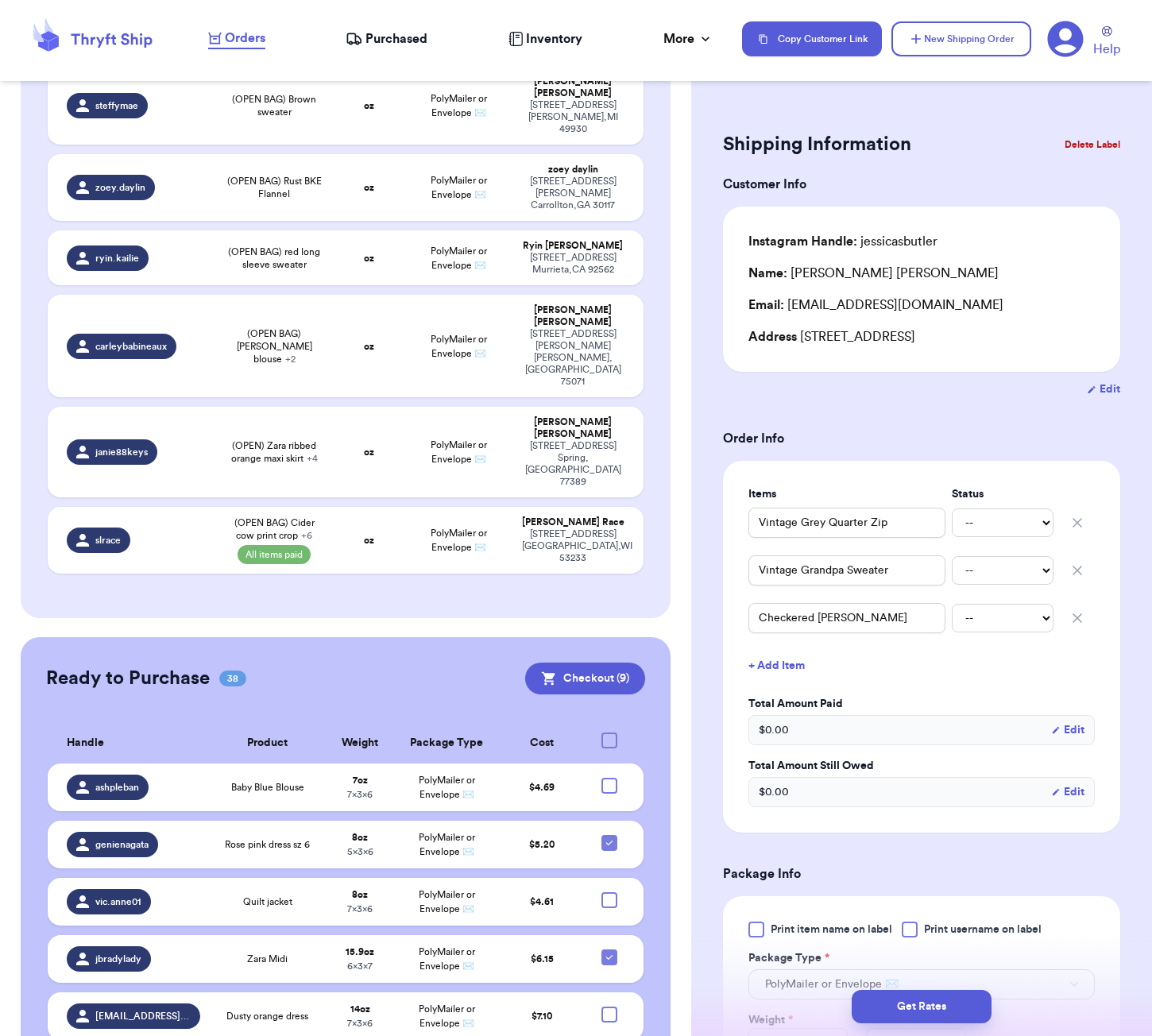
click at [609, 732] on div at bounding box center [610, 741] width 16 height 16
click at [609, 732] on input "checkbox" at bounding box center [609, 732] width 1 height 1
click at [609, 734] on icon at bounding box center [610, 741] width 13 height 13
click at [609, 732] on input "checkbox" at bounding box center [609, 732] width 1 height 1
click at [609, 732] on div at bounding box center [610, 741] width 16 height 16
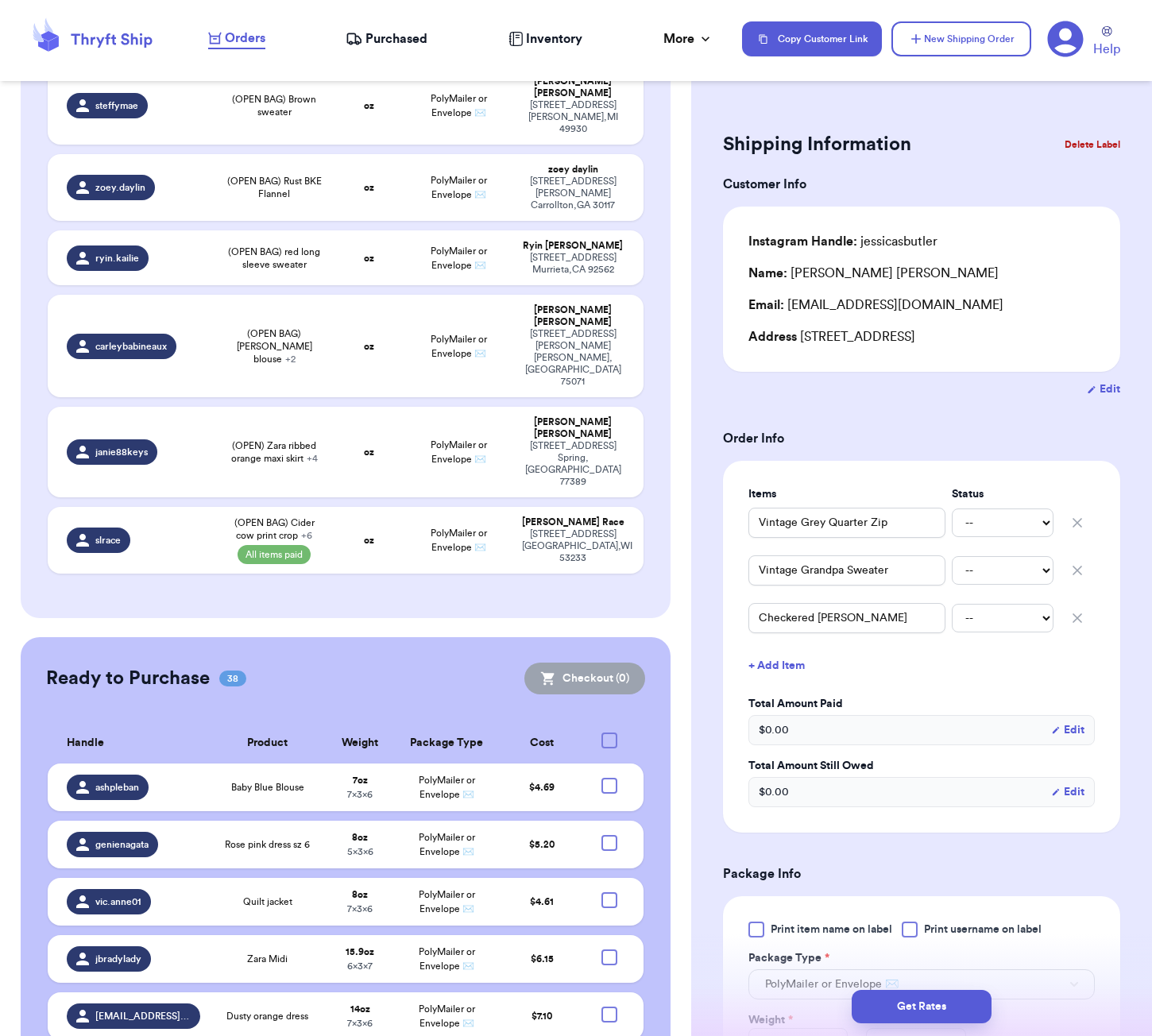
click at [609, 732] on input "checkbox" at bounding box center [609, 732] width 1 height 1
click at [607, 662] on button "Checkout ( 38 )" at bounding box center [581, 678] width 126 height 32
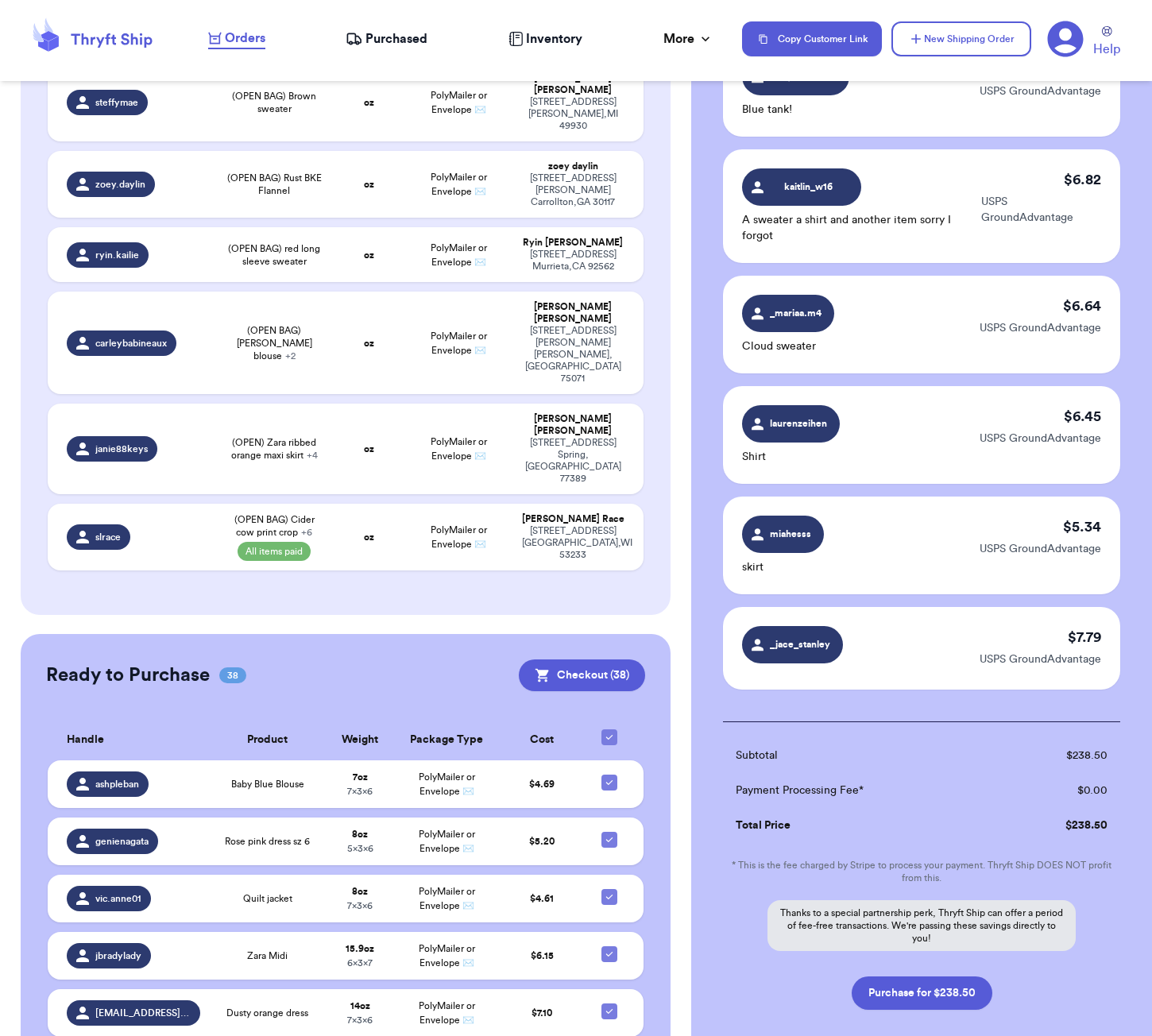
scroll to position [3776, 0]
click at [929, 977] on button "Purchase for $238.50" at bounding box center [922, 993] width 141 height 33
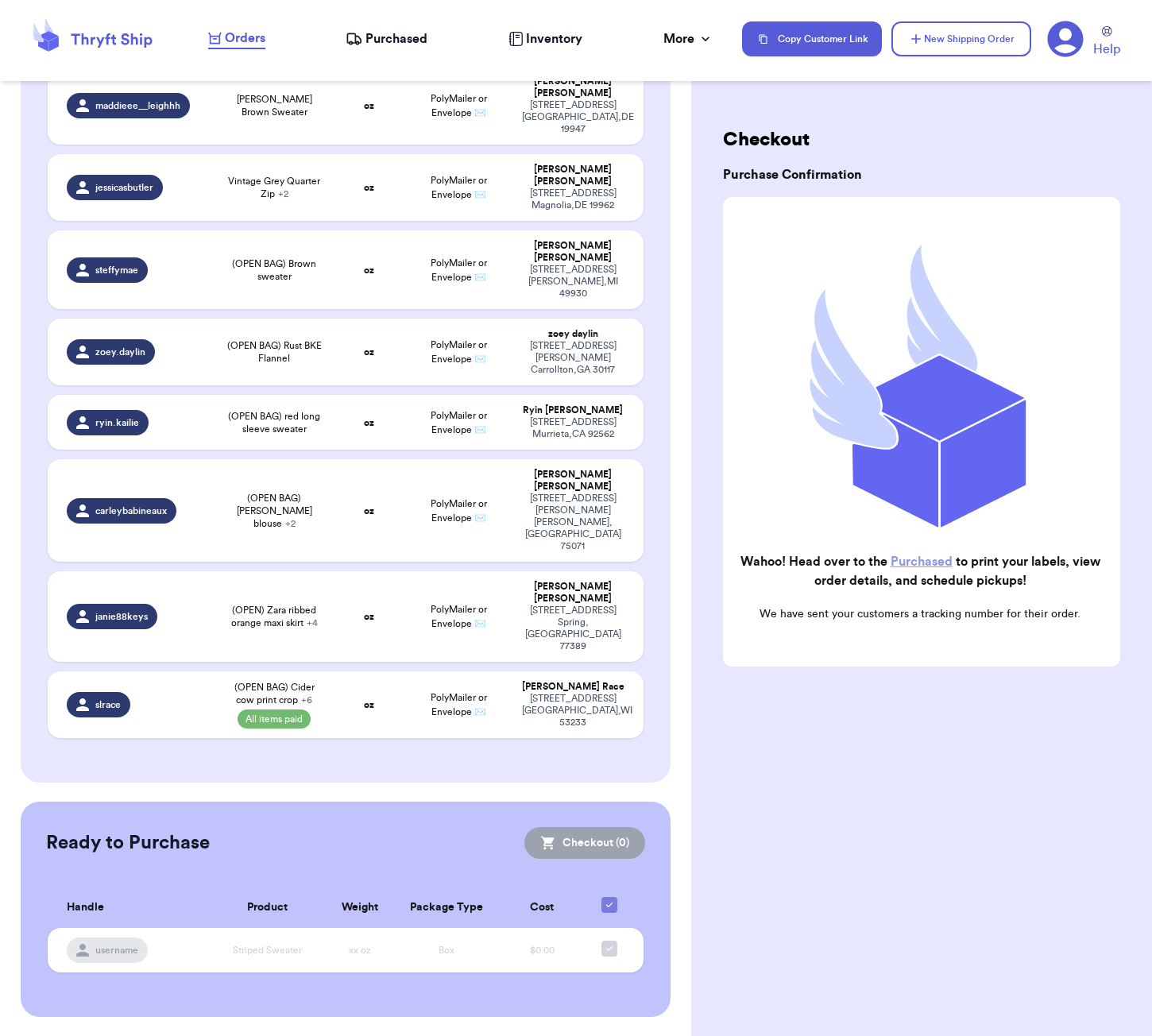
scroll to position [400, 0]
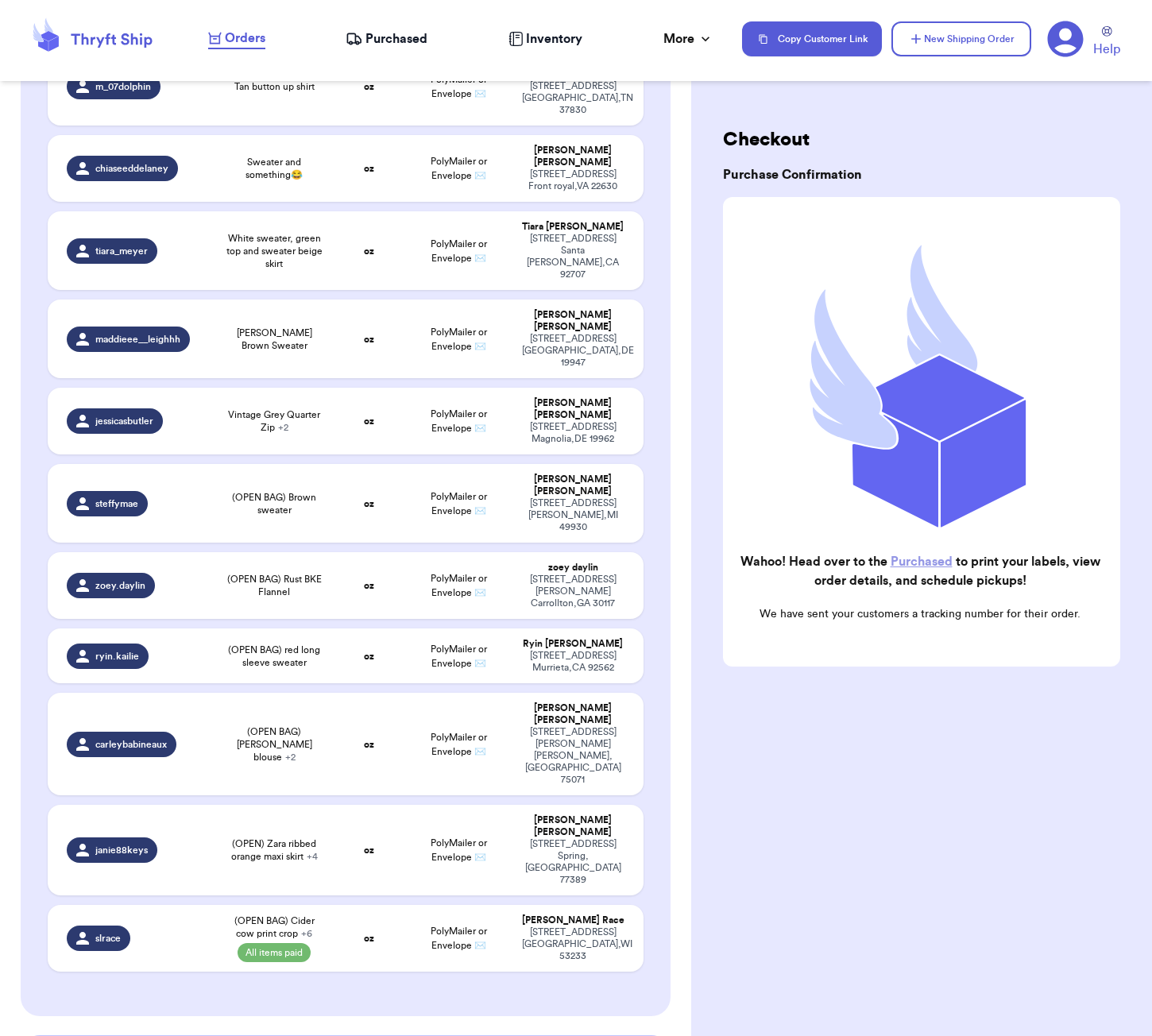
click at [435, 34] on div "Orders Purchased Inventory More Stats Completed Orders" at bounding box center [467, 38] width 518 height 20
click at [410, 49] on div "Orders Purchased Inventory More Stats Completed Orders" at bounding box center [467, 38] width 518 height 20
click at [411, 43] on span "Purchased" at bounding box center [396, 38] width 62 height 19
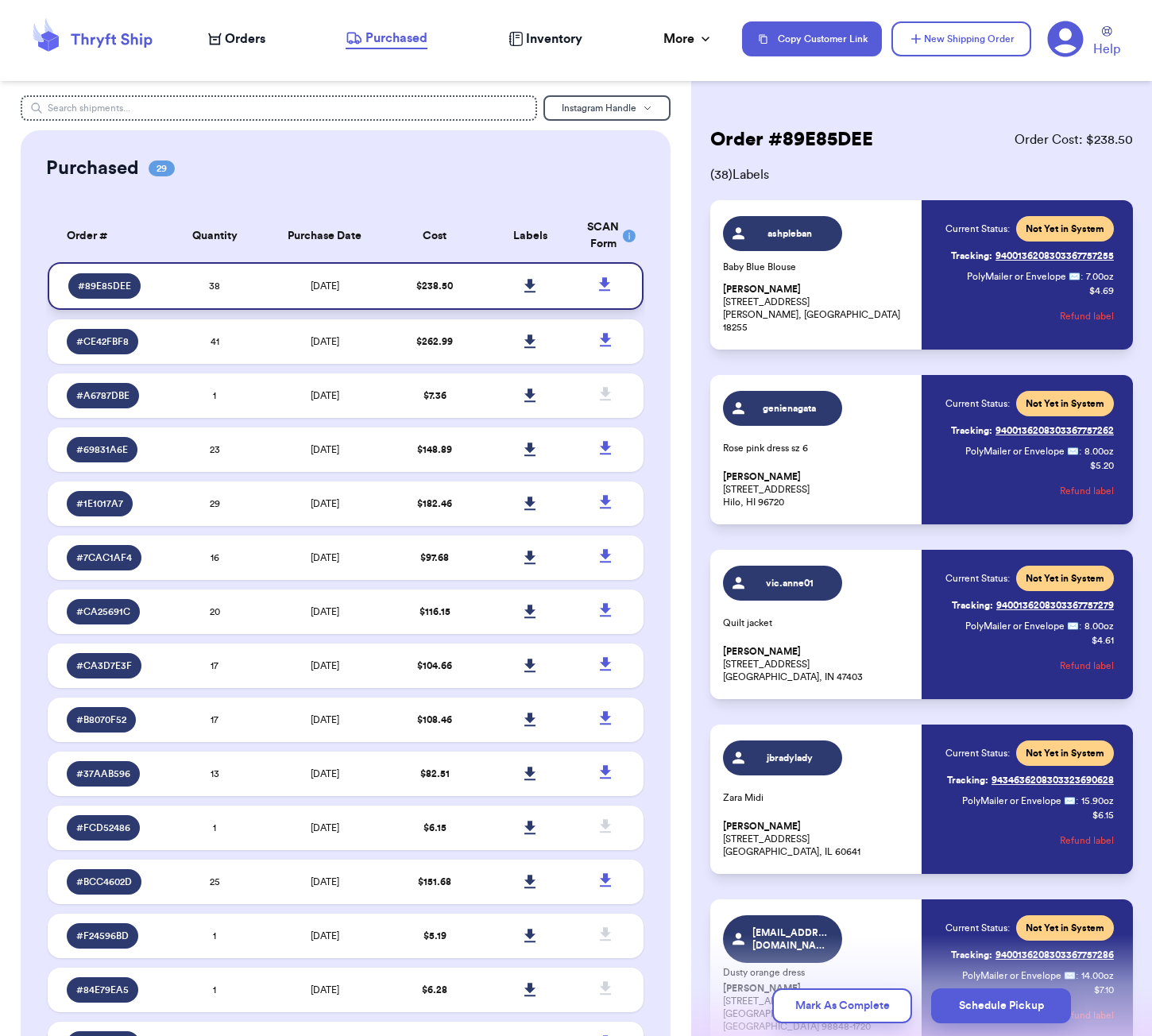
click at [525, 293] on icon at bounding box center [530, 286] width 12 height 15
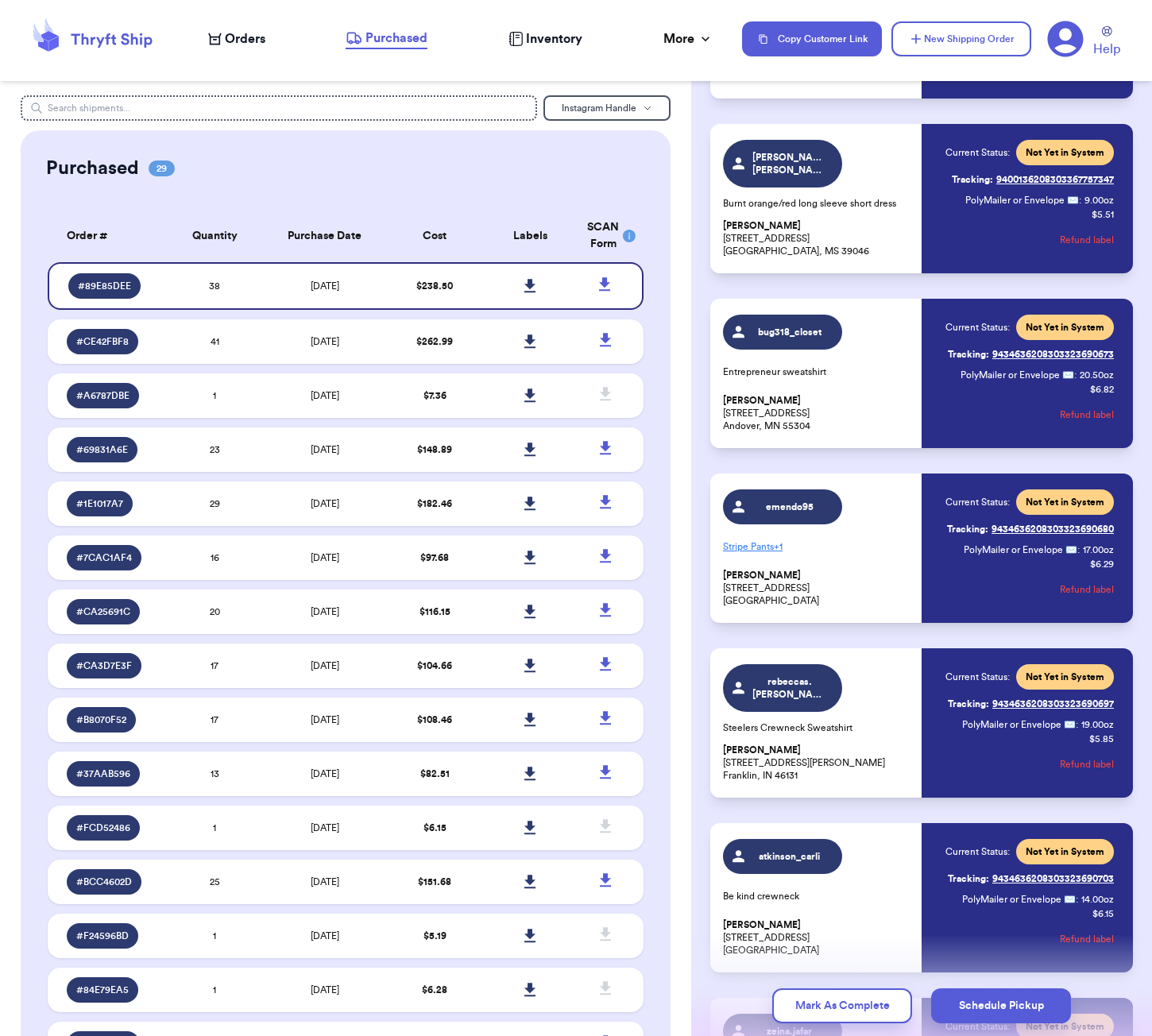
scroll to position [2190, 0]
